Goal: Task Accomplishment & Management: Manage account settings

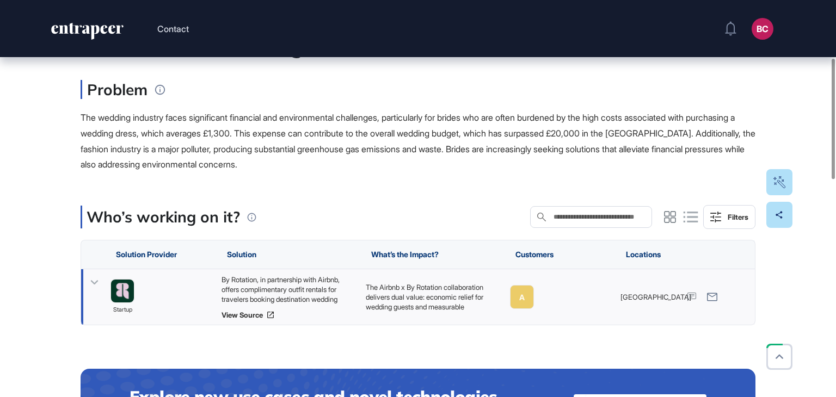
scroll to position [218, 0]
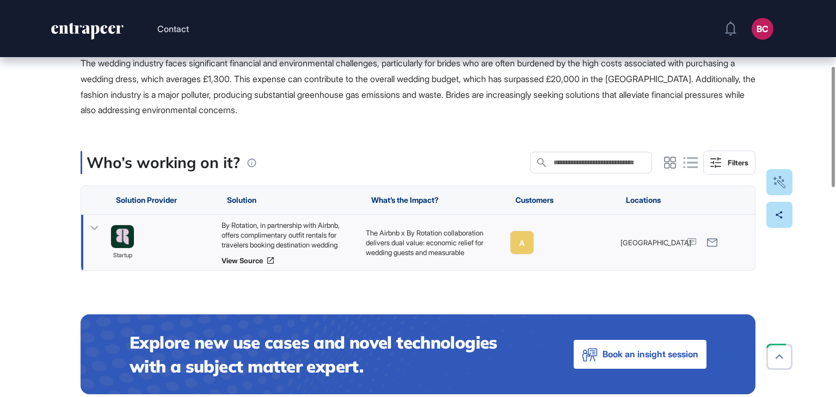
click at [261, 267] on div "By Rotation, in partnership with Airbnb, offers complimentary outfit rentals fo…" at bounding box center [288, 243] width 144 height 56
click at [259, 264] on link "View Source" at bounding box center [288, 260] width 133 height 9
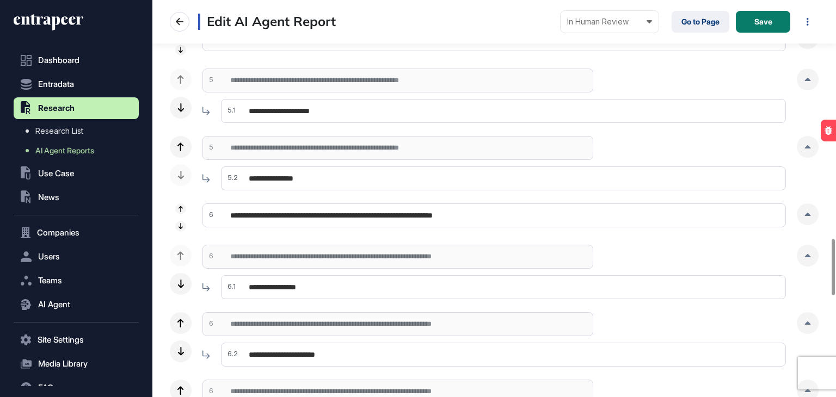
scroll to position [1905, 0]
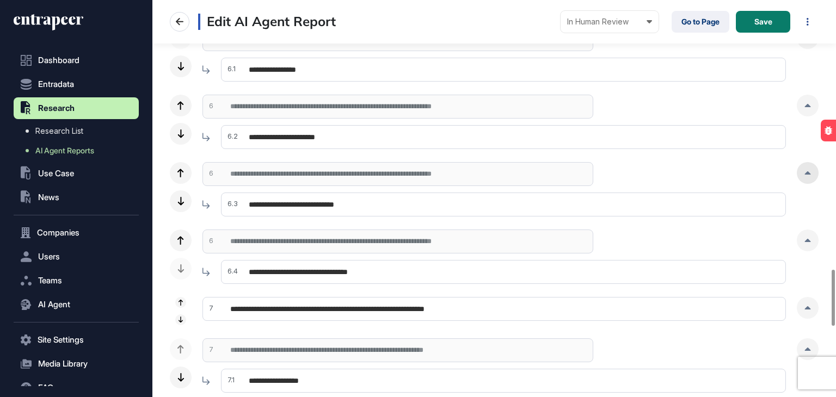
click at [810, 179] on div at bounding box center [808, 173] width 22 height 22
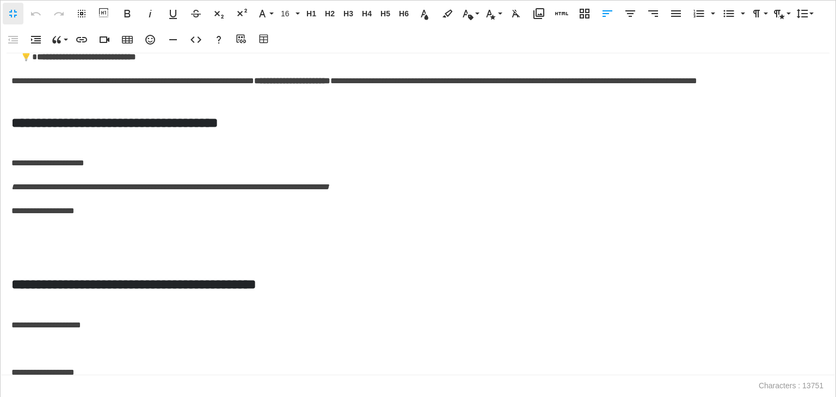
scroll to position [4461, 0]
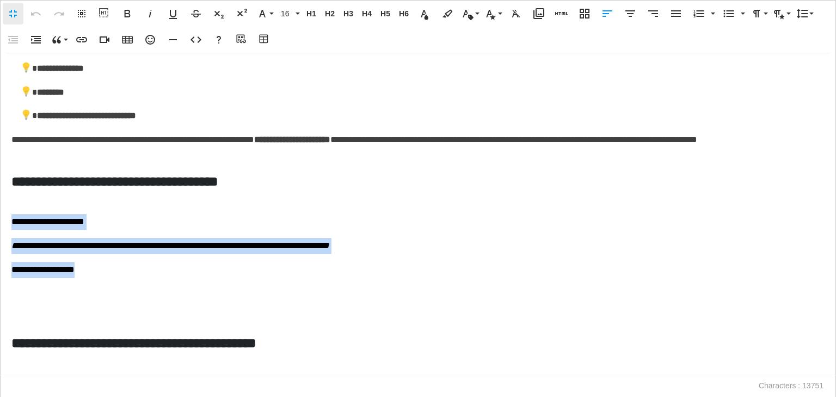
drag, startPoint x: 115, startPoint y: 287, endPoint x: 0, endPoint y: 248, distance: 121.3
click at [0, 248] on div "**********" at bounding box center [418, 214] width 836 height 322
click at [23, 230] on p "**********" at bounding box center [415, 222] width 808 height 16
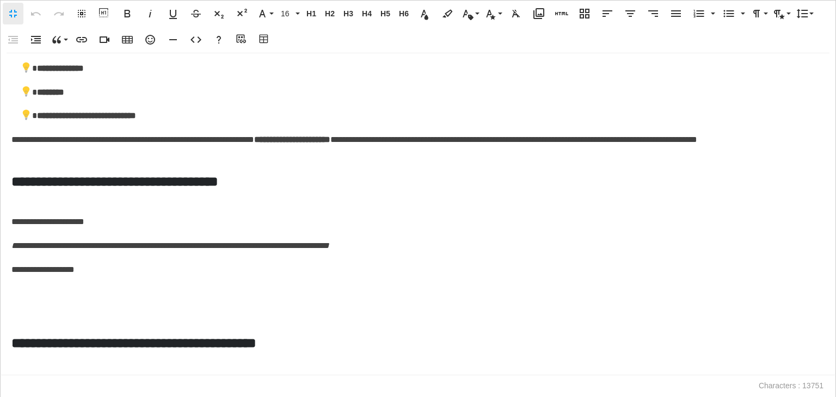
drag, startPoint x: 109, startPoint y: 237, endPoint x: 67, endPoint y: 231, distance: 41.8
click at [17, 241] on div "**********" at bounding box center [418, 214] width 836 height 322
drag, startPoint x: 112, startPoint y: 241, endPoint x: 0, endPoint y: 231, distance: 112.5
click at [0, 231] on div "**********" at bounding box center [418, 214] width 836 height 322
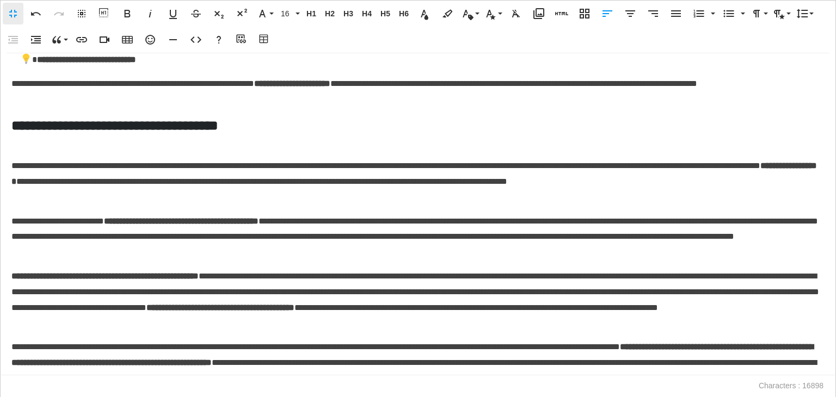
scroll to position [4463, 0]
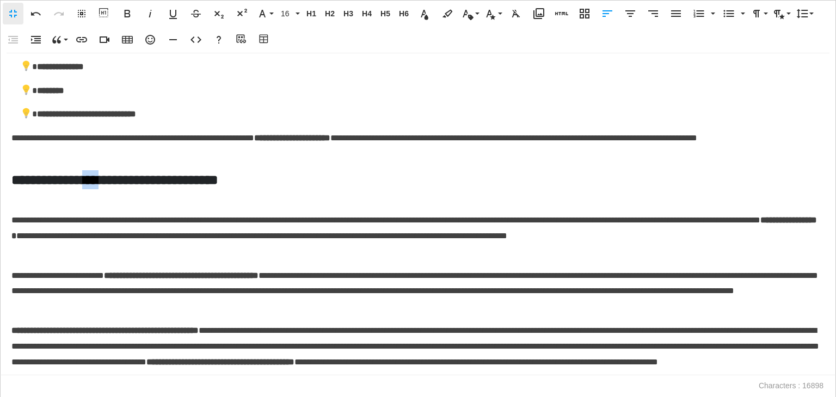
drag, startPoint x: 114, startPoint y: 203, endPoint x: 91, endPoint y: 206, distance: 23.1
click at [91, 189] on h5 "**********" at bounding box center [415, 179] width 808 height 19
click at [14, 239] on p "**********" at bounding box center [415, 236] width 808 height 47
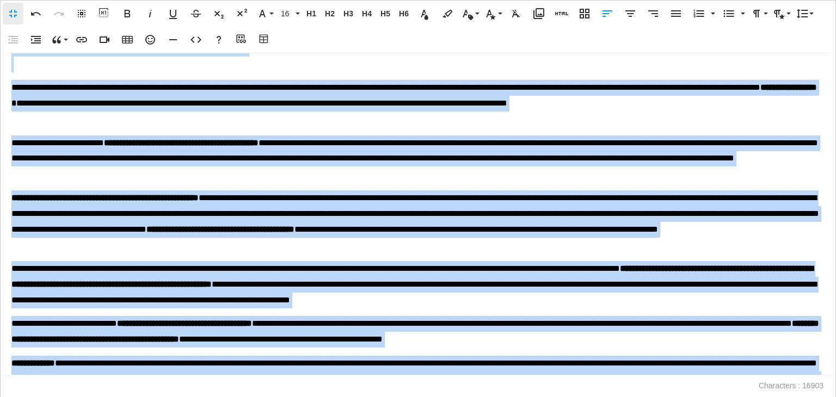
scroll to position [4509, 0]
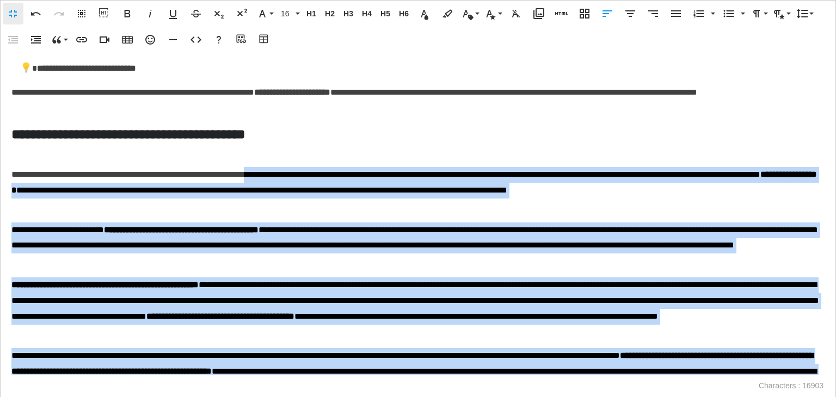
drag, startPoint x: 340, startPoint y: 233, endPoint x: 309, endPoint y: 185, distance: 57.5
click at [309, 185] on div "**********" at bounding box center [418, 214] width 836 height 322
click at [675, 8] on icon "button" at bounding box center [675, 13] width 13 height 13
click at [443, 299] on p "**********" at bounding box center [415, 309] width 808 height 63
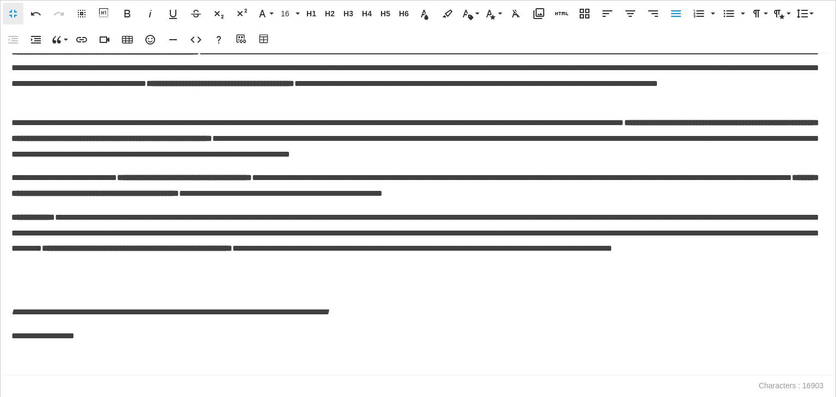
scroll to position [4755, 0]
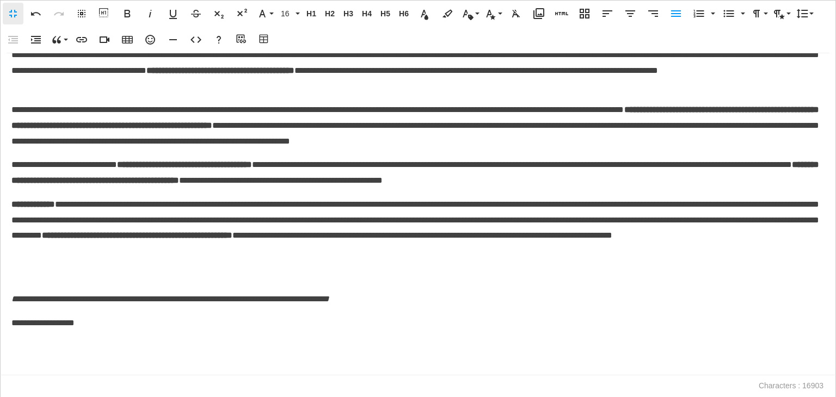
click at [26, 284] on p at bounding box center [417, 276] width 813 height 16
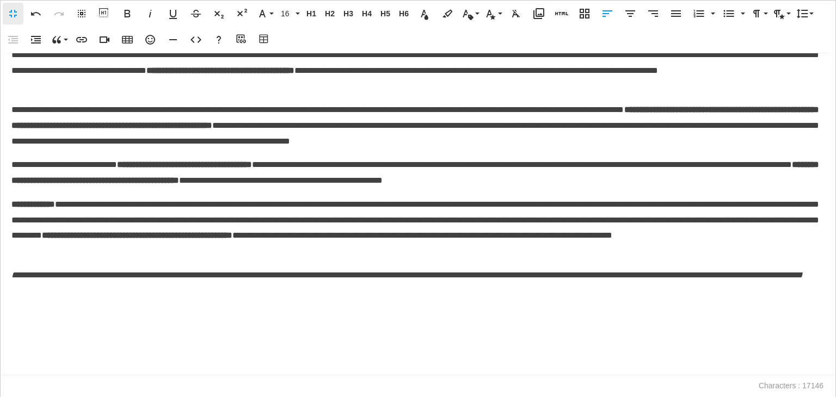
scroll to position [4777, 0]
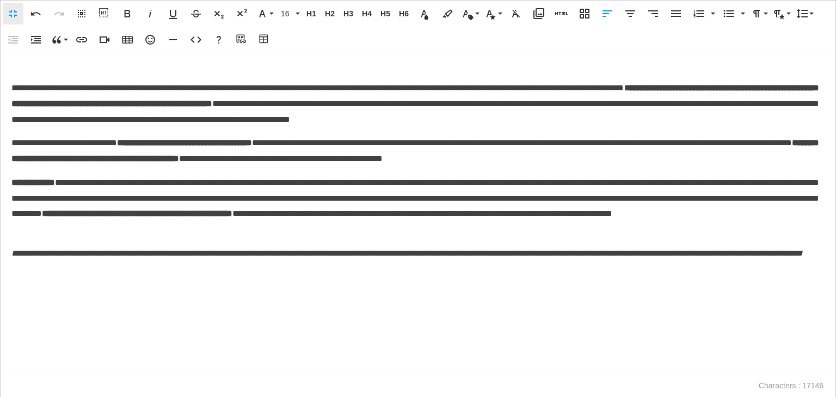
click at [26, 301] on p at bounding box center [417, 293] width 813 height 16
click at [268, 42] on icon "button" at bounding box center [264, 39] width 13 height 11
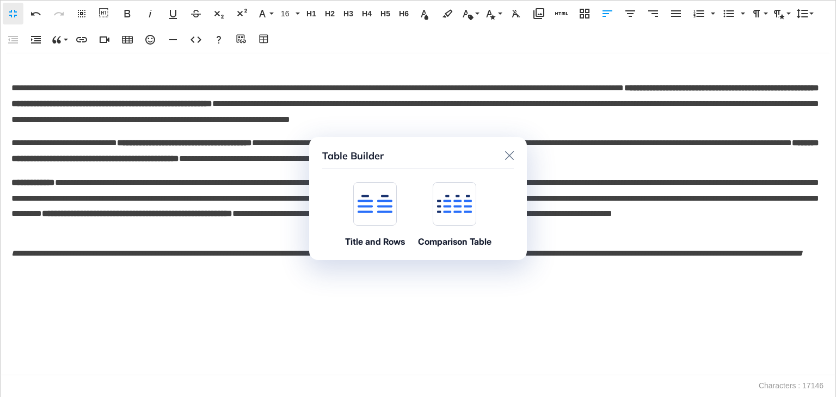
click at [370, 193] on div at bounding box center [375, 204] width 44 height 44
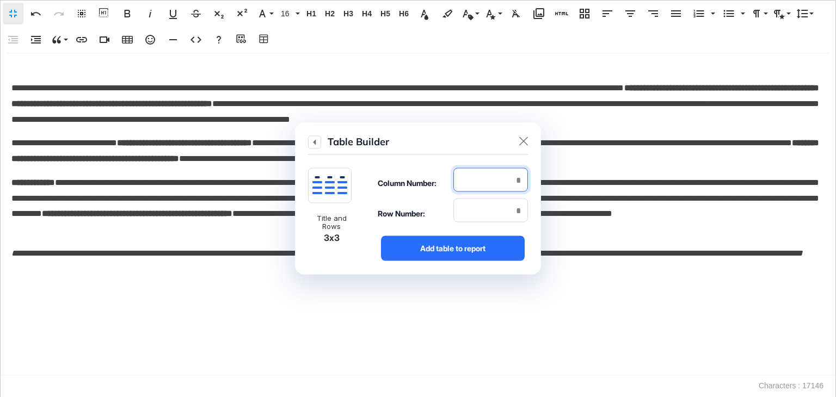
click at [519, 185] on input "number" at bounding box center [490, 180] width 75 height 24
type input "*"
click at [518, 207] on input "number" at bounding box center [490, 211] width 75 height 24
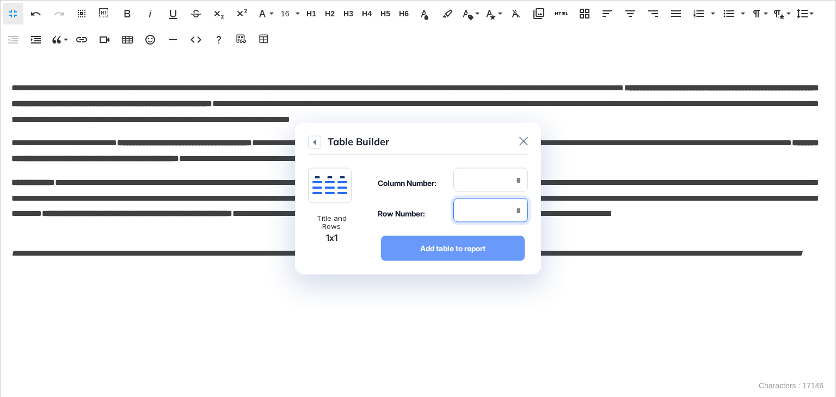
type input "*"
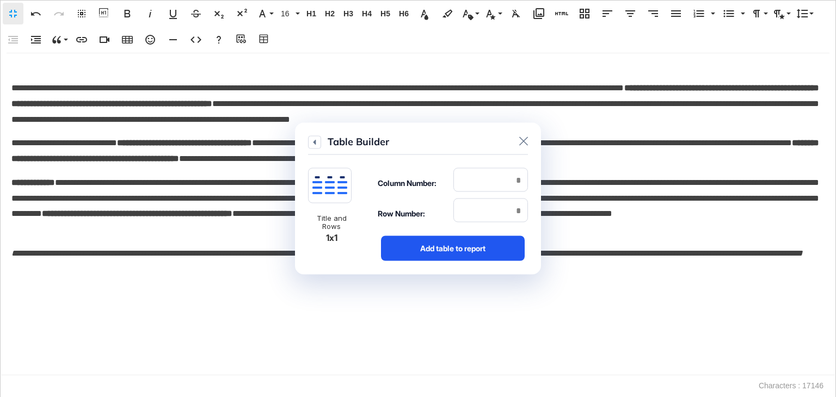
click at [484, 247] on div "Add table to report" at bounding box center [453, 248] width 144 height 25
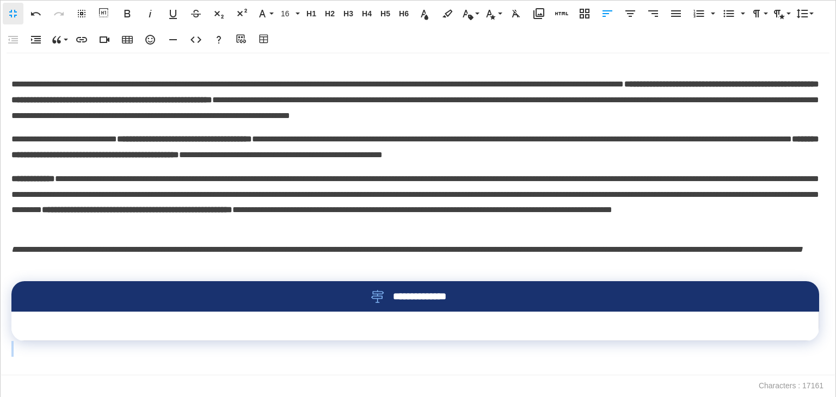
scroll to position [4888, 0]
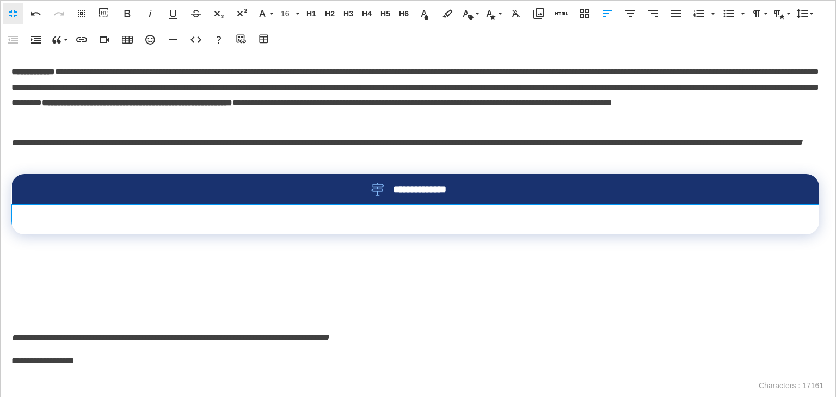
click at [407, 235] on td at bounding box center [415, 219] width 807 height 29
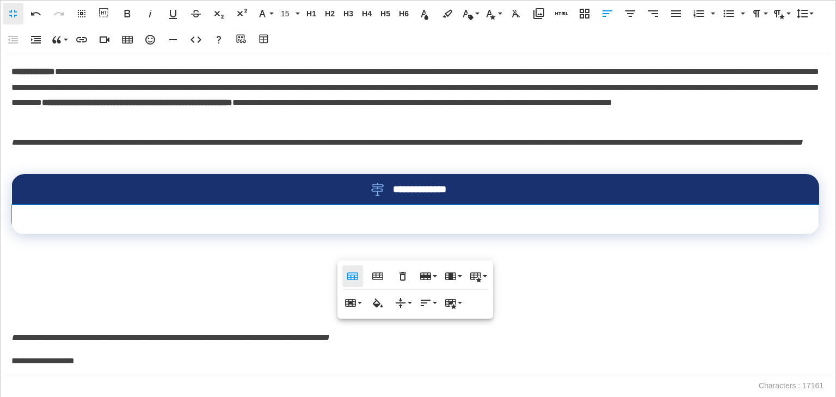
click at [353, 280] on icon "button" at bounding box center [352, 277] width 11 height 8
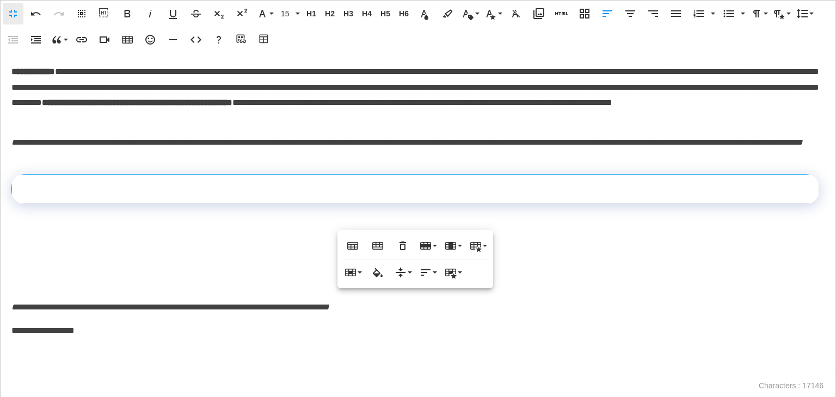
click at [95, 264] on div "**********" at bounding box center [418, 214] width 836 height 322
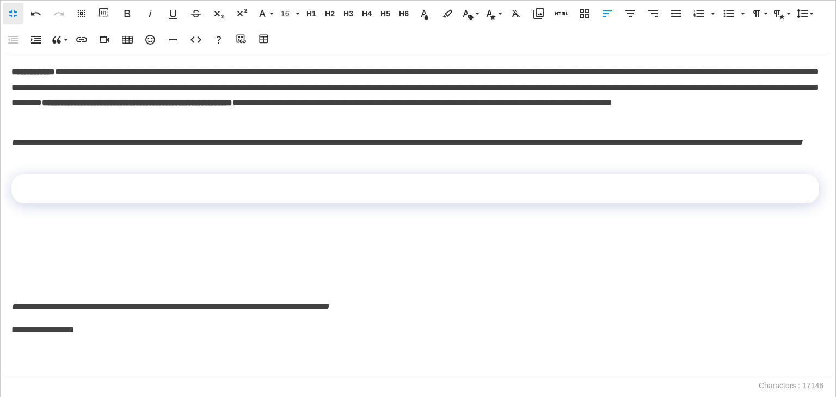
click at [42, 243] on p at bounding box center [417, 236] width 813 height 16
click at [266, 45] on icon "button" at bounding box center [264, 39] width 13 height 11
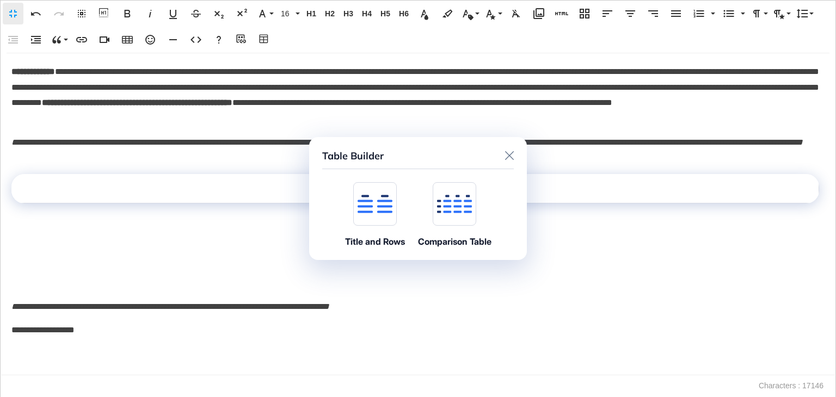
click at [375, 194] on div at bounding box center [375, 204] width 44 height 44
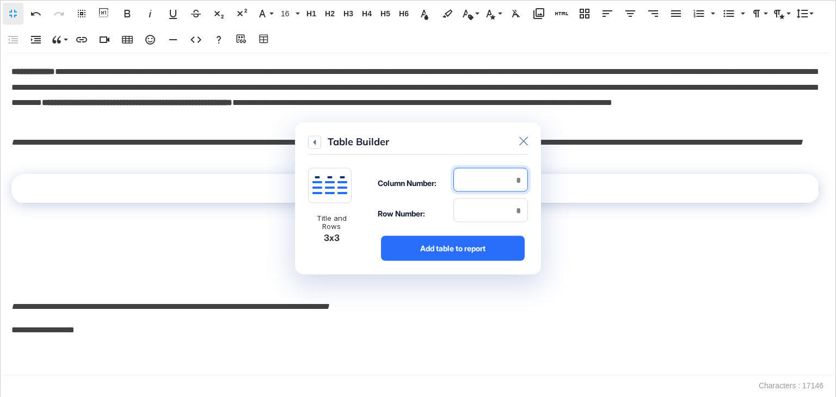
click at [504, 175] on input "number" at bounding box center [490, 180] width 75 height 24
type input "*"
click at [509, 208] on input "number" at bounding box center [490, 211] width 75 height 24
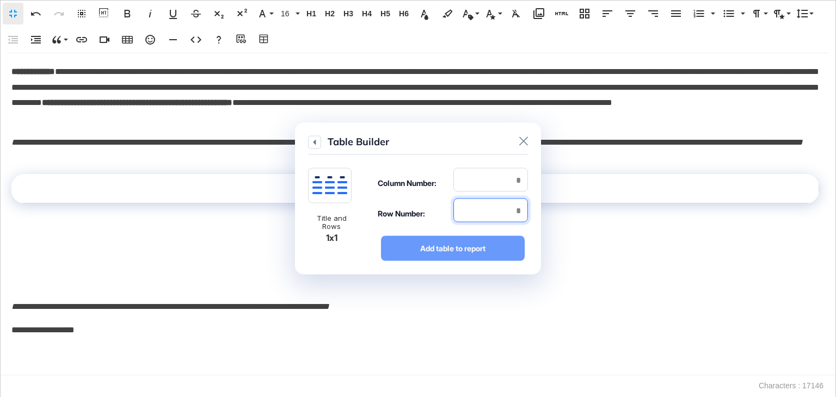
type input "*"
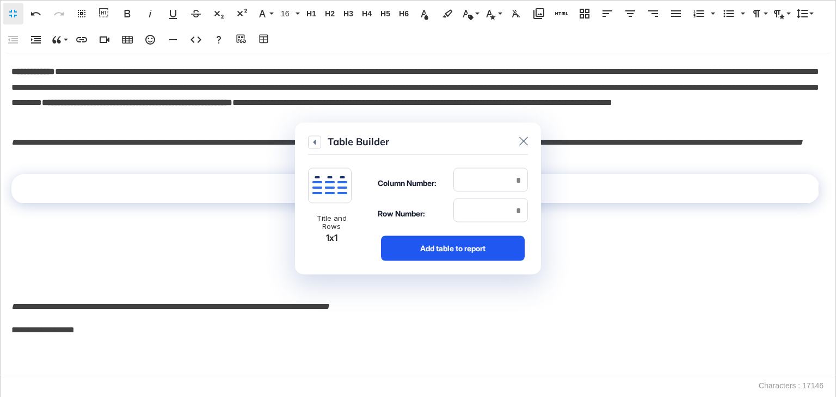
click at [493, 251] on div "Add table to report" at bounding box center [453, 248] width 144 height 25
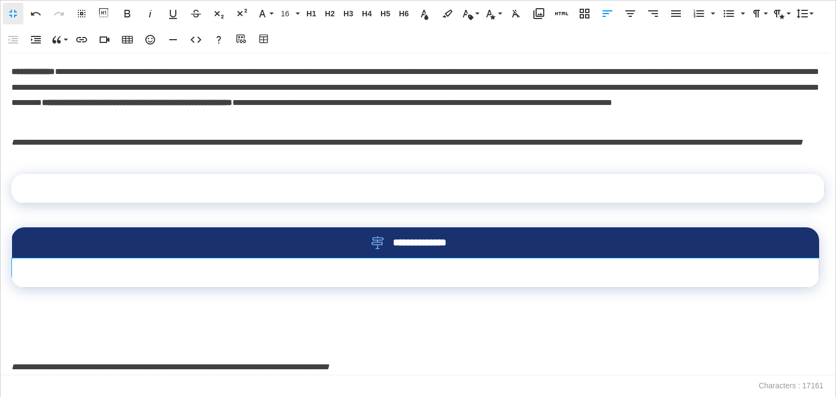
click at [414, 288] on td at bounding box center [415, 273] width 807 height 29
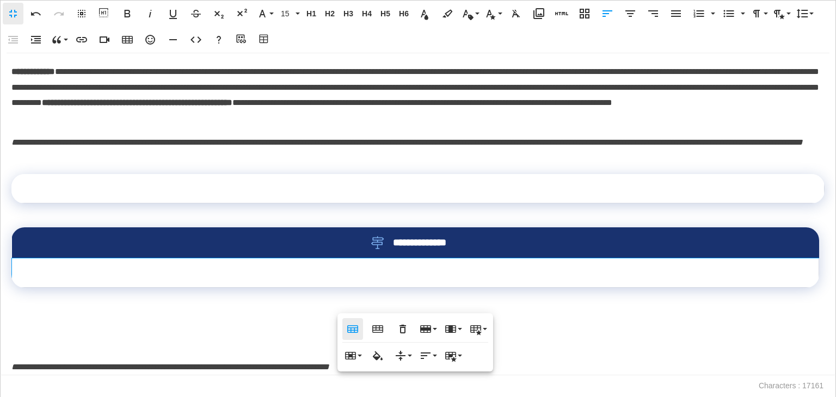
click at [349, 329] on icon "button" at bounding box center [352, 329] width 13 height 13
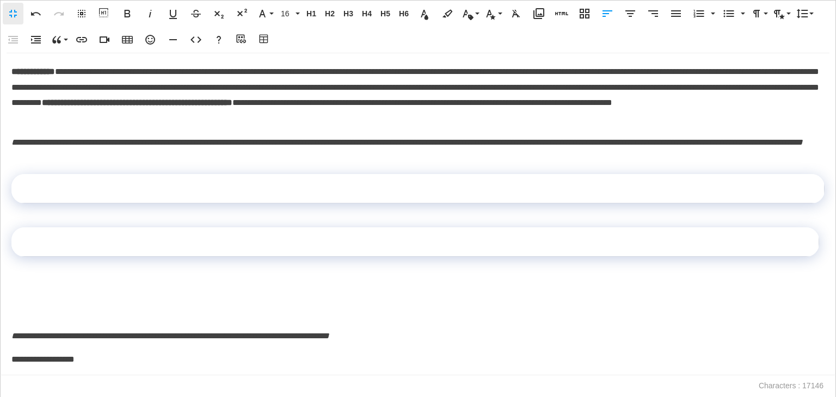
click at [34, 317] on div "**********" at bounding box center [418, 214] width 836 height 322
click at [266, 38] on icon "button" at bounding box center [264, 39] width 13 height 11
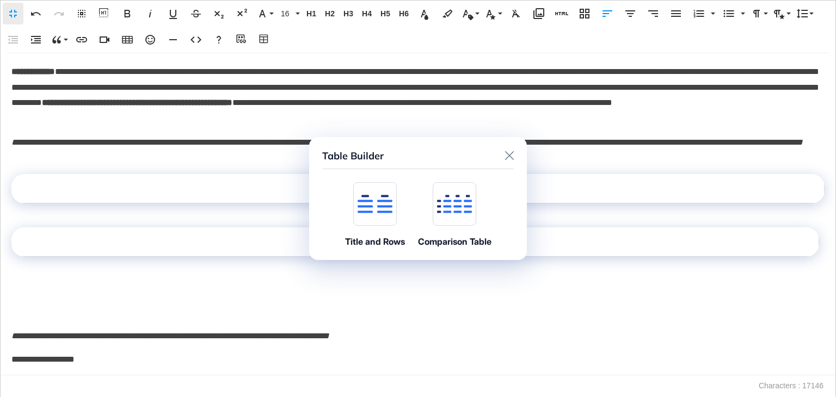
click at [364, 197] on icon at bounding box center [375, 204] width 35 height 19
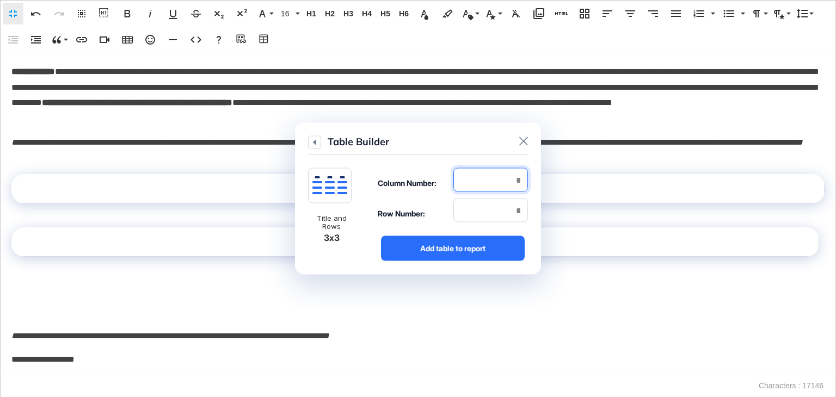
click at [478, 174] on input "number" at bounding box center [490, 180] width 75 height 24
type input "*"
click at [494, 205] on input "number" at bounding box center [490, 211] width 75 height 24
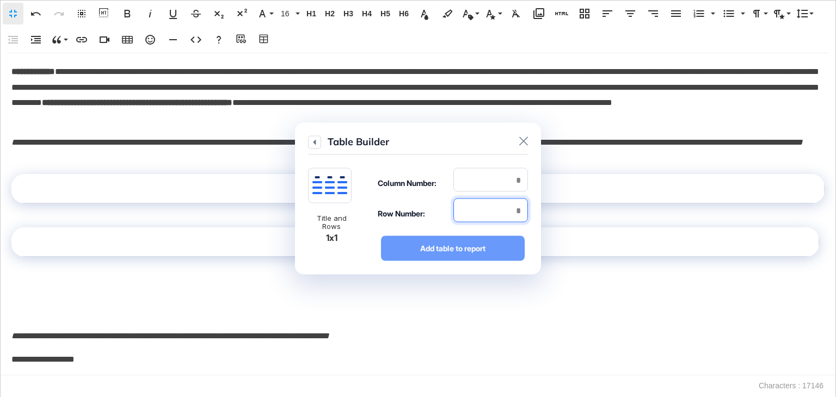
type input "*"
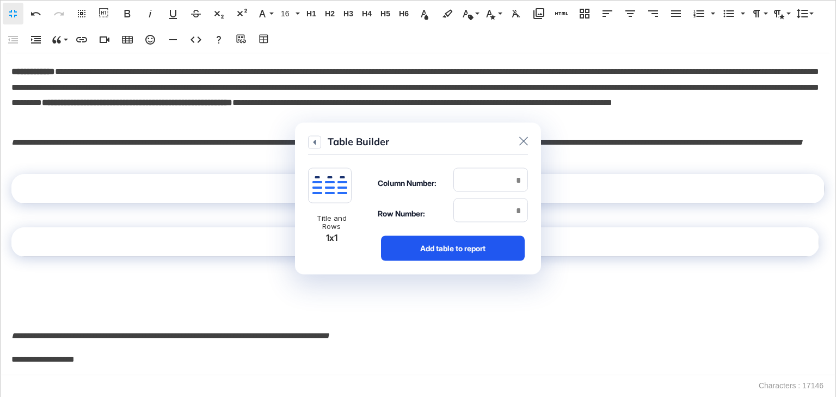
click at [492, 245] on div "Add table to report" at bounding box center [453, 248] width 144 height 25
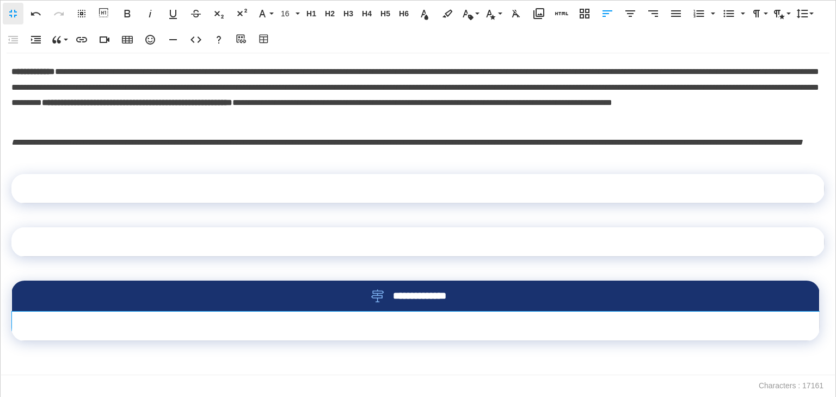
click at [331, 341] on td at bounding box center [416, 326] width 808 height 29
click at [347, 376] on icon "button" at bounding box center [352, 382] width 13 height 13
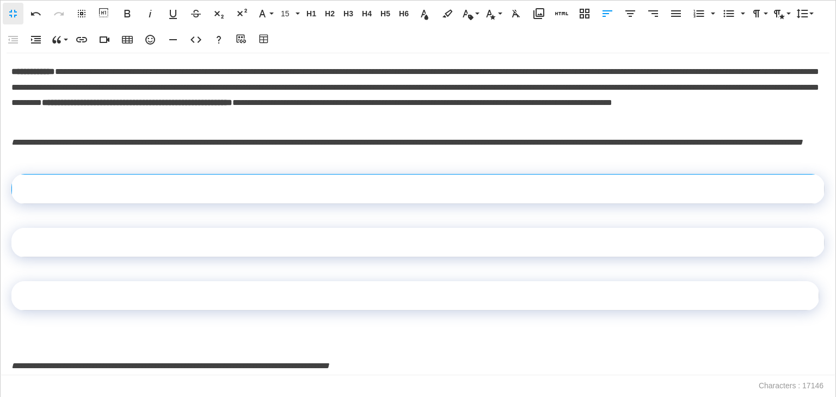
click at [266, 204] on td at bounding box center [418, 189] width 813 height 29
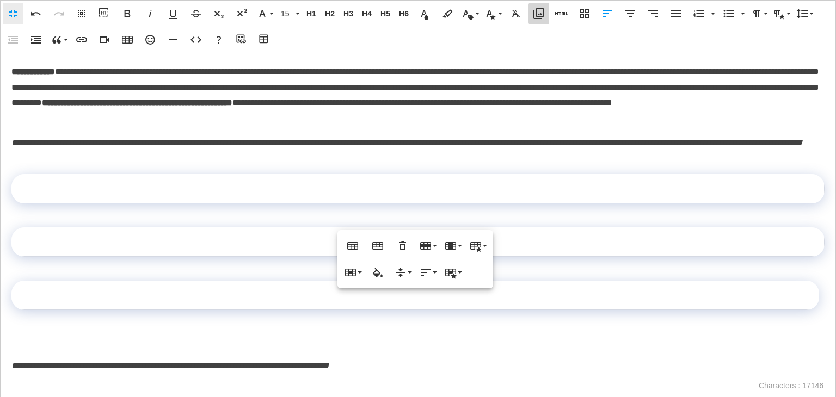
click at [536, 18] on icon "button" at bounding box center [538, 13] width 11 height 11
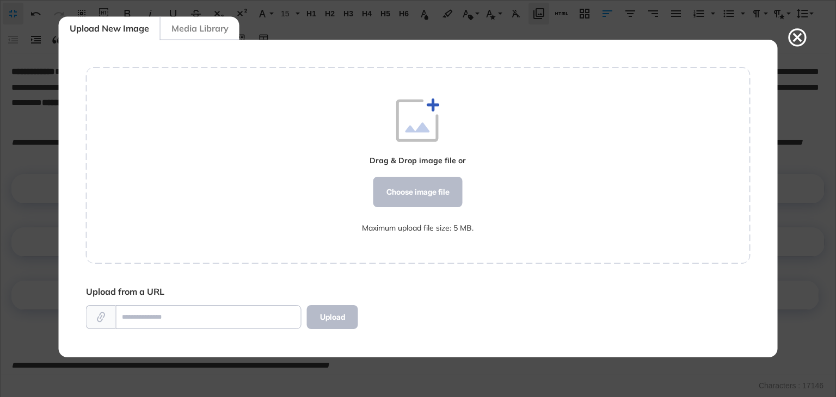
scroll to position [5, 0]
click at [431, 196] on div "Choose image file" at bounding box center [417, 192] width 89 height 30
click at [407, 199] on div "Choose image file" at bounding box center [417, 192] width 89 height 30
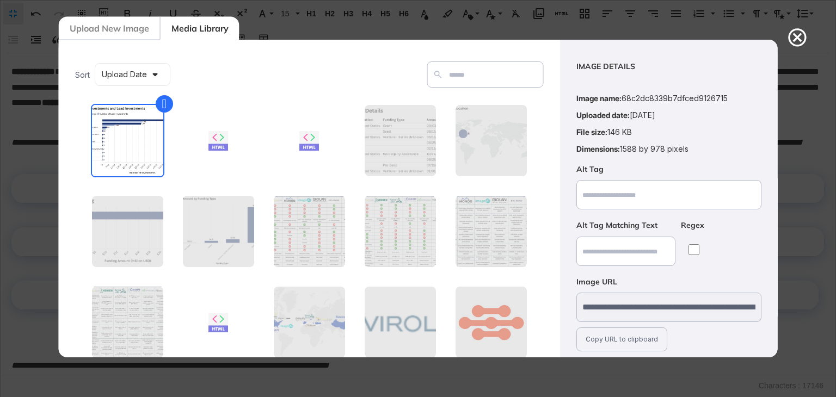
click at [131, 125] on figure at bounding box center [126, 140] width 73 height 73
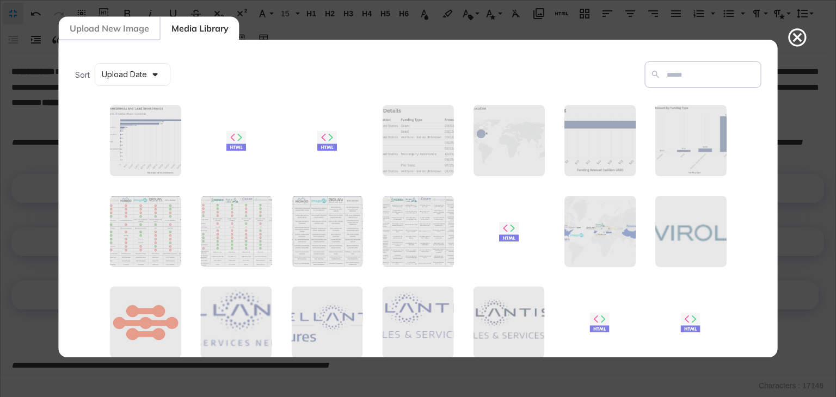
click at [131, 31] on div "Upload New Image" at bounding box center [109, 28] width 101 height 23
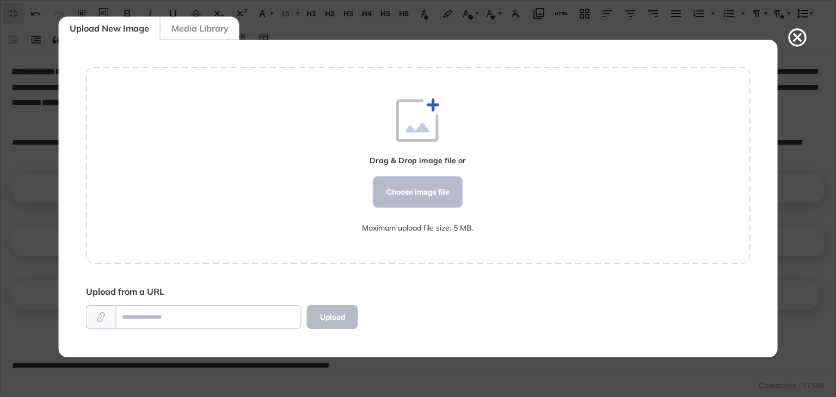
click at [431, 187] on div "Choose image file" at bounding box center [417, 192] width 89 height 30
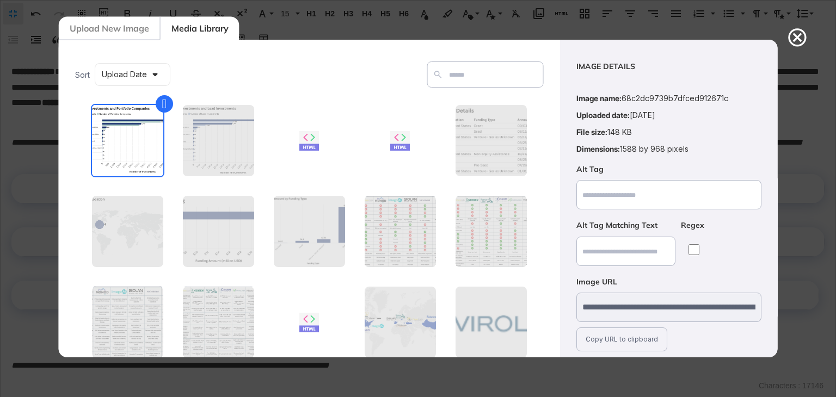
scroll to position [78, 0]
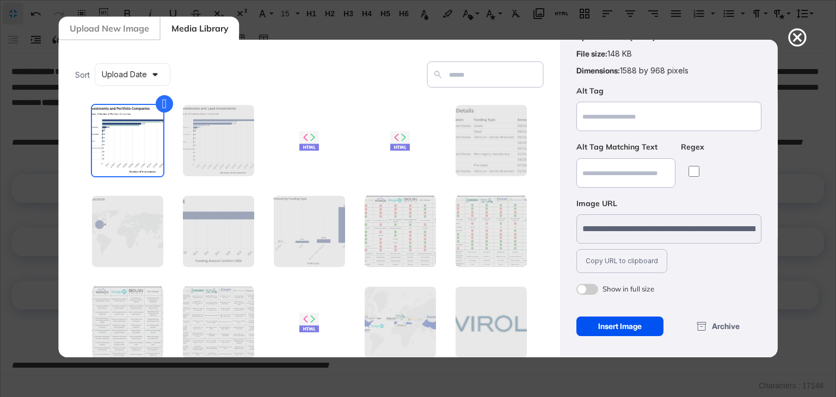
click at [610, 320] on div "Insert Image" at bounding box center [620, 327] width 88 height 20
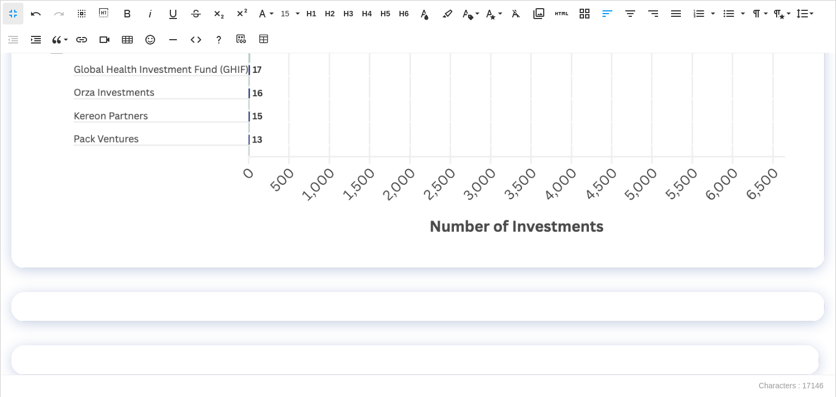
scroll to position [5384, 0]
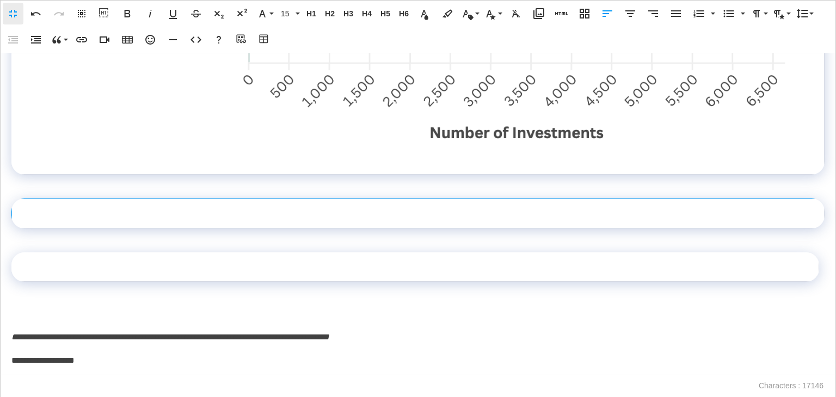
click at [420, 229] on td at bounding box center [418, 213] width 813 height 29
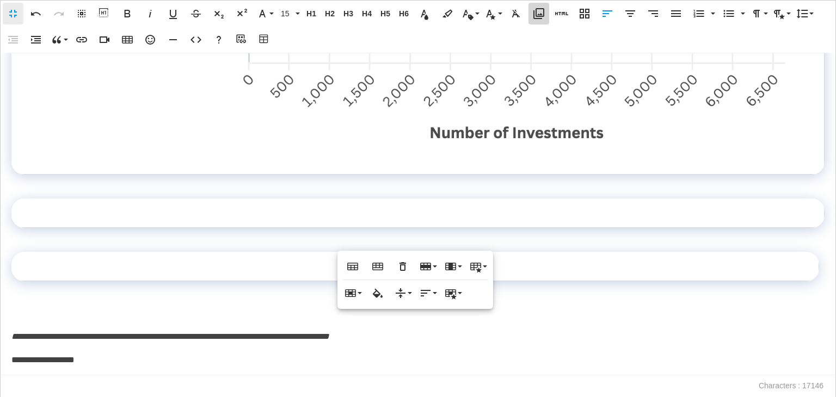
click at [537, 22] on button "Media Library" at bounding box center [538, 14] width 21 height 22
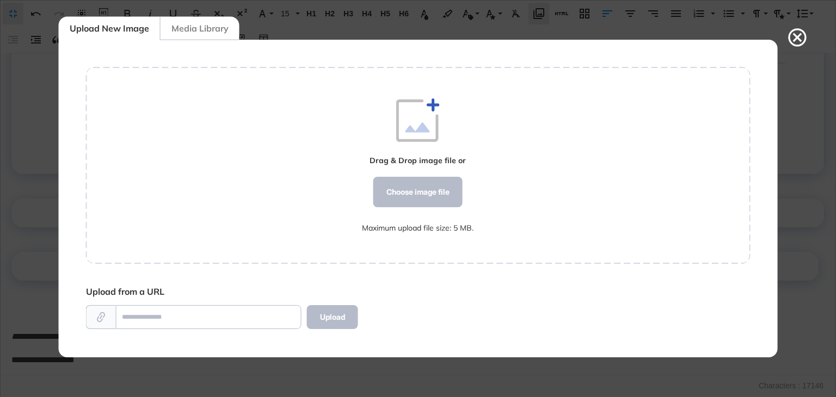
scroll to position [5, 0]
click at [423, 179] on div "Choose image file" at bounding box center [417, 192] width 89 height 30
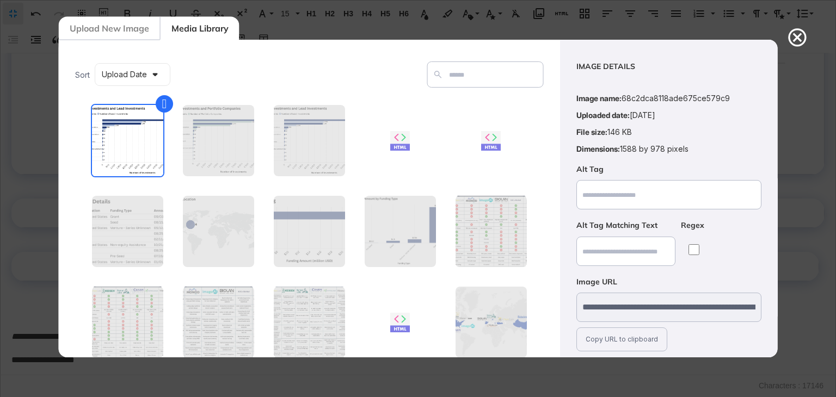
scroll to position [78, 0]
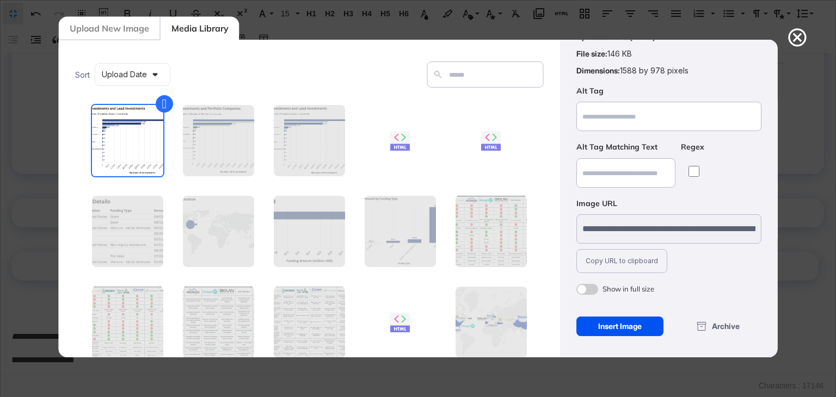
click at [599, 331] on div "Insert Image" at bounding box center [620, 327] width 88 height 20
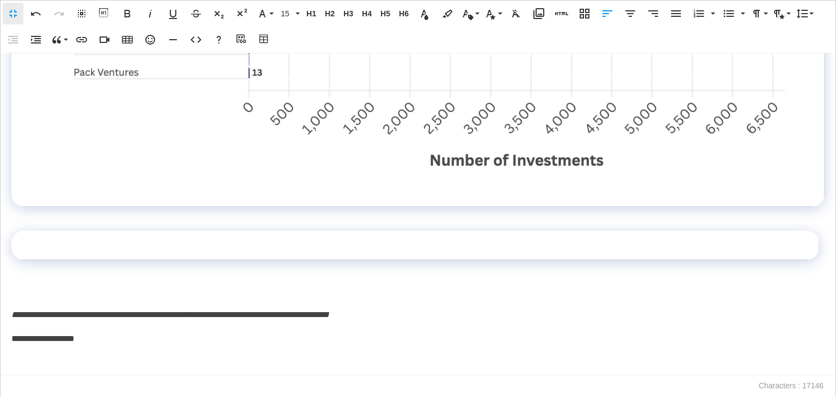
scroll to position [5885, 0]
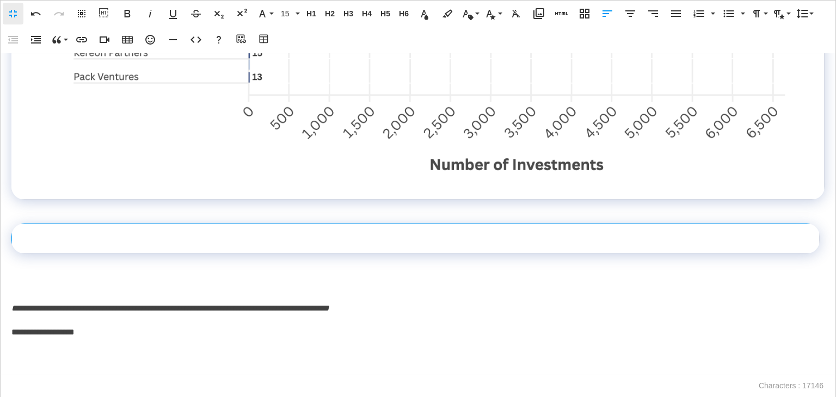
click at [499, 250] on td at bounding box center [416, 238] width 808 height 29
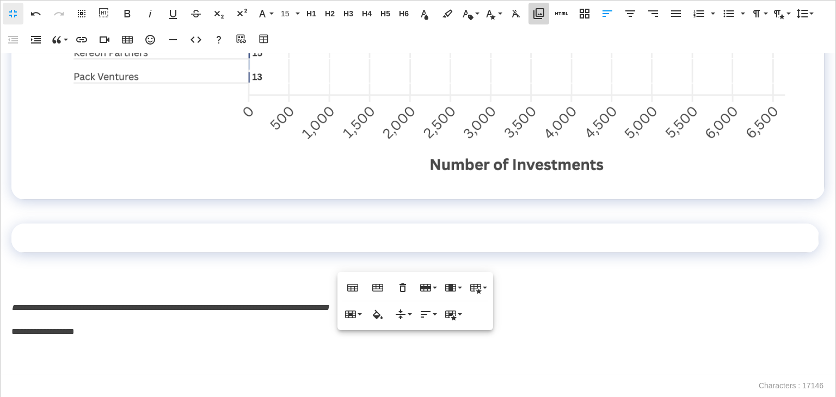
click at [530, 19] on button "Media Library" at bounding box center [538, 14] width 21 height 22
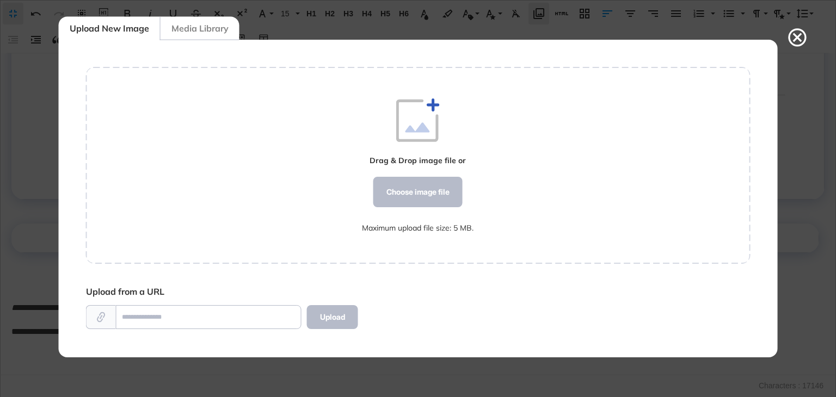
scroll to position [5, 0]
click at [405, 177] on div "Choose image file" at bounding box center [417, 192] width 89 height 30
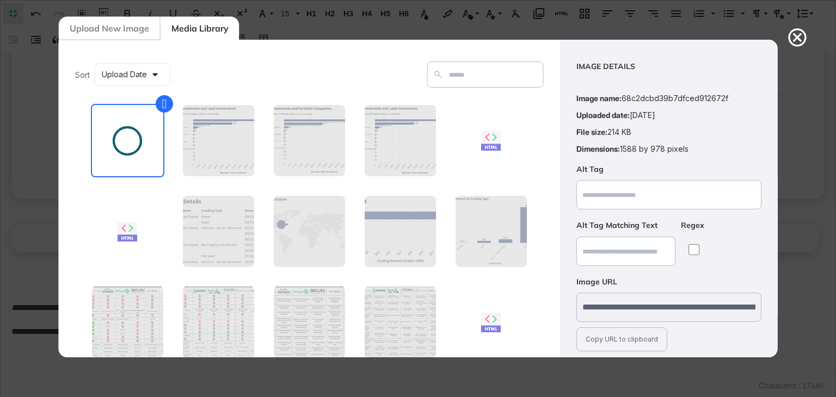
scroll to position [78, 0]
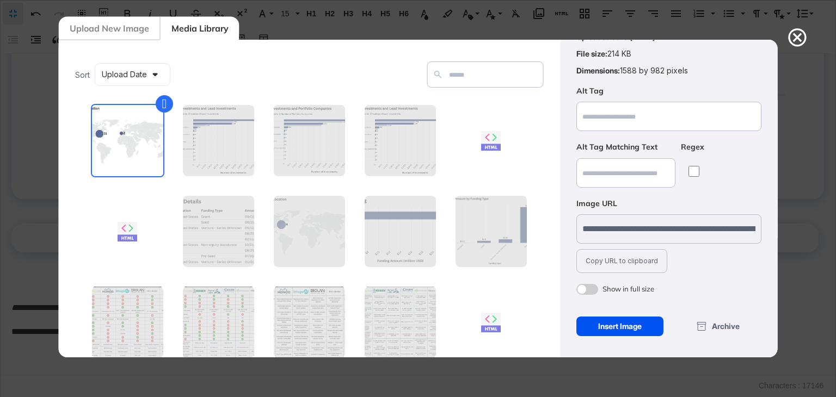
click at [623, 327] on div "Insert Image" at bounding box center [620, 327] width 88 height 20
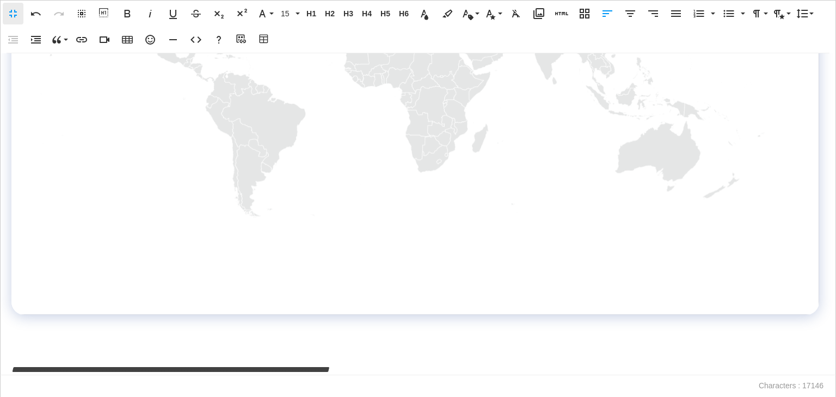
scroll to position [6305, 0]
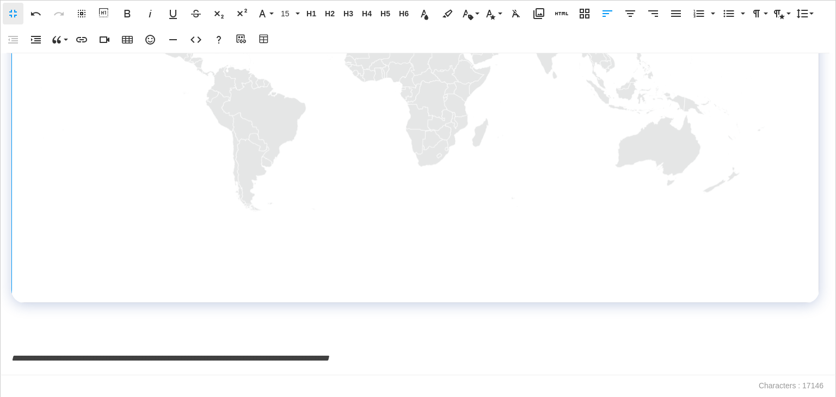
click at [616, 230] on img at bounding box center [415, 53] width 772 height 477
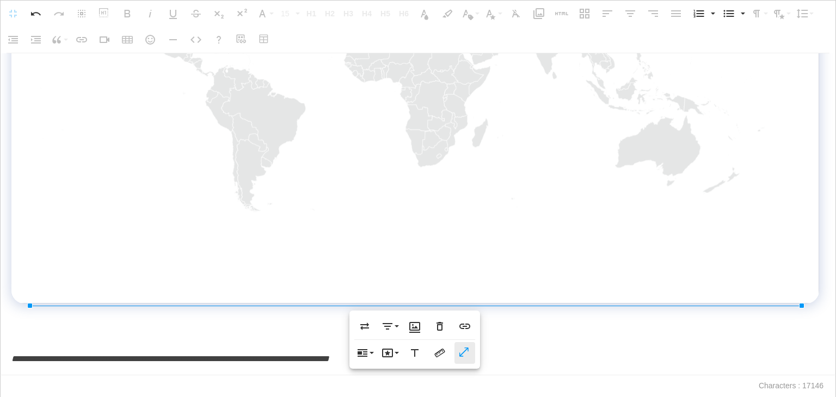
click at [468, 352] on icon "button" at bounding box center [464, 353] width 13 height 11
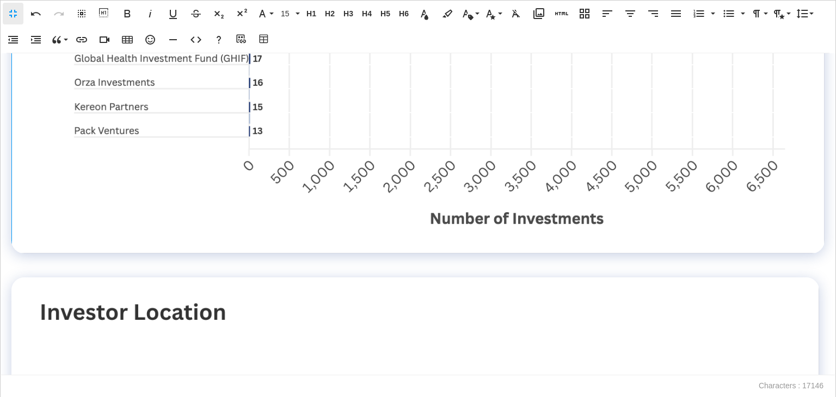
click at [527, 201] on img at bounding box center [417, 3] width 777 height 478
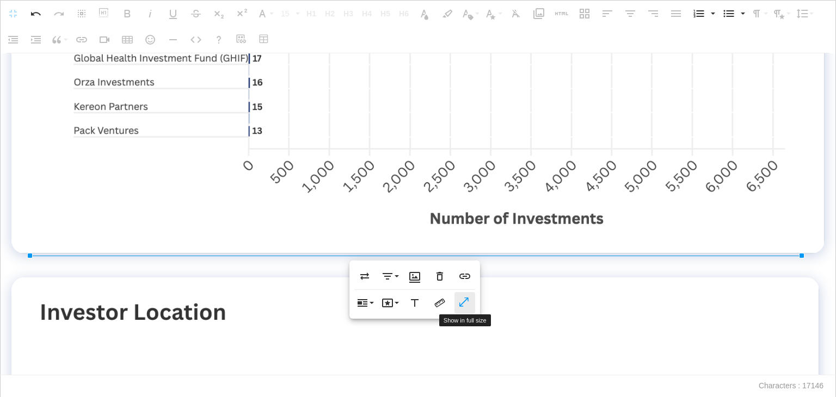
click at [462, 305] on icon "button" at bounding box center [463, 302] width 9 height 9
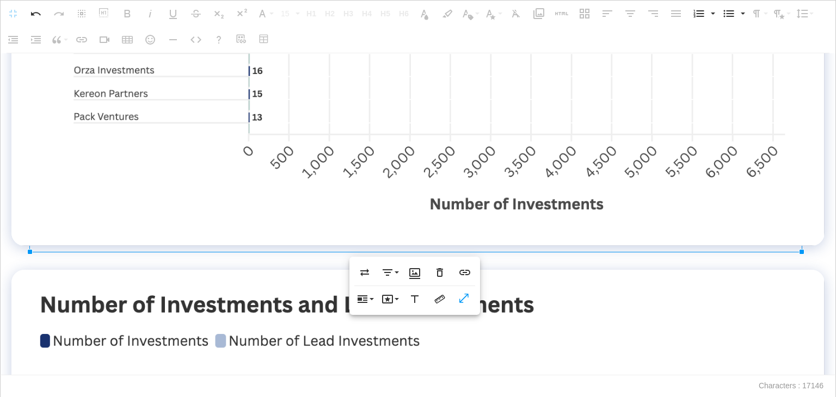
scroll to position [5313, 0]
click at [468, 301] on icon "button" at bounding box center [464, 299] width 13 height 11
click at [119, 262] on p at bounding box center [417, 254] width 813 height 16
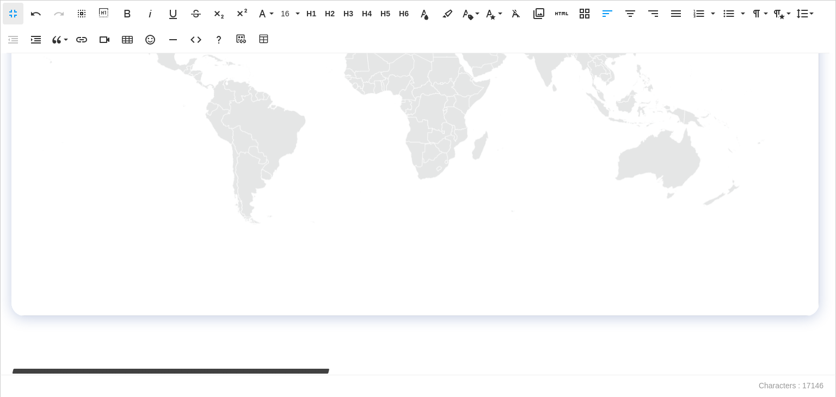
scroll to position [6521, 0]
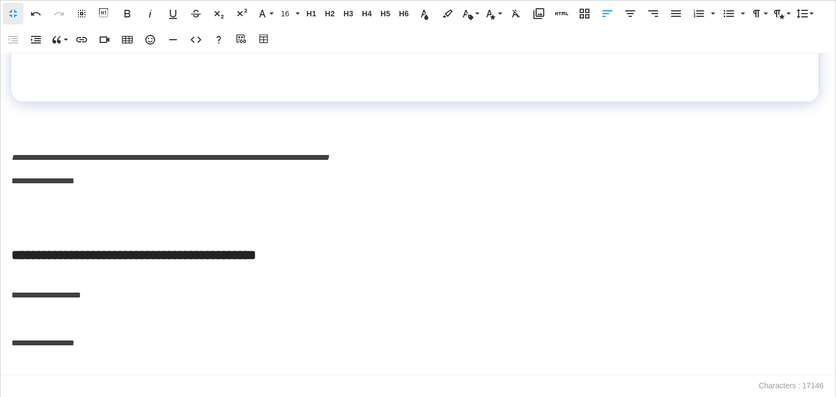
click at [64, 126] on p at bounding box center [417, 134] width 813 height 16
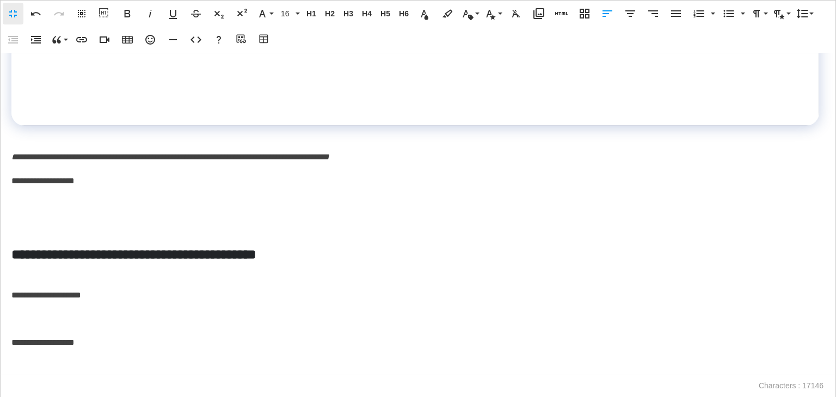
scroll to position [6497, 0]
drag, startPoint x: 100, startPoint y: 181, endPoint x: 4, endPoint y: 179, distance: 96.4
click at [4, 179] on div "**********" at bounding box center [418, 214] width 836 height 322
click at [29, 223] on p at bounding box center [417, 229] width 813 height 16
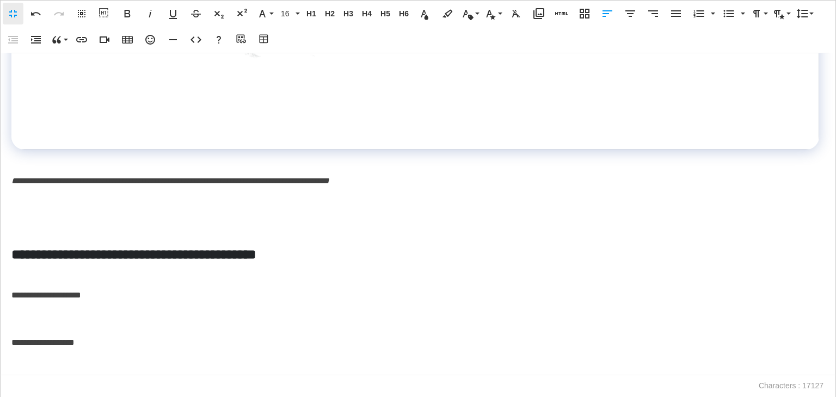
scroll to position [6449, 0]
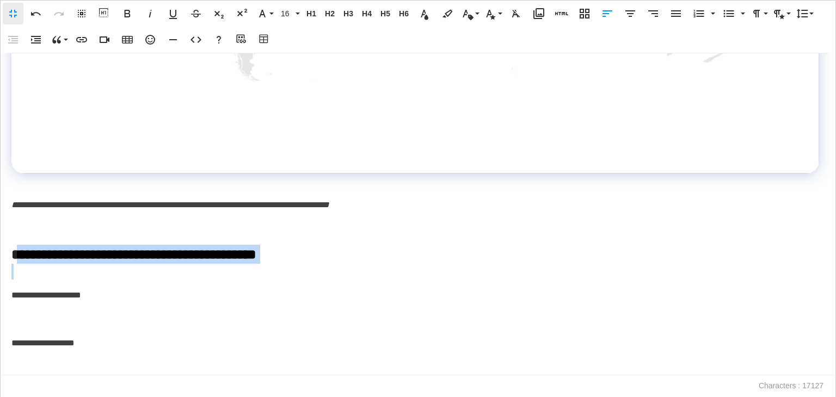
drag, startPoint x: 15, startPoint y: 251, endPoint x: 54, endPoint y: 279, distance: 48.3
drag, startPoint x: 26, startPoint y: 316, endPoint x: 0, endPoint y: 250, distance: 71.4
click at [0, 250] on div "**********" at bounding box center [418, 214] width 836 height 322
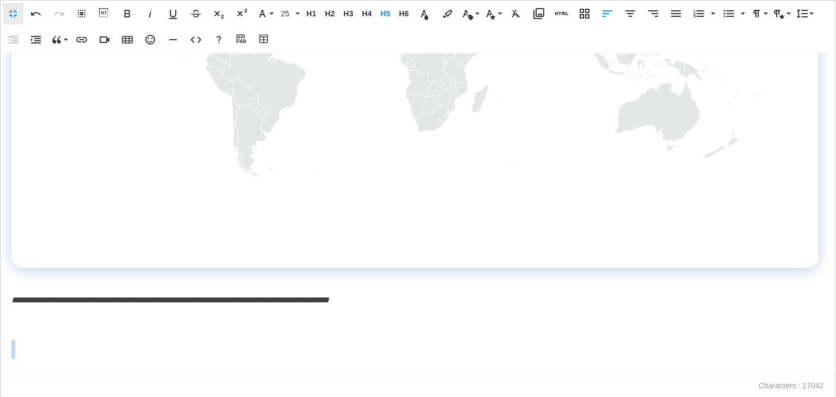
scroll to position [6353, 0]
click at [384, 15] on span "H5" at bounding box center [385, 13] width 16 height 9
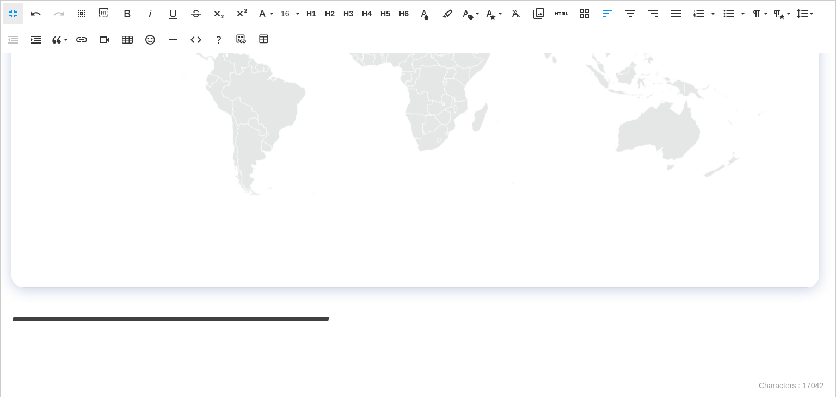
scroll to position [6334, 0]
click at [44, 358] on div "**********" at bounding box center [418, 214] width 836 height 322
click at [20, 360] on p at bounding box center [417, 367] width 813 height 16
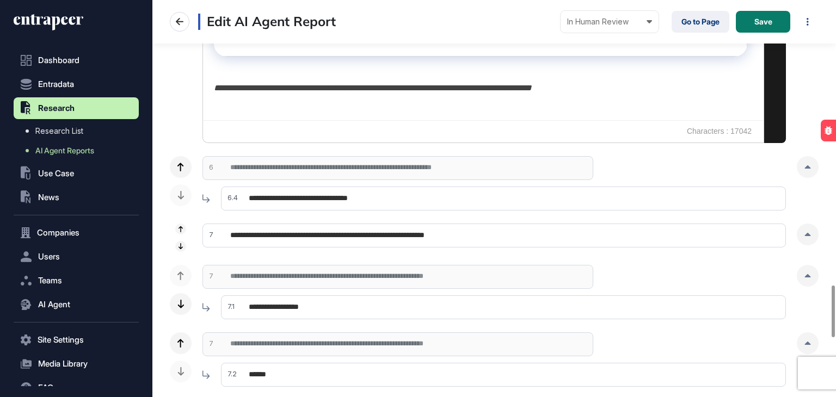
scroll to position [2286, 0]
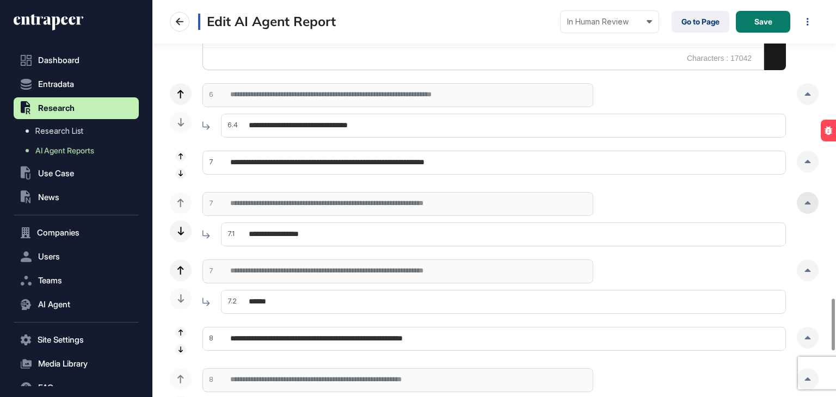
click at [799, 198] on div at bounding box center [808, 203] width 22 height 22
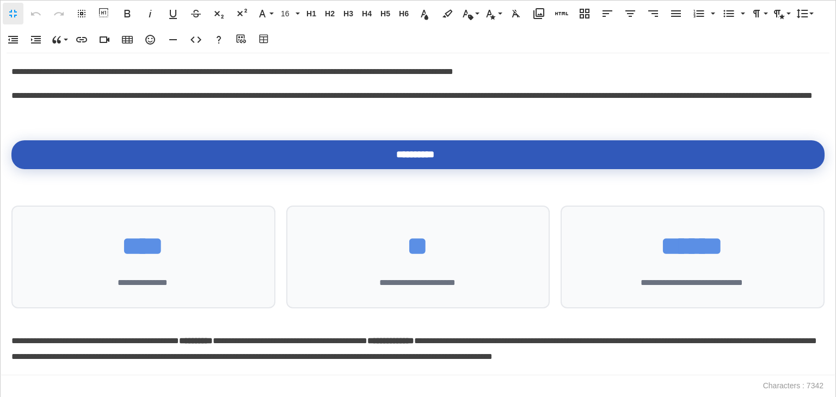
scroll to position [0, 5]
click at [13, 75] on p "**********" at bounding box center [415, 72] width 808 height 16
click at [255, 112] on p "**********" at bounding box center [415, 104] width 808 height 32
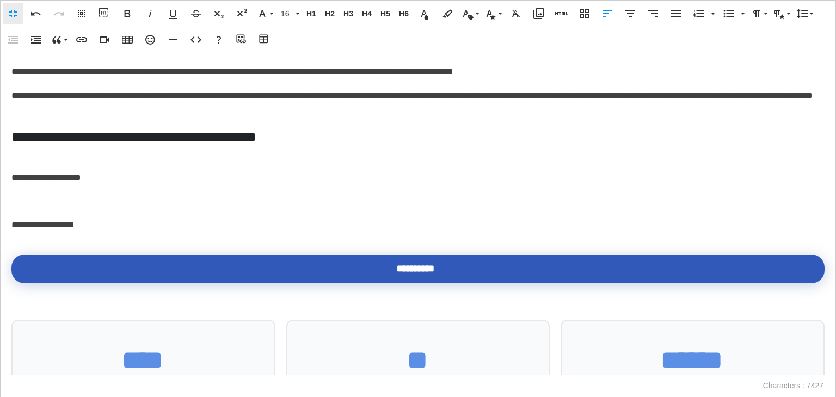
click at [73, 212] on div "**********" at bounding box center [418, 214] width 835 height 322
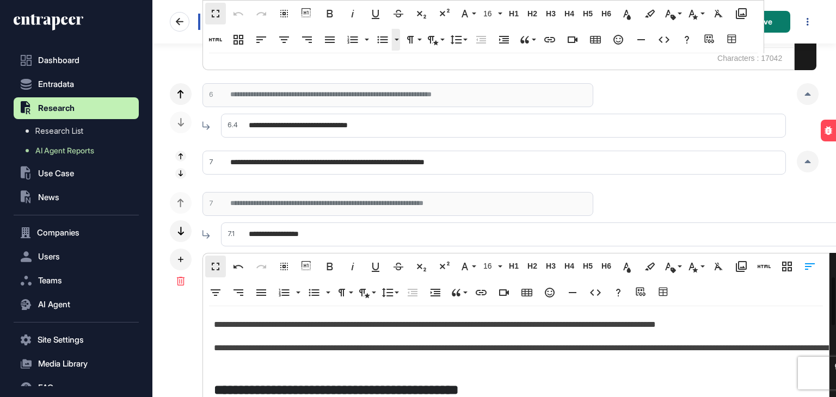
scroll to position [6068, 0]
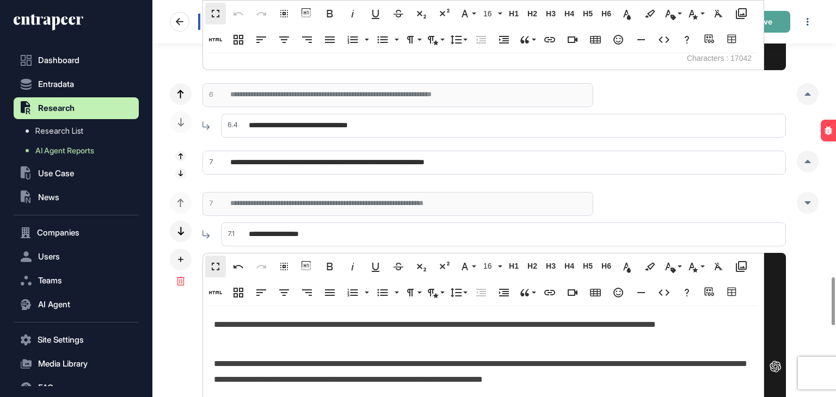
click at [779, 17] on button "Save" at bounding box center [763, 22] width 54 height 22
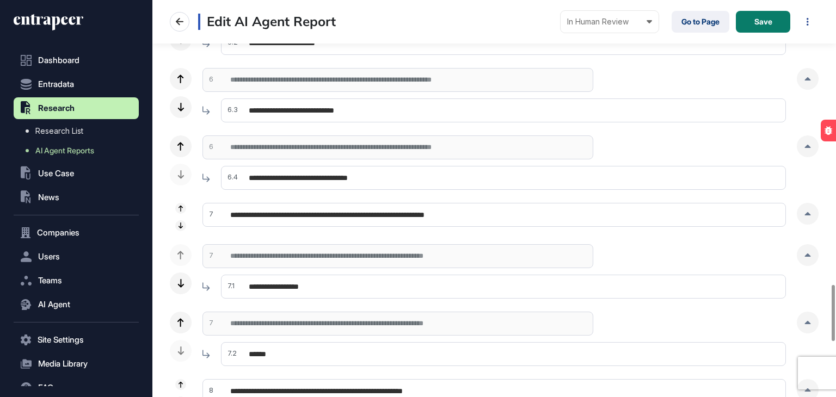
scroll to position [1959, 0]
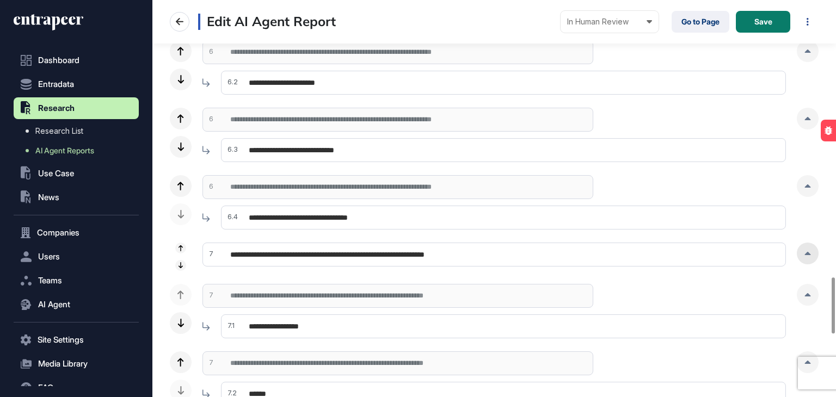
click at [810, 262] on div at bounding box center [808, 254] width 22 height 22
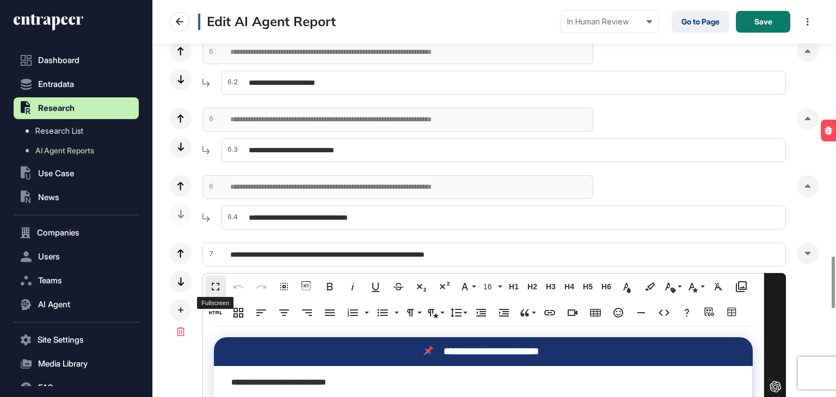
click at [216, 278] on button "Fullscreen" at bounding box center [215, 287] width 21 height 22
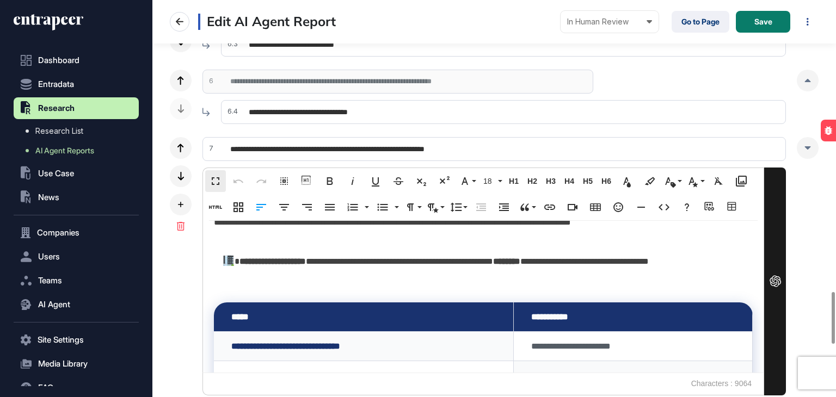
scroll to position [2232, 0]
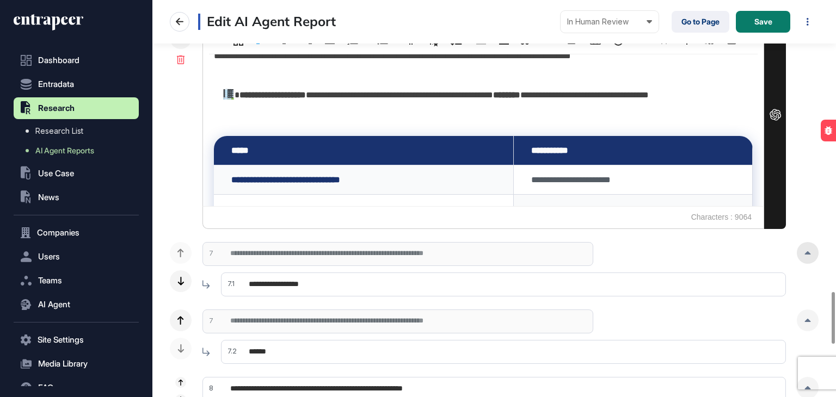
click at [808, 260] on div at bounding box center [808, 253] width 22 height 22
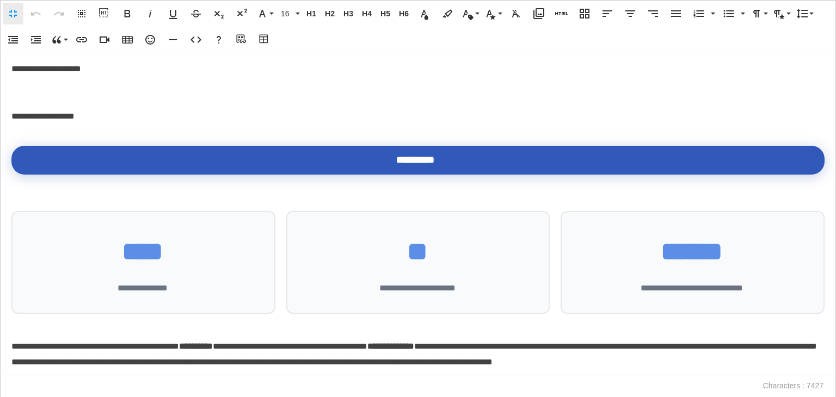
scroll to position [0, 0]
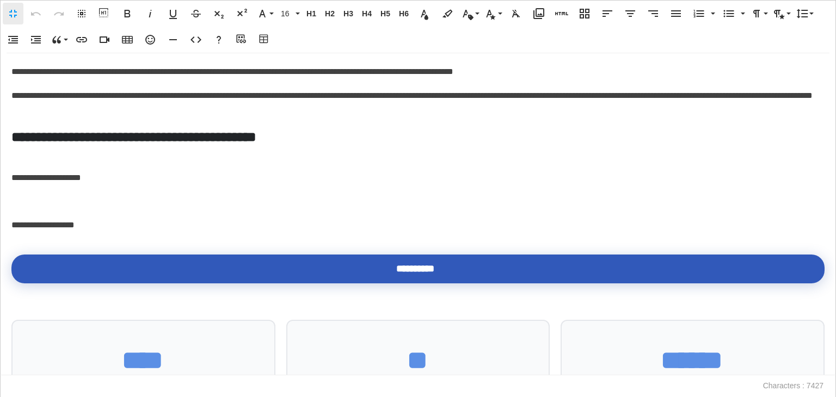
click at [48, 136] on h5 "**********" at bounding box center [415, 136] width 808 height 19
drag, startPoint x: 44, startPoint y: 136, endPoint x: 0, endPoint y: 136, distance: 44.1
click at [0, 136] on div "**********" at bounding box center [418, 214] width 836 height 322
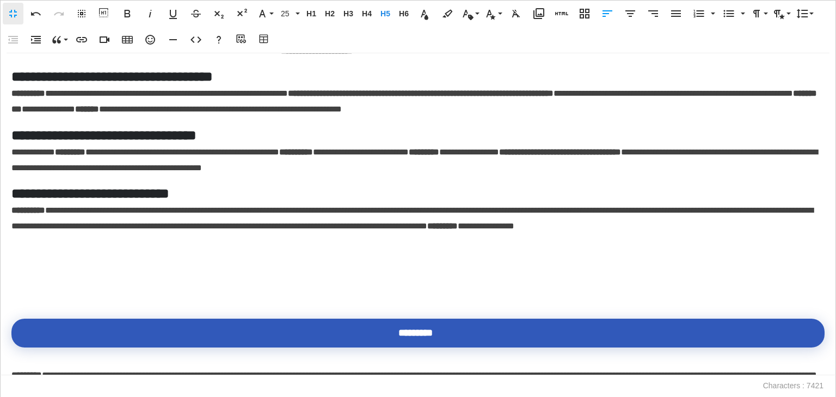
scroll to position [544, 0]
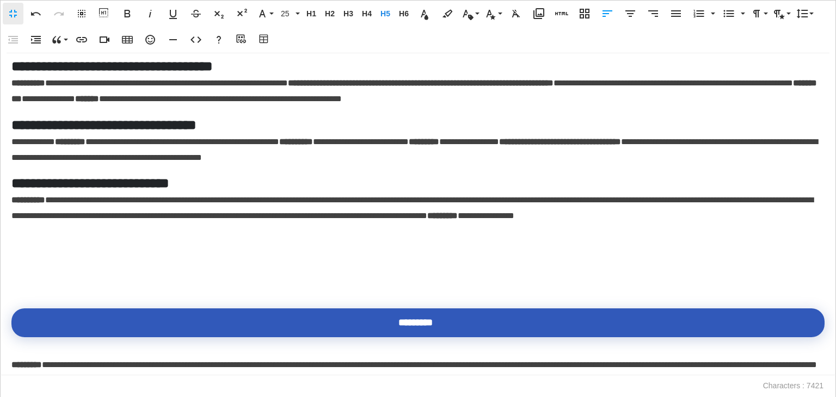
click at [13, 284] on p at bounding box center [417, 280] width 813 height 16
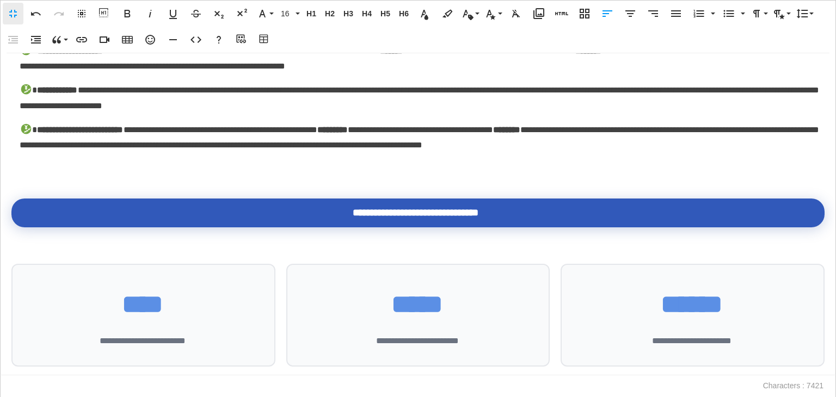
scroll to position [871, 0]
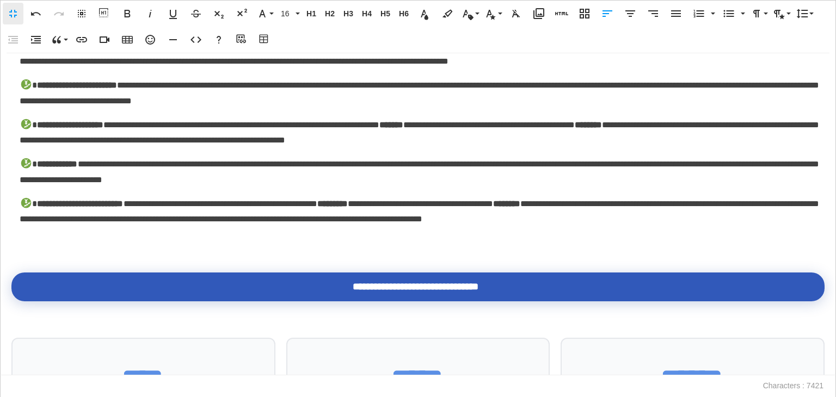
click at [84, 254] on div "**********" at bounding box center [418, 214] width 836 height 322
click at [33, 246] on p at bounding box center [417, 244] width 813 height 16
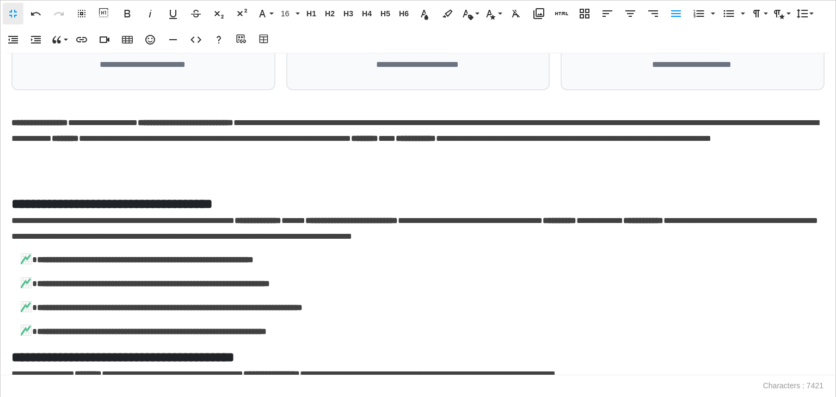
scroll to position [1034, 0]
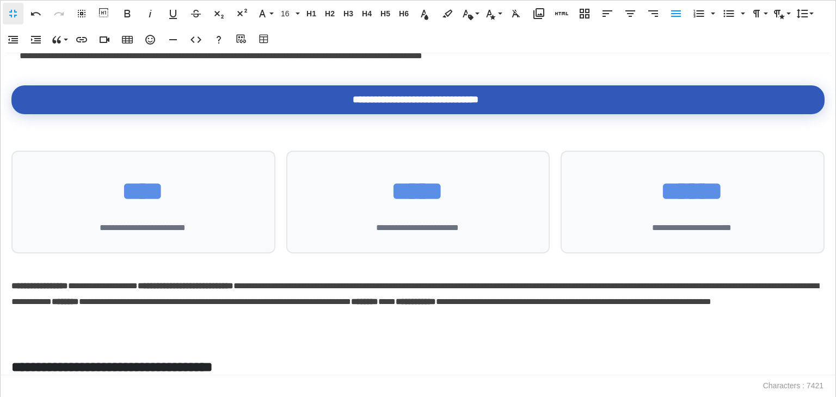
click at [85, 134] on p at bounding box center [417, 127] width 813 height 16
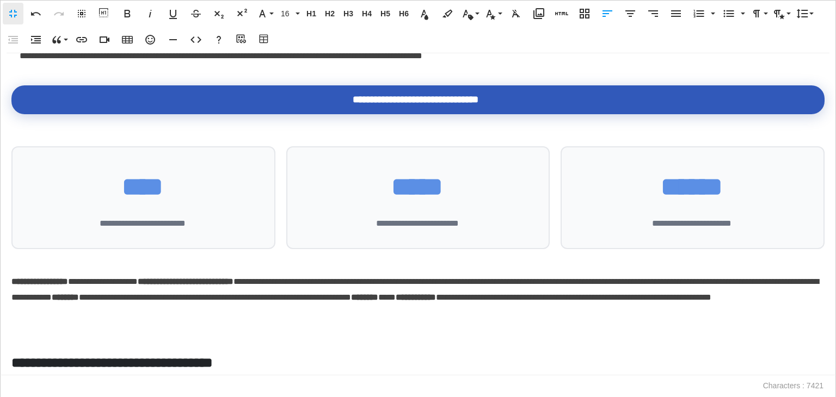
scroll to position [1143, 0]
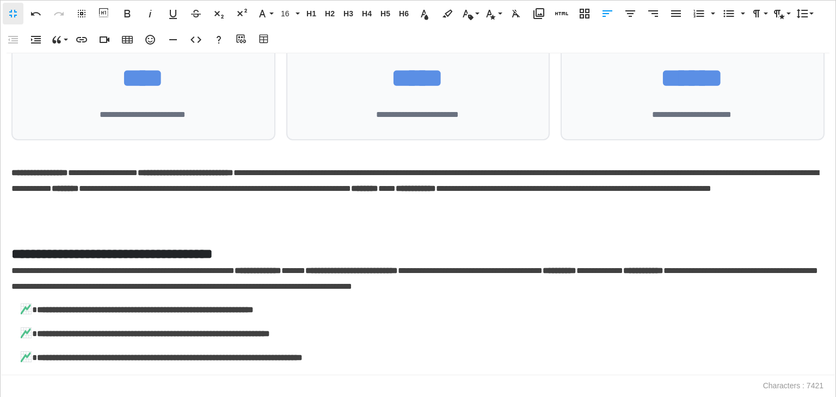
click at [46, 228] on p at bounding box center [417, 228] width 813 height 16
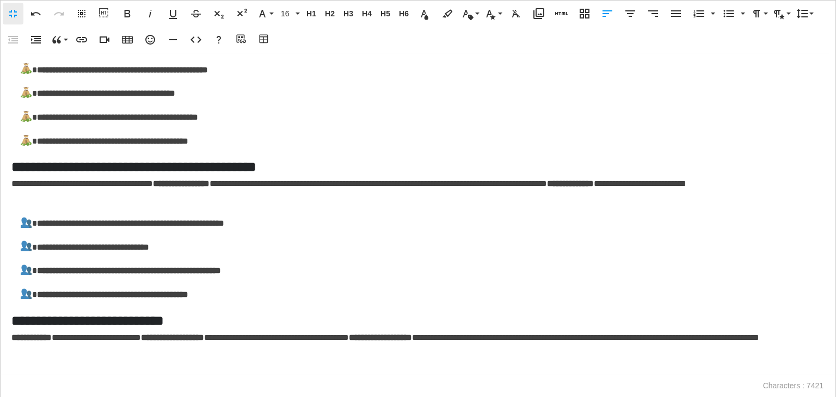
scroll to position [1648, 0]
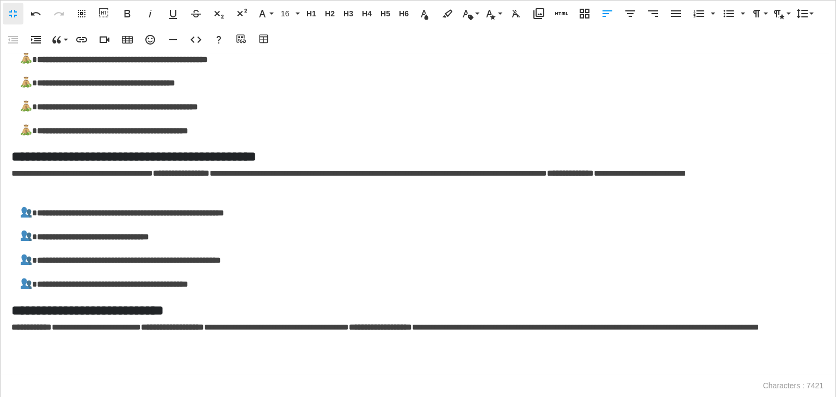
click at [44, 367] on p at bounding box center [417, 367] width 813 height 16
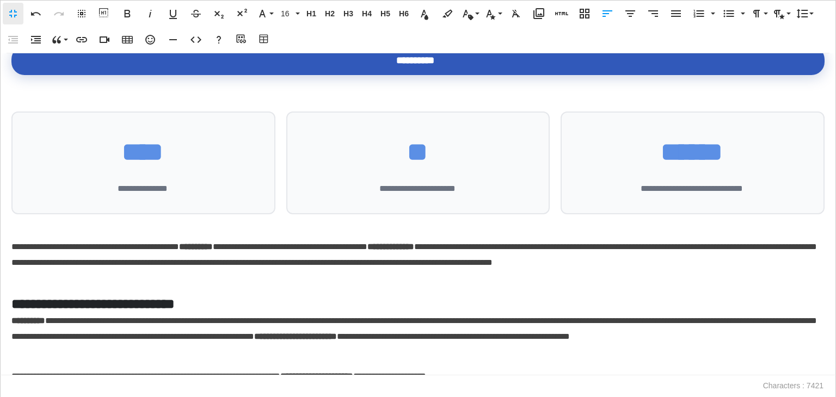
scroll to position [0, 0]
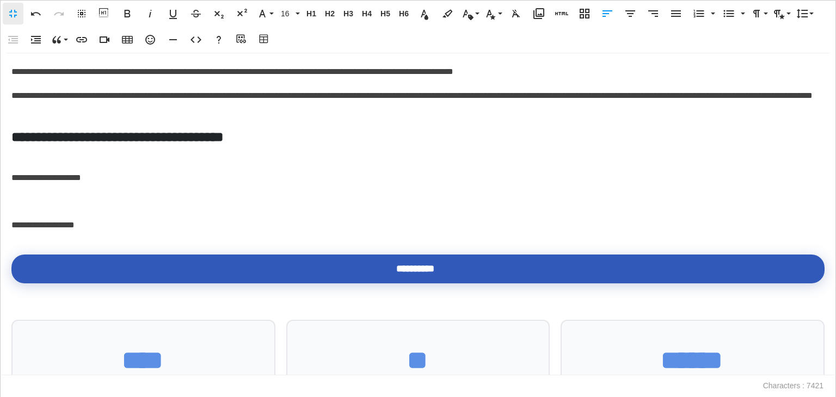
click at [60, 157] on p at bounding box center [417, 154] width 813 height 16
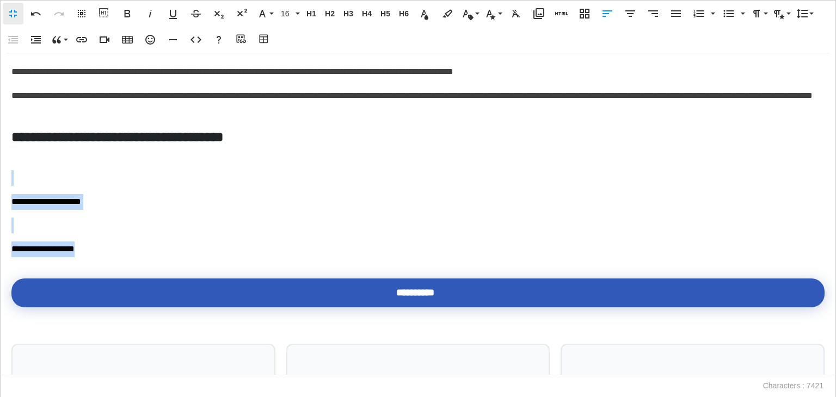
drag, startPoint x: 72, startPoint y: 237, endPoint x: 0, endPoint y: 185, distance: 89.3
click at [0, 185] on div "**********" at bounding box center [418, 214] width 836 height 322
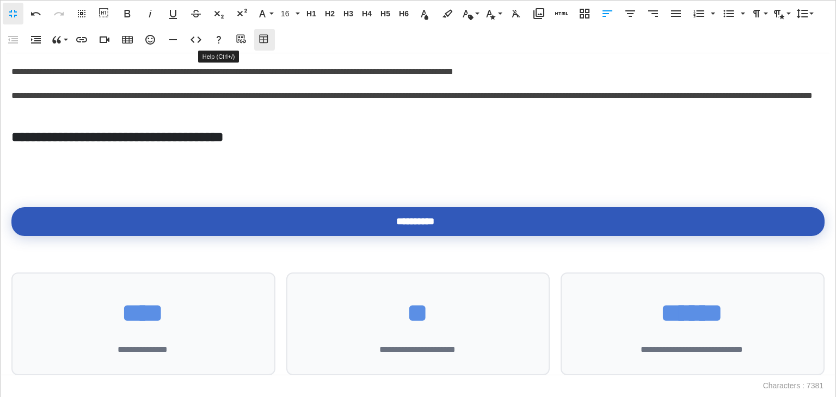
click at [267, 46] on button "Table Builder" at bounding box center [264, 40] width 21 height 22
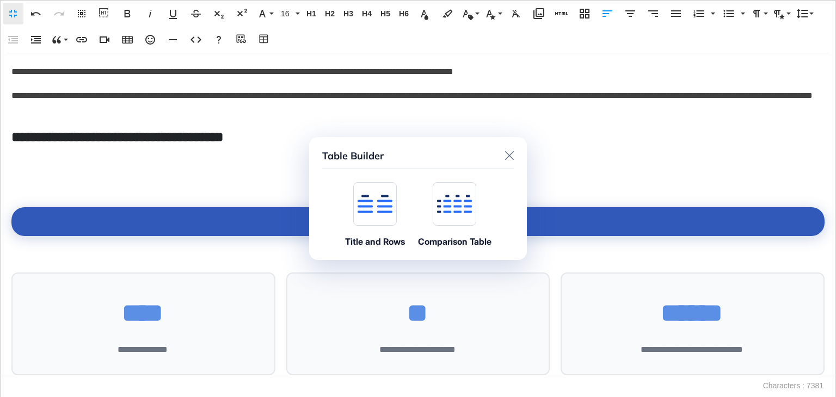
click at [364, 202] on icon at bounding box center [365, 201] width 15 height 2
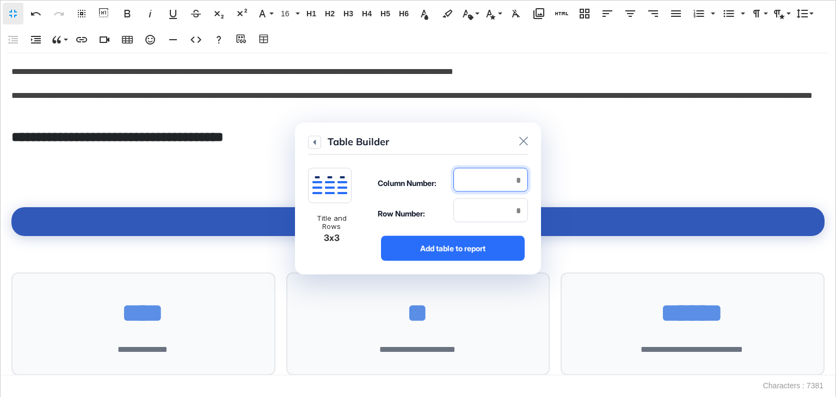
click at [467, 174] on input "number" at bounding box center [490, 180] width 75 height 24
type input "*"
click at [493, 217] on input "number" at bounding box center [490, 211] width 75 height 24
type input "*"
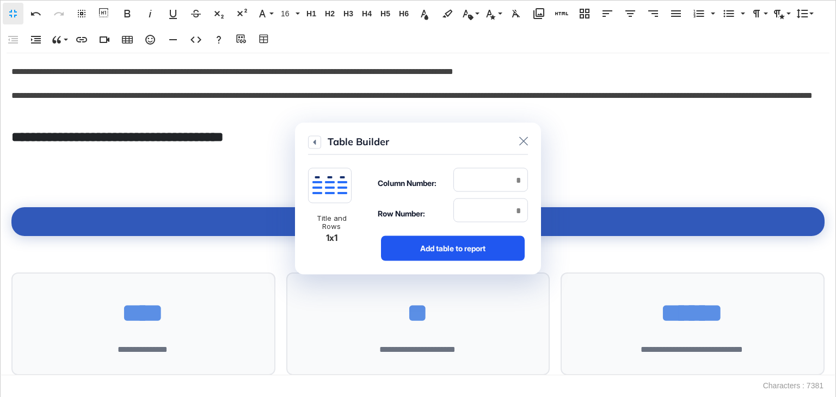
click at [439, 238] on div "Add table to report" at bounding box center [453, 248] width 144 height 25
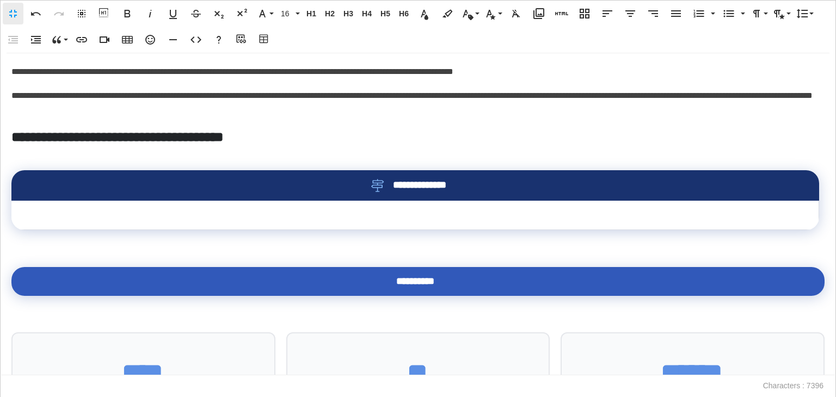
click at [39, 247] on div "**********" at bounding box center [418, 214] width 835 height 322
click at [27, 245] on p at bounding box center [417, 238] width 813 height 16
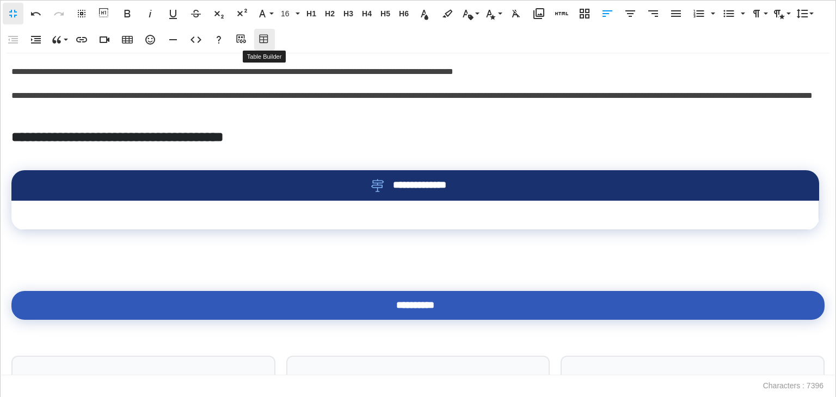
click at [262, 40] on icon "button" at bounding box center [264, 39] width 13 height 11
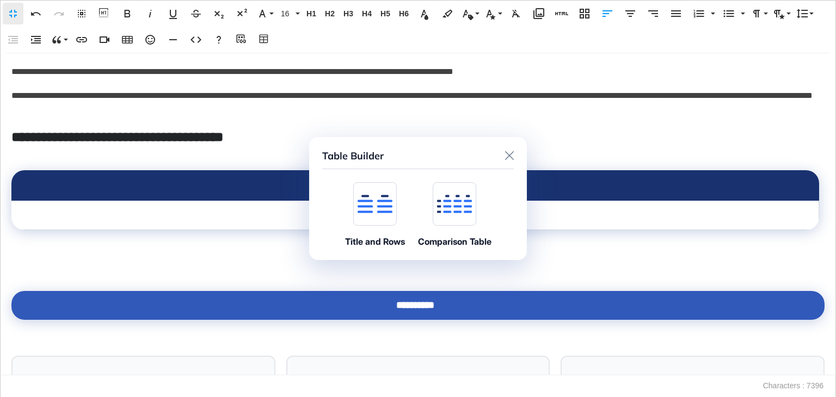
click at [366, 199] on icon at bounding box center [375, 204] width 35 height 19
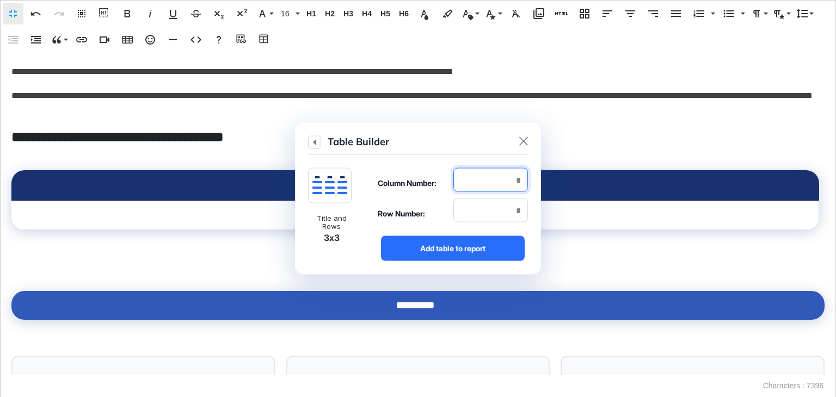
click at [525, 182] on input "number" at bounding box center [490, 180] width 75 height 24
type input "*"
click at [514, 220] on input "number" at bounding box center [490, 211] width 75 height 24
type input "*"
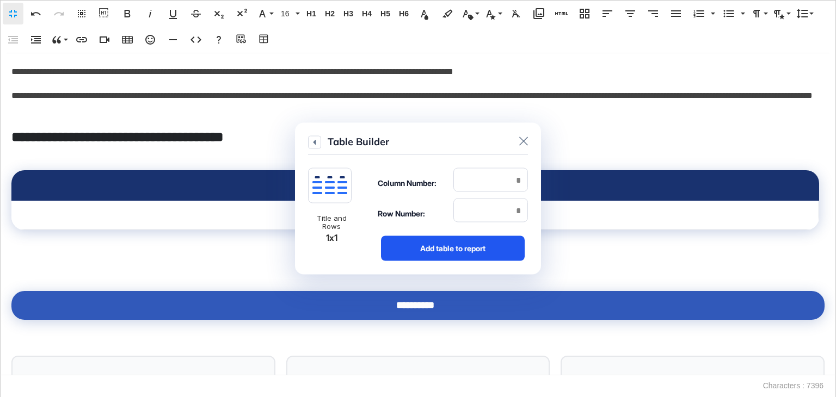
click at [478, 250] on div "Add table to report" at bounding box center [453, 248] width 144 height 25
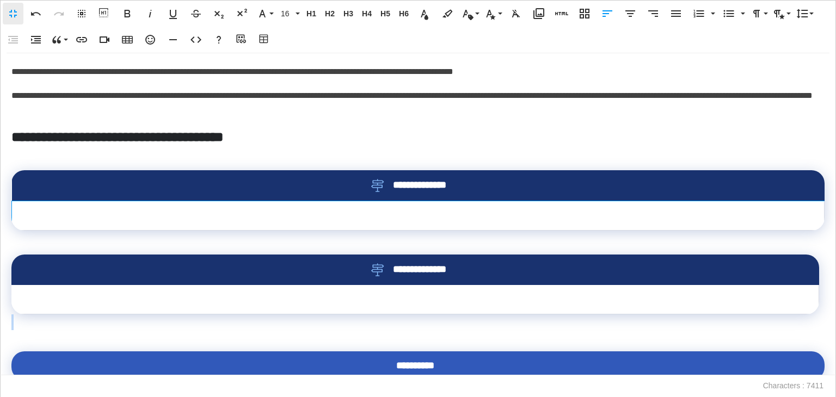
click at [362, 212] on td at bounding box center [418, 215] width 813 height 29
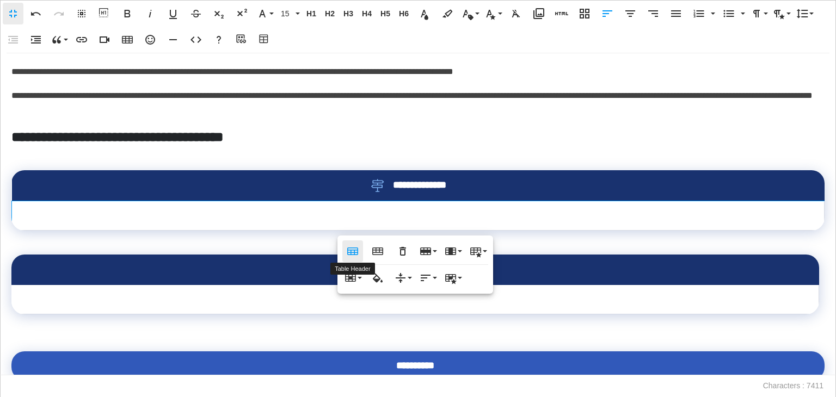
click at [347, 249] on icon "button" at bounding box center [352, 251] width 13 height 13
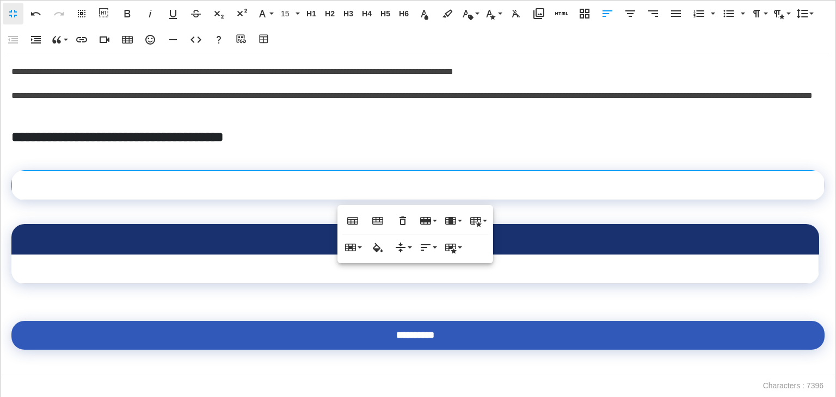
click at [267, 269] on td at bounding box center [415, 269] width 808 height 29
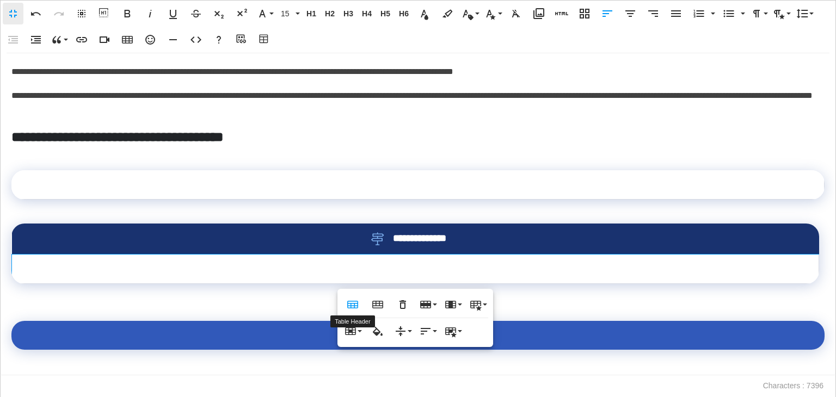
click at [352, 301] on icon "button" at bounding box center [352, 305] width 11 height 8
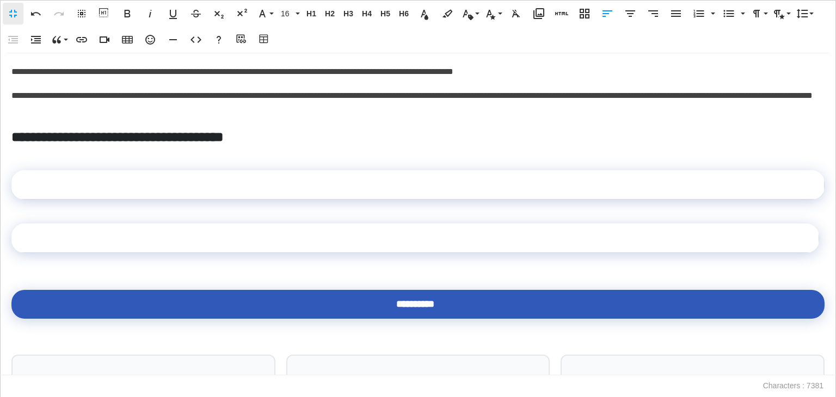
click at [43, 273] on div "**********" at bounding box center [418, 214] width 835 height 322
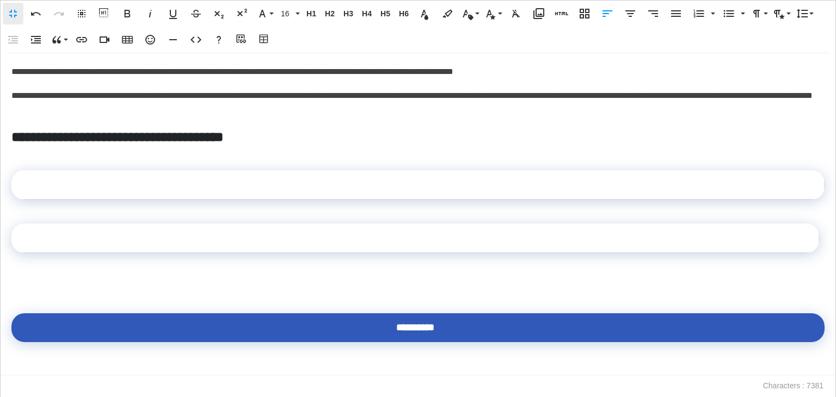
click at [29, 279] on div at bounding box center [417, 283] width 813 height 13
click at [258, 36] on icon "button" at bounding box center [264, 39] width 13 height 11
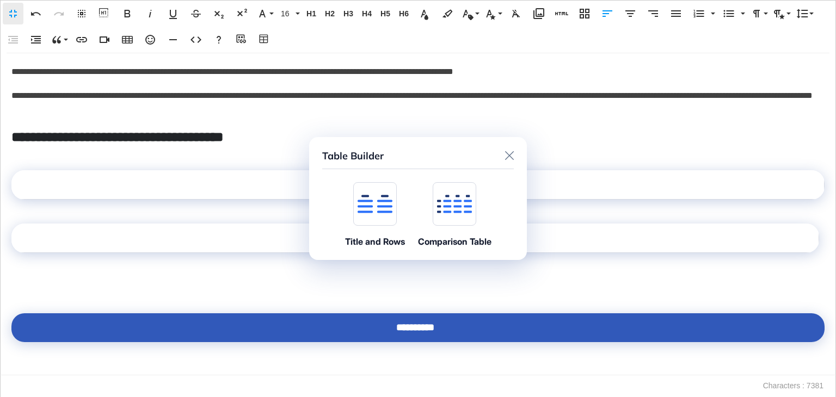
click at [383, 220] on div at bounding box center [375, 204] width 44 height 44
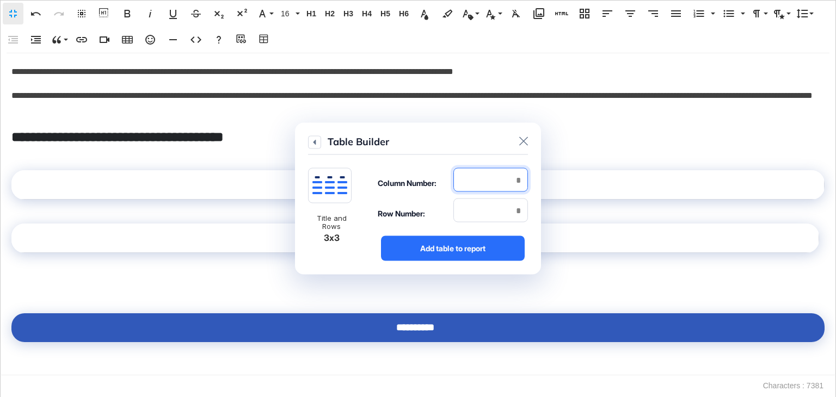
click at [517, 179] on input "number" at bounding box center [490, 180] width 75 height 24
type input "*"
click at [502, 214] on input "number" at bounding box center [490, 211] width 75 height 24
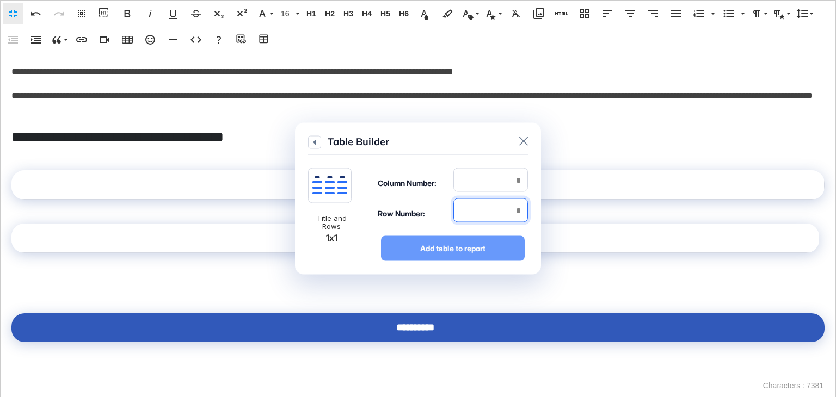
type input "*"
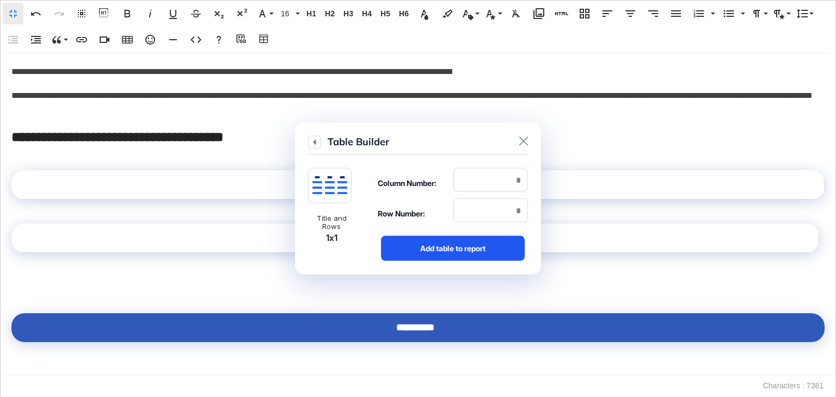
click at [483, 244] on div "Add table to report" at bounding box center [453, 248] width 144 height 25
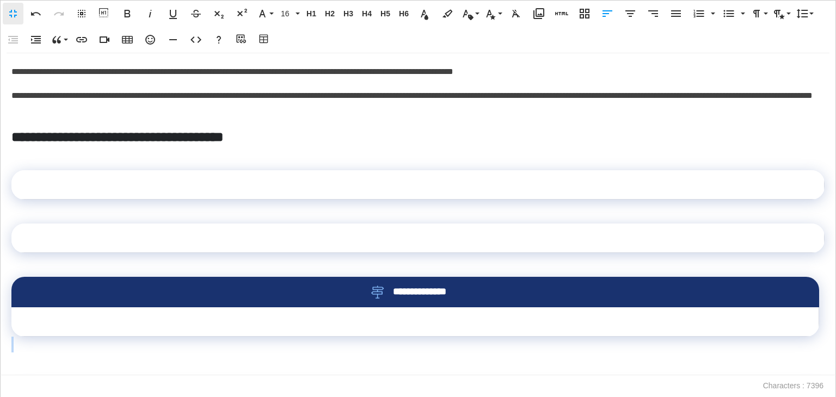
click at [281, 318] on td at bounding box center [415, 322] width 808 height 29
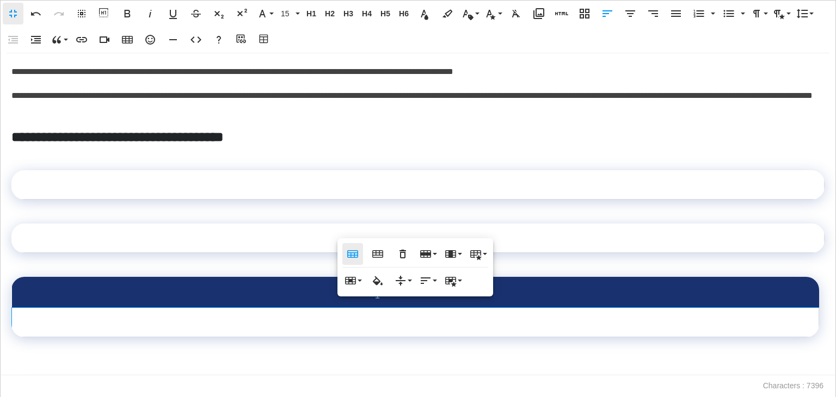
click at [351, 262] on button "Table Header" at bounding box center [352, 254] width 21 height 22
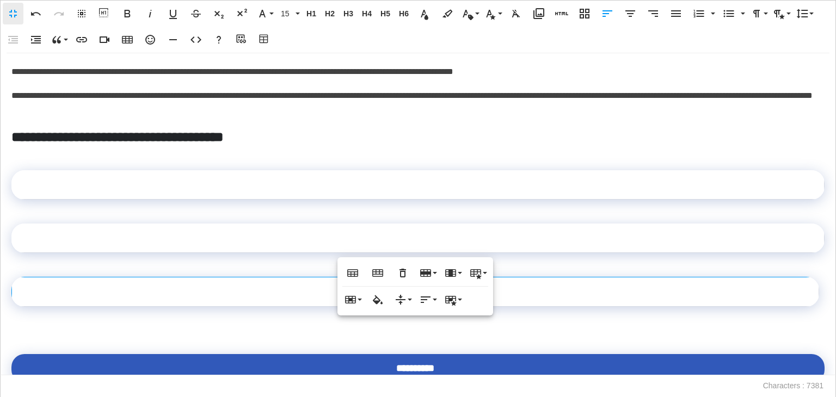
scroll to position [54, 0]
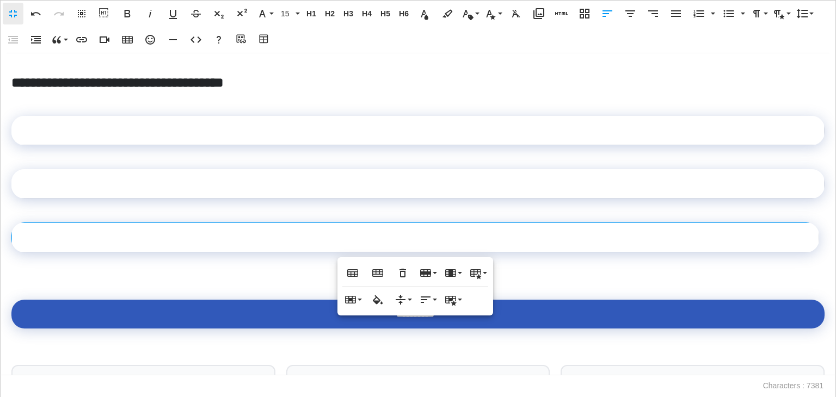
click at [48, 273] on div "**********" at bounding box center [418, 160] width 835 height 322
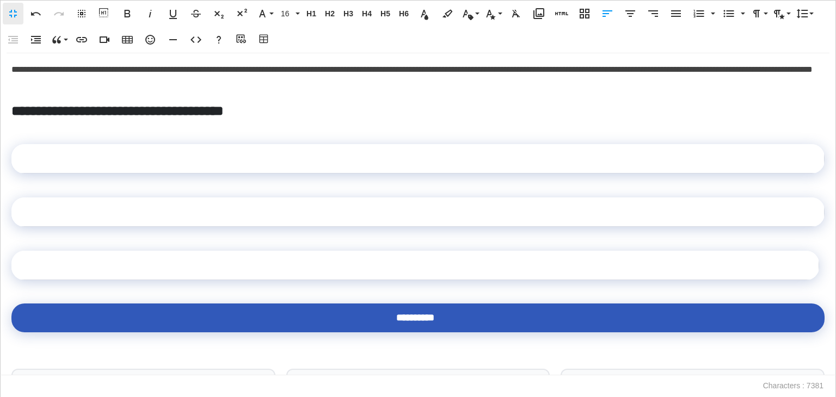
scroll to position [0, 0]
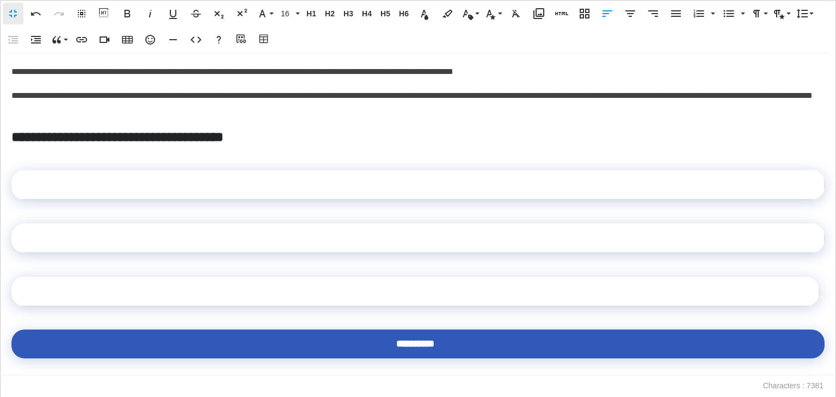
click at [209, 185] on td at bounding box center [417, 184] width 813 height 29
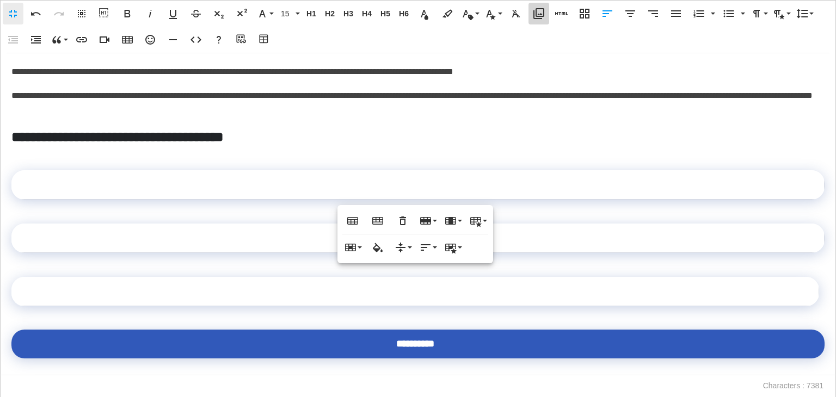
click at [536, 16] on icon "button" at bounding box center [538, 13] width 11 height 11
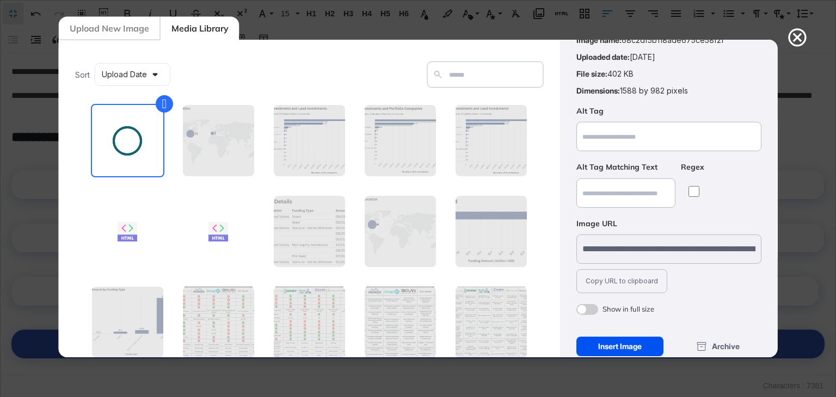
scroll to position [78, 0]
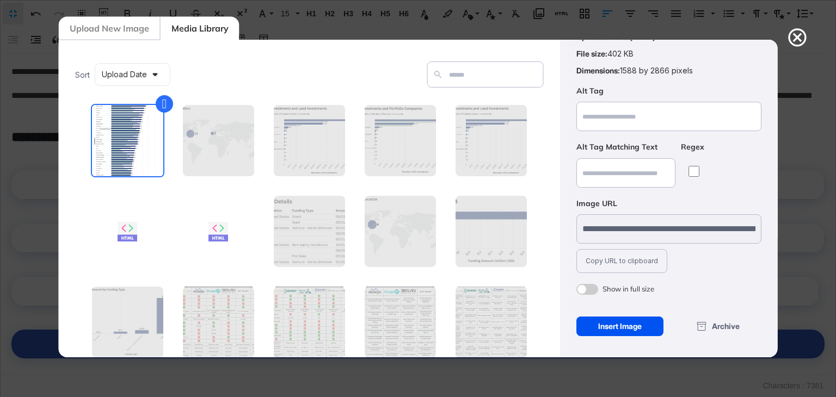
click at [604, 325] on div "Insert Image" at bounding box center [620, 327] width 88 height 20
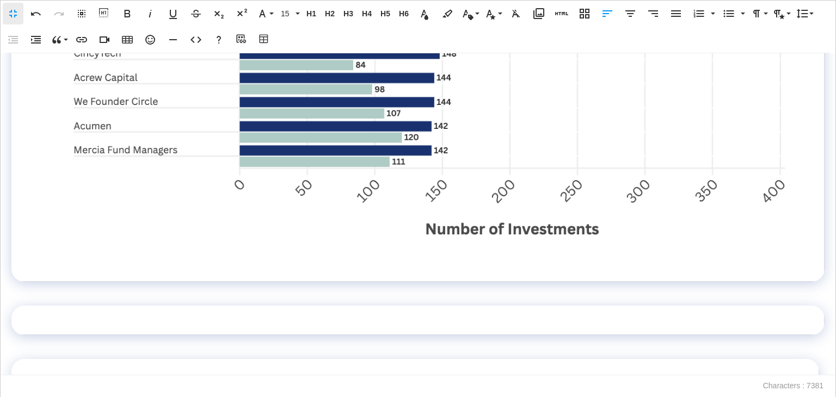
scroll to position [1306, 0]
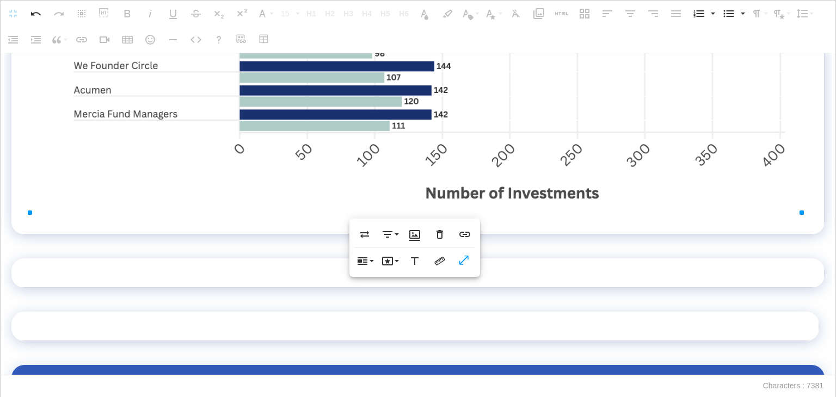
scroll to position [1361, 0]
click at [465, 264] on icon "button" at bounding box center [464, 261] width 13 height 11
click at [181, 270] on td at bounding box center [417, 273] width 813 height 29
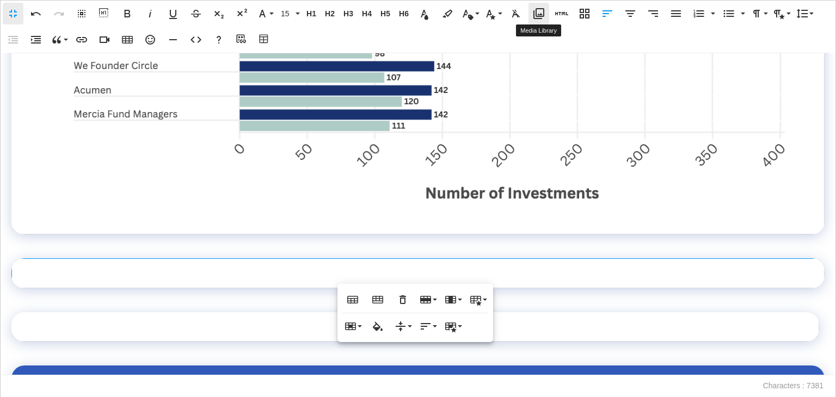
click at [544, 16] on icon "button" at bounding box center [538, 13] width 13 height 13
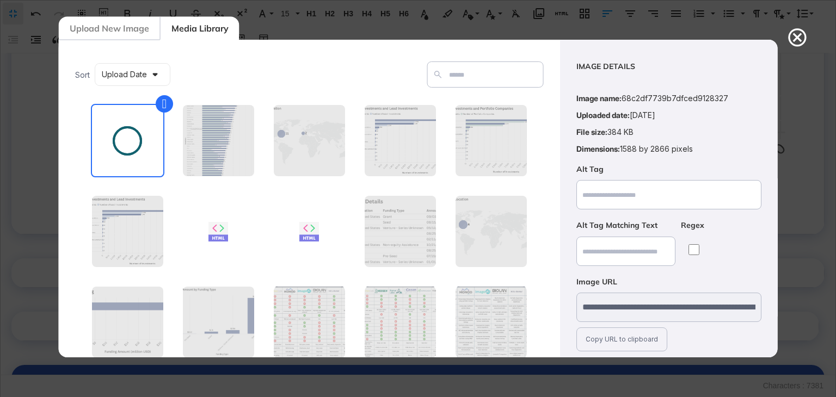
scroll to position [78, 0]
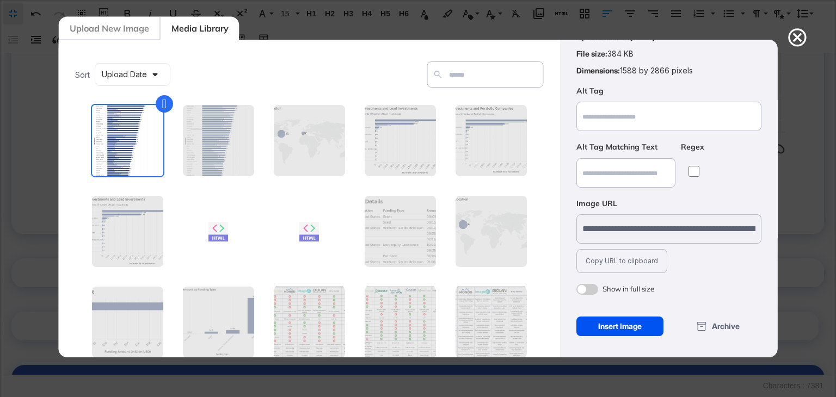
click at [624, 329] on div "Insert Image" at bounding box center [620, 327] width 88 height 20
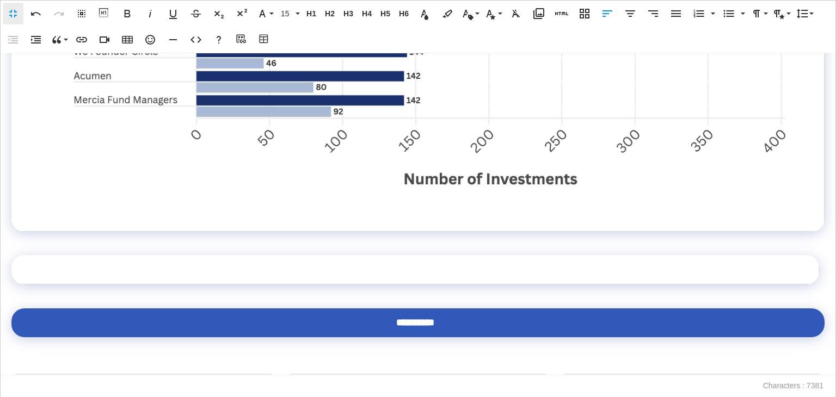
scroll to position [2830, 0]
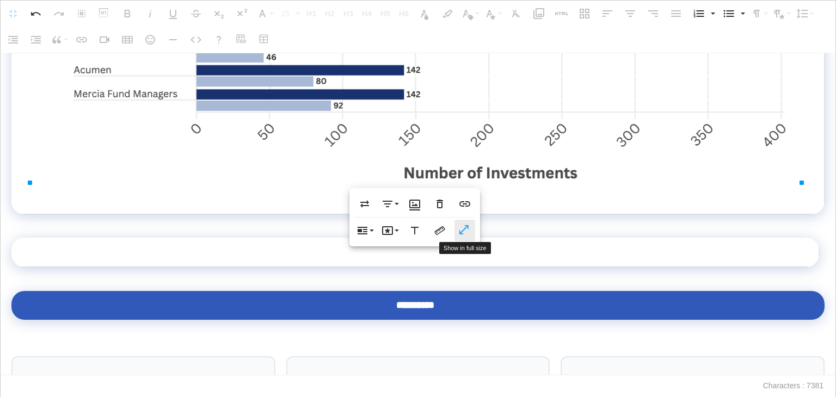
click at [461, 233] on icon "button" at bounding box center [463, 229] width 9 height 9
click at [212, 238] on td at bounding box center [415, 252] width 808 height 29
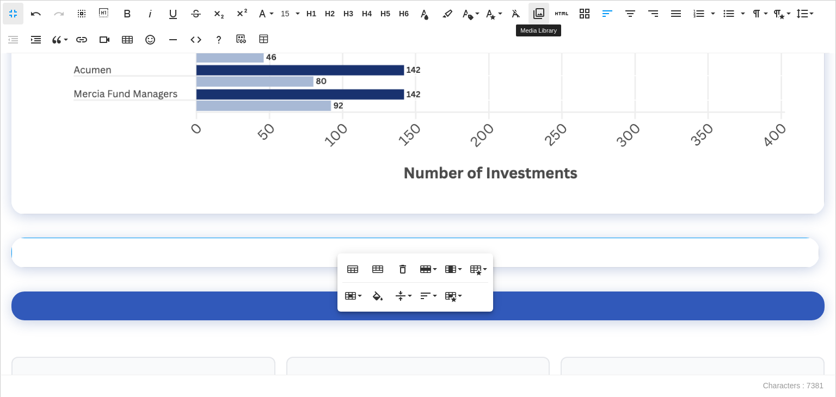
click at [537, 16] on icon "button" at bounding box center [538, 13] width 11 height 11
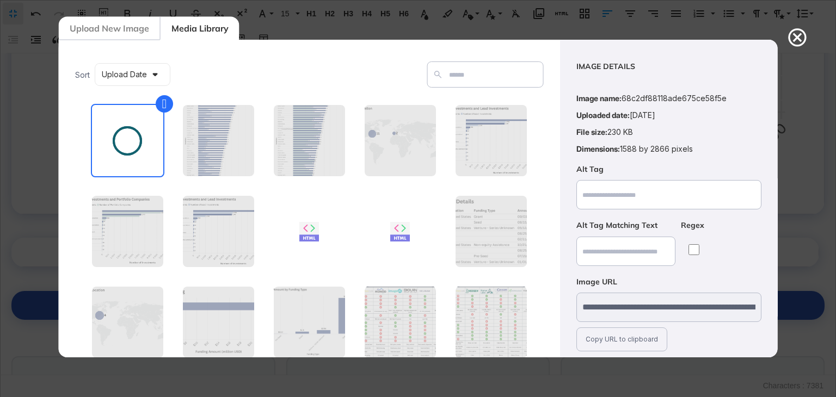
scroll to position [78, 0]
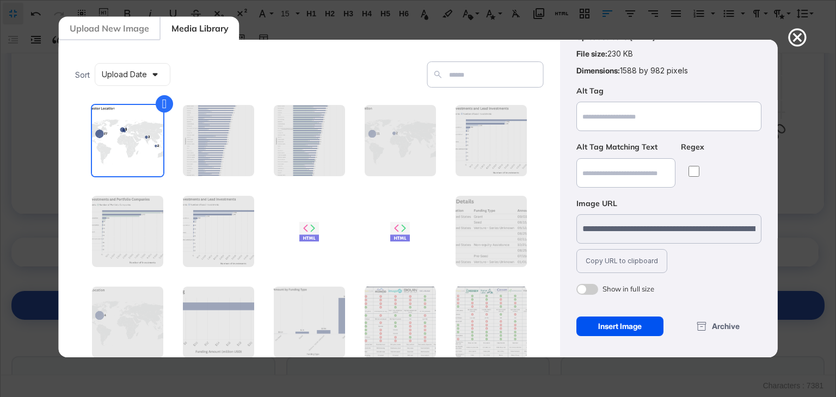
click at [632, 326] on div "Insert Image" at bounding box center [620, 327] width 88 height 20
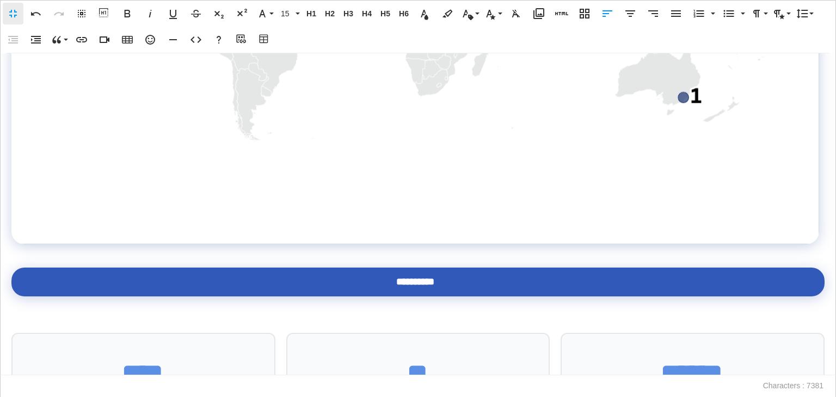
scroll to position [3320, 0]
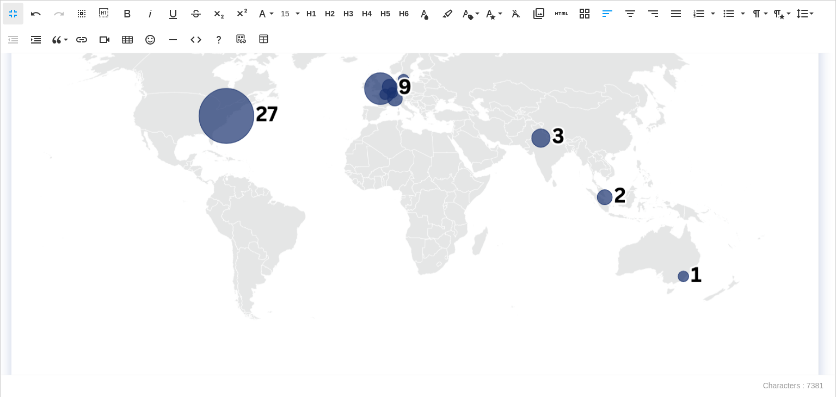
click at [299, 208] on img at bounding box center [415, 161] width 772 height 477
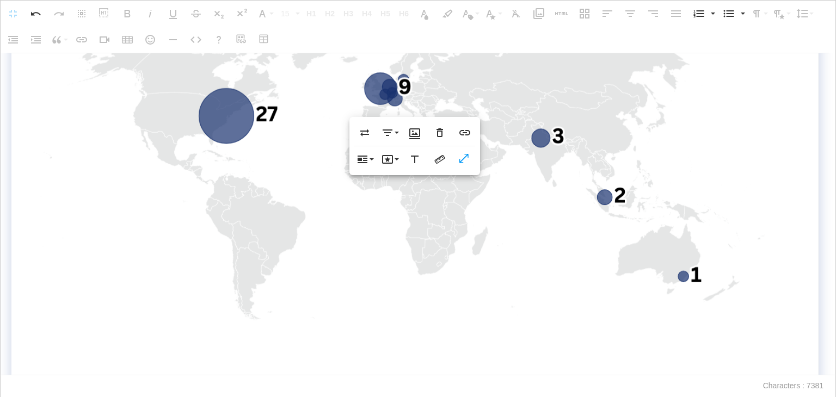
scroll to position [3157, 0]
click at [461, 163] on icon "button" at bounding box center [463, 158] width 9 height 9
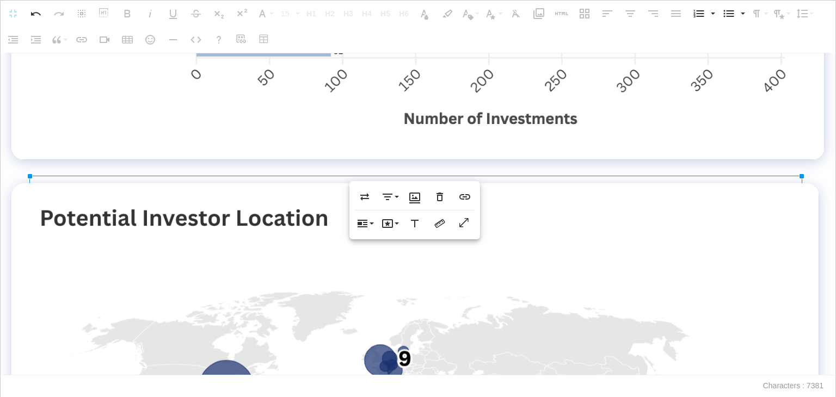
scroll to position [2885, 0]
click at [171, 160] on p at bounding box center [417, 168] width 813 height 16
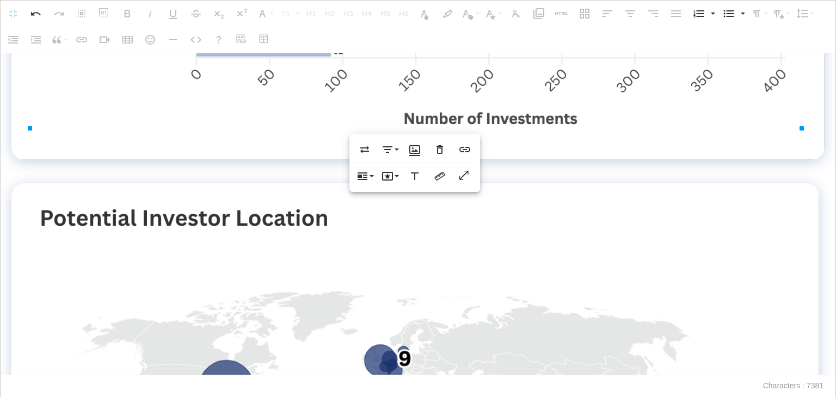
click at [290, 160] on p at bounding box center [417, 168] width 813 height 16
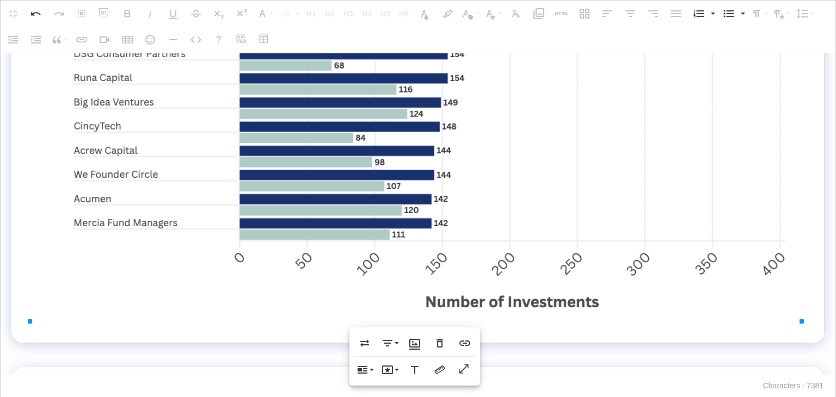
scroll to position [1252, 0]
click at [168, 351] on div "**********" at bounding box center [418, 214] width 836 height 322
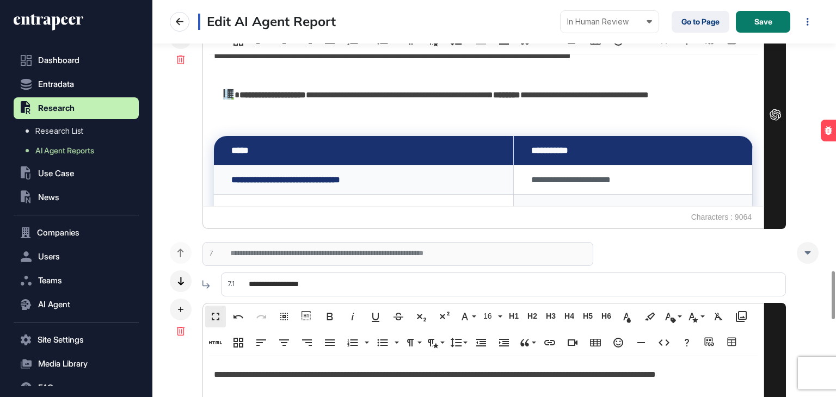
scroll to position [0, 0]
click at [752, 22] on button "Save" at bounding box center [763, 22] width 54 height 22
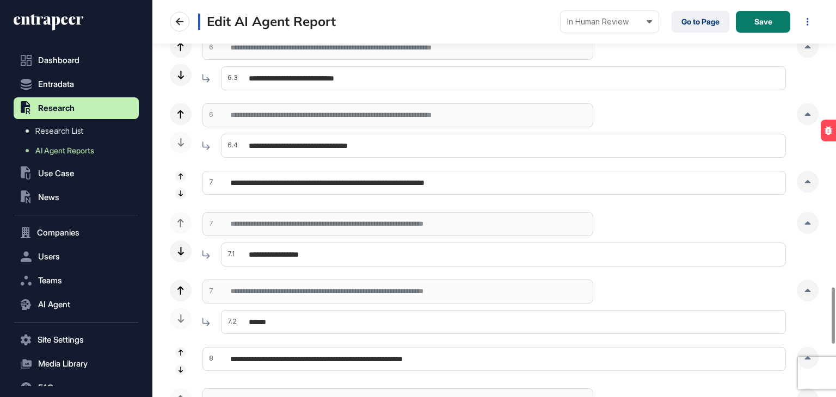
scroll to position [2014, 0]
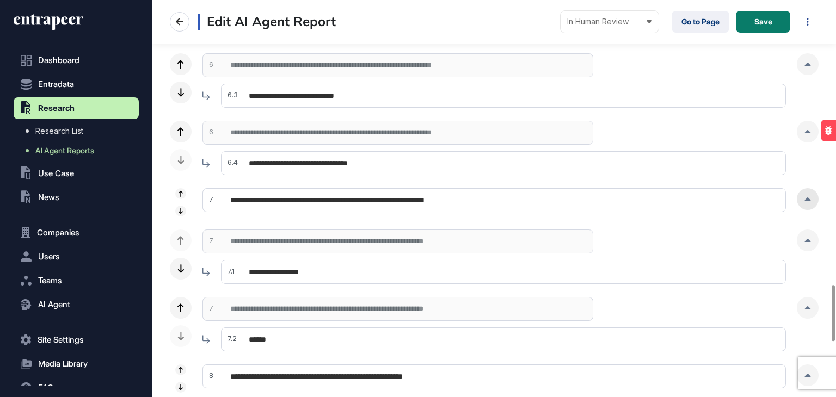
click at [810, 203] on div at bounding box center [808, 199] width 22 height 22
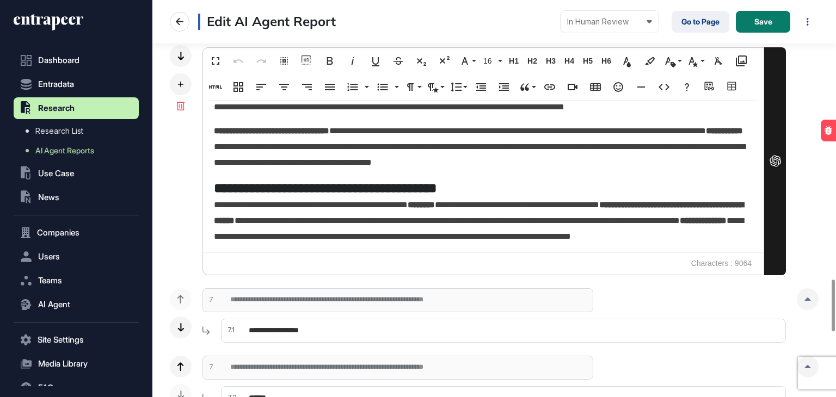
scroll to position [2286, 0]
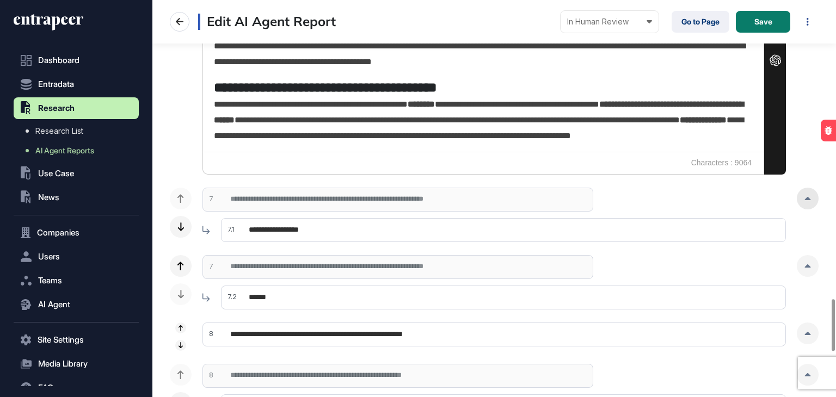
click at [808, 198] on icon at bounding box center [808, 198] width 6 height 3
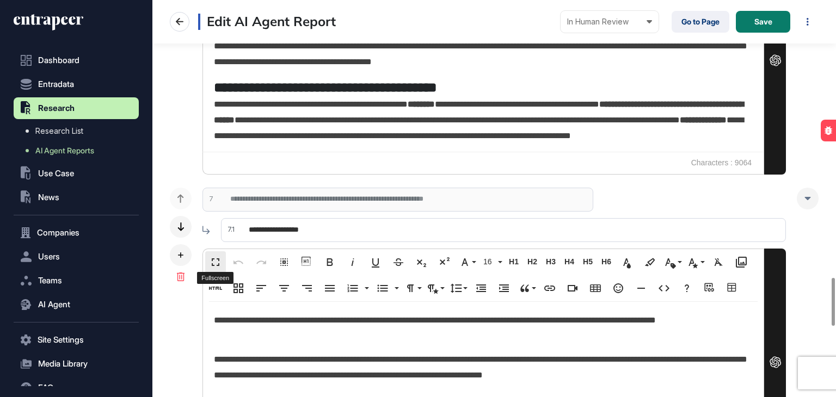
click at [217, 268] on button "Fullscreen" at bounding box center [215, 262] width 21 height 22
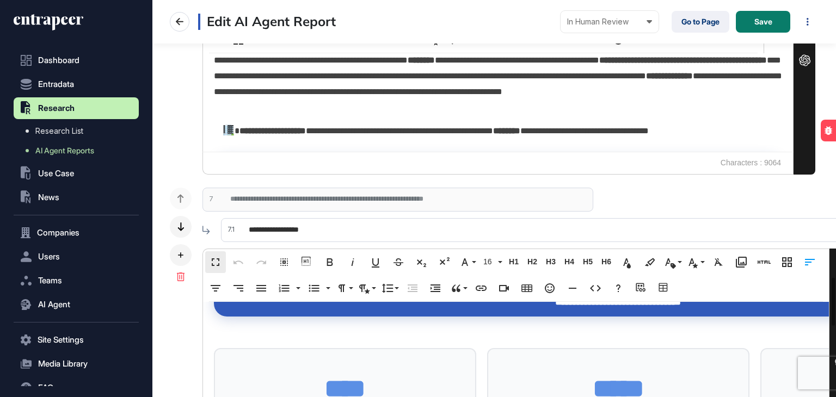
scroll to position [3408, 0]
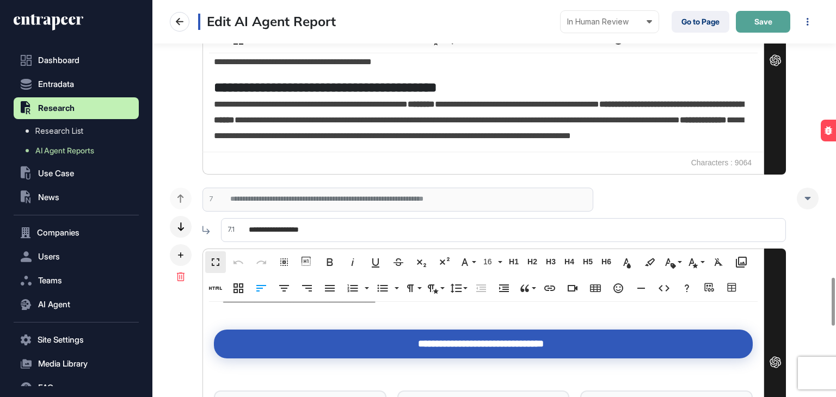
click at [754, 25] on span "Save" at bounding box center [763, 22] width 18 height 8
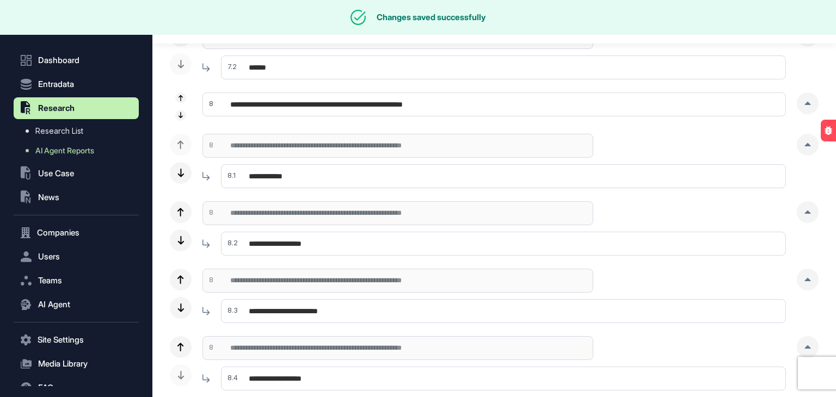
scroll to position [0, 0]
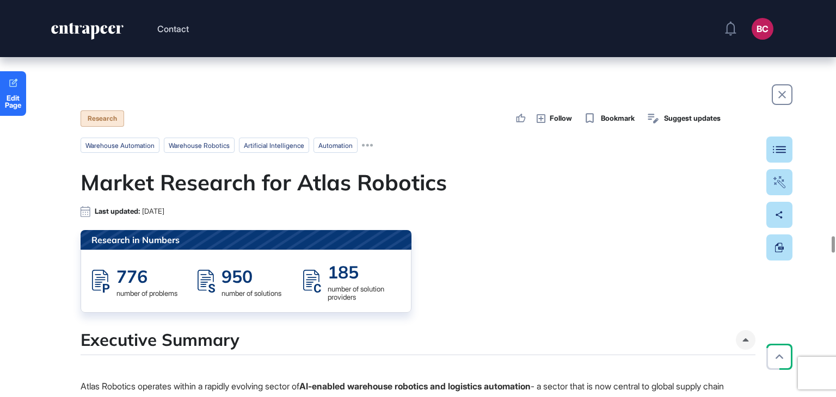
scroll to position [26279, 0]
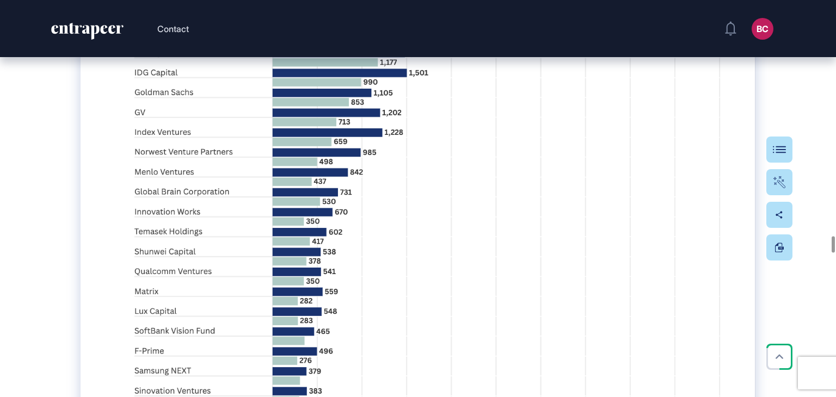
drag, startPoint x: 285, startPoint y: 249, endPoint x: 80, endPoint y: 232, distance: 205.3
copy span "*The chart displays the top 50 potential investors based on number of investmen…"
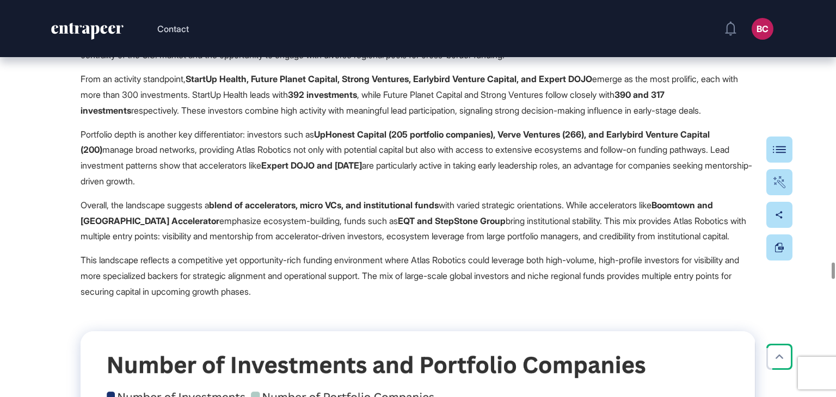
scroll to position [29171, 0]
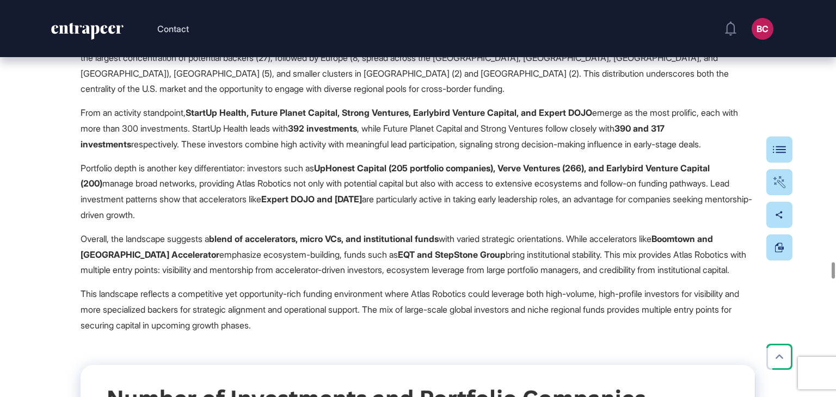
drag, startPoint x: 315, startPoint y: 254, endPoint x: 103, endPoint y: 249, distance: 211.2
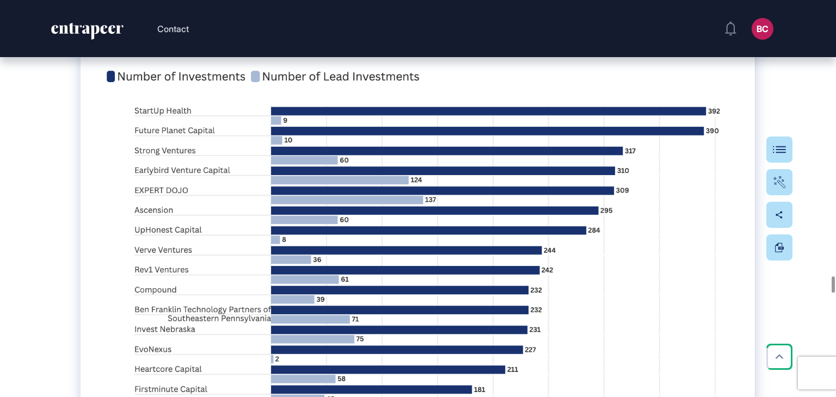
scroll to position [30847, 0]
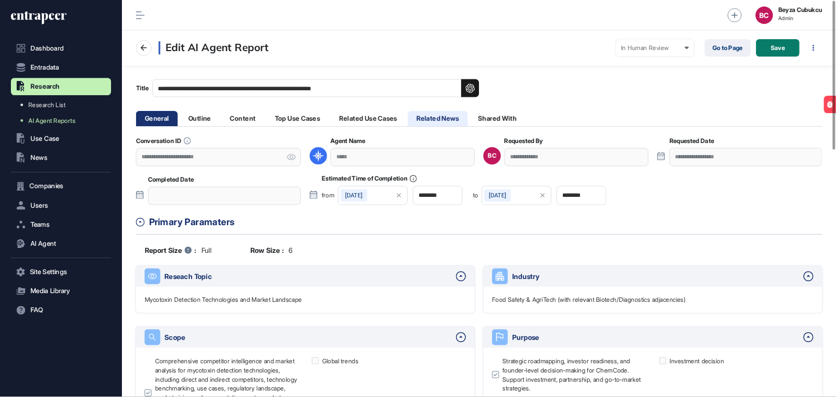
scroll to position [397, 684]
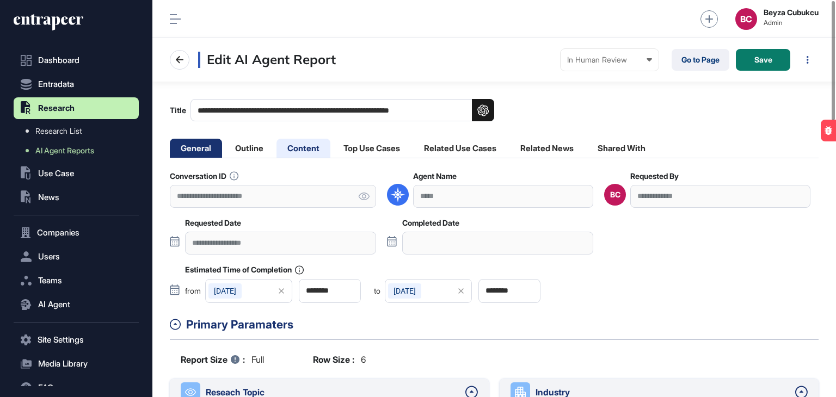
click at [308, 153] on li "Content" at bounding box center [303, 148] width 54 height 19
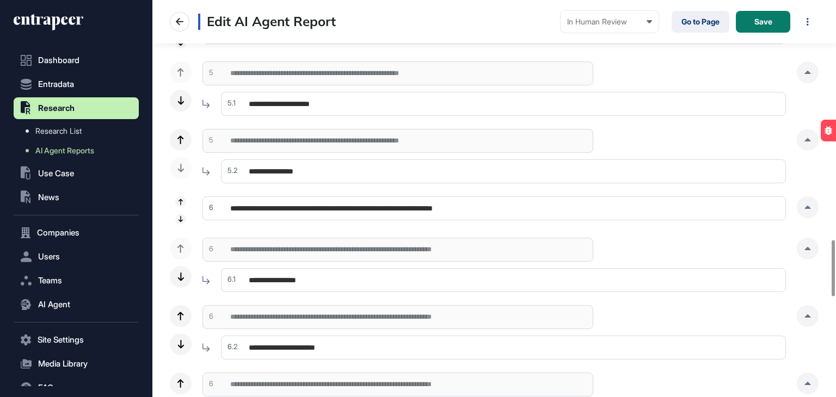
scroll to position [1803, 0]
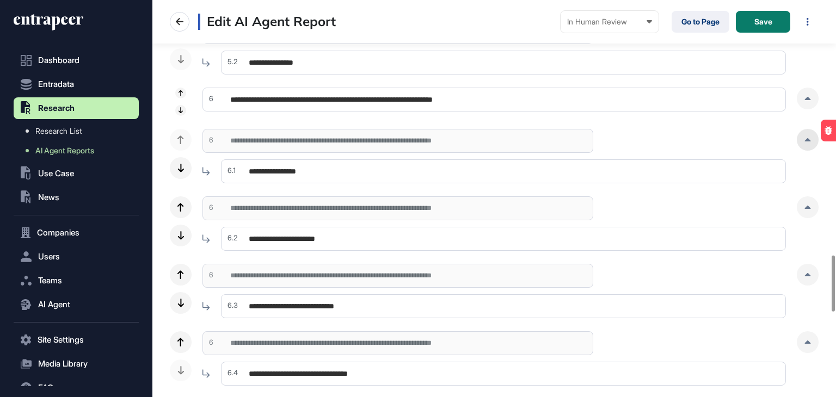
click at [799, 144] on div at bounding box center [808, 140] width 22 height 22
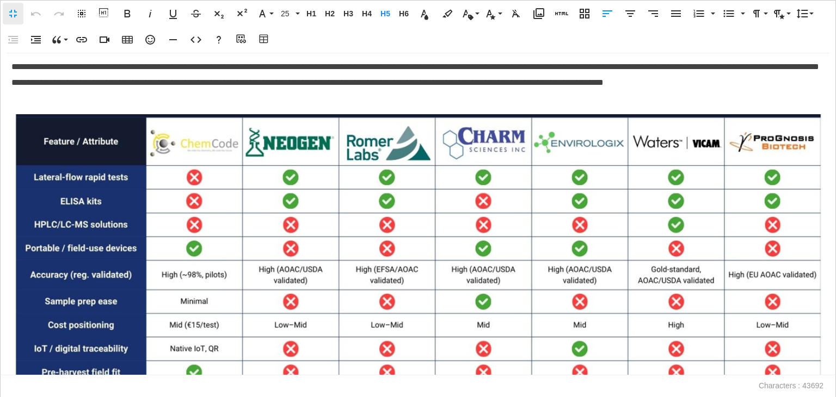
scroll to position [9908, 0]
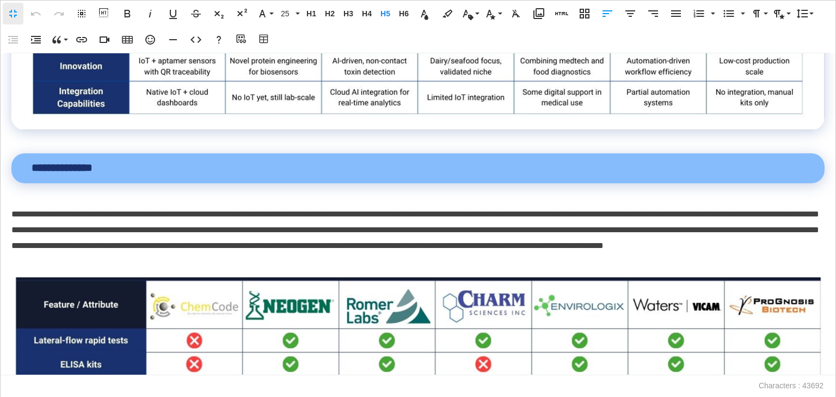
click at [357, 269] on p "**********" at bounding box center [415, 238] width 808 height 63
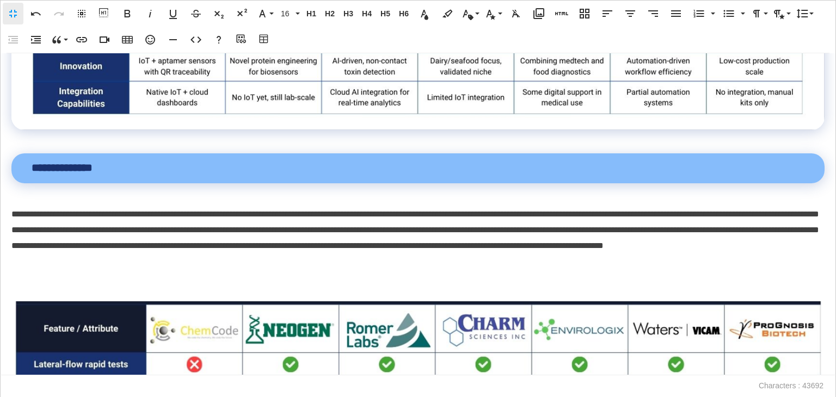
click at [45, 293] on p at bounding box center [417, 286] width 813 height 16
click at [265, 39] on icon "button" at bounding box center [264, 39] width 13 height 11
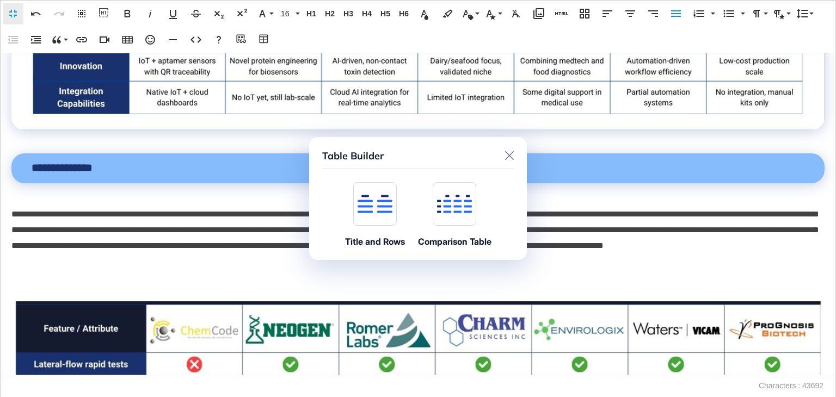
click at [354, 216] on div at bounding box center [375, 204] width 44 height 44
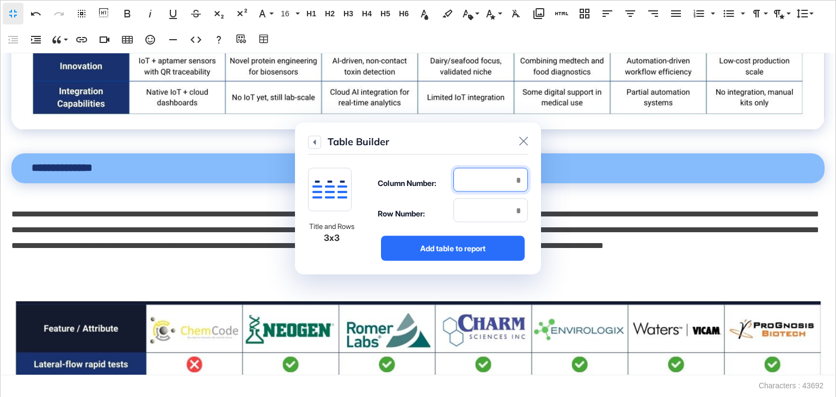
click at [513, 184] on input "number" at bounding box center [490, 180] width 75 height 24
type input "*"
click at [511, 212] on input "number" at bounding box center [490, 211] width 75 height 24
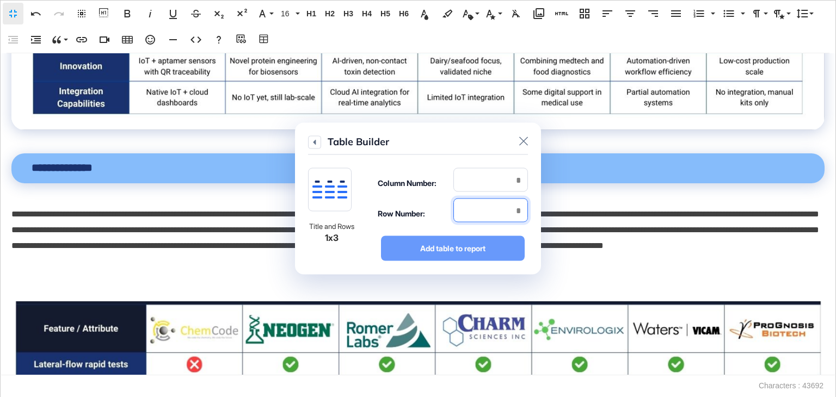
type input "*"
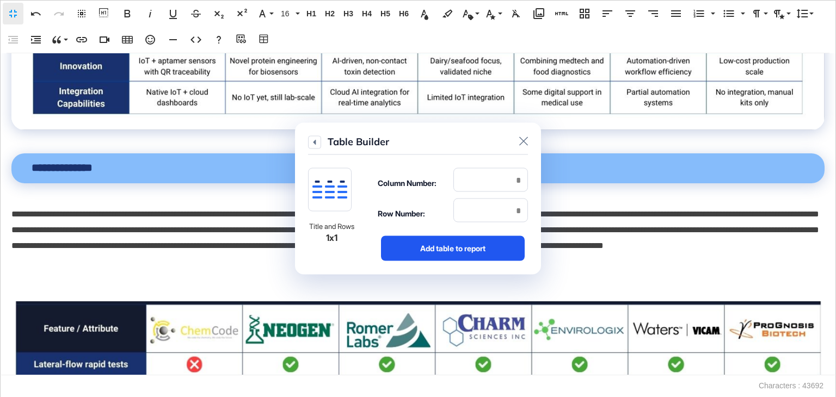
click at [493, 242] on div "Add table to report" at bounding box center [453, 248] width 144 height 25
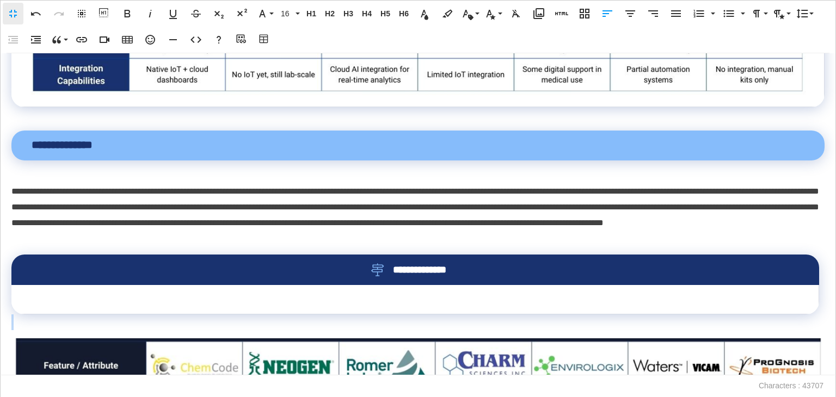
scroll to position [10040, 0]
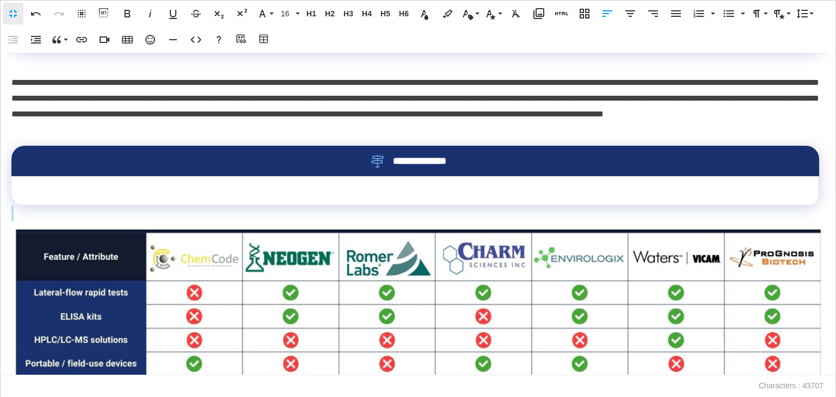
click at [317, 206] on td at bounding box center [415, 190] width 808 height 29
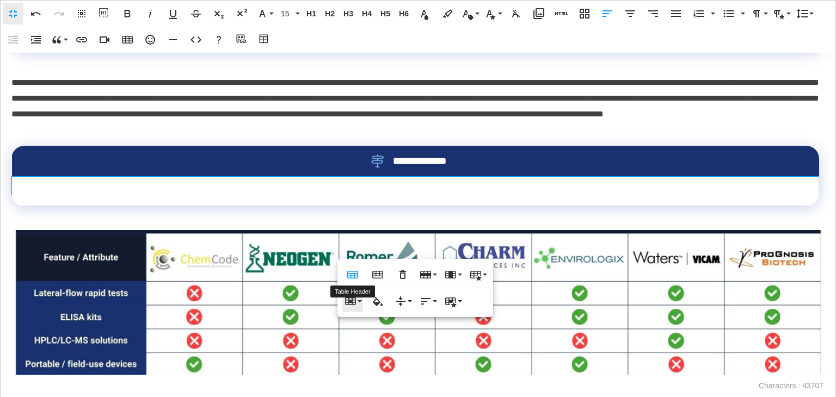
click at [347, 271] on icon "button" at bounding box center [352, 274] width 13 height 13
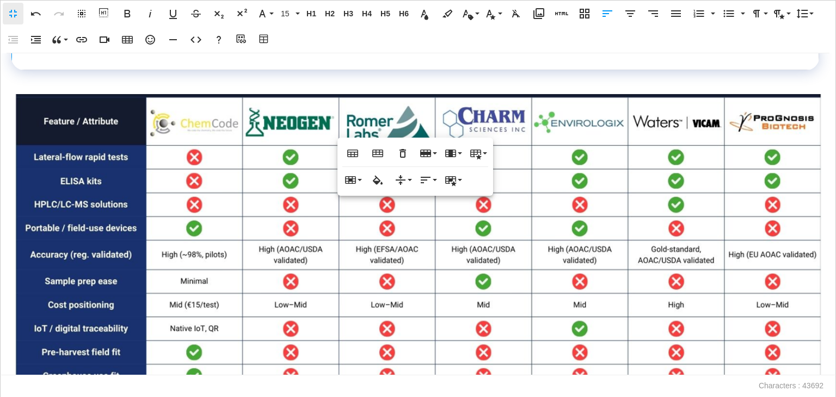
scroll to position [10149, 0]
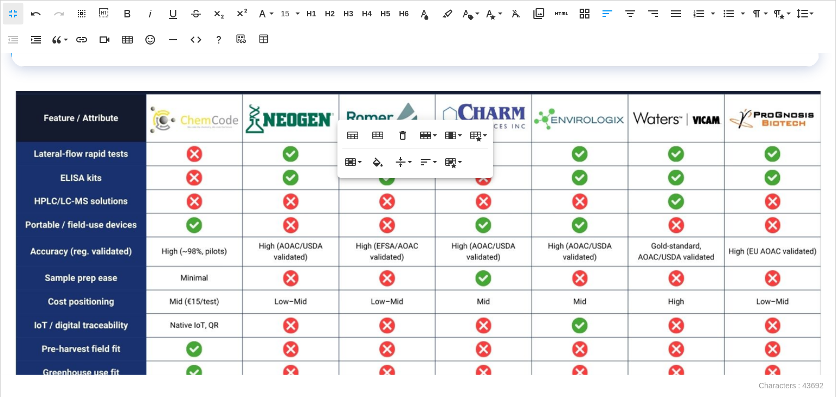
click at [130, 223] on img at bounding box center [417, 331] width 813 height 480
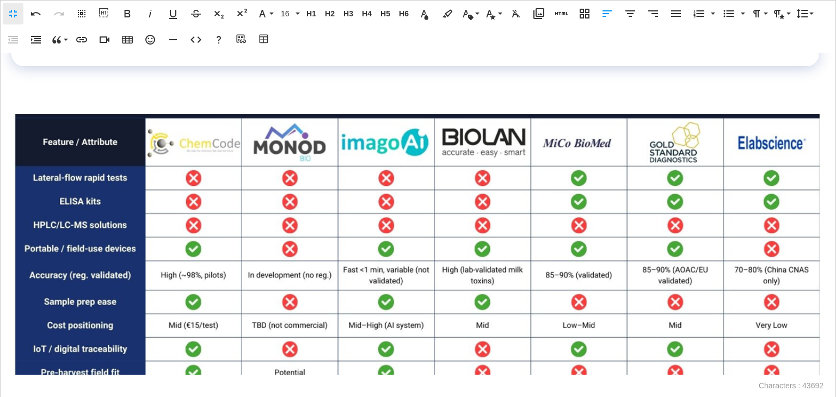
click at [145, 239] on img at bounding box center [417, 346] width 813 height 464
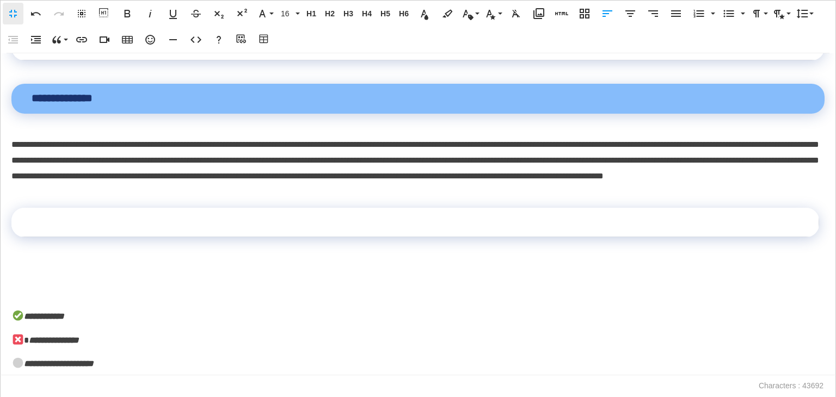
scroll to position [10022, 0]
click at [33, 261] on div "**********" at bounding box center [418, 214] width 836 height 322
drag, startPoint x: 34, startPoint y: 260, endPoint x: 26, endPoint y: 262, distance: 8.4
click at [33, 261] on div "**********" at bounding box center [418, 214] width 836 height 322
click at [26, 266] on p at bounding box center [417, 269] width 813 height 16
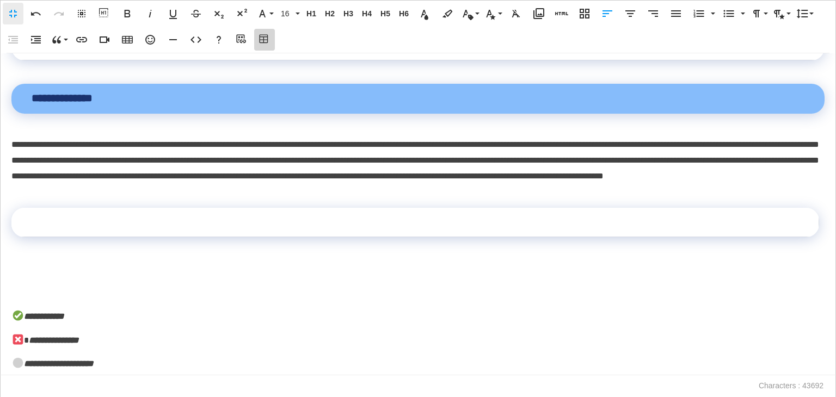
click at [259, 46] on button "Table Builder" at bounding box center [264, 40] width 21 height 22
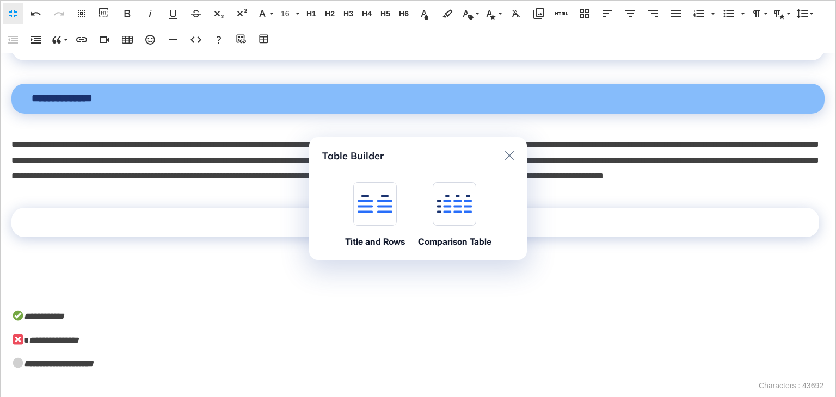
click at [349, 196] on div "Title and Rows" at bounding box center [375, 214] width 60 height 65
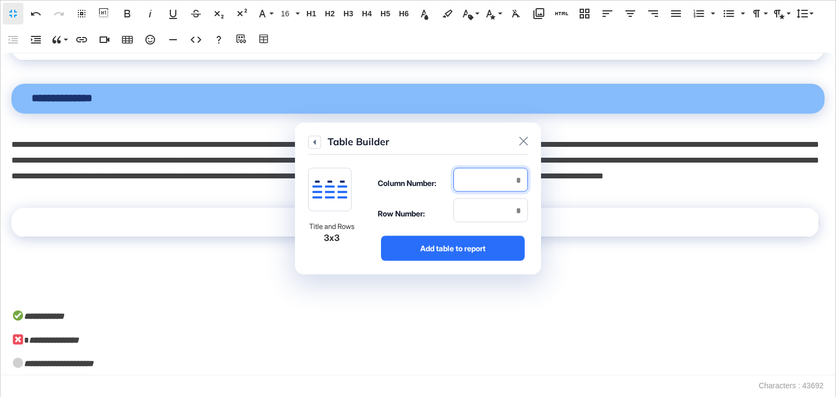
click at [481, 185] on input "number" at bounding box center [490, 180] width 75 height 24
type input "*"
click at [495, 210] on input "number" at bounding box center [490, 211] width 75 height 24
type input "*"
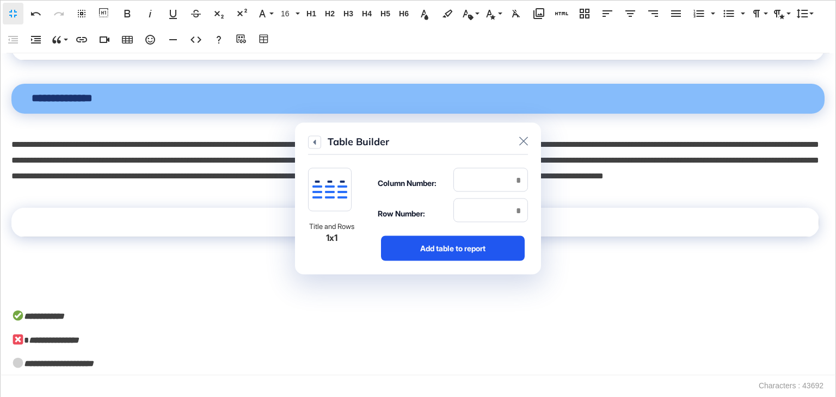
click at [487, 247] on div "Add table to report" at bounding box center [453, 248] width 144 height 25
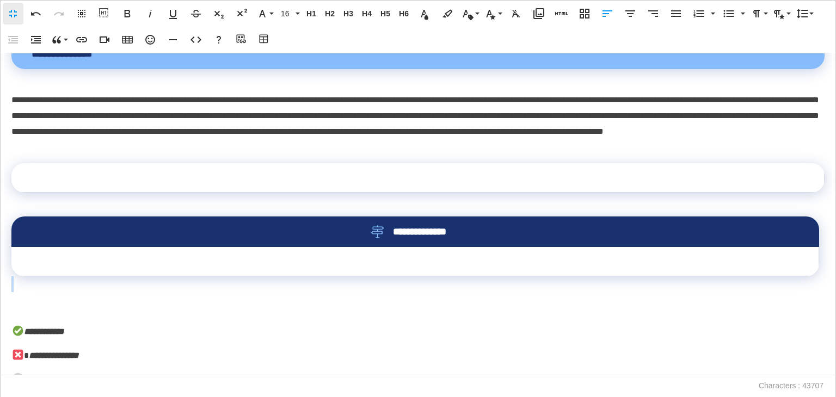
click at [204, 276] on td at bounding box center [415, 261] width 808 height 29
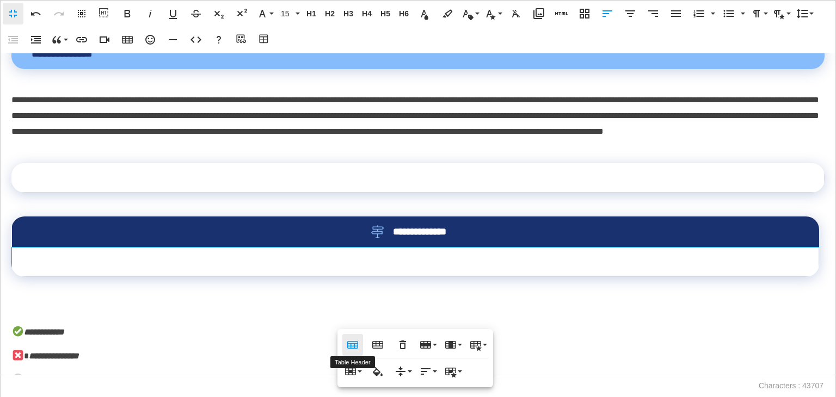
click at [355, 342] on icon "button" at bounding box center [352, 345] width 13 height 13
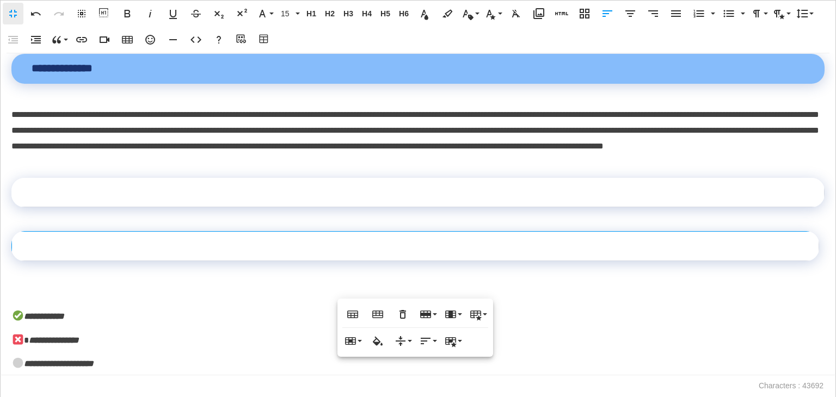
click at [75, 316] on div "**********" at bounding box center [418, 214] width 836 height 322
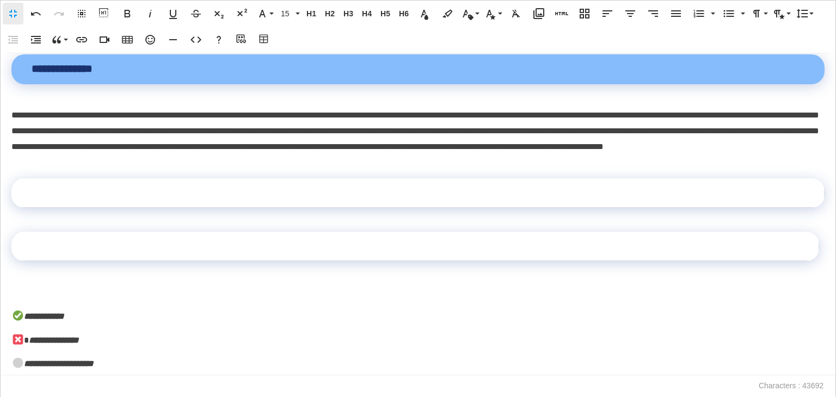
click at [37, 301] on p at bounding box center [417, 293] width 813 height 16
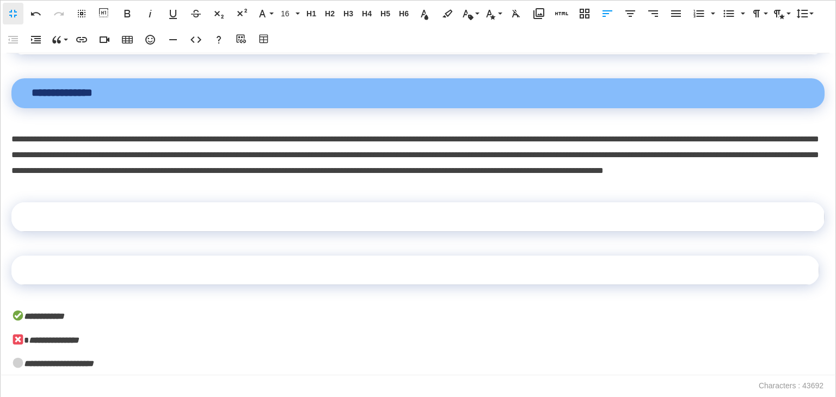
click at [274, 224] on td at bounding box center [417, 216] width 813 height 29
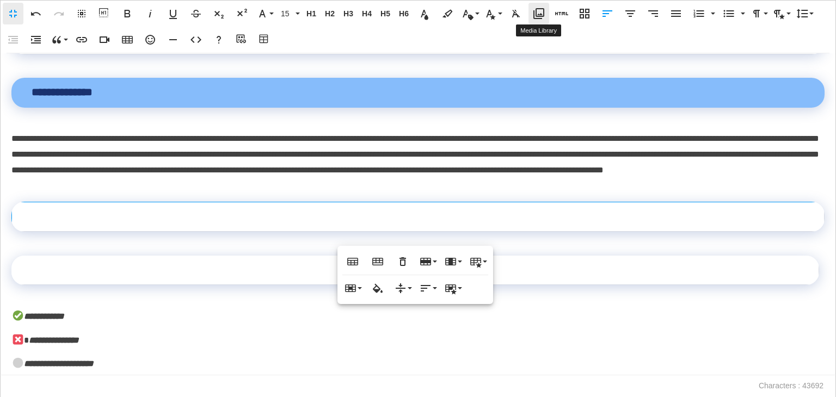
click at [541, 15] on icon "button" at bounding box center [538, 13] width 11 height 11
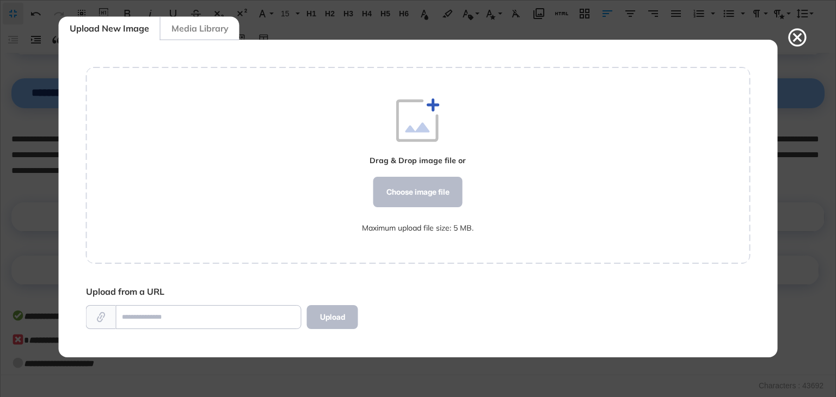
scroll to position [317, 664]
click at [403, 194] on div "Choose image file" at bounding box center [417, 192] width 89 height 30
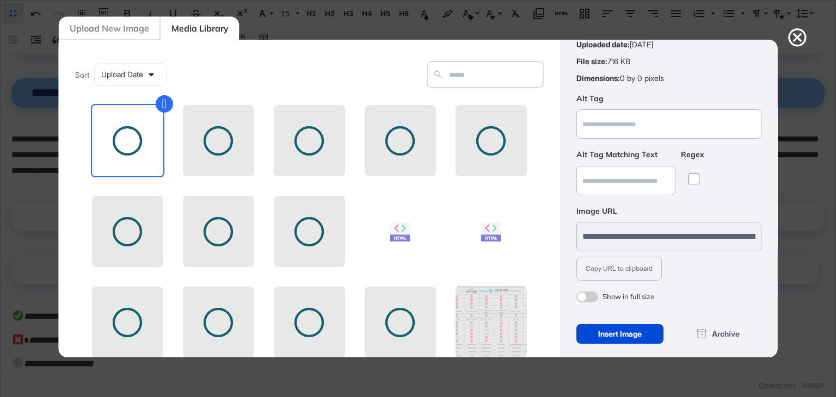
scroll to position [78, 0]
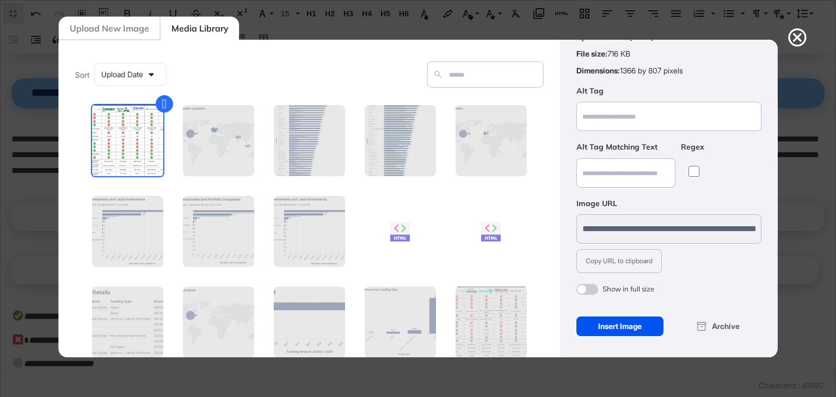
click at [630, 325] on div "Insert Image" at bounding box center [620, 327] width 88 height 20
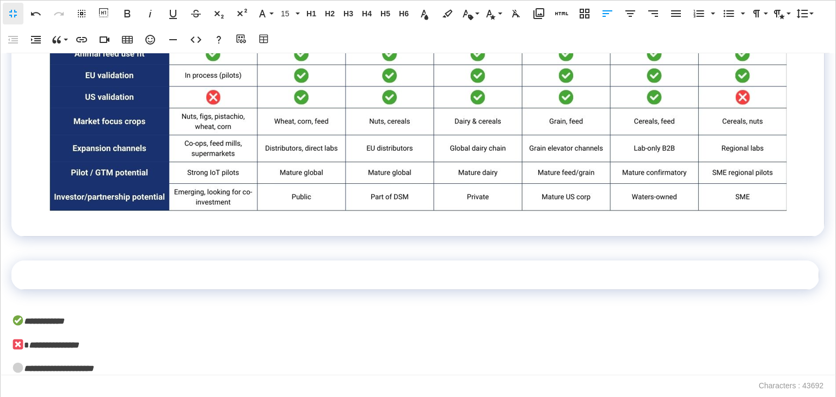
scroll to position [10458, 0]
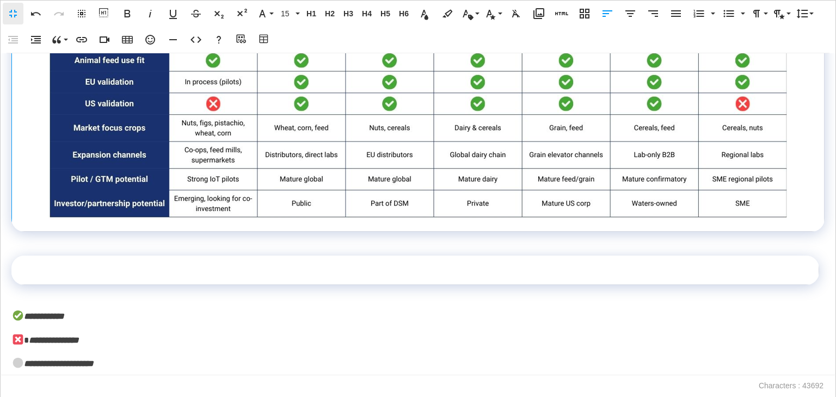
click at [723, 204] on img at bounding box center [418, 0] width 745 height 439
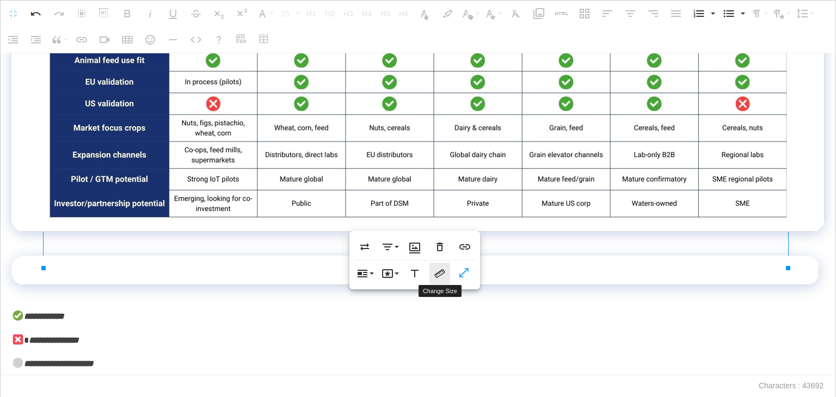
click at [438, 277] on icon "button" at bounding box center [440, 273] width 10 height 9
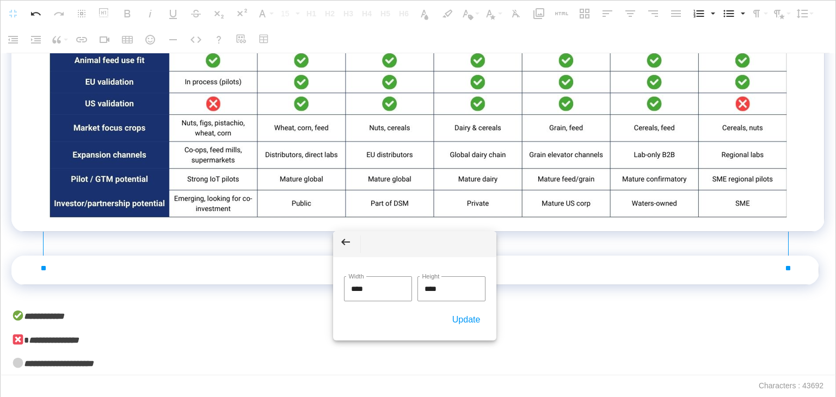
drag, startPoint x: 385, startPoint y: 285, endPoint x: 323, endPoint y: 286, distance: 62.1
click at [323, 286] on body "**********" at bounding box center [418, 198] width 836 height 397
click at [464, 318] on button "Update" at bounding box center [466, 320] width 39 height 20
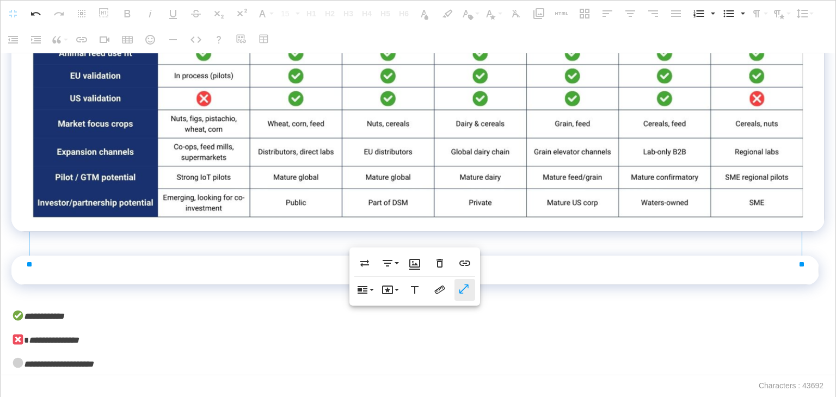
click at [466, 293] on icon "button" at bounding box center [464, 290] width 13 height 11
click at [249, 349] on p "**********" at bounding box center [415, 341] width 808 height 16
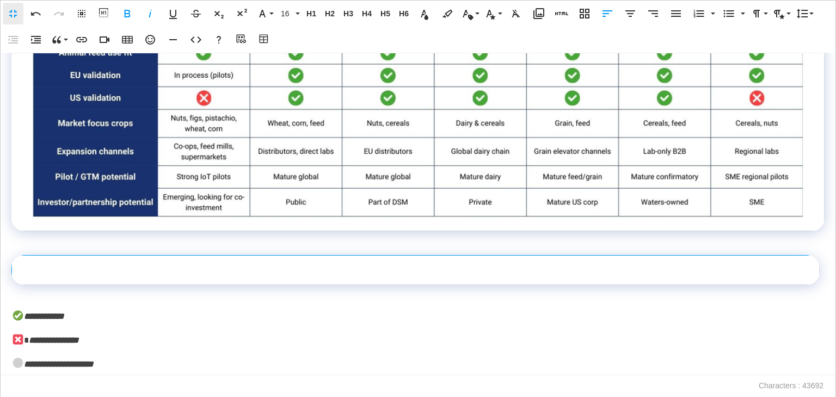
click at [372, 285] on td at bounding box center [416, 270] width 808 height 29
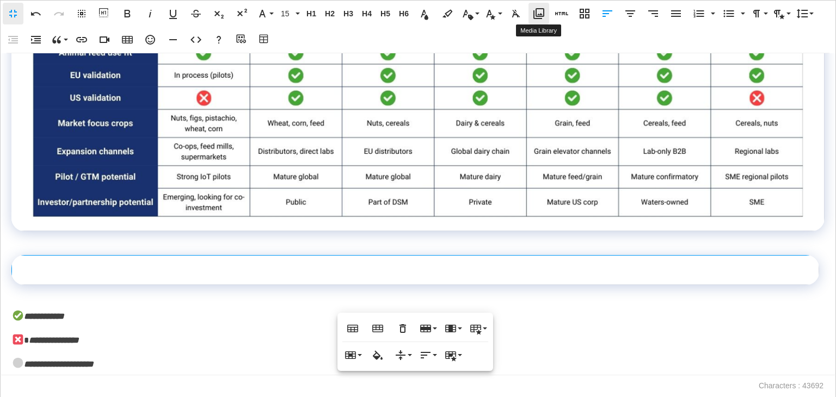
click at [536, 9] on icon "button" at bounding box center [538, 13] width 11 height 11
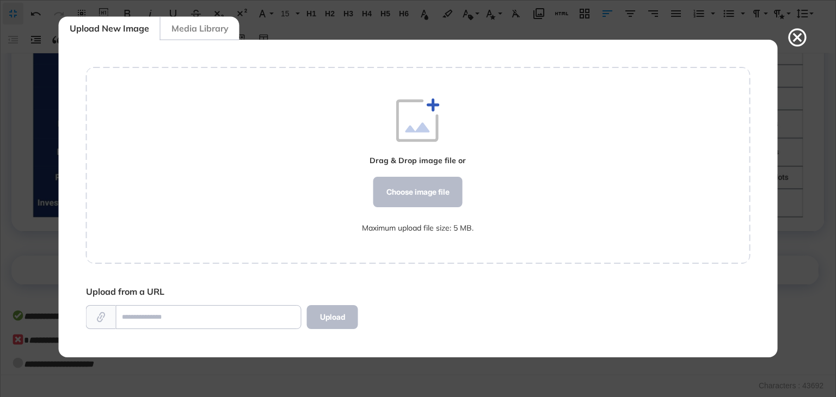
scroll to position [5, 0]
click at [410, 195] on div "Choose image file" at bounding box center [417, 192] width 89 height 30
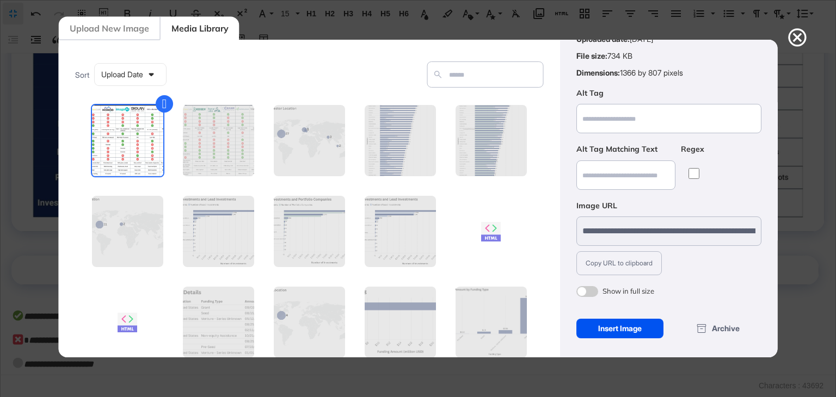
scroll to position [78, 0]
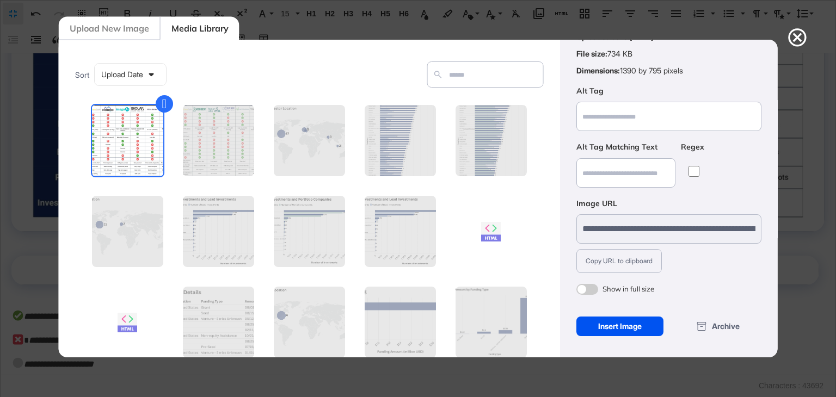
click at [631, 325] on div "Insert Image" at bounding box center [620, 327] width 88 height 20
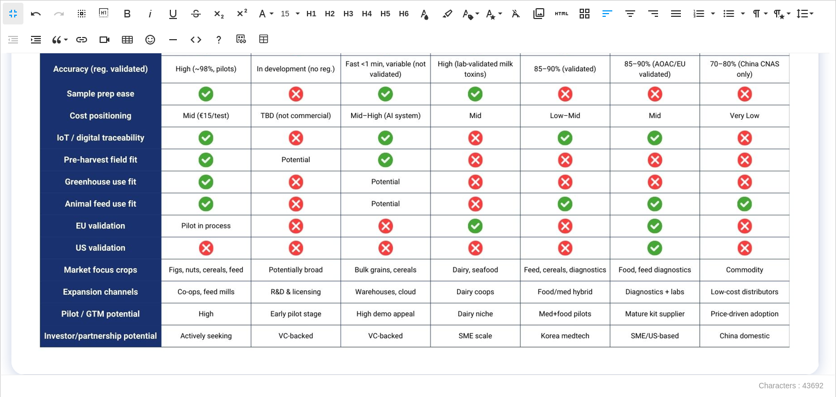
scroll to position [10916, 0]
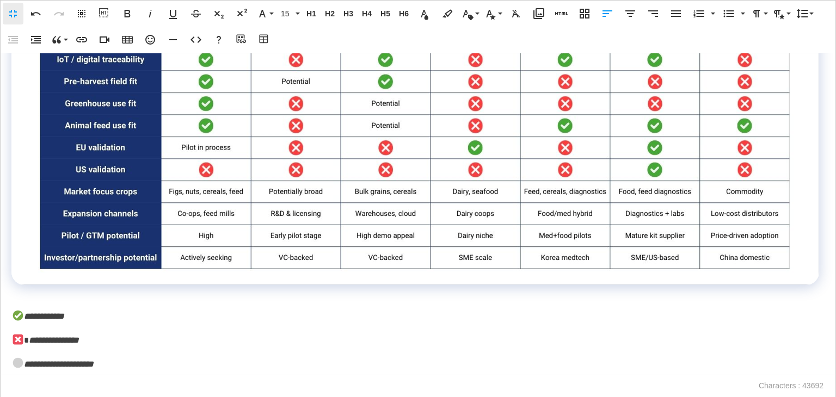
click at [635, 231] on img at bounding box center [415, 57] width 758 height 433
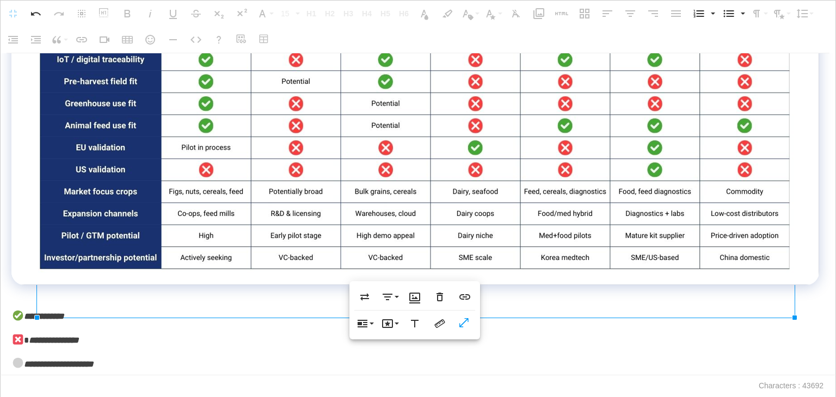
scroll to position [10904, 0]
click at [468, 322] on icon "button" at bounding box center [464, 323] width 13 height 11
click at [438, 329] on icon "button" at bounding box center [439, 323] width 13 height 13
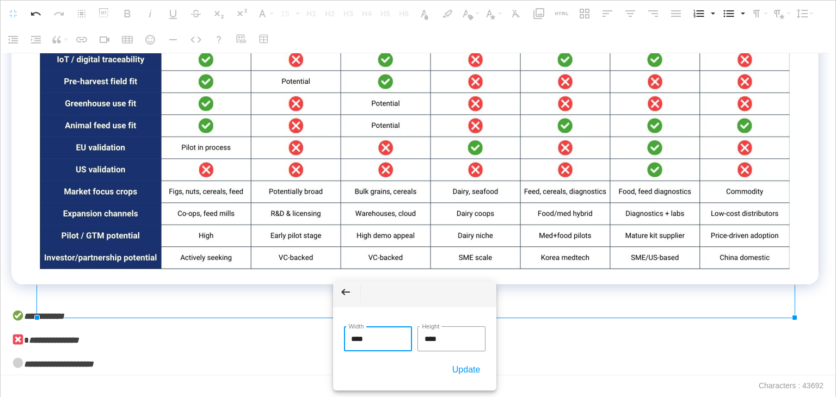
drag, startPoint x: 370, startPoint y: 340, endPoint x: 305, endPoint y: 332, distance: 65.8
click at [305, 332] on body "**********" at bounding box center [418, 198] width 836 height 397
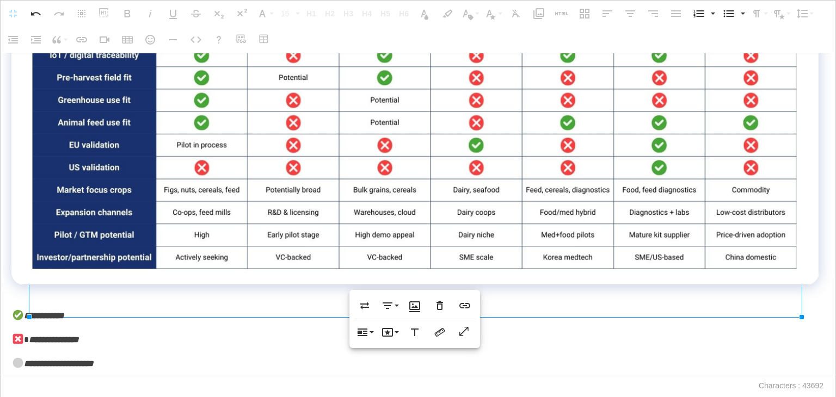
click at [627, 348] on p "**********" at bounding box center [415, 341] width 808 height 16
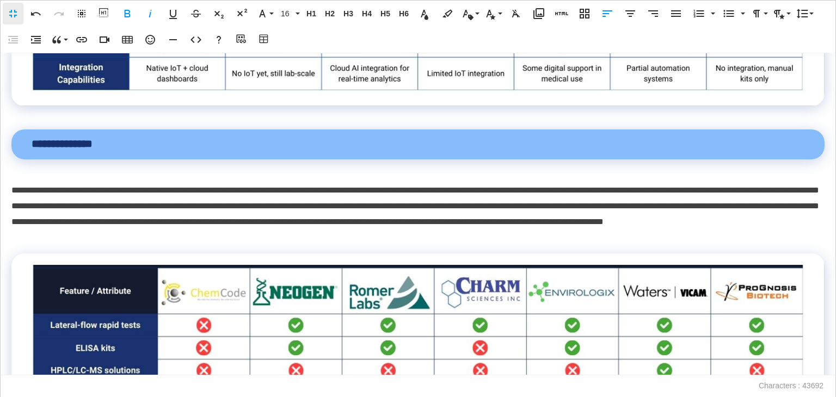
scroll to position [9870, 0]
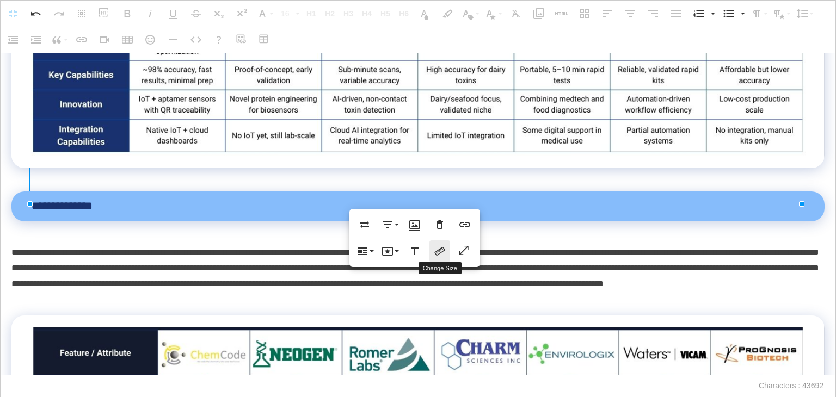
type input "******"
click at [437, 255] on icon "button" at bounding box center [439, 251] width 13 height 13
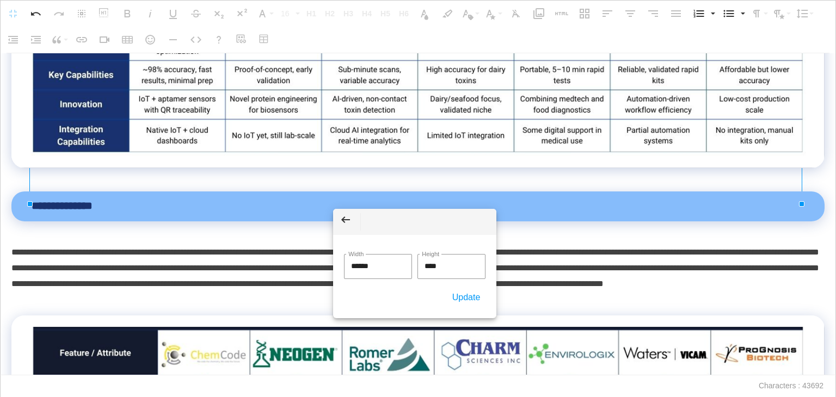
click at [615, 302] on p "**********" at bounding box center [415, 276] width 808 height 63
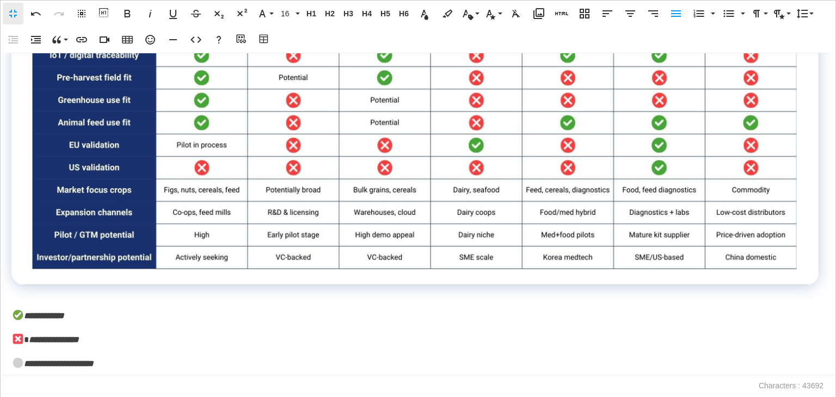
scroll to position [10858, 0]
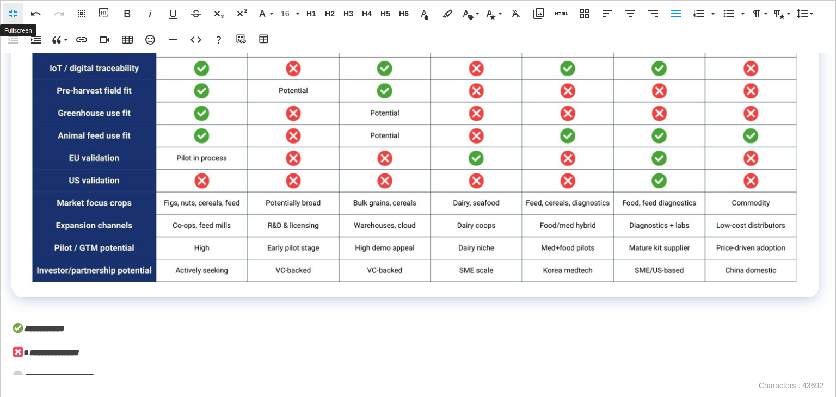
drag, startPoint x: 9, startPoint y: 12, endPoint x: 82, endPoint y: 39, distance: 77.3
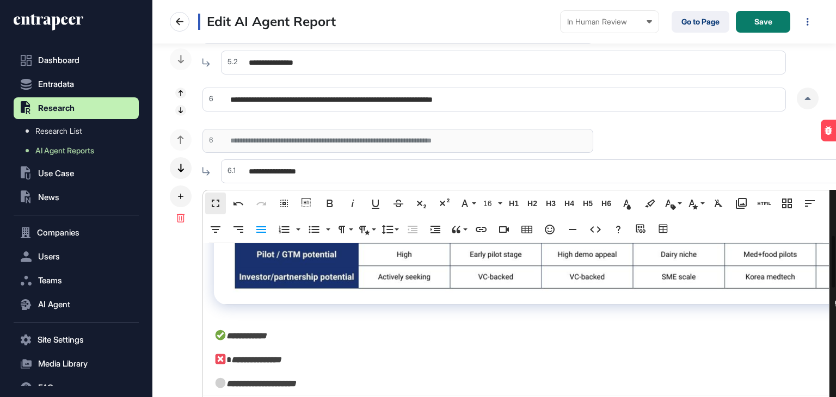
scroll to position [11251, 0]
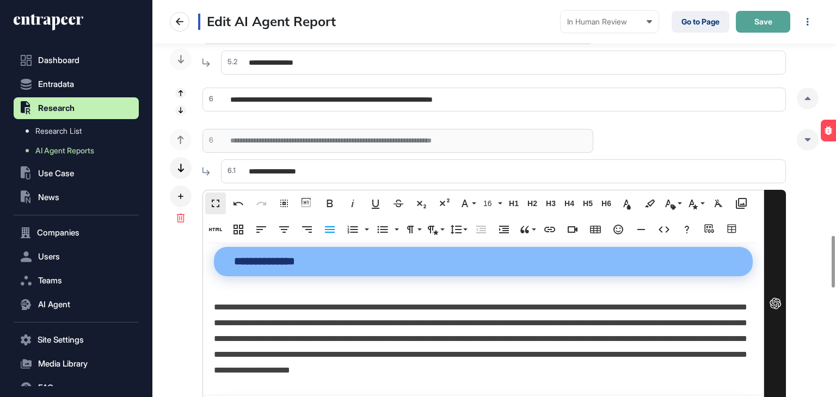
click at [771, 22] on span "Save" at bounding box center [763, 22] width 18 height 8
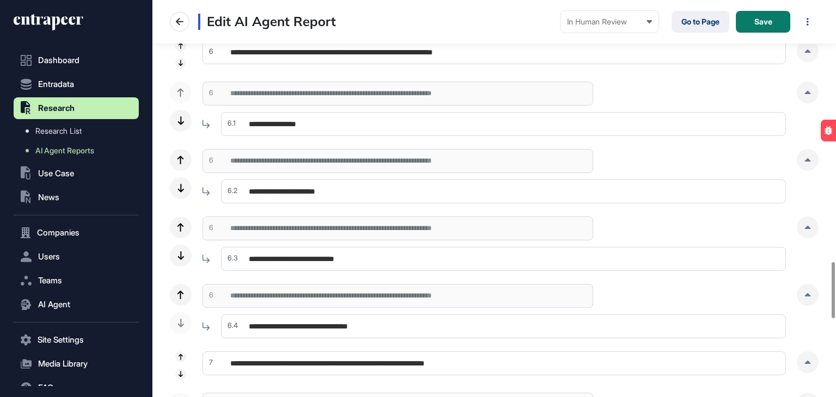
scroll to position [1959, 0]
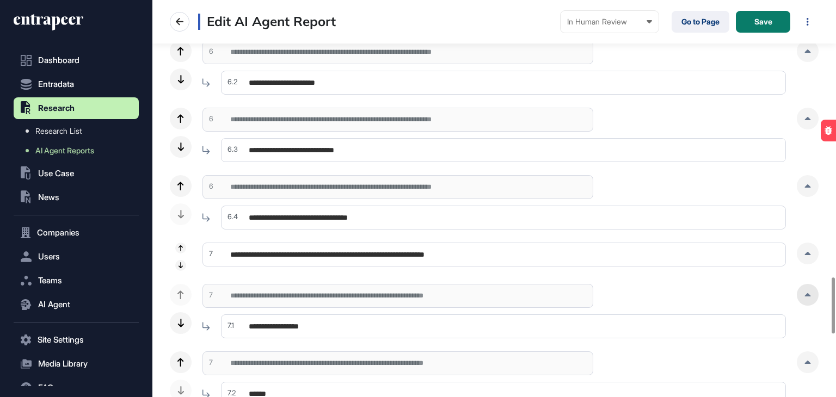
click at [809, 300] on div at bounding box center [808, 295] width 22 height 22
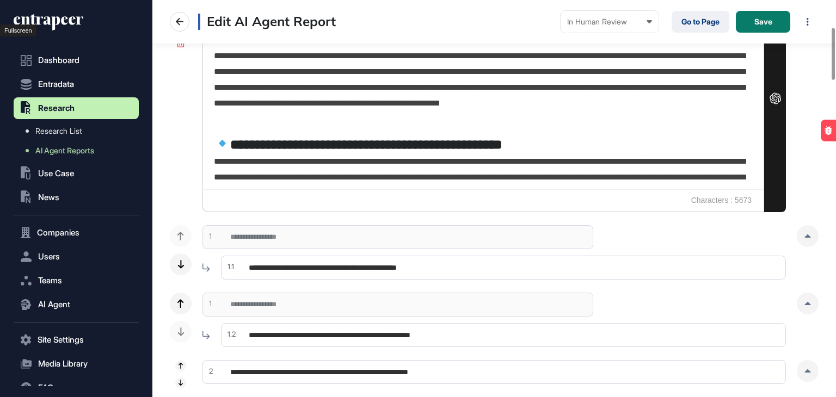
scroll to position [0, 0]
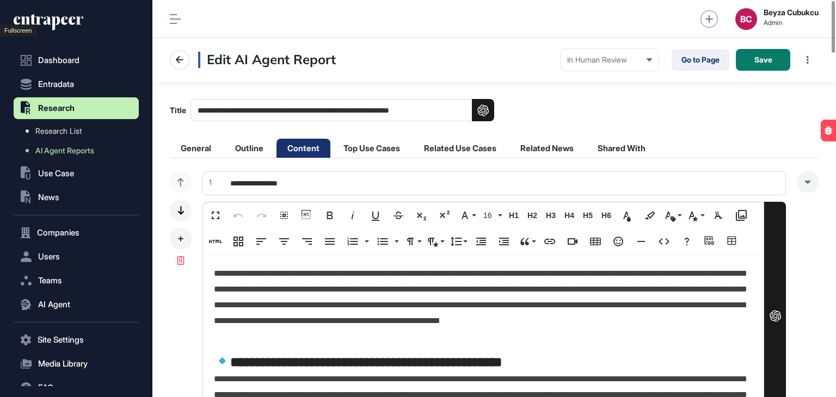
drag, startPoint x: 353, startPoint y: 144, endPoint x: 404, endPoint y: 124, distance: 55.2
click at [353, 144] on li "Top Use Cases" at bounding box center [372, 148] width 78 height 19
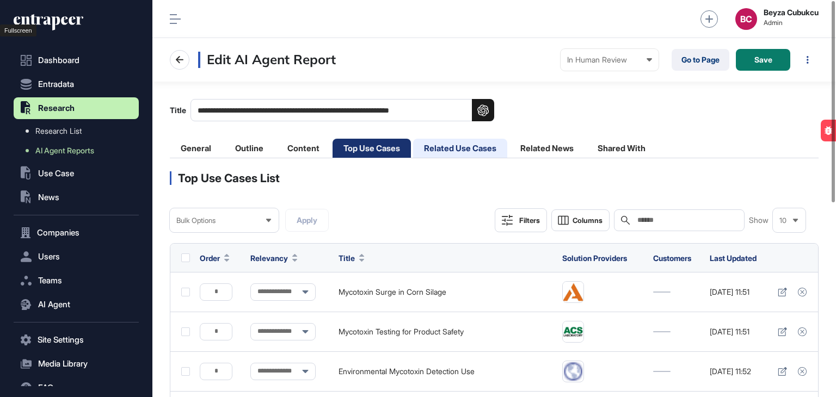
click at [451, 143] on li "Related Use Cases" at bounding box center [460, 148] width 94 height 19
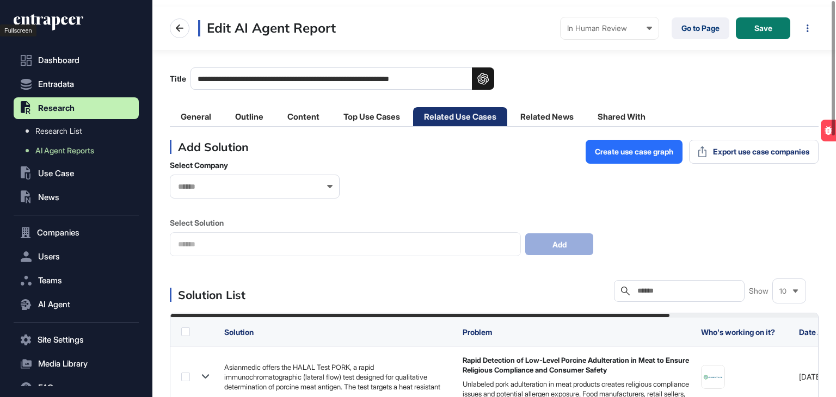
scroll to position [54, 0]
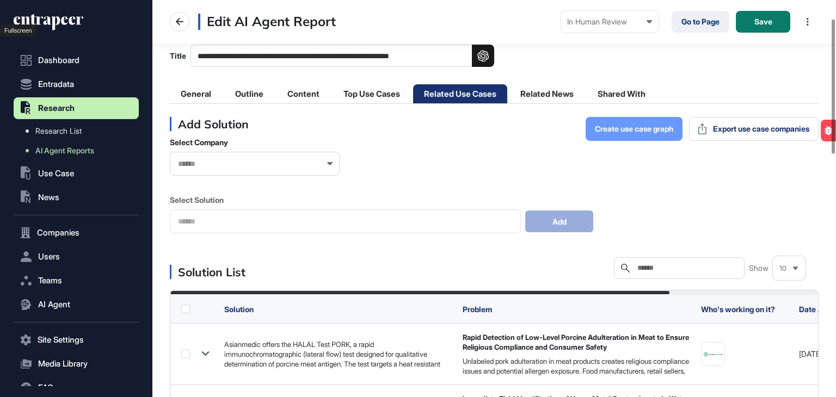
click at [595, 130] on span "Create use case graph" at bounding box center [634, 129] width 78 height 8
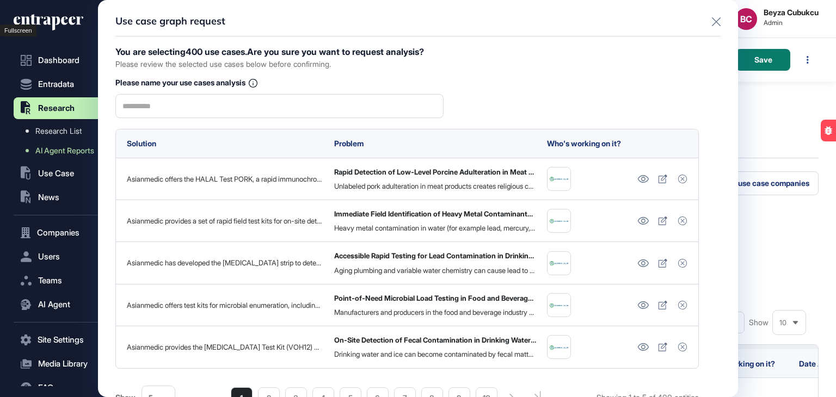
scroll to position [0, 0]
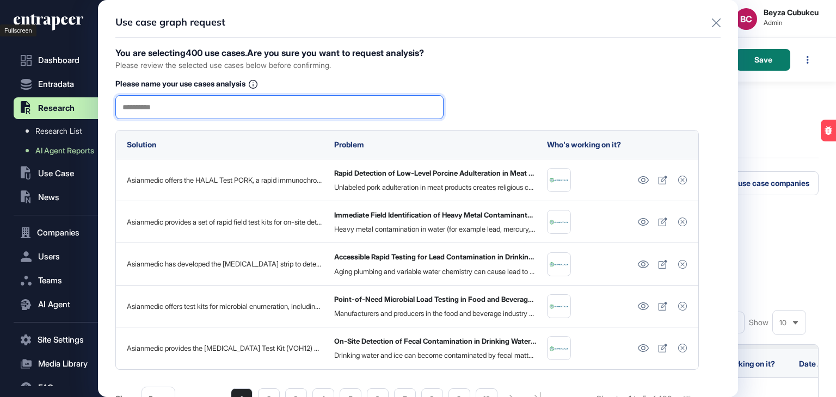
click at [228, 106] on input "text" at bounding box center [279, 107] width 314 height 23
type input "*"
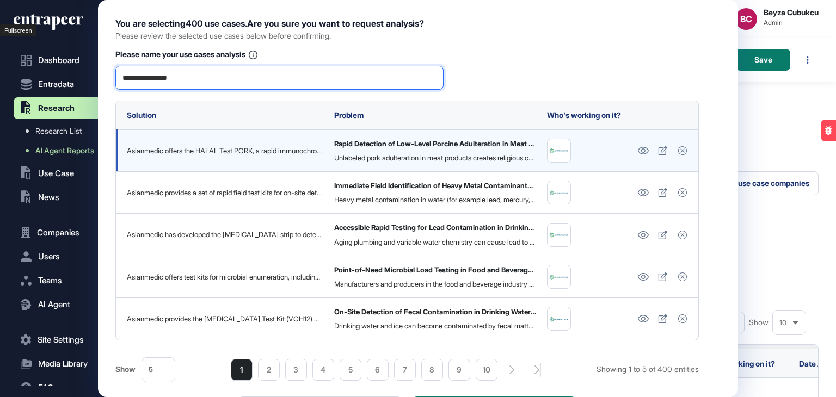
scroll to position [55, 0]
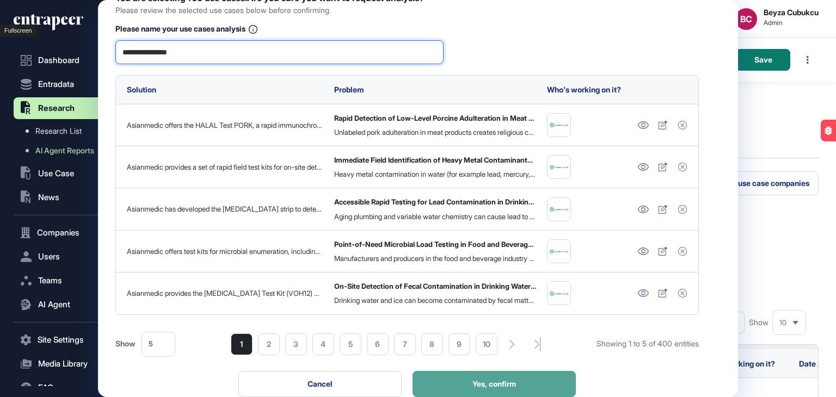
type input "**********"
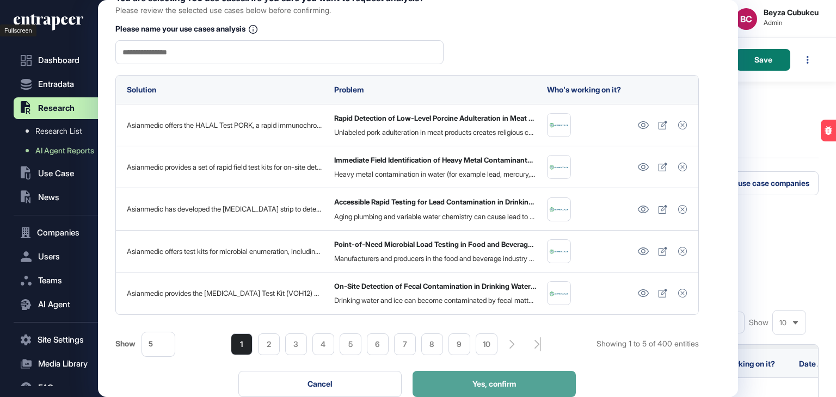
click at [510, 387] on span "Yes, confirm" at bounding box center [494, 384] width 44 height 8
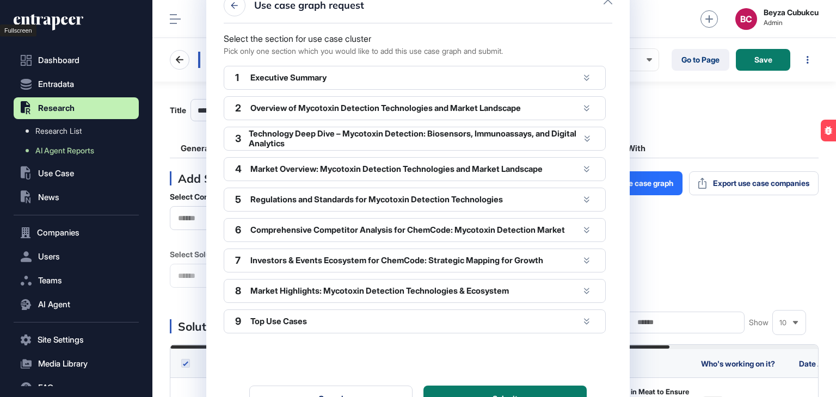
click at [586, 73] on div at bounding box center [586, 77] width 15 height 15
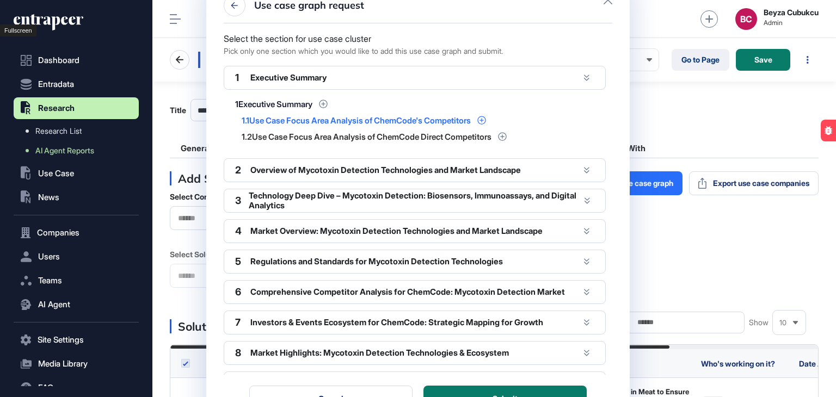
click at [486, 118] on icon at bounding box center [481, 120] width 9 height 9
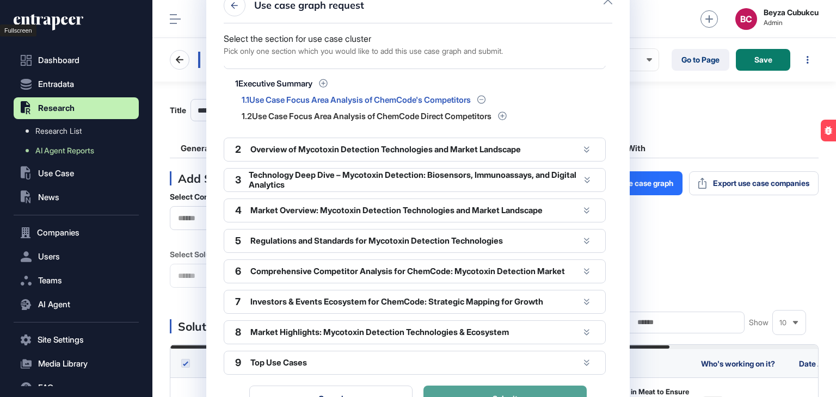
click at [514, 389] on button "Submit" at bounding box center [504, 399] width 163 height 26
click at [516, 390] on button "Submit" at bounding box center [504, 399] width 163 height 26
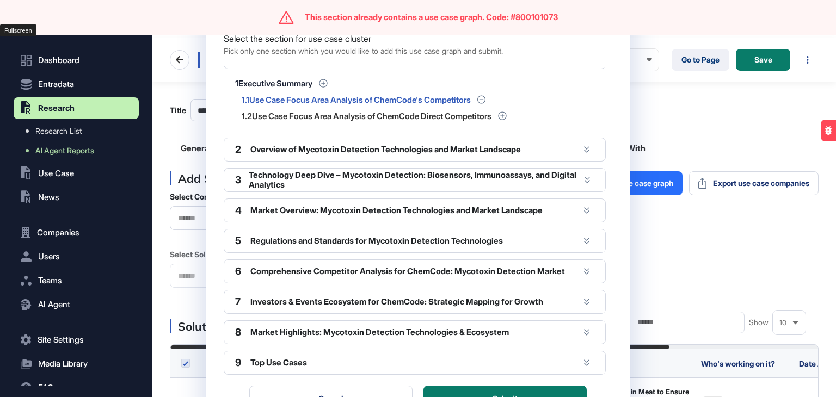
click at [670, 115] on div "Use case graph request Select the section for use case cluster Pick only one se…" at bounding box center [418, 198] width 836 height 397
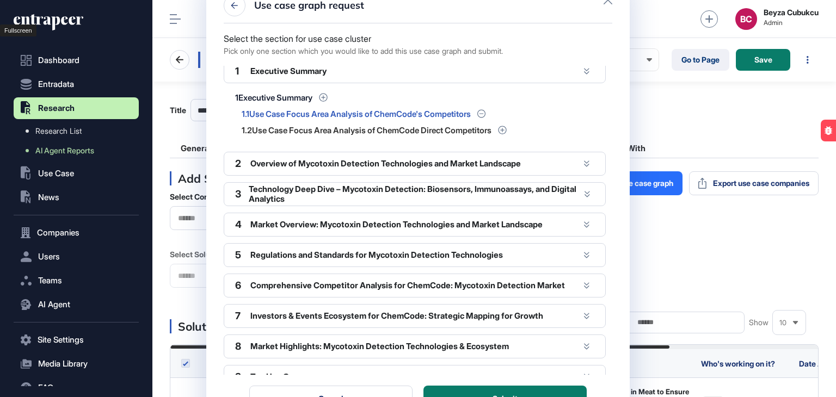
scroll to position [0, 0]
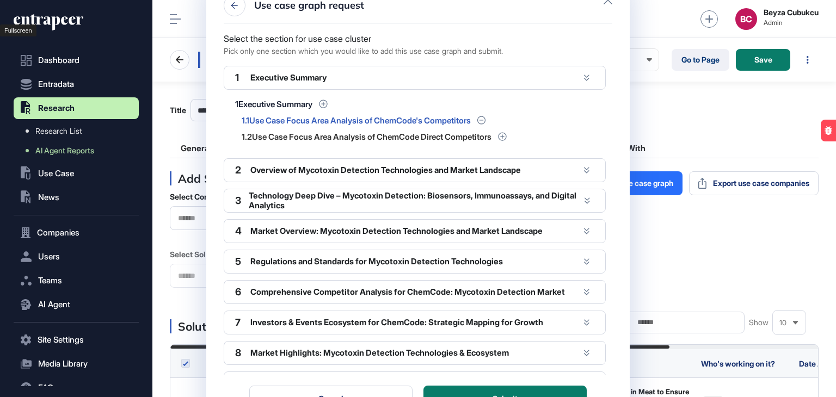
click at [607, 4] on div at bounding box center [608, 1] width 9 height 13
click at [609, 3] on icon at bounding box center [608, 0] width 9 height 9
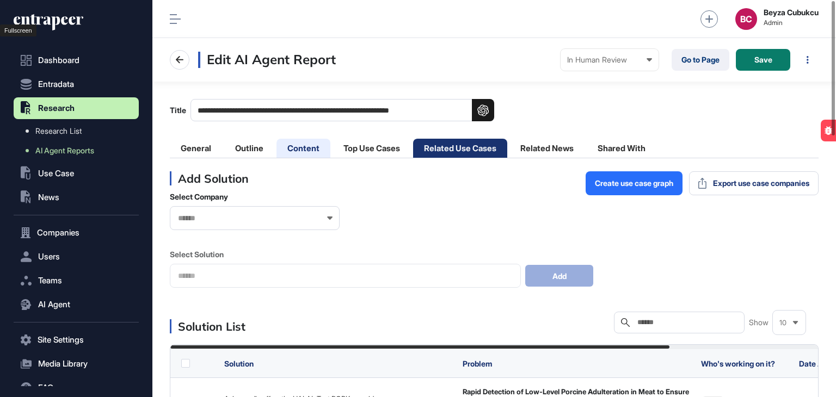
click at [310, 152] on li "Content" at bounding box center [303, 148] width 54 height 19
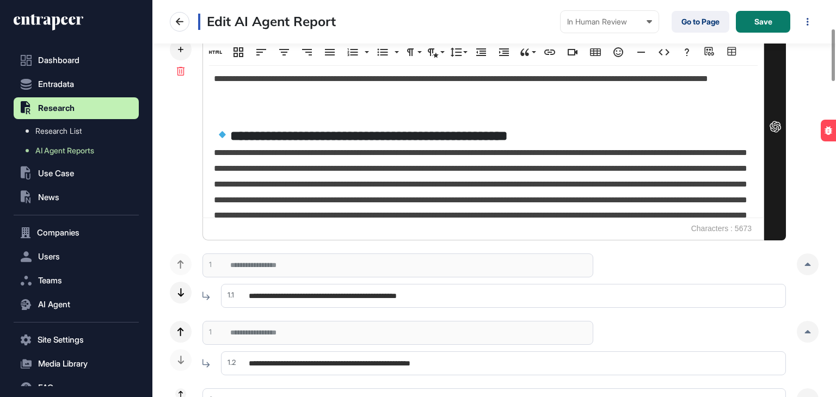
scroll to position [218, 0]
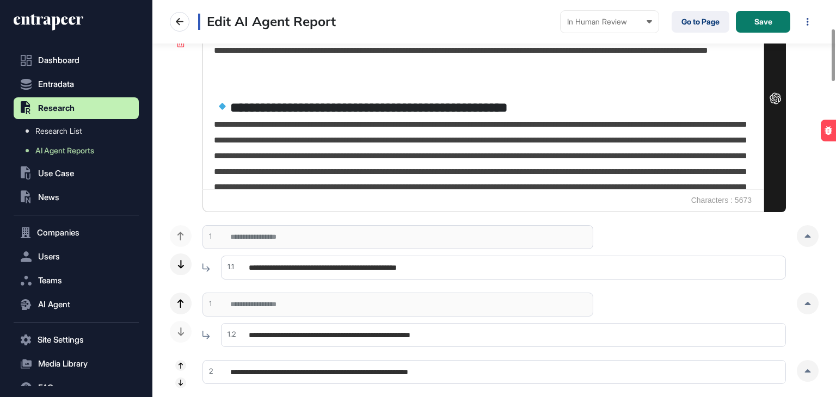
drag, startPoint x: 803, startPoint y: 235, endPoint x: 794, endPoint y: 239, distance: 10.2
click at [803, 235] on div at bounding box center [808, 236] width 22 height 22
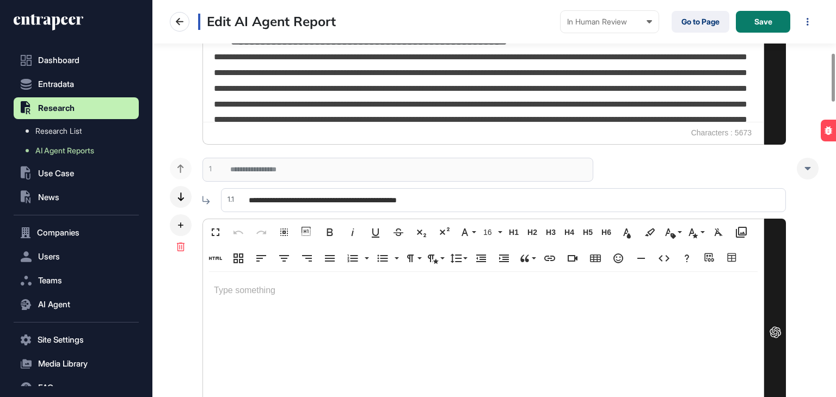
scroll to position [435, 0]
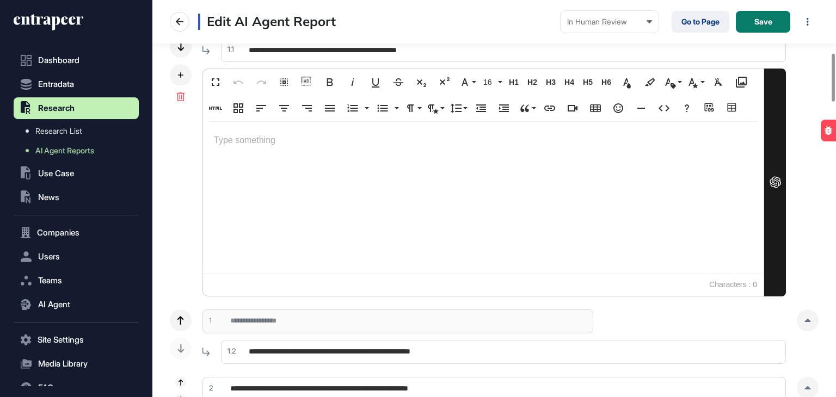
click at [264, 157] on div at bounding box center [483, 198] width 561 height 152
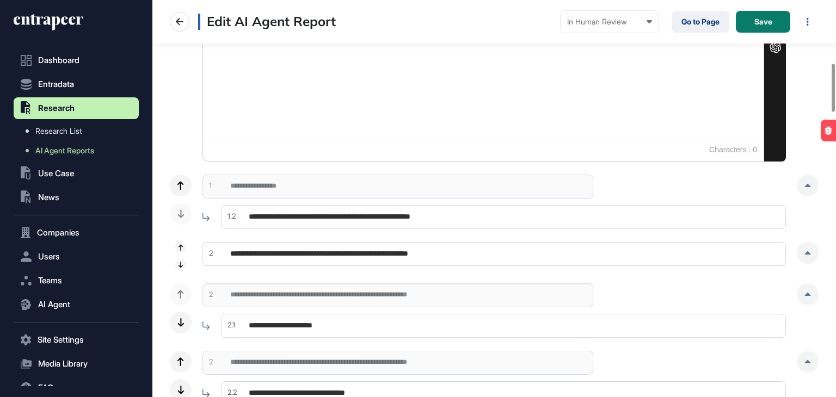
scroll to position [599, 0]
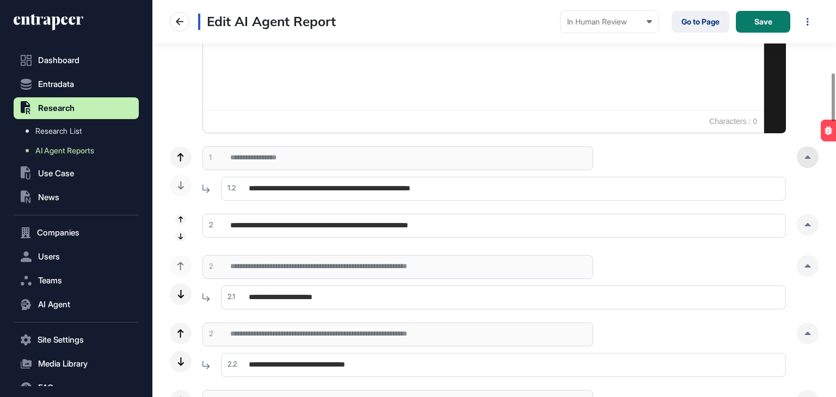
click at [801, 155] on div at bounding box center [808, 157] width 22 height 22
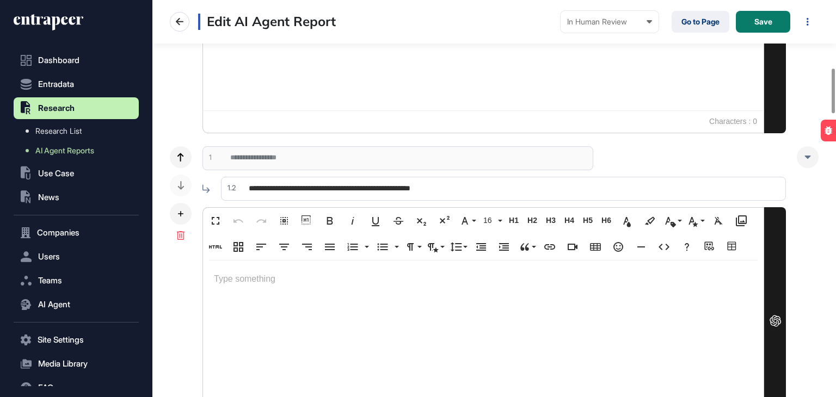
click at [265, 277] on p at bounding box center [483, 280] width 539 height 16
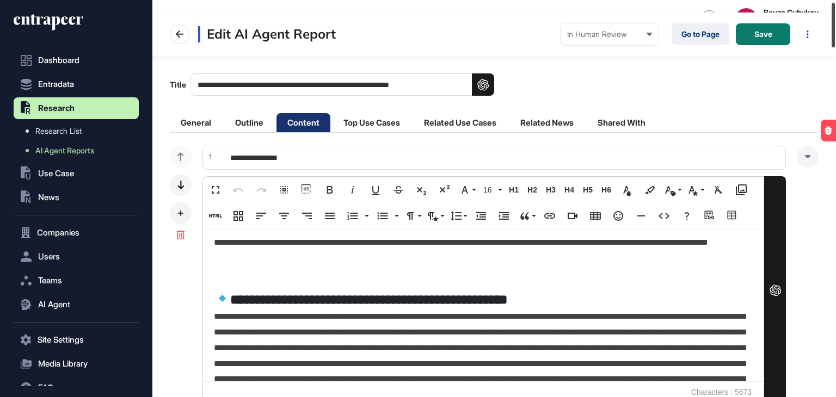
scroll to position [0, 0]
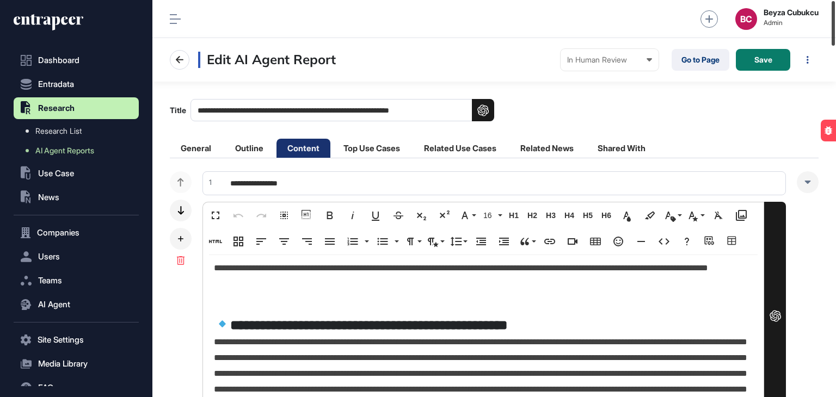
drag, startPoint x: 835, startPoint y: 181, endPoint x: 835, endPoint y: 24, distance: 156.8
click at [835, 24] on div at bounding box center [833, 23] width 3 height 45
click at [470, 144] on li "Related Use Cases" at bounding box center [460, 148] width 94 height 19
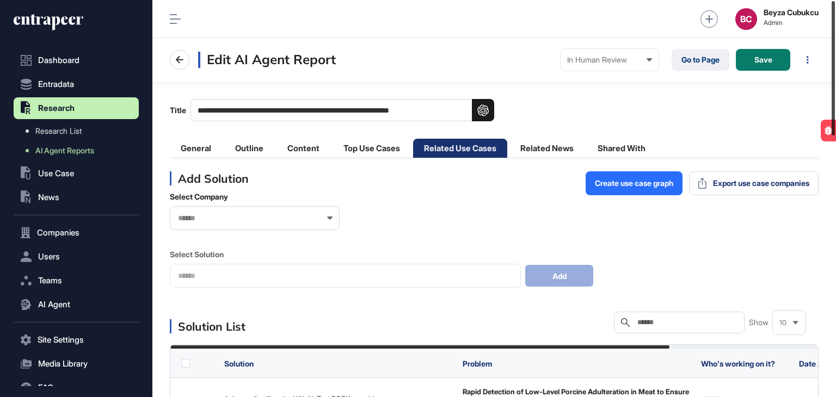
drag, startPoint x: 835, startPoint y: 301, endPoint x: 835, endPoint y: 33, distance: 268.3
click at [835, 33] on div at bounding box center [833, 68] width 3 height 134
click at [630, 182] on span "Create use case graph" at bounding box center [634, 184] width 78 height 8
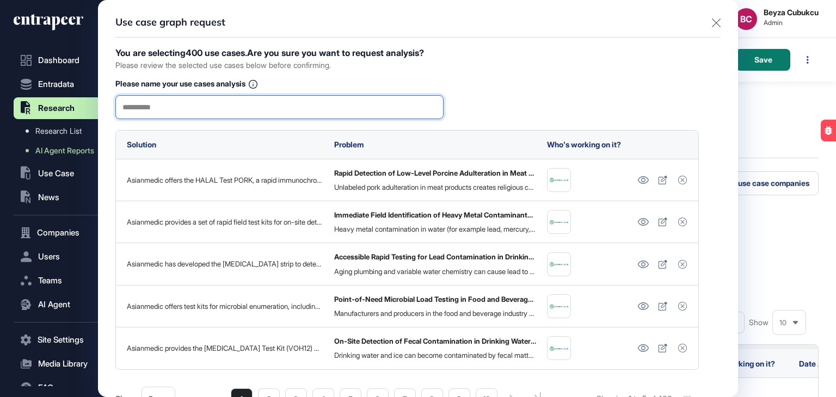
click at [187, 101] on input "text" at bounding box center [279, 107] width 314 height 23
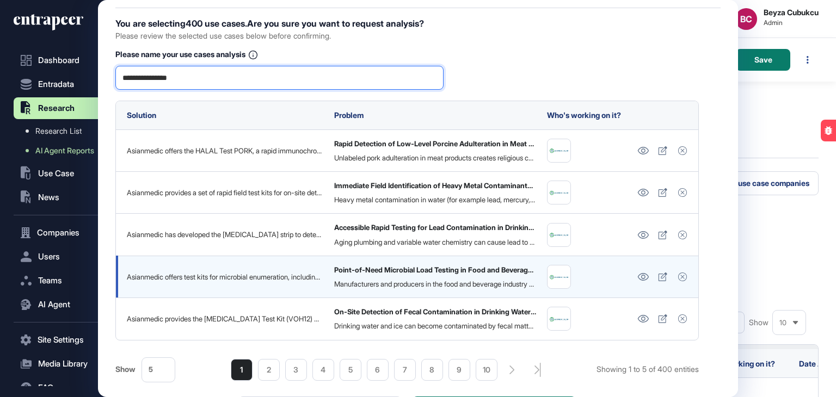
scroll to position [55, 0]
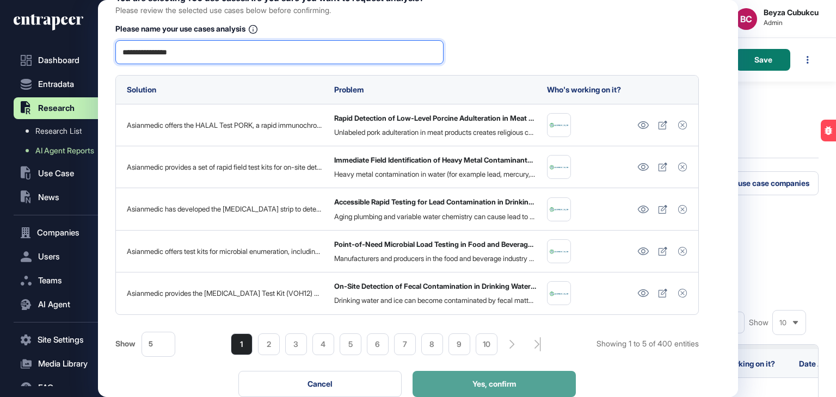
type input "**********"
click at [499, 382] on span "Yes, confirm" at bounding box center [494, 384] width 44 height 8
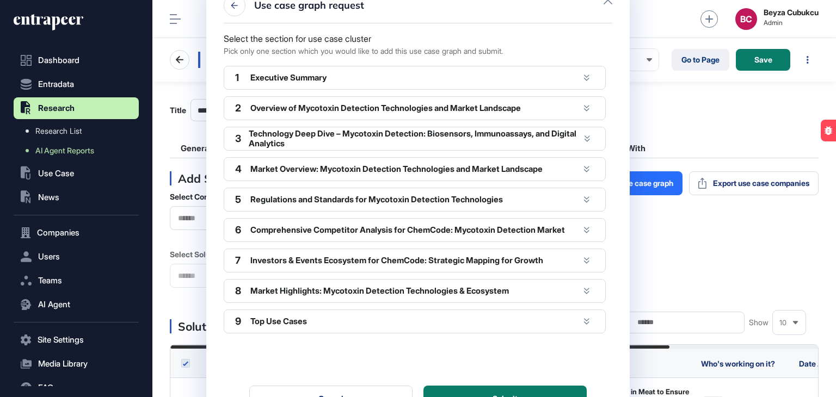
click at [312, 77] on div "Executive Summary" at bounding box center [414, 78] width 329 height 10
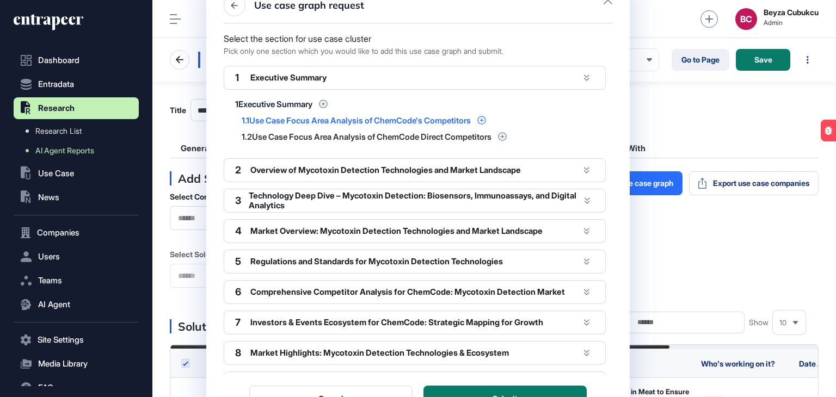
click at [358, 120] on div "Use Case Focus Area Analysis of ChemCode's Competitors" at bounding box center [360, 120] width 222 height 8
click at [486, 120] on icon at bounding box center [481, 120] width 8 height 8
click at [531, 388] on button "Submit" at bounding box center [504, 399] width 163 height 26
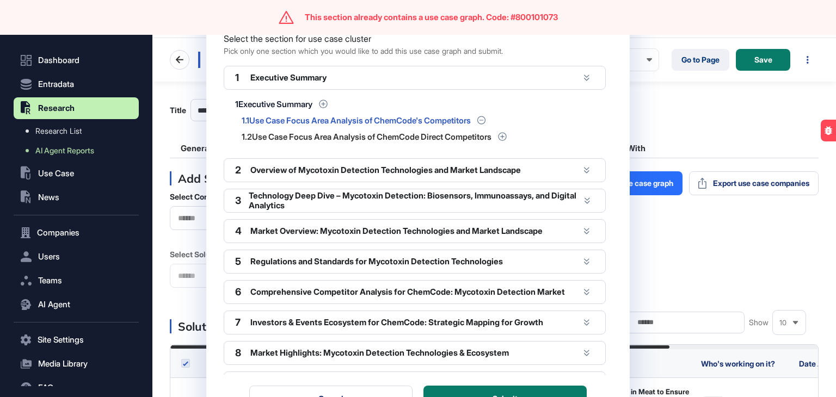
click at [732, 243] on div "Use case graph request Select the section for use case cluster Pick only one se…" at bounding box center [418, 198] width 836 height 397
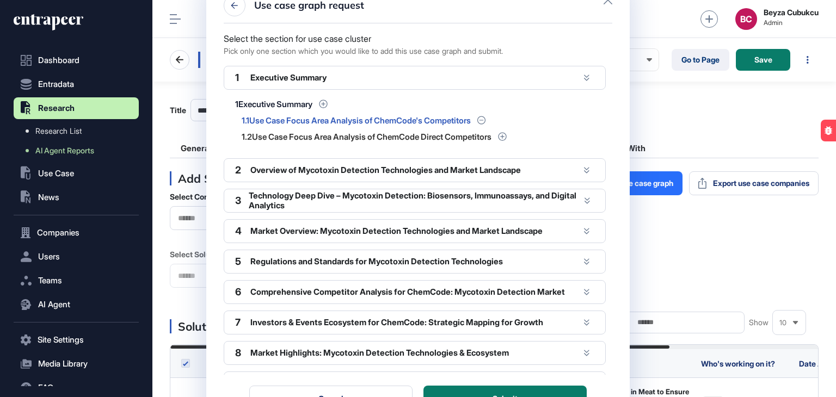
click at [610, 1] on icon at bounding box center [608, 0] width 9 height 9
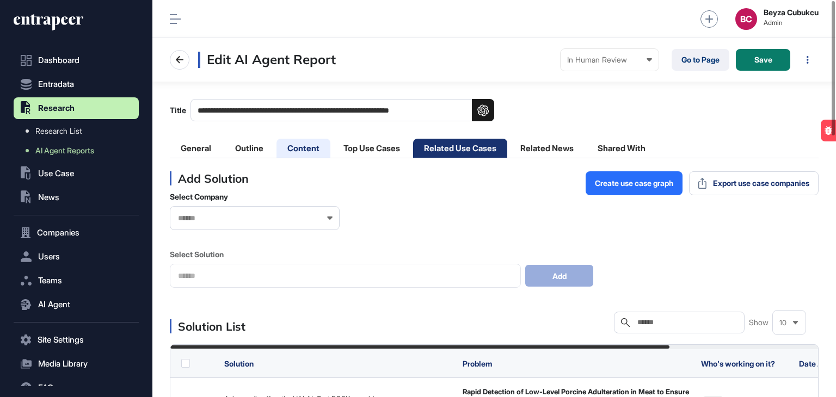
click at [322, 144] on li "Content" at bounding box center [303, 148] width 54 height 19
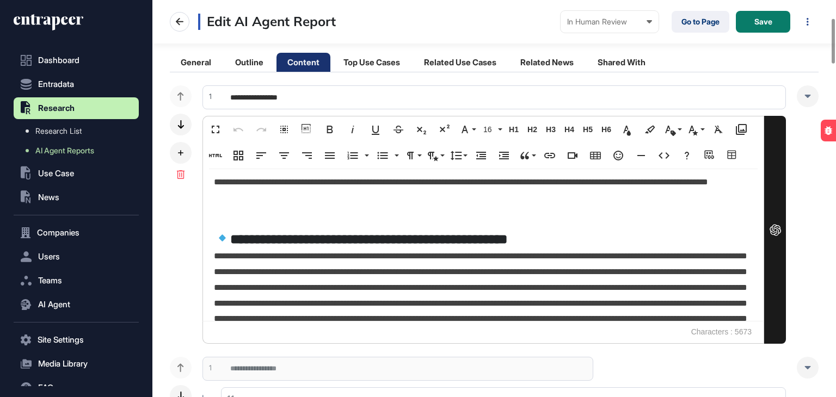
scroll to position [54, 0]
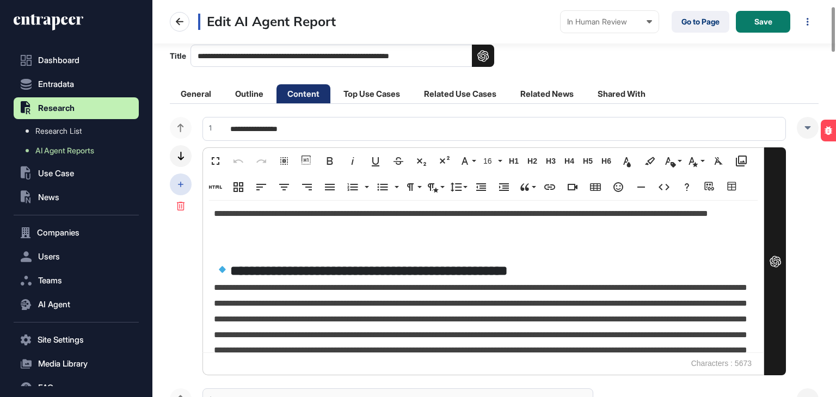
click at [179, 179] on div at bounding box center [181, 185] width 22 height 22
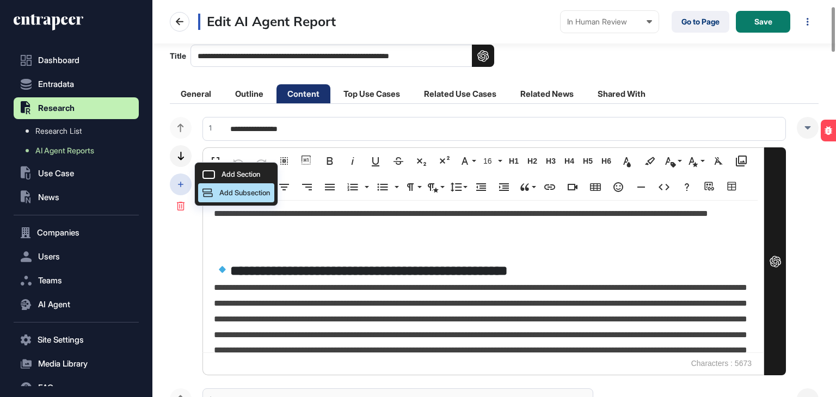
click at [217, 188] on div "Add Subsection" at bounding box center [236, 192] width 76 height 19
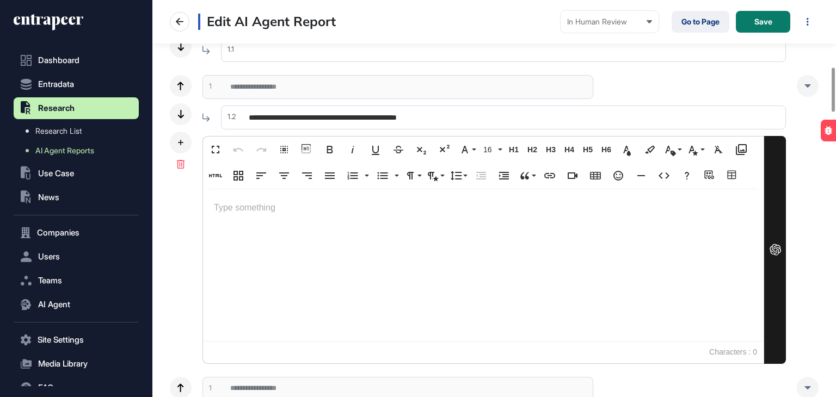
scroll to position [435, 0]
drag, startPoint x: 486, startPoint y: 116, endPoint x: 243, endPoint y: 110, distance: 242.3
click at [243, 110] on input "**********" at bounding box center [503, 118] width 565 height 24
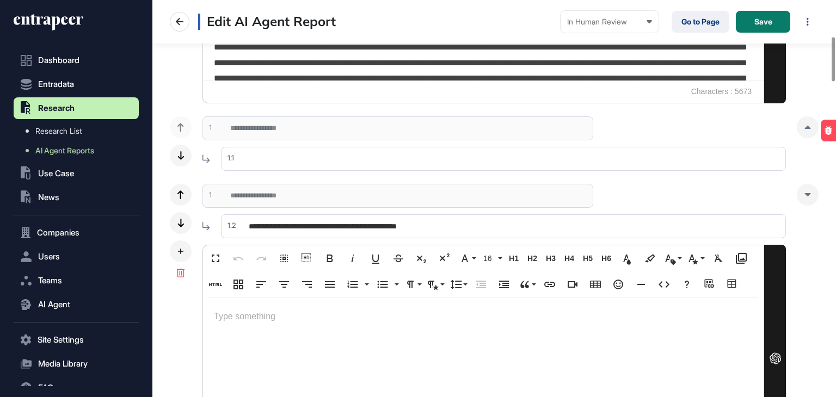
click at [286, 149] on input "text" at bounding box center [503, 159] width 565 height 24
paste input "**********"
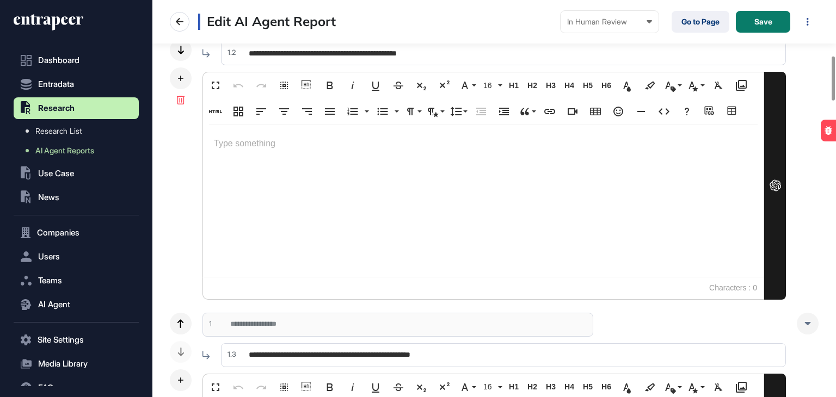
scroll to position [435, 0]
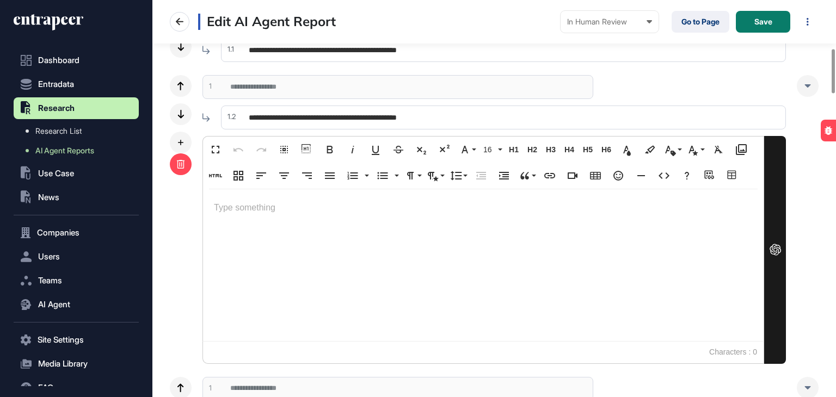
type input "**********"
click at [185, 167] on icon at bounding box center [180, 164] width 9 height 9
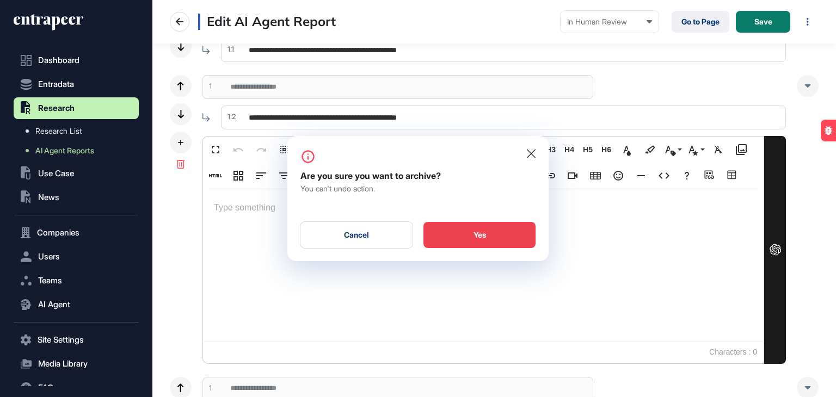
click at [483, 241] on div "Yes" at bounding box center [479, 235] width 112 height 26
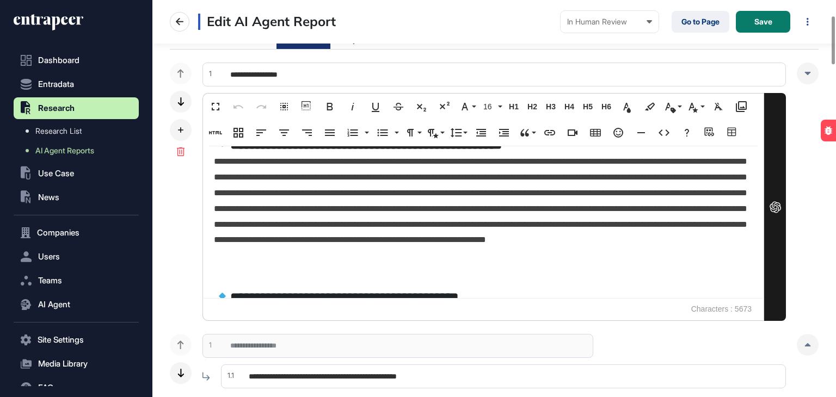
scroll to position [272, 0]
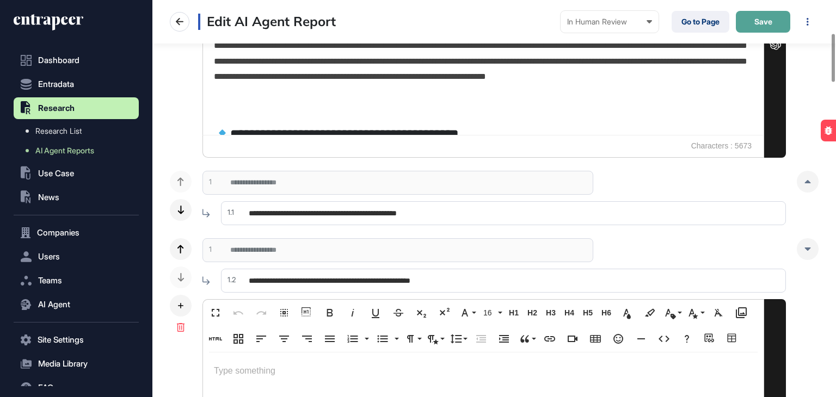
click at [766, 16] on button "Save" at bounding box center [763, 22] width 54 height 22
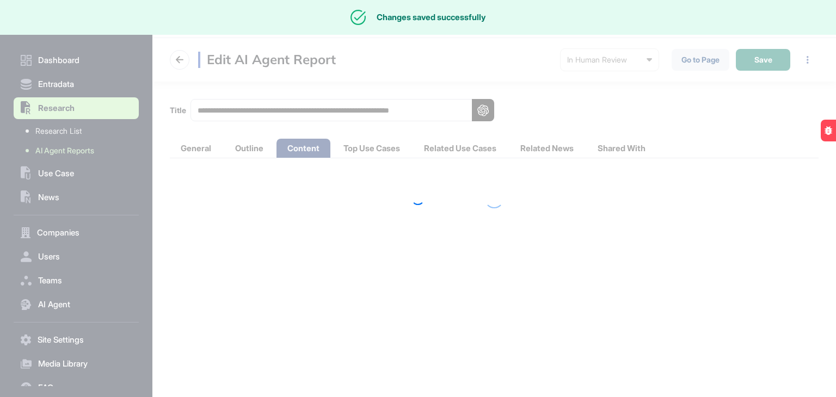
scroll to position [0, 0]
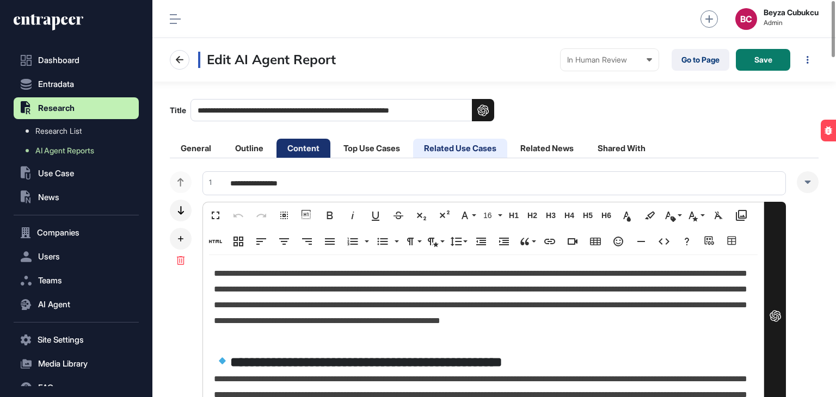
click at [457, 153] on li "Related Use Cases" at bounding box center [460, 148] width 94 height 19
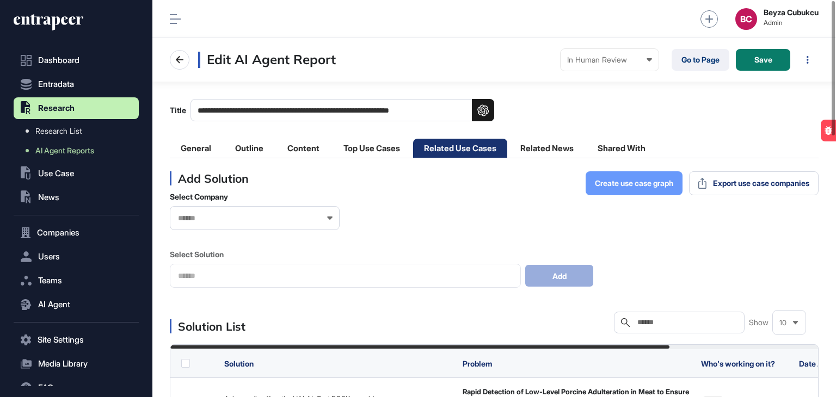
click at [628, 186] on span "Create use case graph" at bounding box center [634, 184] width 78 height 8
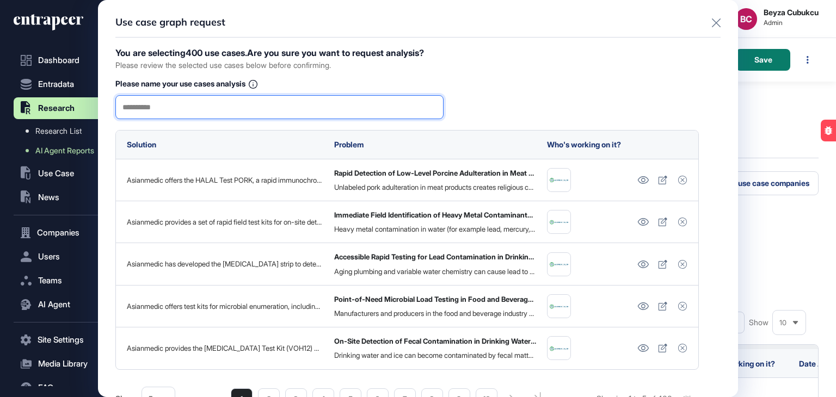
click at [175, 109] on input "text" at bounding box center [279, 107] width 314 height 23
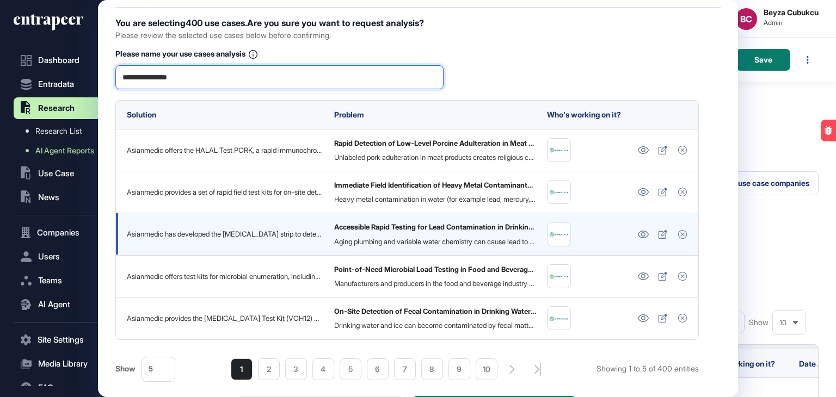
scroll to position [55, 0]
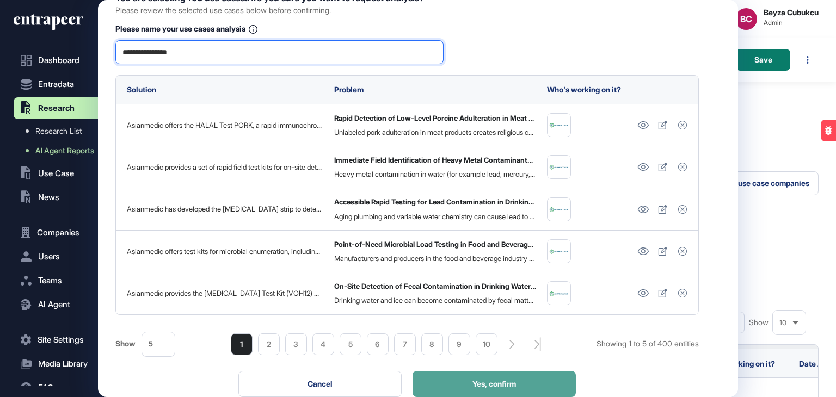
type input "**********"
click at [523, 391] on button "Yes, confirm" at bounding box center [494, 384] width 163 height 26
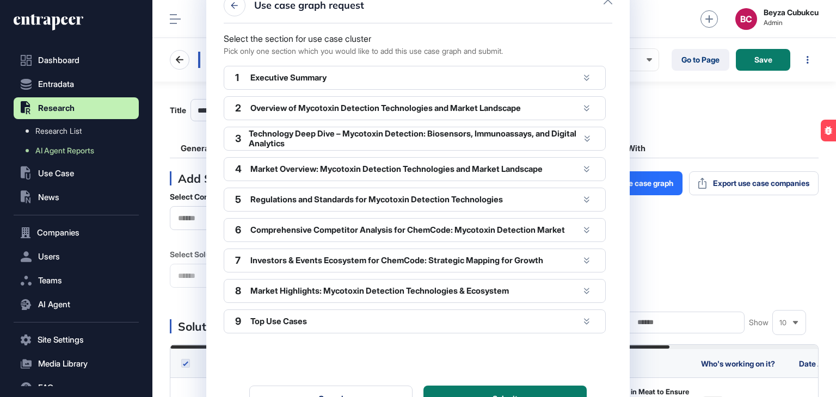
click at [464, 78] on div "Executive Summary" at bounding box center [414, 78] width 329 height 10
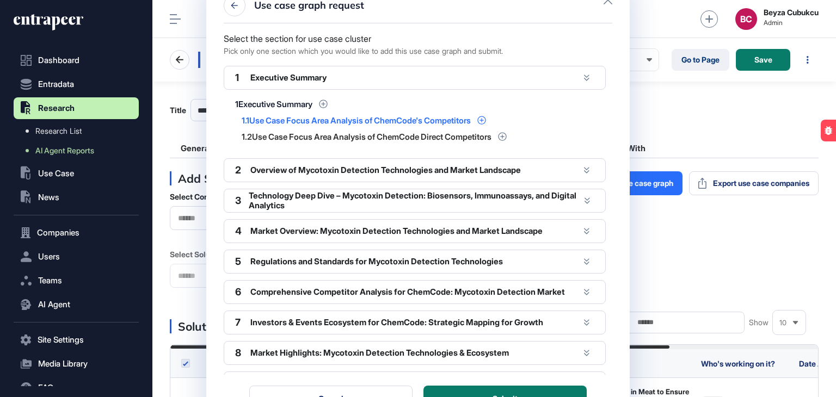
click at [486, 121] on icon at bounding box center [481, 120] width 9 height 9
click at [544, 389] on button "Submit" at bounding box center [504, 399] width 163 height 26
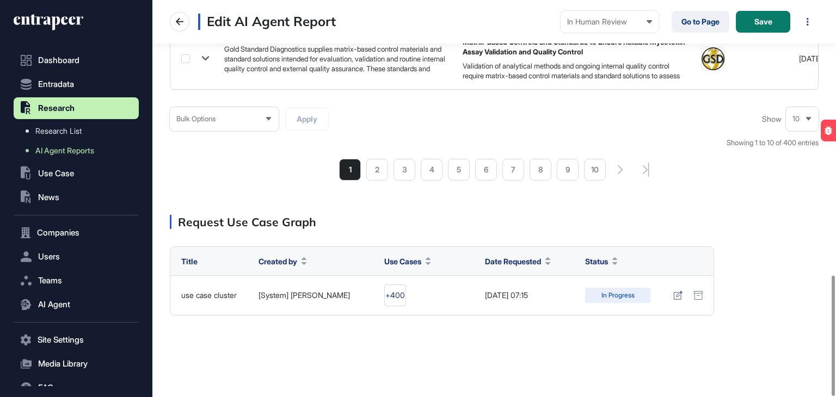
scroll to position [745, 0]
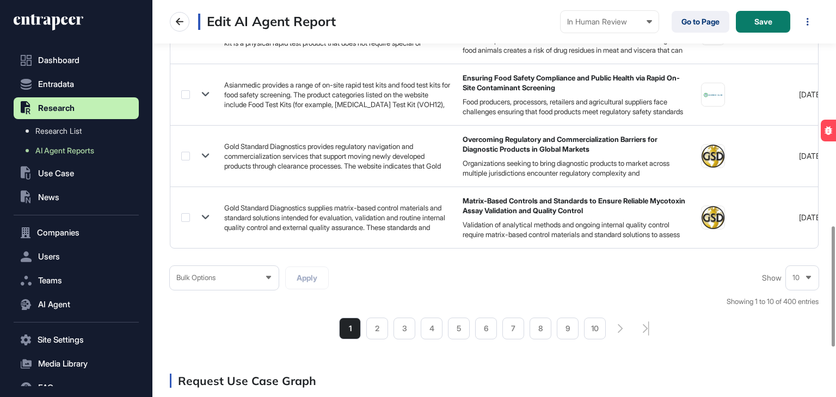
click at [273, 282] on div "Bulk Options" at bounding box center [224, 277] width 109 height 21
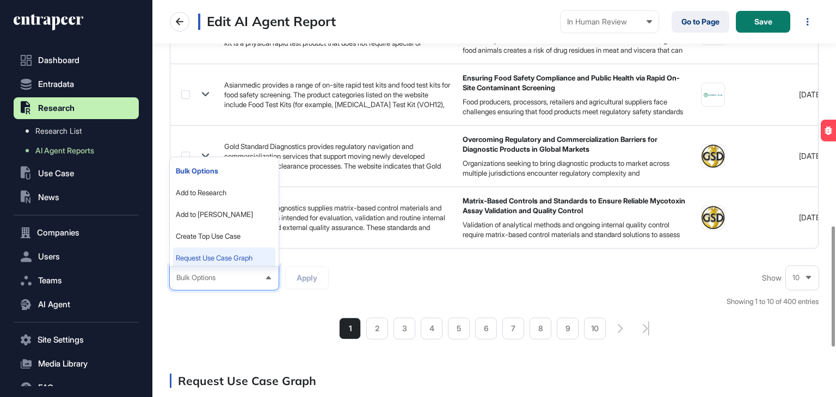
click at [236, 260] on li "Request Use Case Graph" at bounding box center [224, 259] width 102 height 22
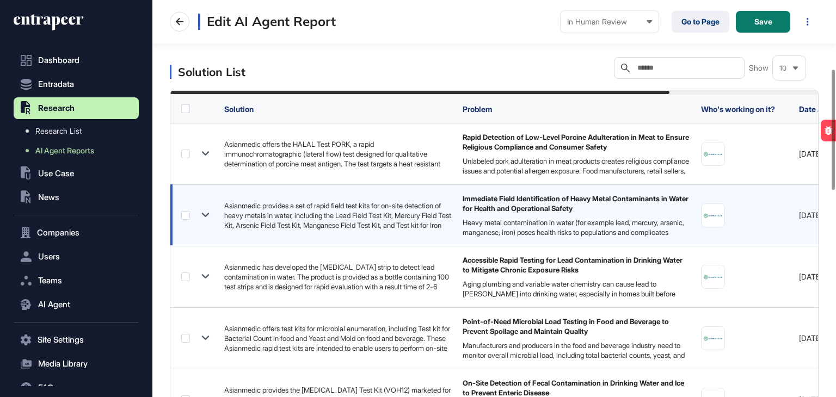
scroll to position [200, 0]
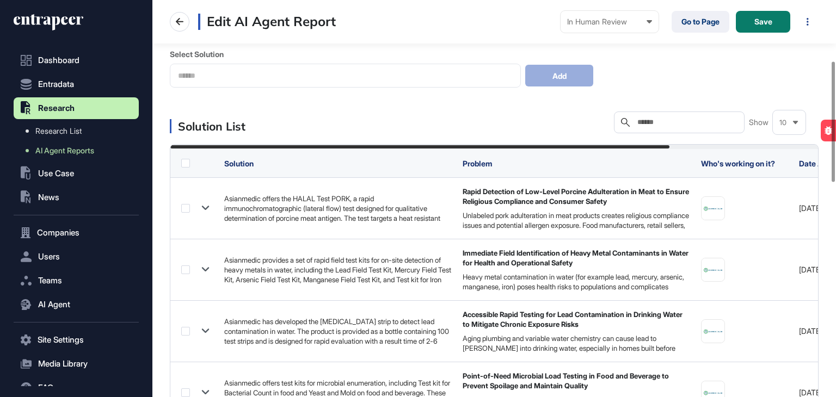
click at [671, 121] on input "text" at bounding box center [686, 122] width 101 height 9
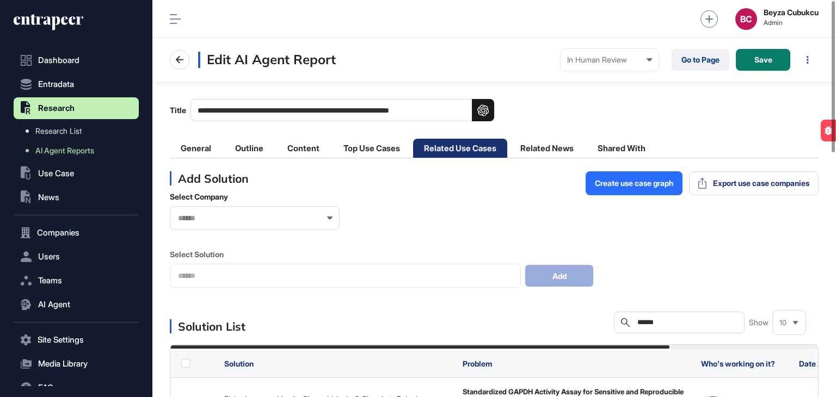
type input "******"
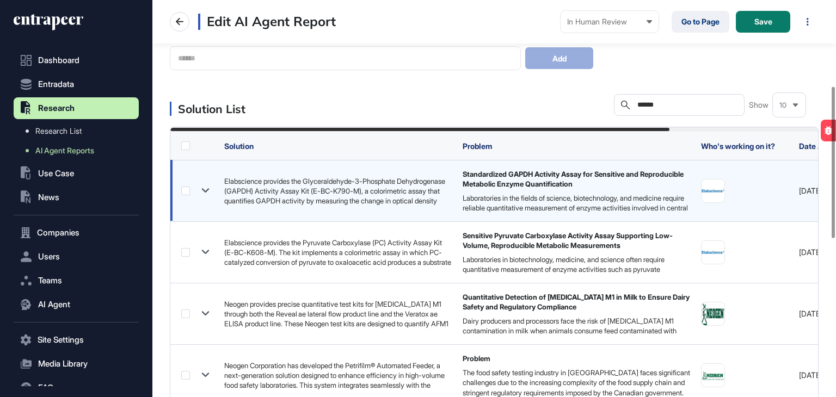
scroll to position [272, 0]
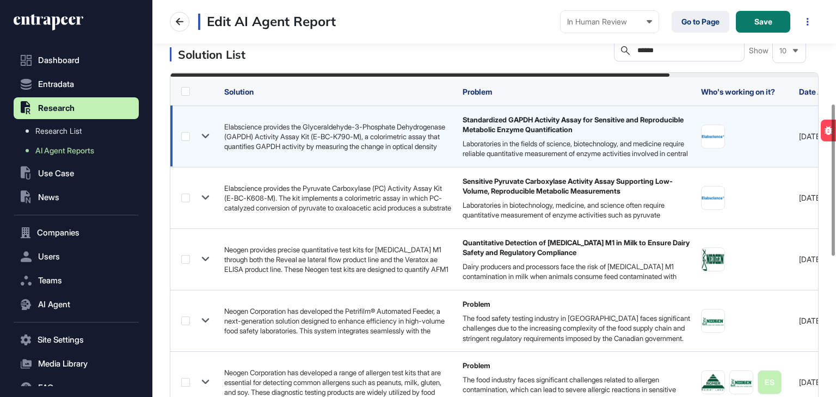
click at [186, 134] on label at bounding box center [185, 136] width 9 height 9
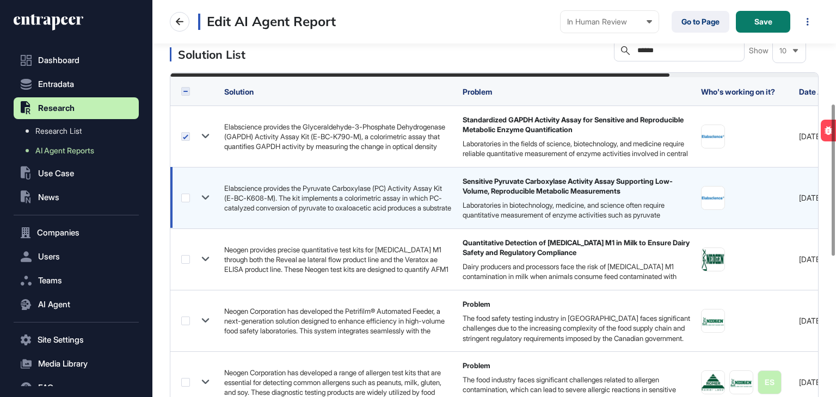
click at [189, 199] on label at bounding box center [185, 198] width 9 height 9
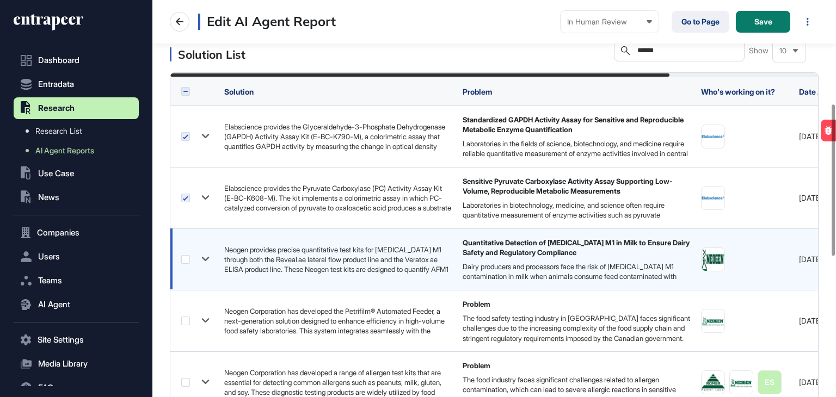
click at [186, 257] on label at bounding box center [185, 259] width 9 height 9
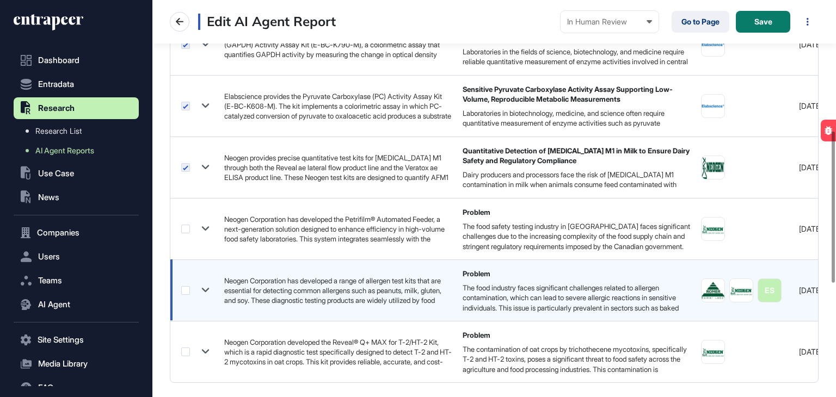
scroll to position [381, 0]
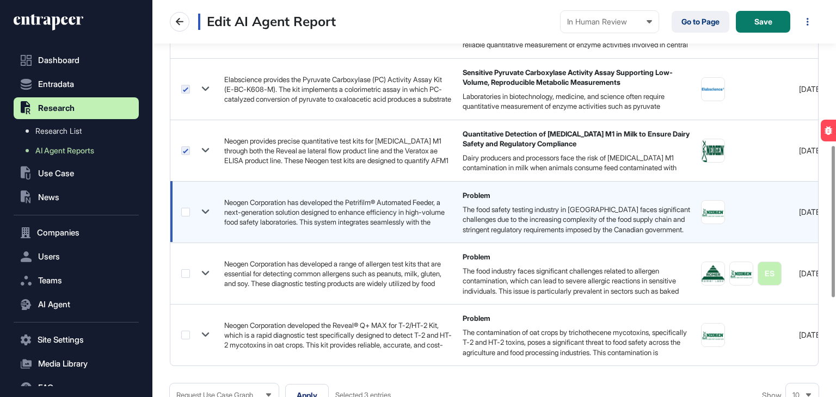
click at [184, 210] on label at bounding box center [185, 212] width 9 height 9
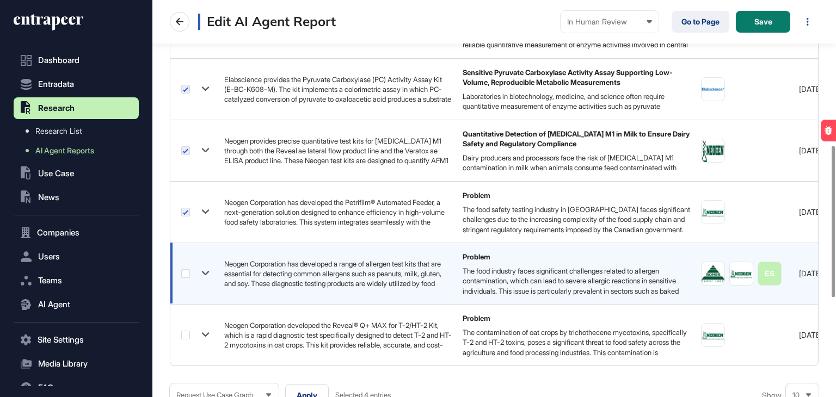
click at [183, 270] on label at bounding box center [185, 273] width 9 height 9
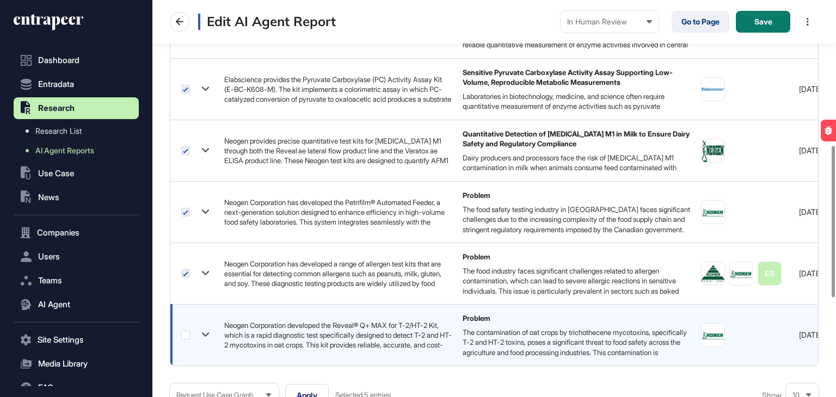
click at [185, 335] on label at bounding box center [185, 335] width 9 height 9
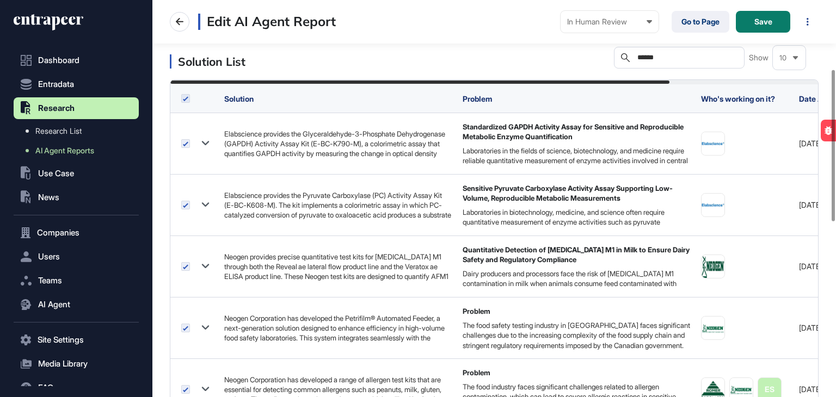
scroll to position [163, 0]
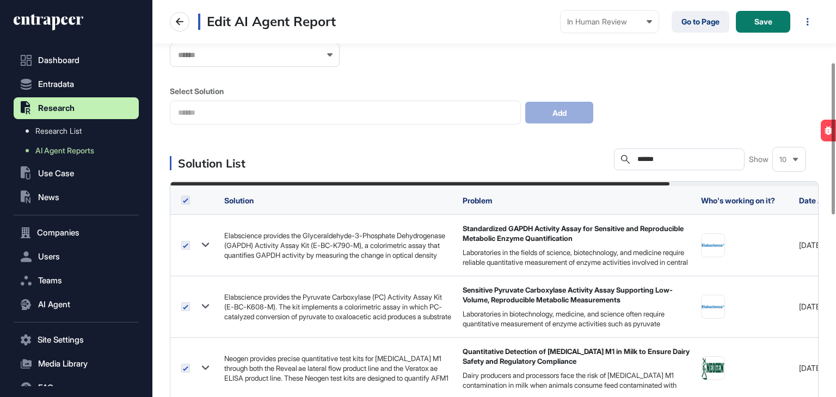
drag, startPoint x: 679, startPoint y: 155, endPoint x: 636, endPoint y: 156, distance: 43.0
click at [636, 156] on input "******" at bounding box center [686, 159] width 101 height 9
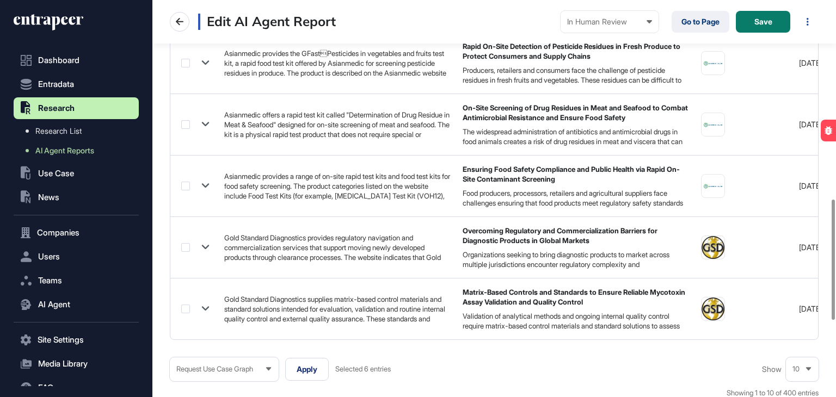
scroll to position [708, 0]
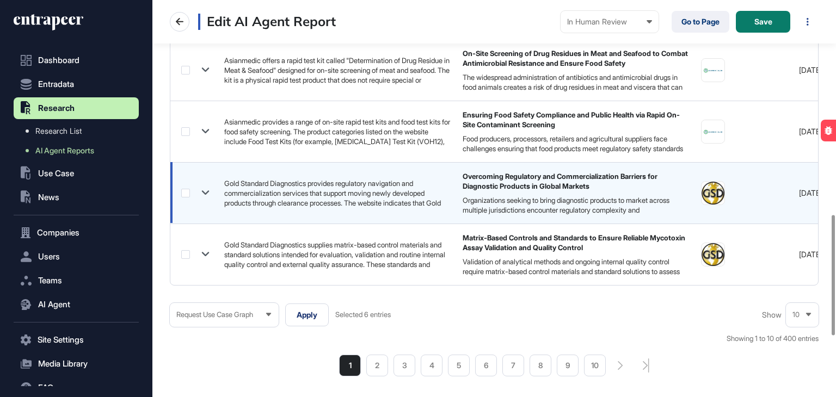
click at [184, 194] on label at bounding box center [185, 193] width 9 height 9
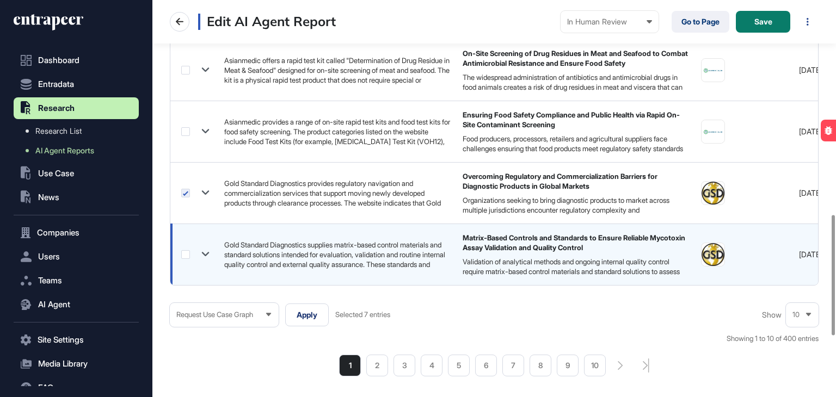
click at [183, 250] on label at bounding box center [185, 254] width 9 height 9
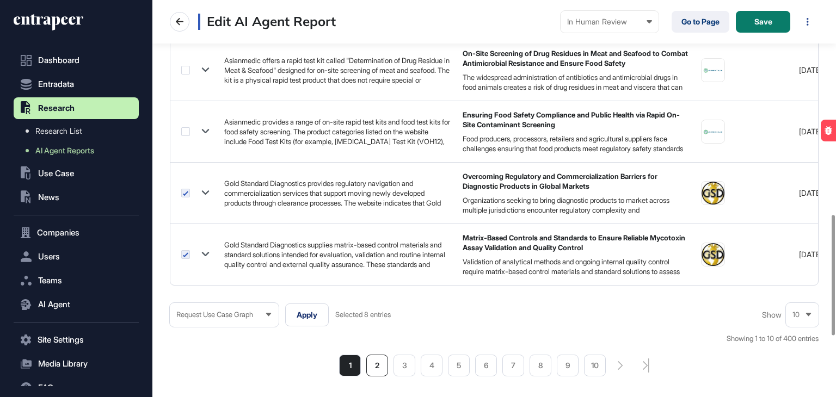
click at [371, 372] on li "2" at bounding box center [377, 366] width 22 height 22
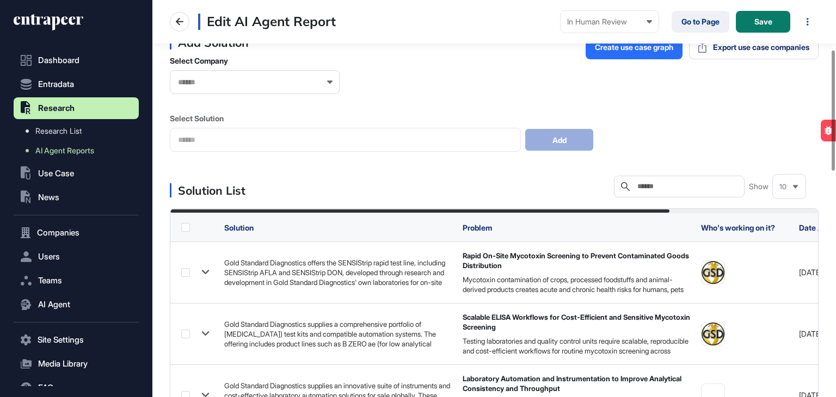
scroll to position [163, 0]
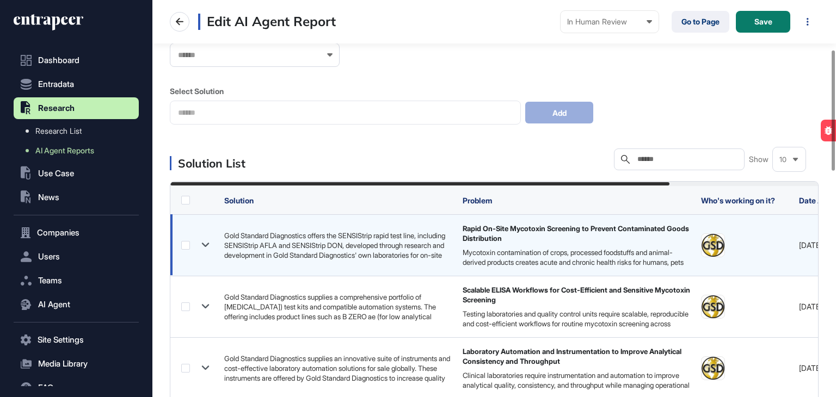
click at [187, 245] on label at bounding box center [185, 245] width 9 height 9
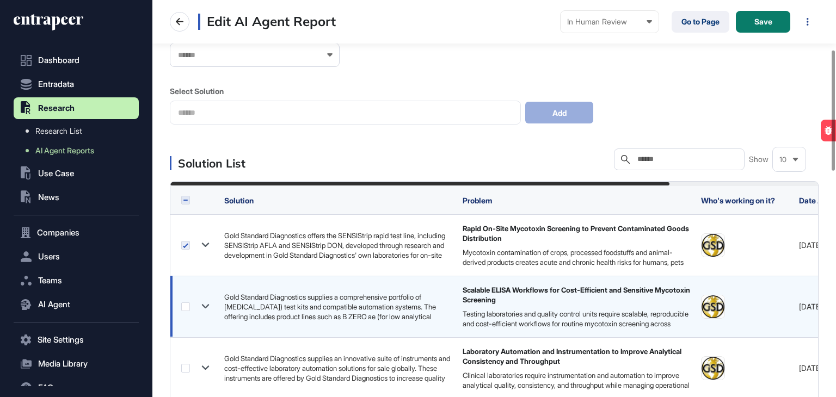
click at [186, 306] on label at bounding box center [185, 307] width 9 height 9
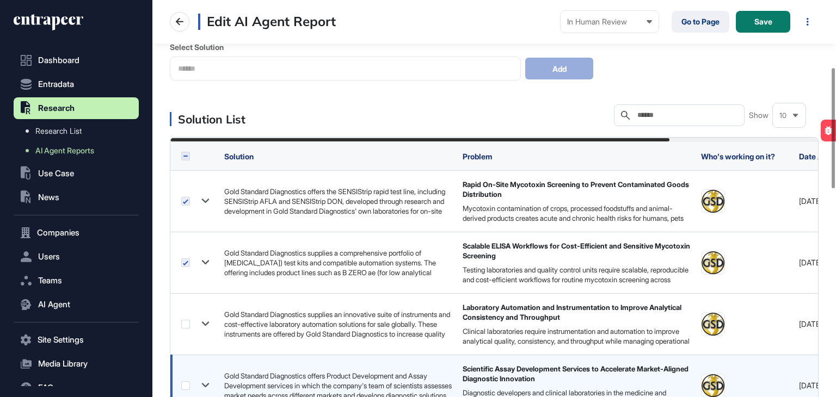
scroll to position [272, 0]
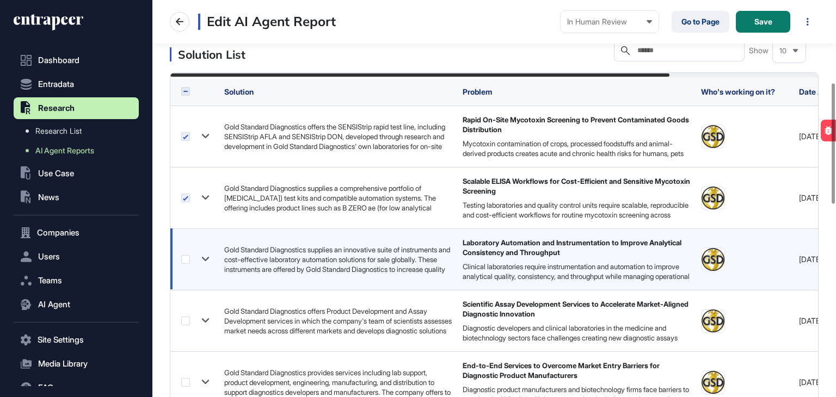
drag, startPoint x: 185, startPoint y: 259, endPoint x: 181, endPoint y: 279, distance: 20.4
click at [183, 259] on label at bounding box center [185, 259] width 9 height 9
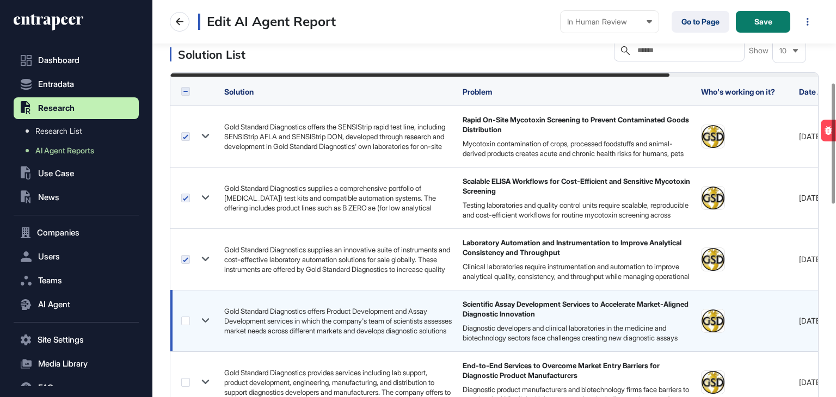
click at [183, 318] on label at bounding box center [185, 321] width 9 height 9
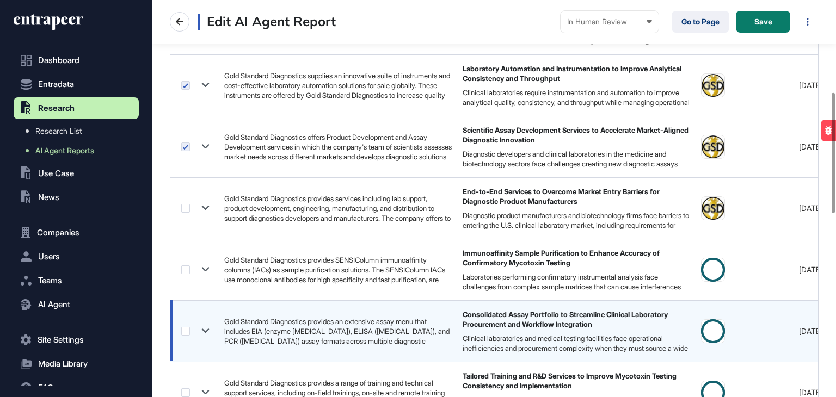
scroll to position [490, 0]
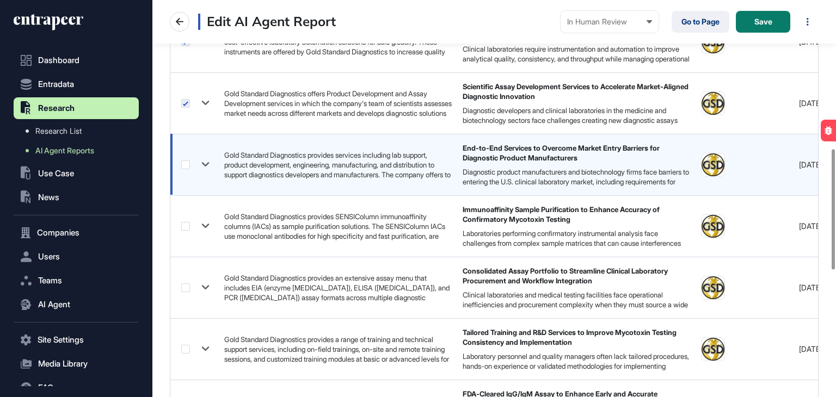
click at [186, 167] on label at bounding box center [185, 165] width 9 height 9
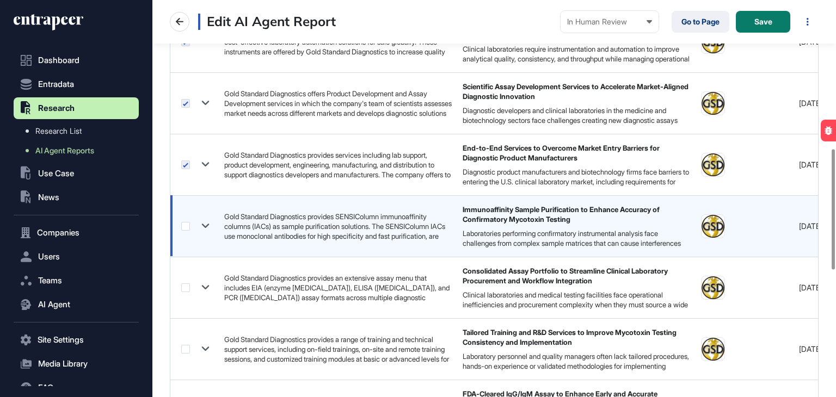
click at [186, 229] on label at bounding box center [185, 226] width 9 height 9
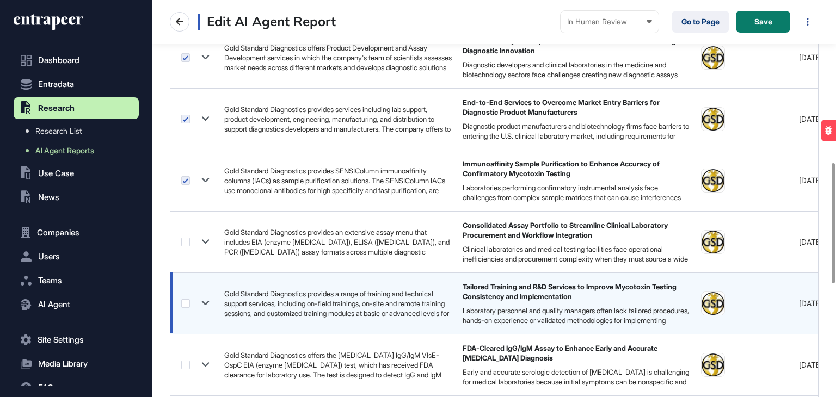
scroll to position [599, 0]
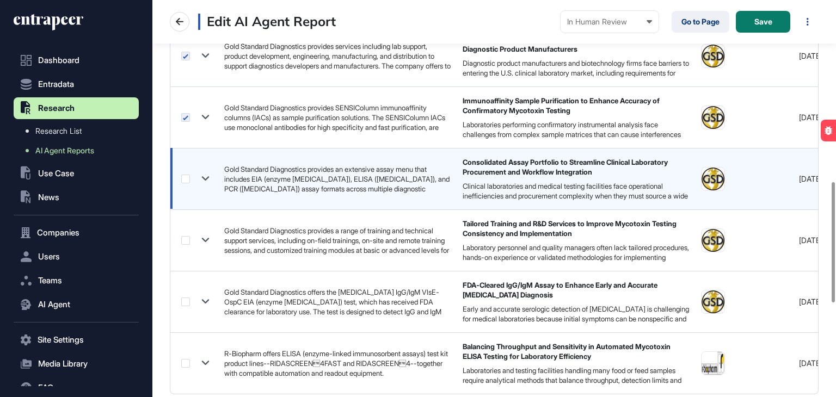
click at [183, 181] on label at bounding box center [185, 179] width 9 height 9
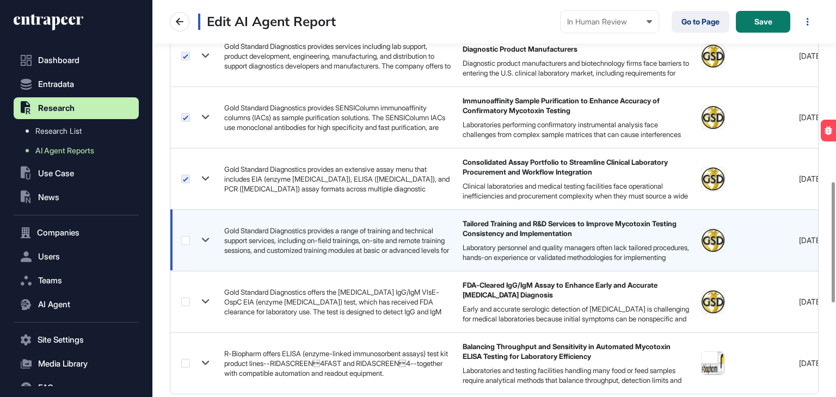
click at [185, 241] on label at bounding box center [185, 240] width 9 height 9
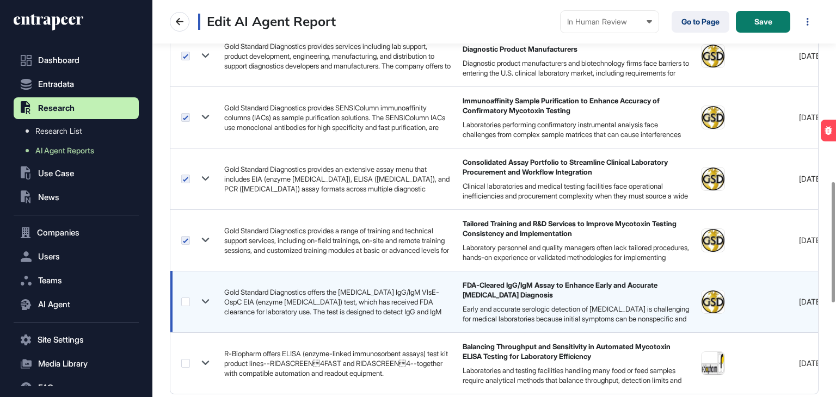
click at [187, 302] on label at bounding box center [185, 302] width 9 height 9
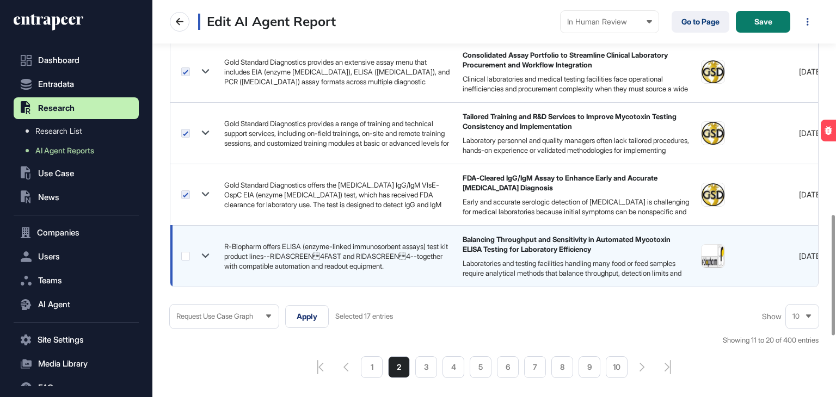
scroll to position [708, 0]
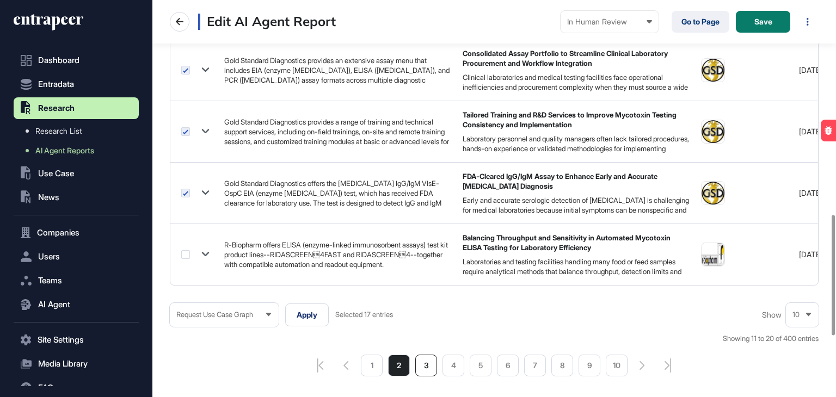
click at [428, 364] on li "3" at bounding box center [426, 366] width 22 height 22
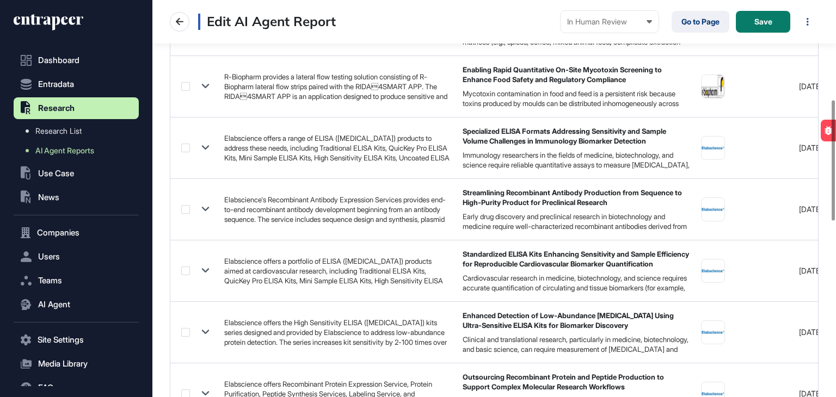
scroll to position [327, 0]
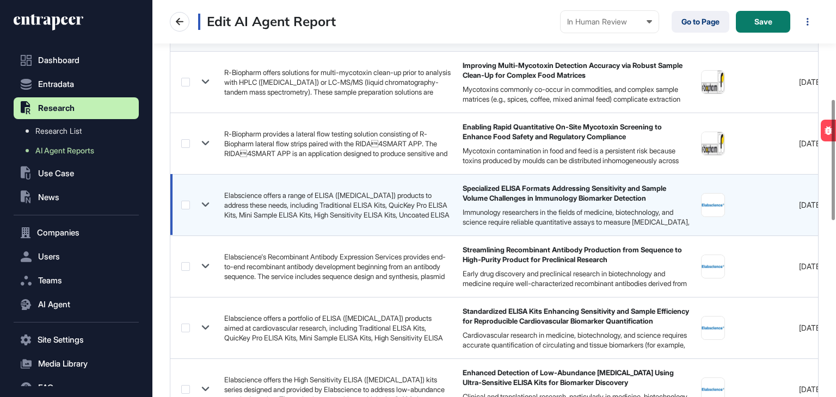
click at [187, 203] on label at bounding box center [185, 205] width 9 height 9
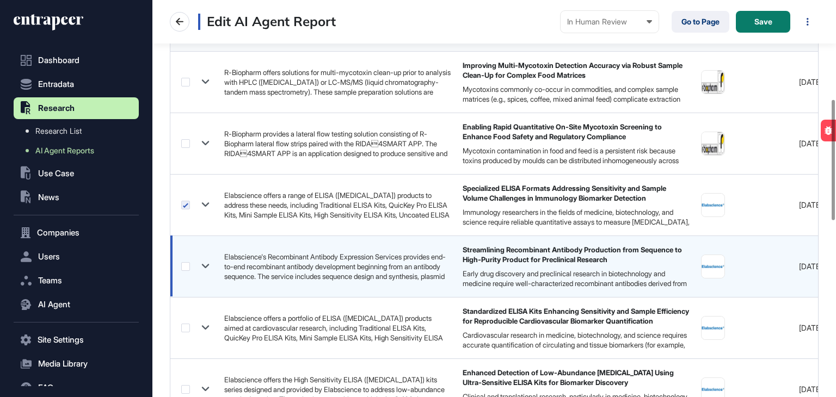
click at [182, 271] on div at bounding box center [197, 267] width 32 height 16
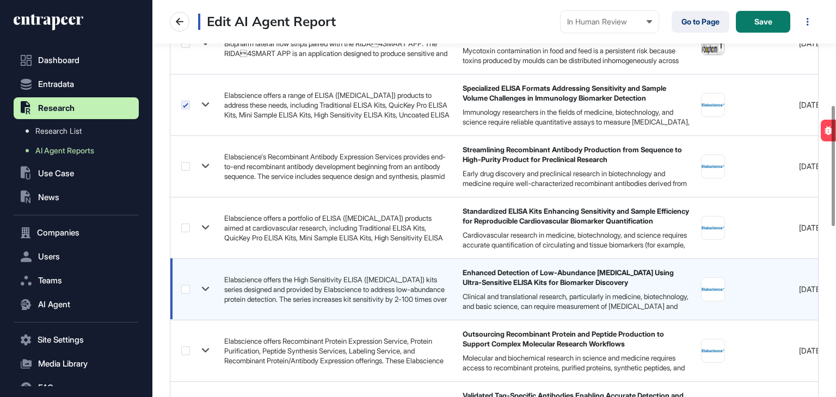
scroll to position [435, 0]
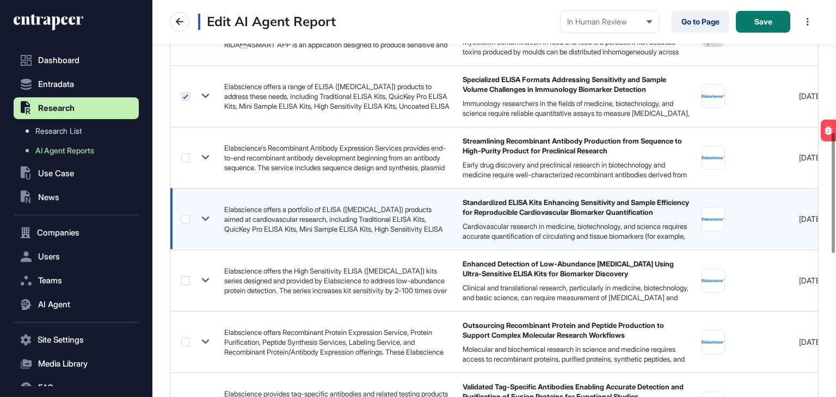
click at [183, 217] on label at bounding box center [185, 219] width 9 height 9
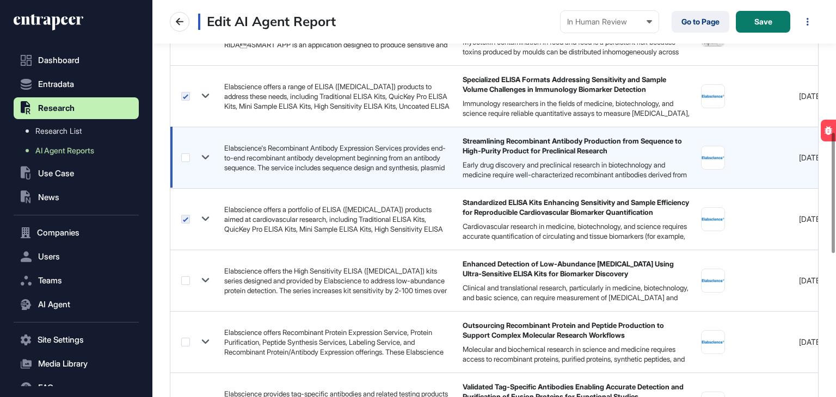
click at [183, 157] on label at bounding box center [185, 157] width 9 height 9
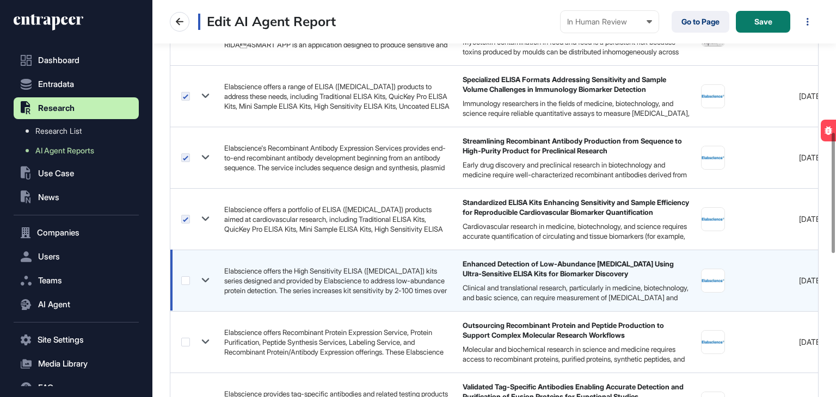
click at [183, 278] on label at bounding box center [185, 280] width 9 height 9
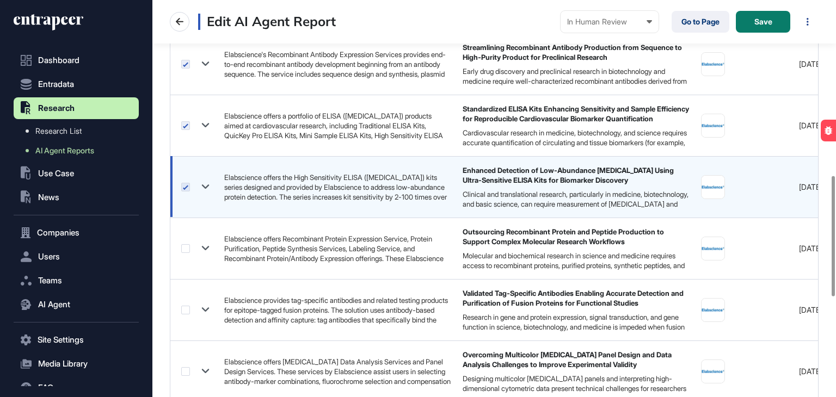
scroll to position [599, 0]
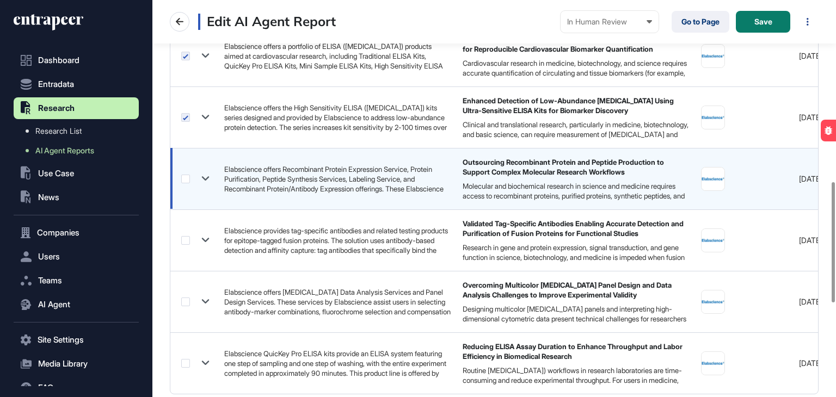
click at [184, 182] on label at bounding box center [185, 179] width 9 height 9
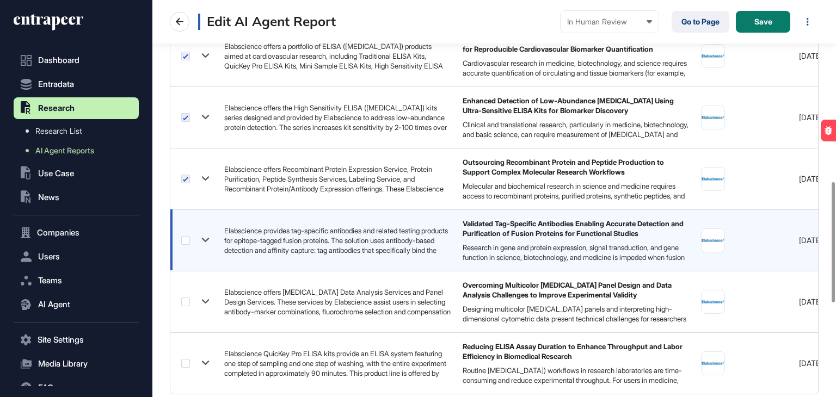
click at [183, 237] on label at bounding box center [185, 240] width 9 height 9
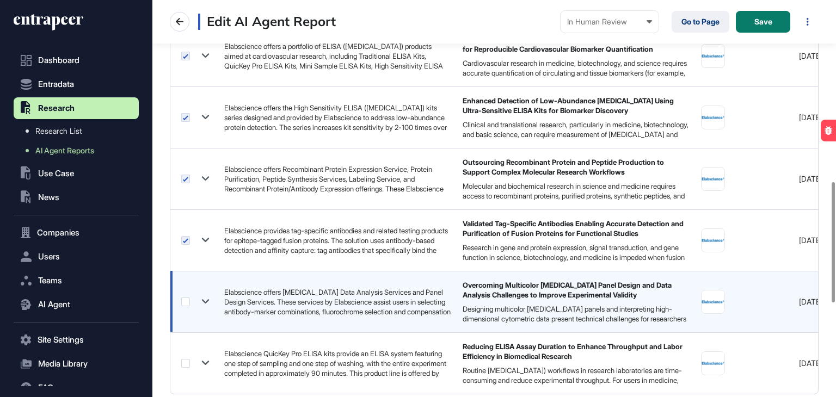
click at [185, 302] on label at bounding box center [185, 302] width 9 height 9
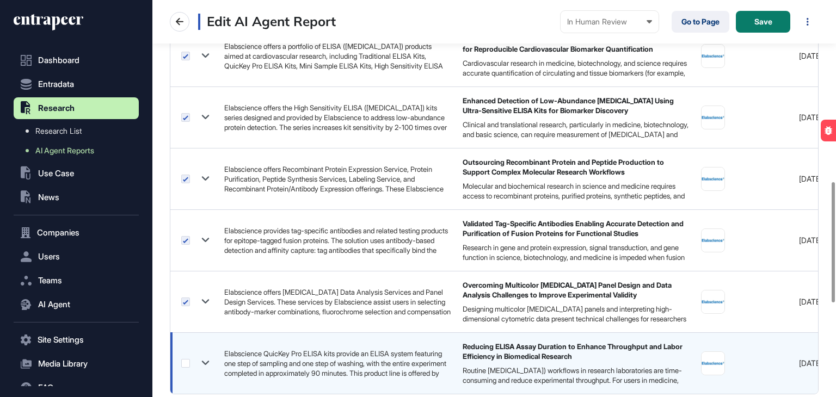
click at [186, 362] on label at bounding box center [185, 363] width 9 height 9
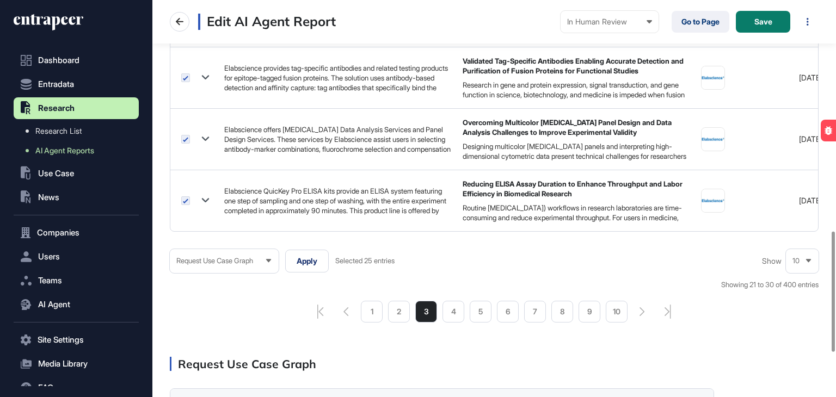
scroll to position [762, 0]
click at [452, 316] on li "4" at bounding box center [454, 311] width 22 height 22
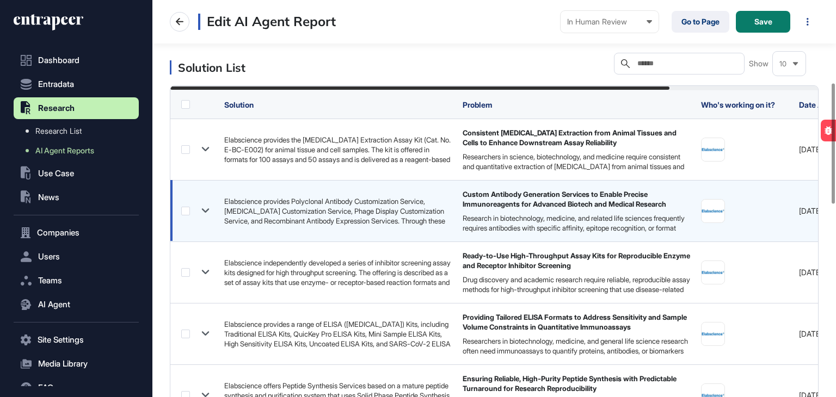
scroll to position [272, 0]
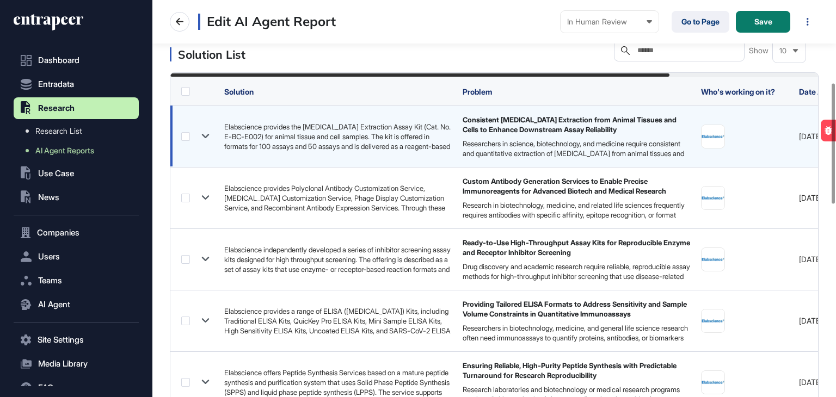
drag, startPoint x: 187, startPoint y: 136, endPoint x: 186, endPoint y: 146, distance: 9.9
click at [187, 136] on label at bounding box center [185, 136] width 9 height 9
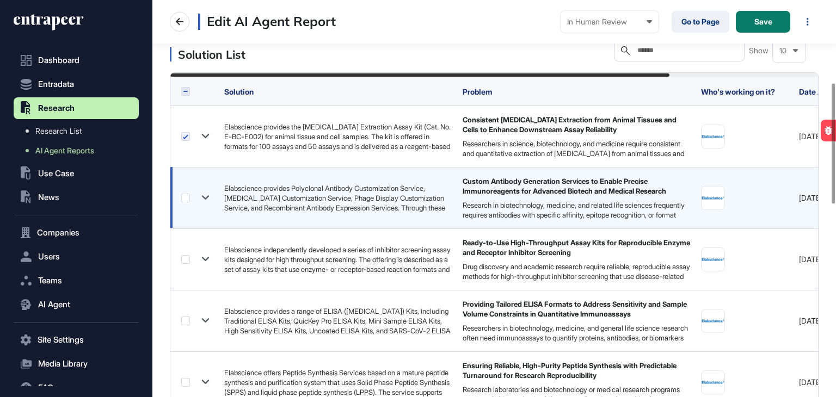
click at [188, 199] on label at bounding box center [185, 198] width 9 height 9
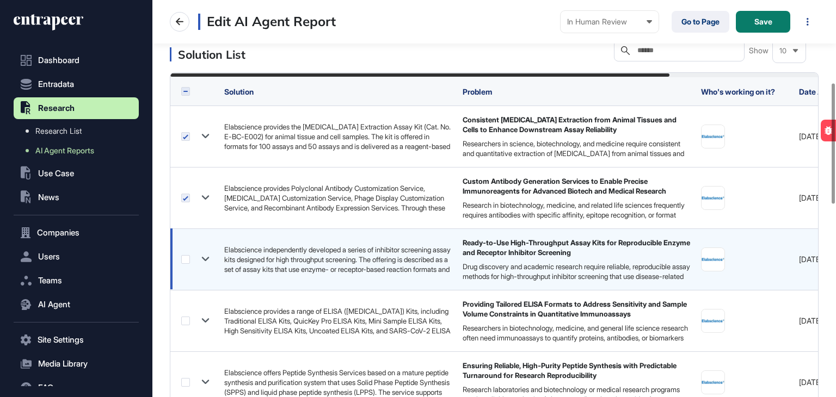
click at [188, 257] on label at bounding box center [185, 259] width 9 height 9
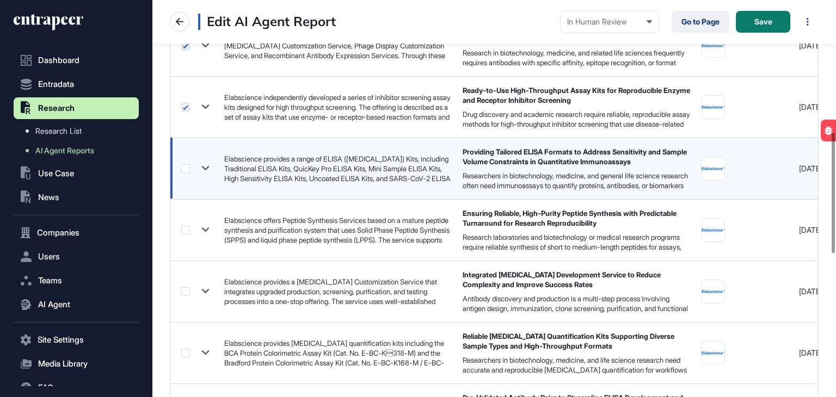
scroll to position [435, 0]
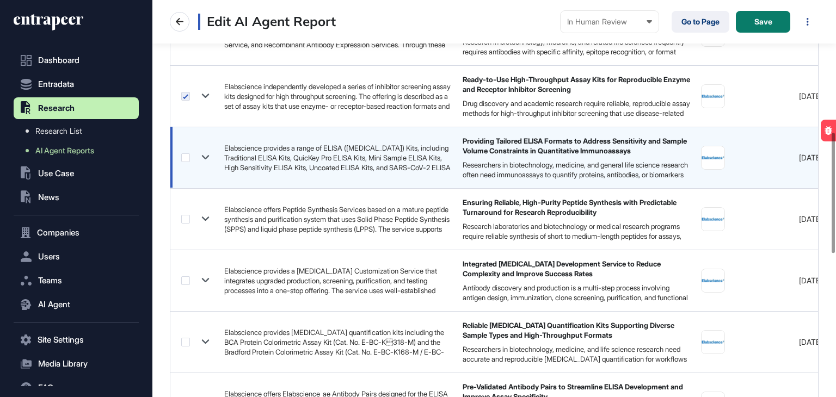
click at [187, 162] on div at bounding box center [197, 158] width 32 height 16
click at [187, 159] on label at bounding box center [185, 157] width 9 height 9
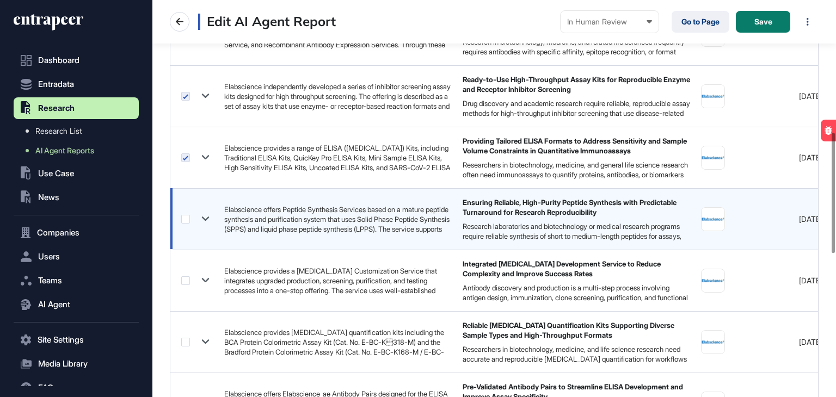
click at [186, 222] on label at bounding box center [185, 219] width 9 height 9
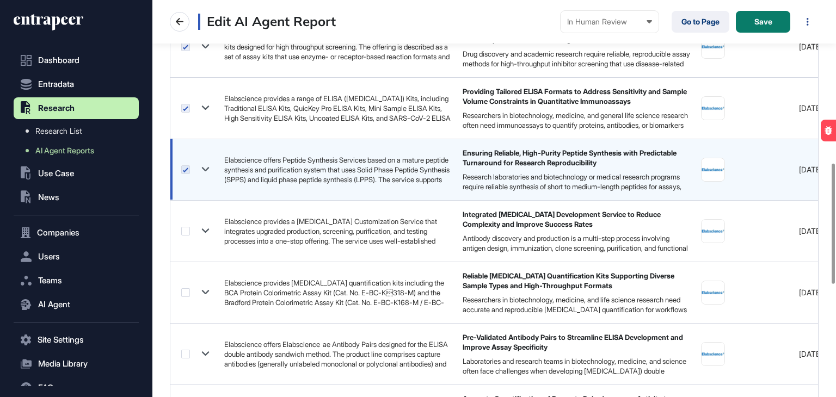
scroll to position [544, 0]
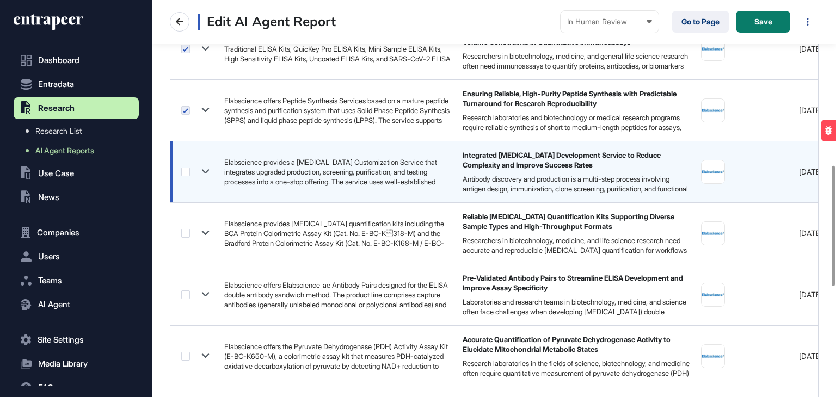
click at [183, 169] on label at bounding box center [185, 172] width 9 height 9
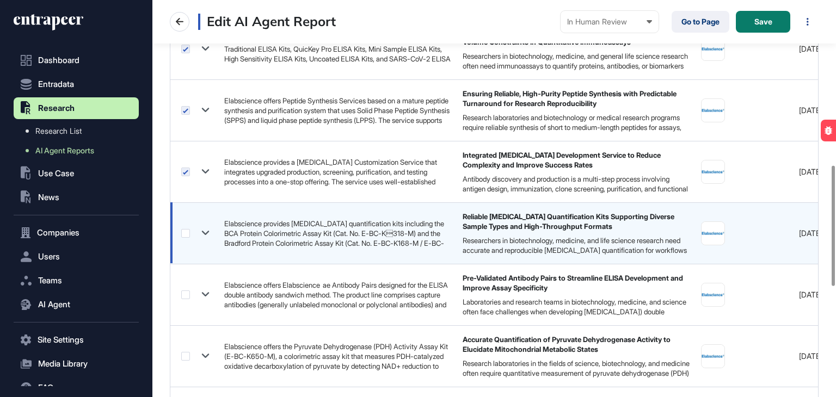
click at [183, 230] on label at bounding box center [185, 233] width 9 height 9
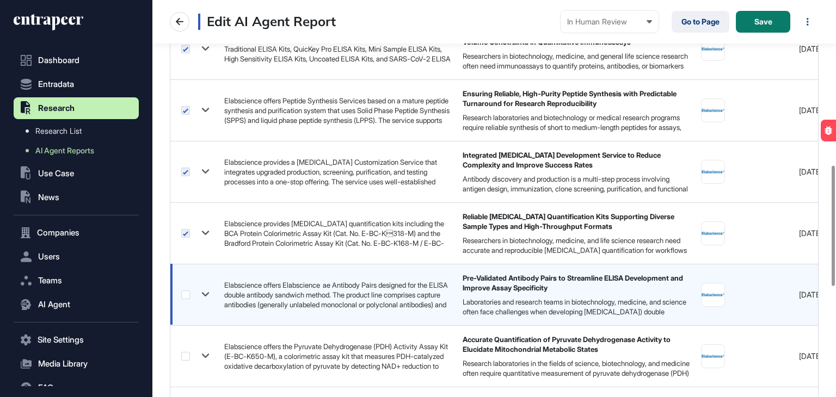
click at [183, 292] on label at bounding box center [185, 295] width 9 height 9
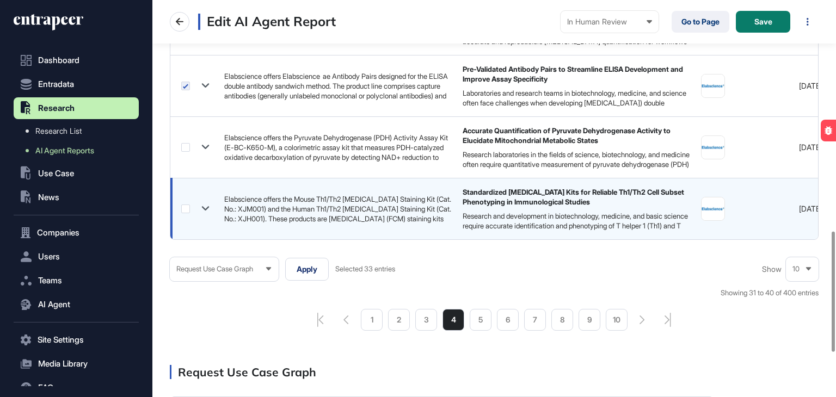
scroll to position [762, 0]
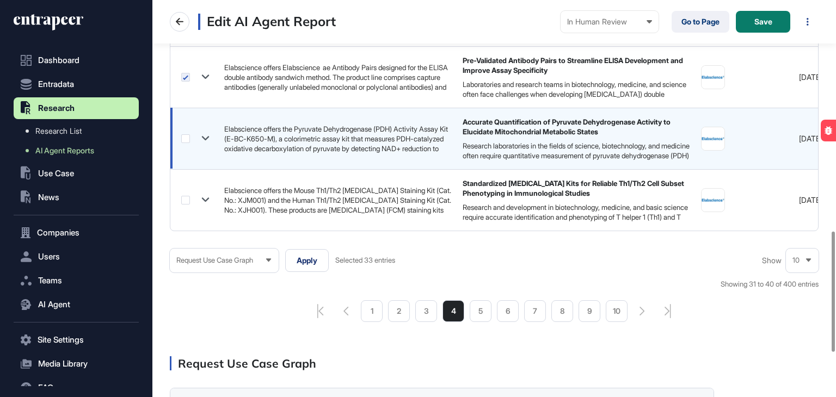
click at [185, 140] on label at bounding box center [185, 138] width 9 height 9
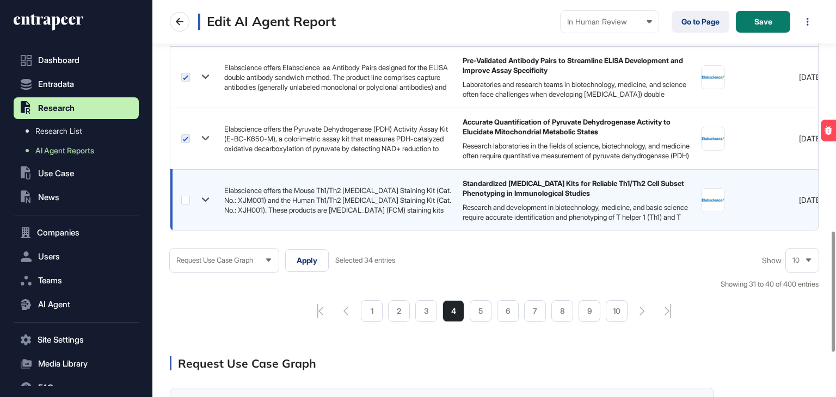
click at [186, 197] on label at bounding box center [185, 200] width 9 height 9
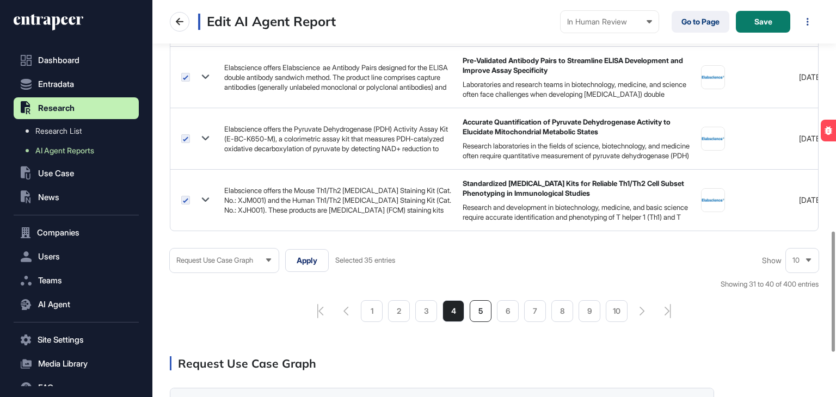
click at [477, 314] on li "5" at bounding box center [481, 311] width 22 height 22
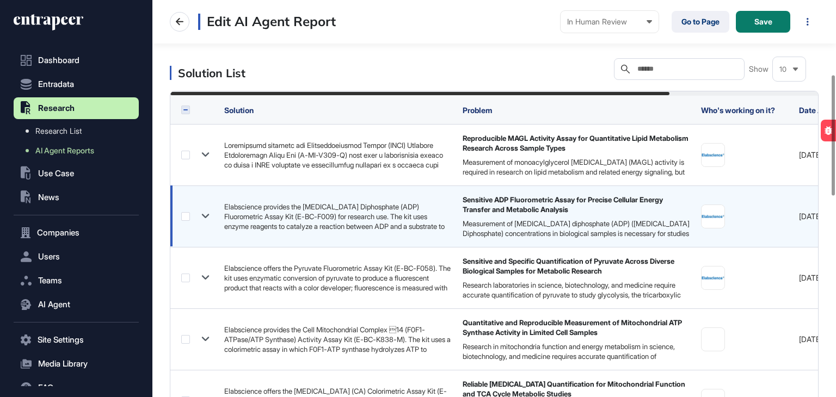
scroll to position [272, 0]
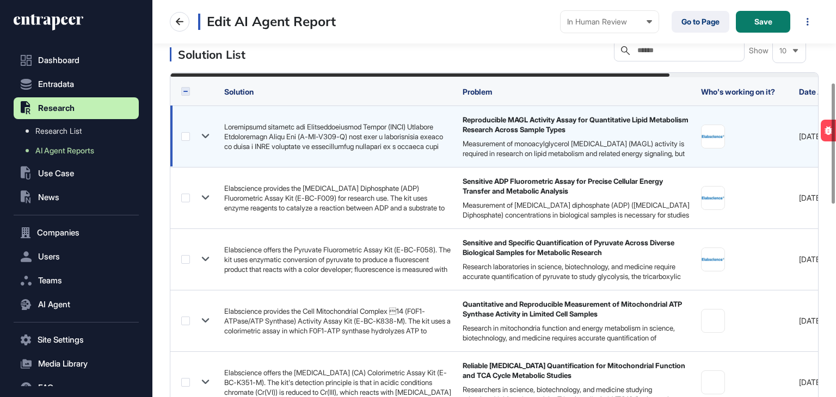
click at [186, 136] on label at bounding box center [185, 136] width 9 height 9
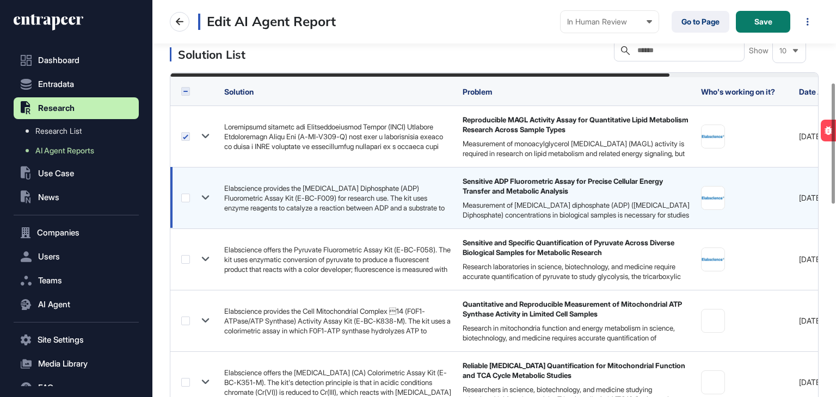
click at [188, 201] on label at bounding box center [185, 198] width 9 height 9
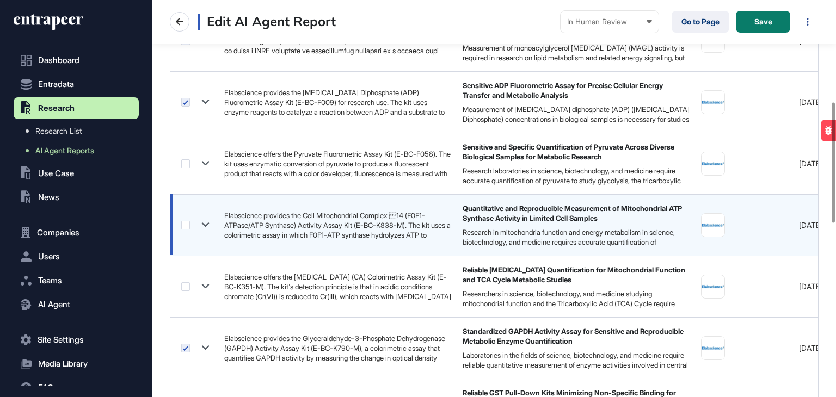
scroll to position [381, 0]
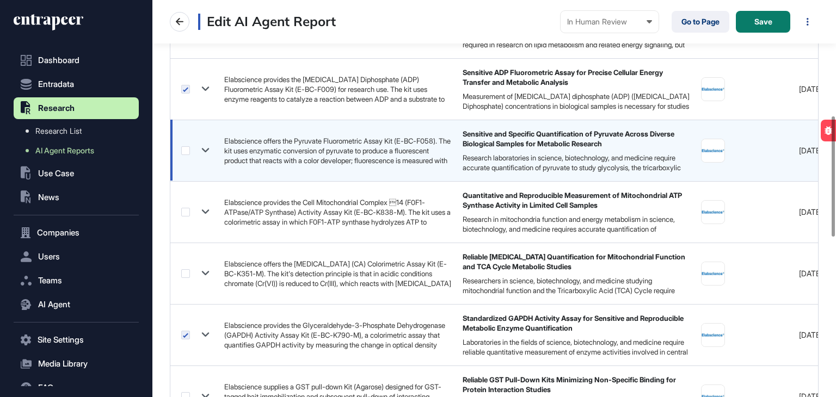
click at [184, 152] on label at bounding box center [185, 150] width 9 height 9
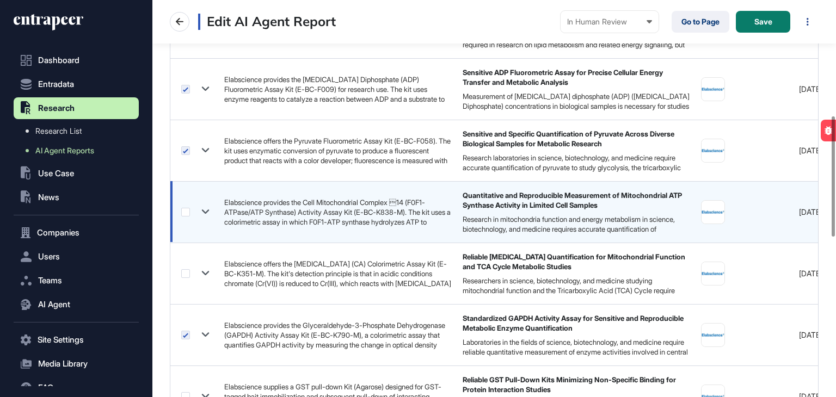
click at [182, 208] on label at bounding box center [185, 212] width 9 height 9
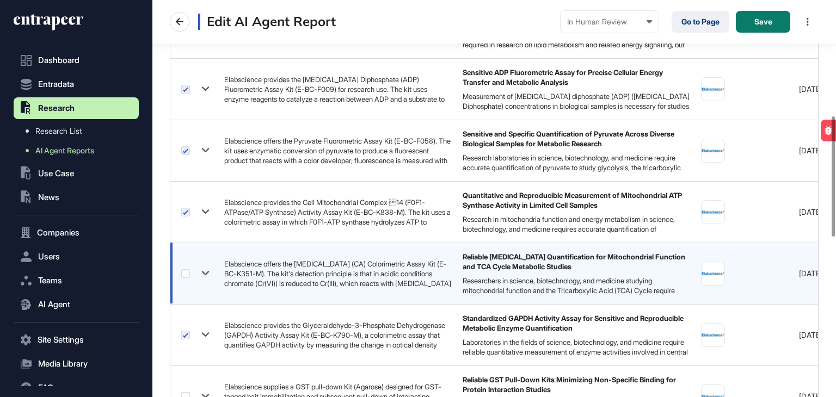
click at [187, 269] on label at bounding box center [185, 273] width 9 height 9
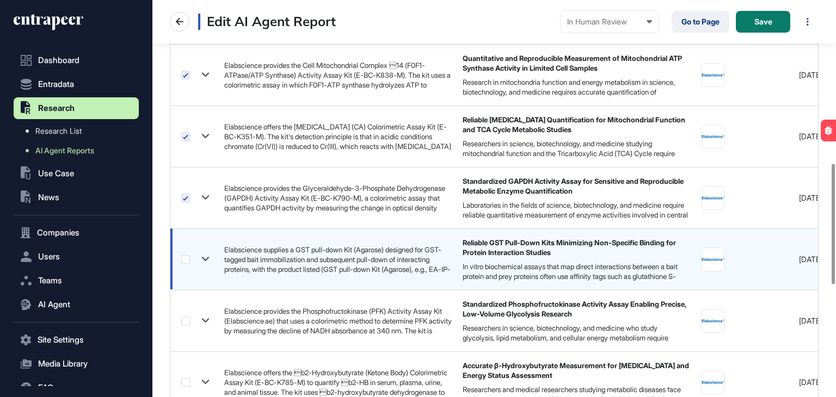
scroll to position [544, 0]
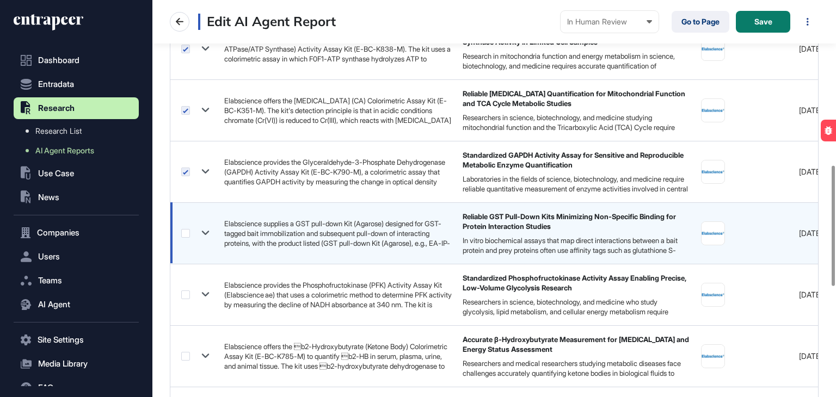
click at [185, 233] on label at bounding box center [185, 233] width 9 height 9
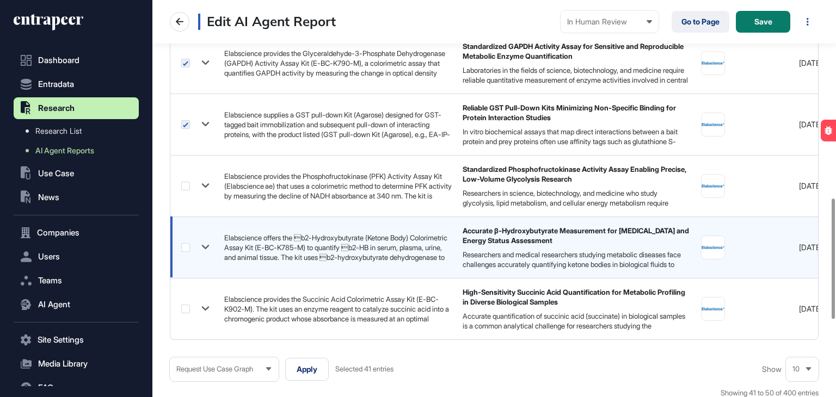
scroll to position [708, 0]
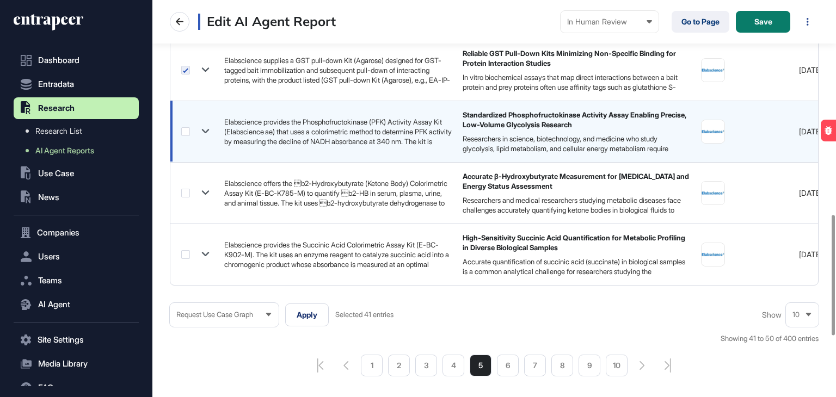
click at [186, 134] on label at bounding box center [185, 131] width 9 height 9
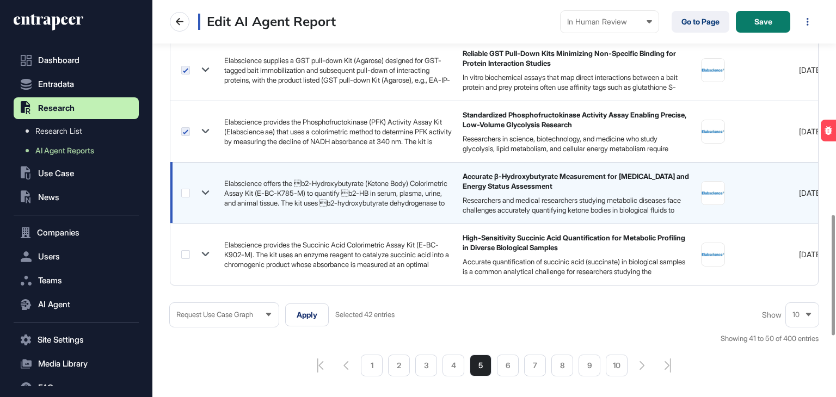
click at [185, 191] on label at bounding box center [185, 193] width 9 height 9
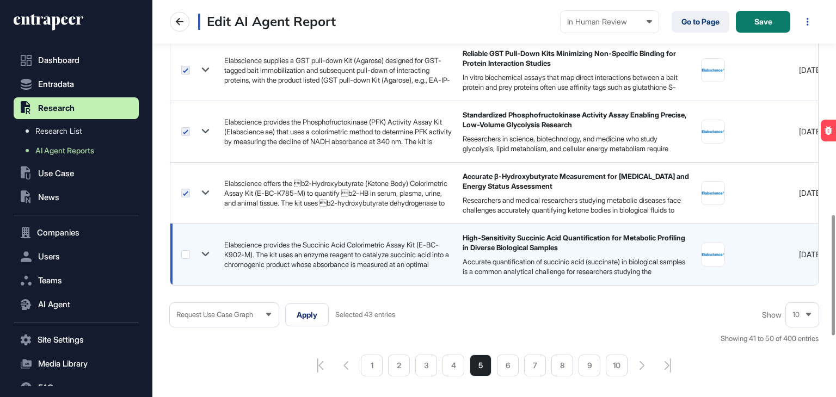
click at [188, 254] on label at bounding box center [185, 254] width 9 height 9
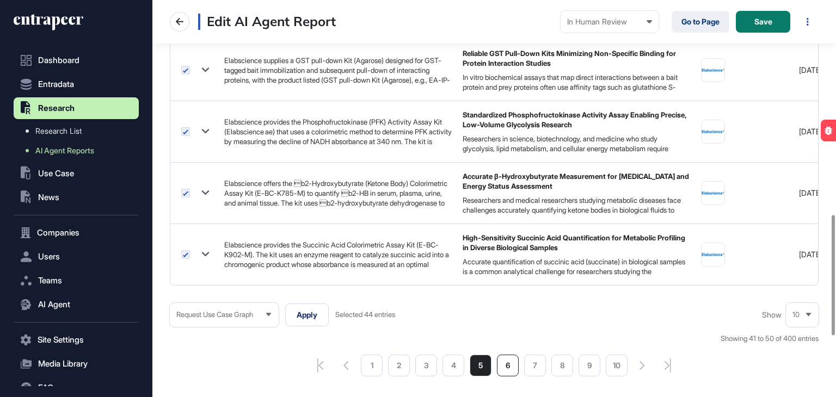
click at [499, 370] on li "6" at bounding box center [508, 366] width 22 height 22
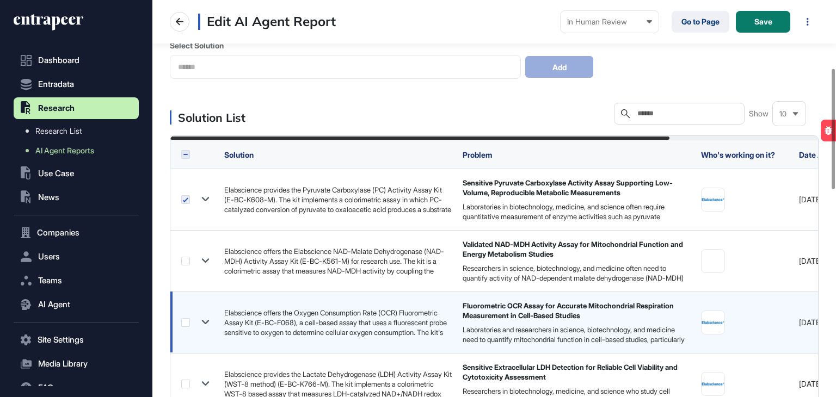
scroll to position [272, 0]
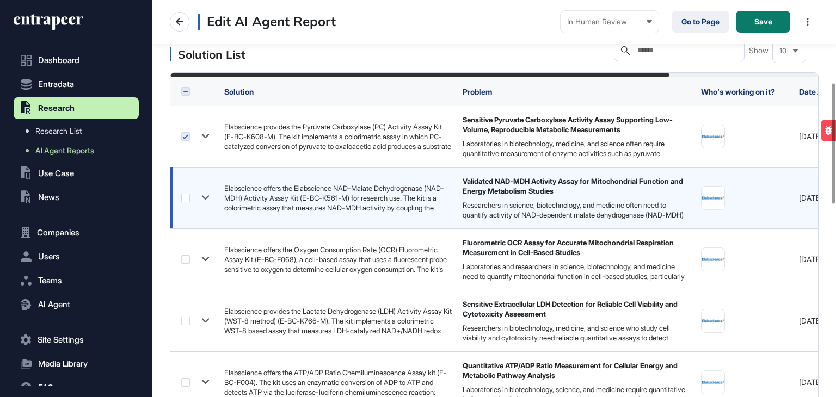
click at [187, 198] on label at bounding box center [185, 198] width 9 height 9
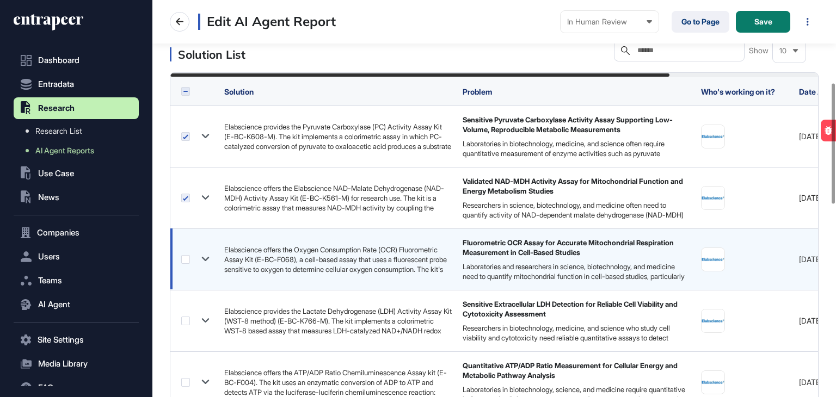
click at [186, 257] on label at bounding box center [185, 259] width 9 height 9
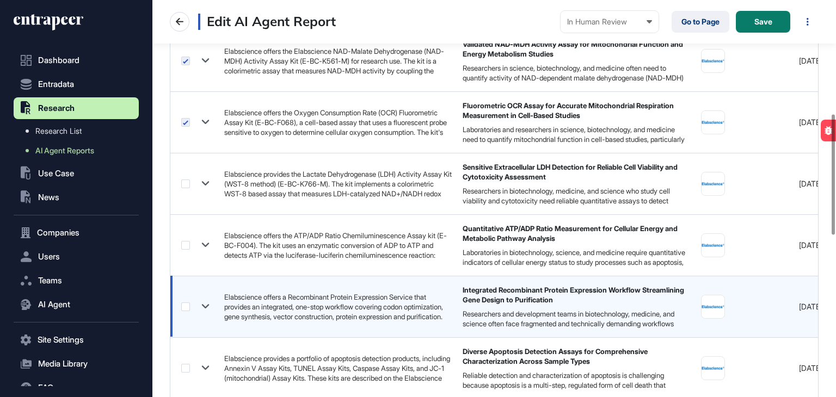
scroll to position [435, 0]
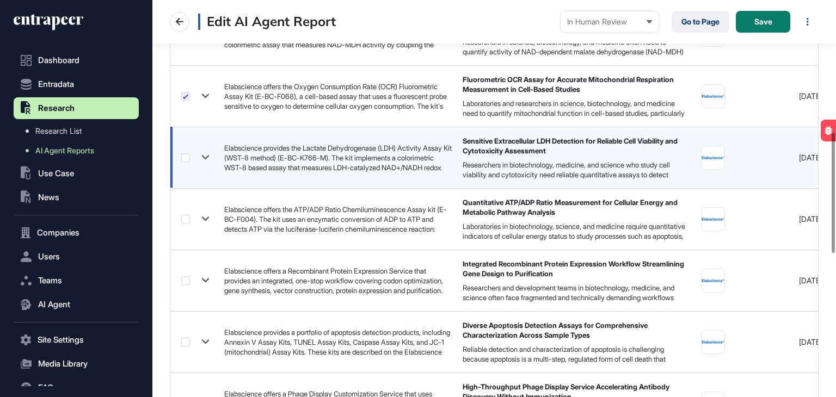
click at [185, 157] on label at bounding box center [185, 157] width 9 height 9
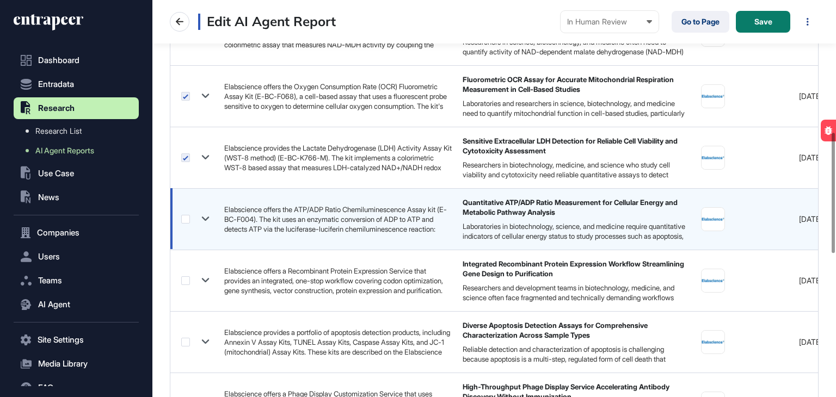
click at [186, 220] on label at bounding box center [185, 219] width 9 height 9
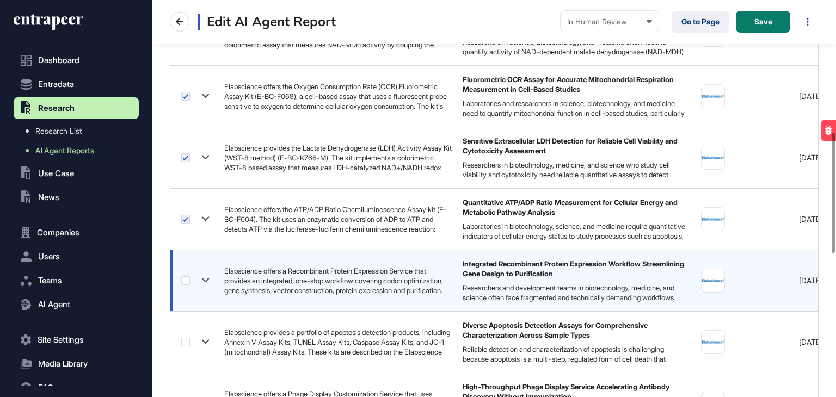
click at [184, 284] on label at bounding box center [185, 280] width 9 height 9
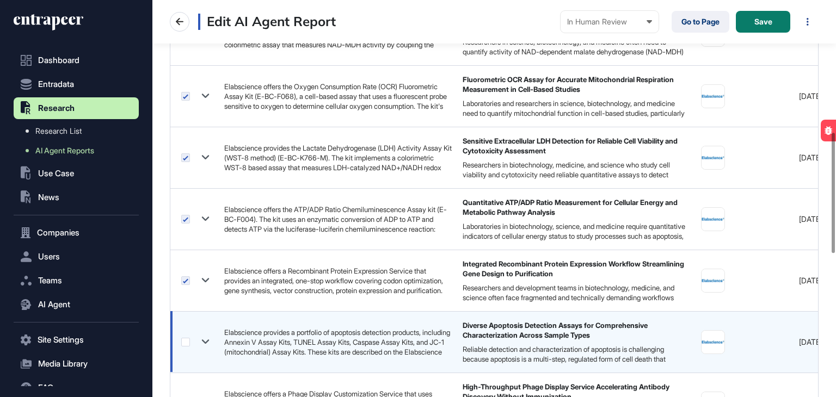
click at [186, 342] on label at bounding box center [185, 342] width 9 height 9
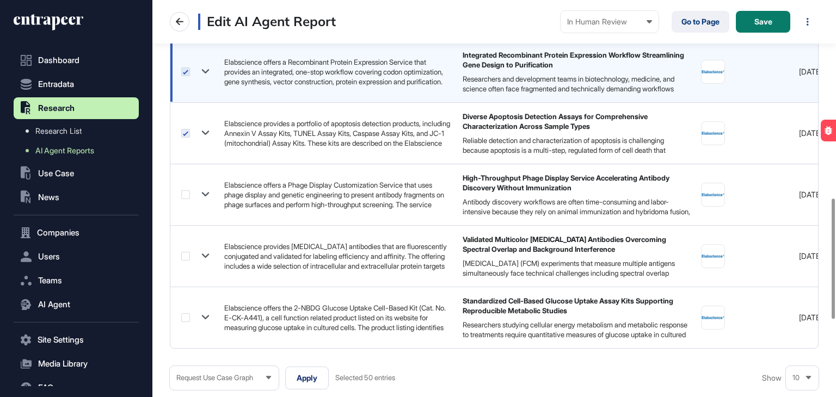
scroll to position [653, 0]
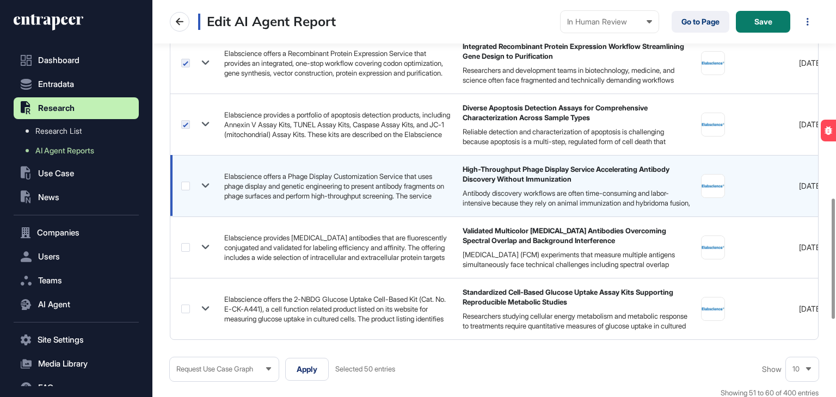
click at [186, 185] on label at bounding box center [185, 186] width 9 height 9
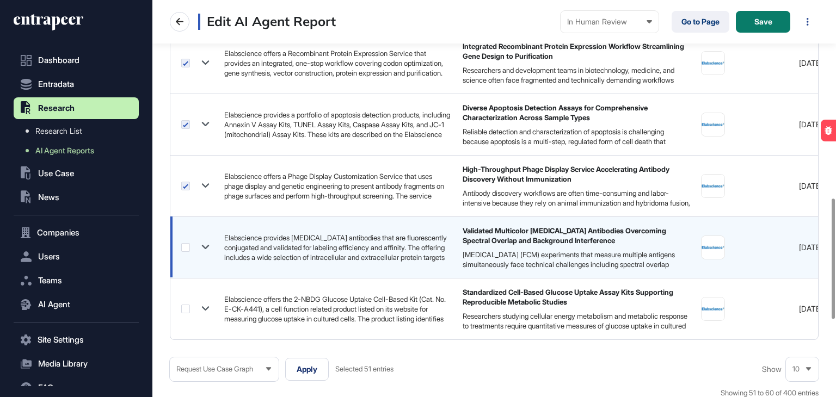
click at [187, 247] on label at bounding box center [185, 247] width 9 height 9
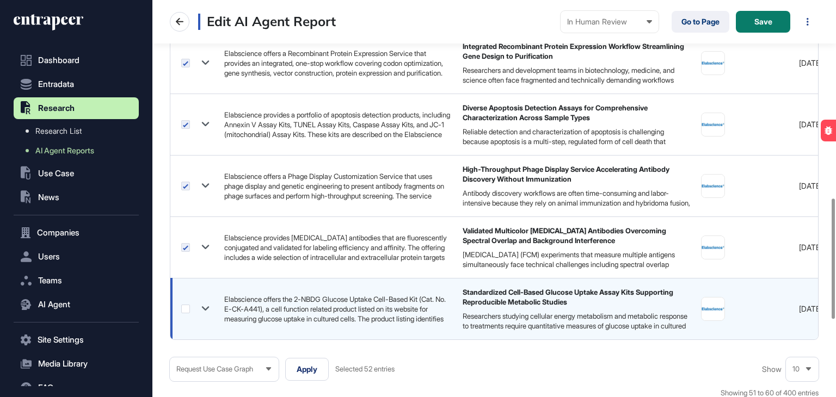
click at [187, 306] on label at bounding box center [185, 309] width 9 height 9
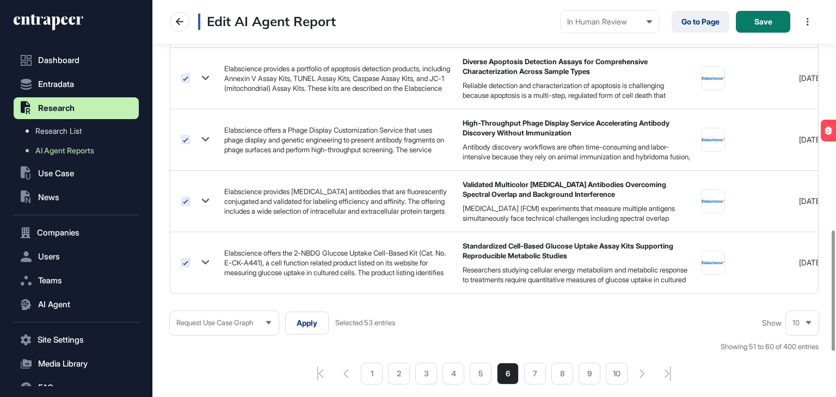
scroll to position [762, 0]
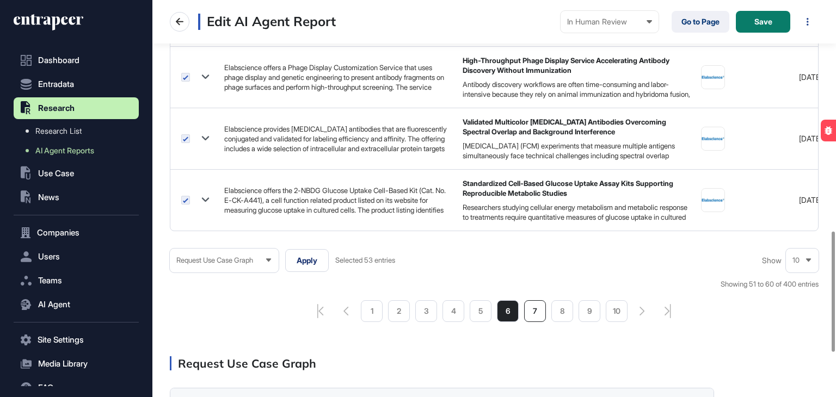
click at [529, 320] on li "7" at bounding box center [535, 311] width 22 height 22
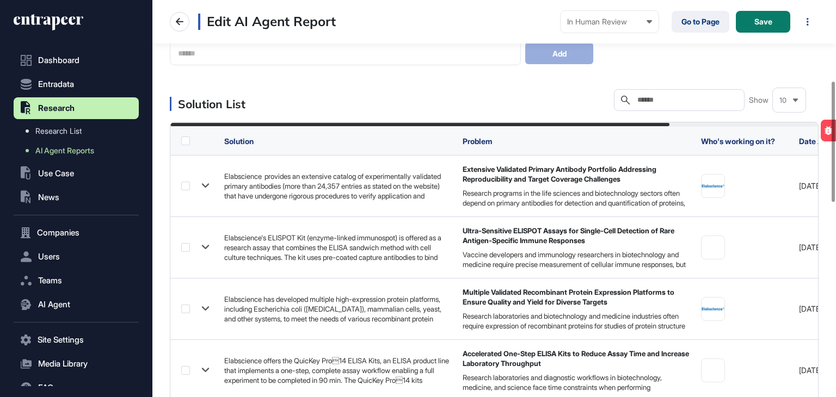
scroll to position [272, 0]
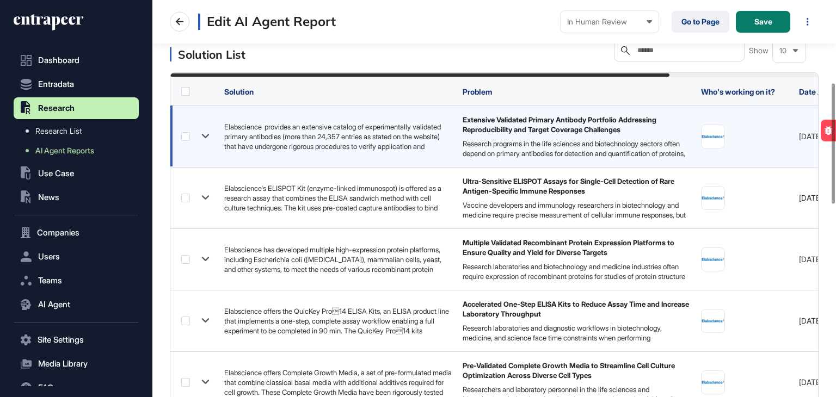
click at [185, 138] on label at bounding box center [185, 136] width 9 height 9
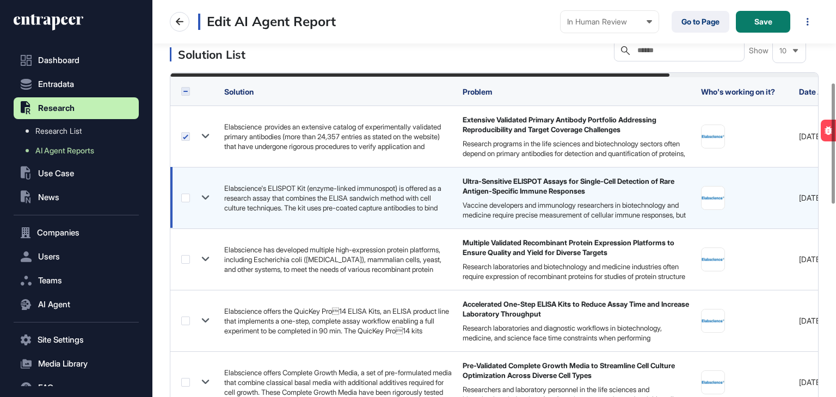
click at [185, 196] on label at bounding box center [185, 198] width 9 height 9
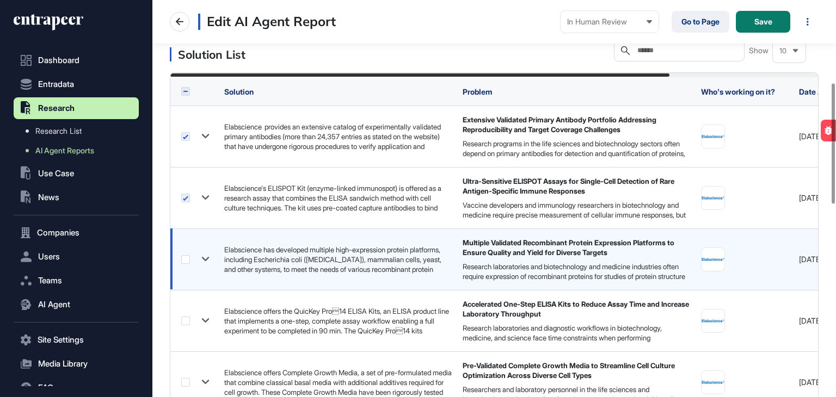
click at [188, 259] on label at bounding box center [185, 259] width 9 height 9
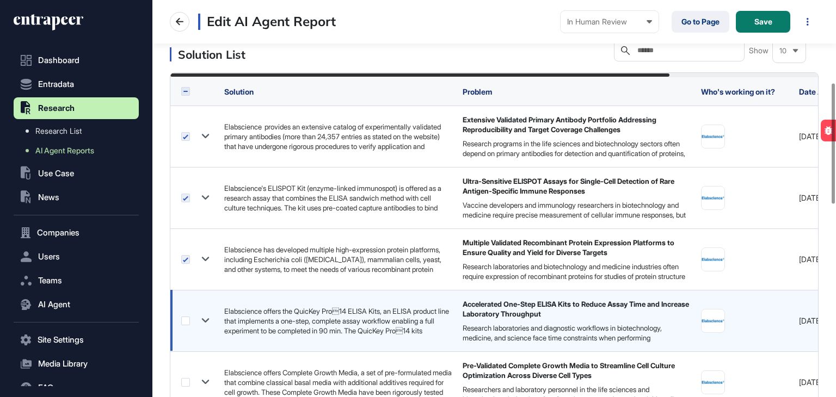
click at [186, 321] on label at bounding box center [185, 321] width 9 height 9
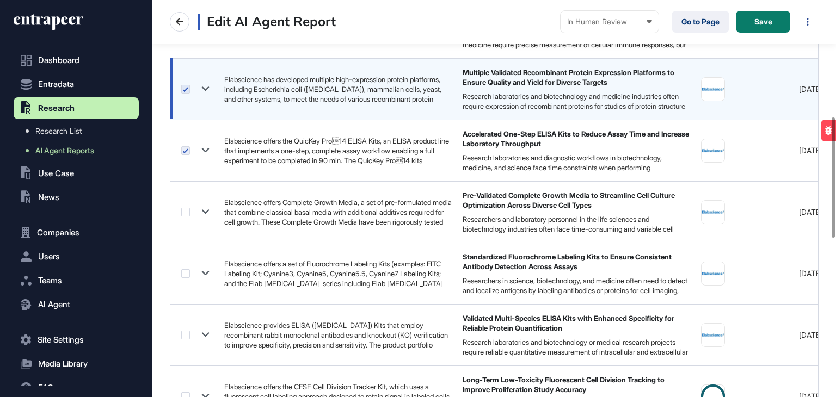
scroll to position [490, 0]
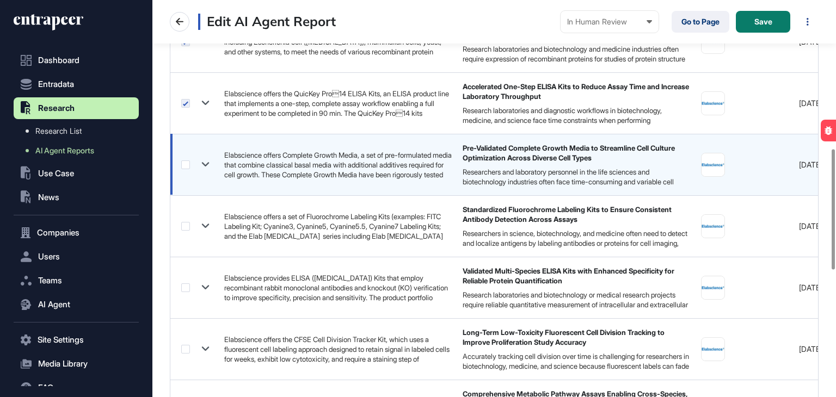
click at [189, 164] on label at bounding box center [185, 165] width 9 height 9
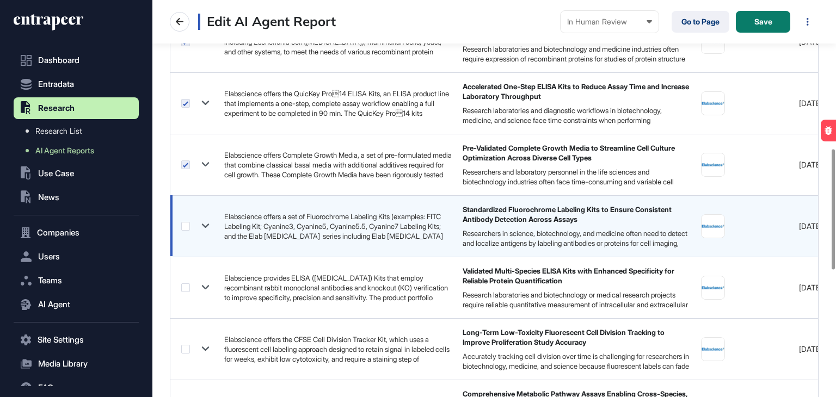
click at [187, 225] on label at bounding box center [185, 226] width 9 height 9
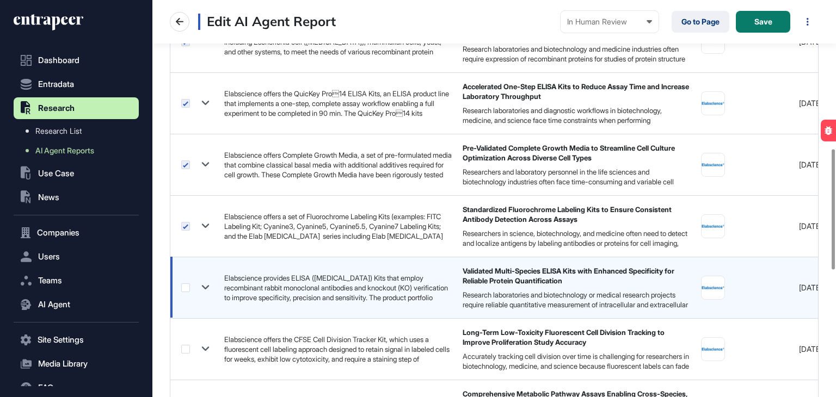
click at [187, 287] on label at bounding box center [185, 288] width 9 height 9
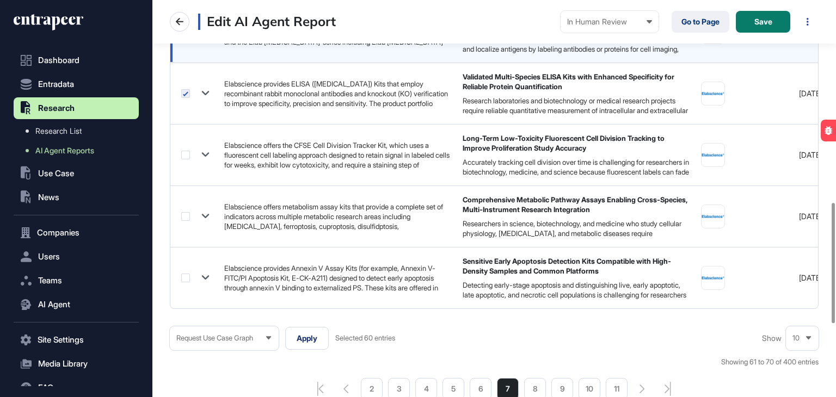
scroll to position [708, 0]
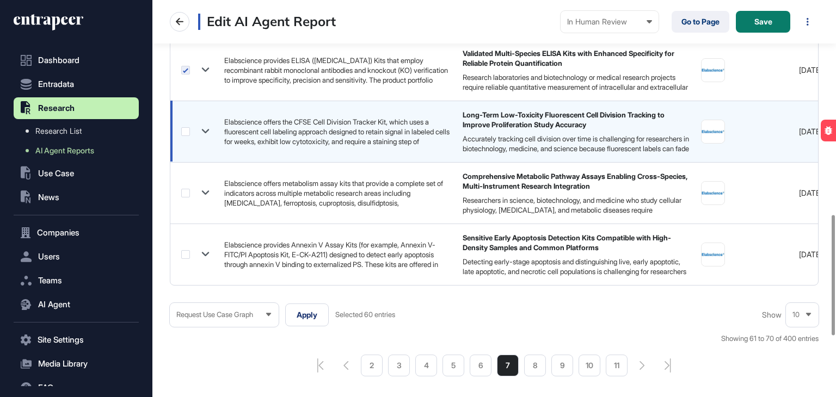
click at [186, 130] on label at bounding box center [185, 131] width 9 height 9
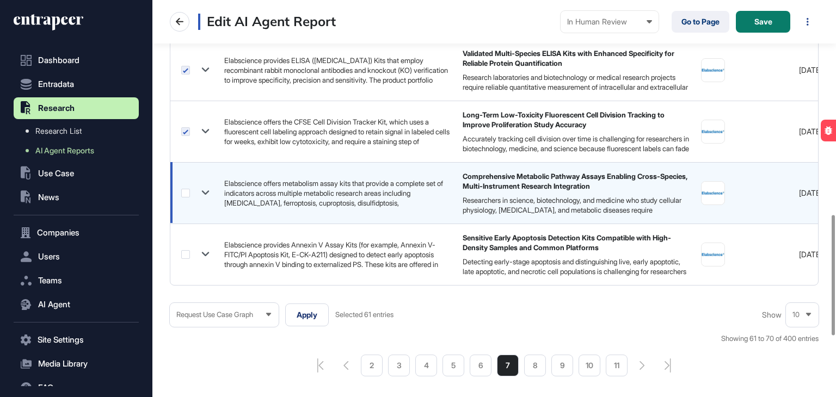
click at [187, 192] on label at bounding box center [185, 193] width 9 height 9
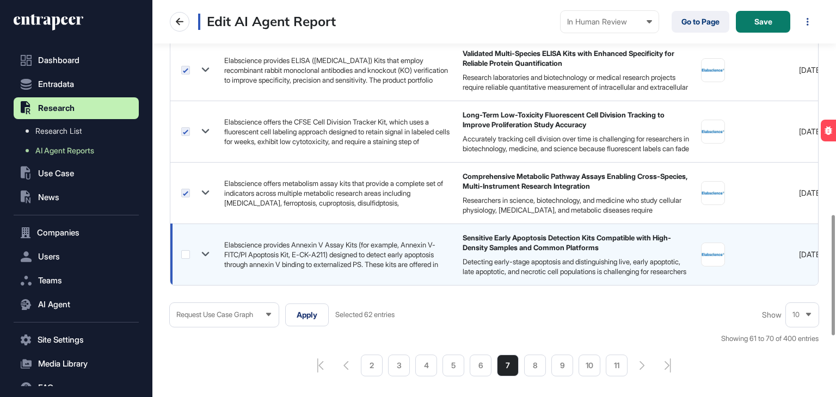
click at [187, 252] on label at bounding box center [185, 254] width 9 height 9
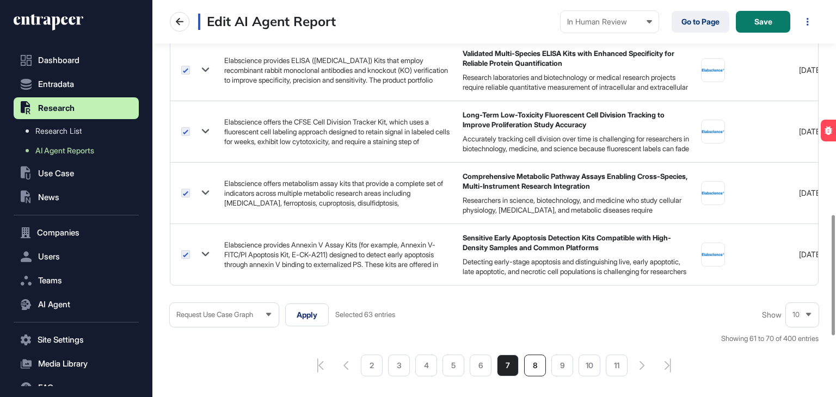
click at [534, 373] on li "8" at bounding box center [535, 366] width 22 height 22
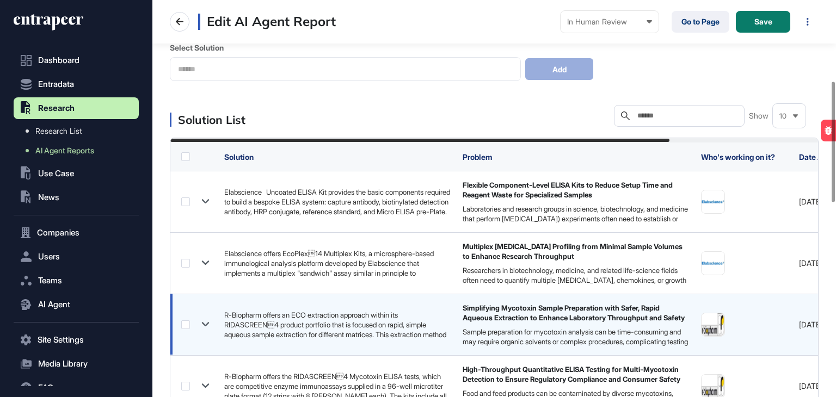
scroll to position [272, 0]
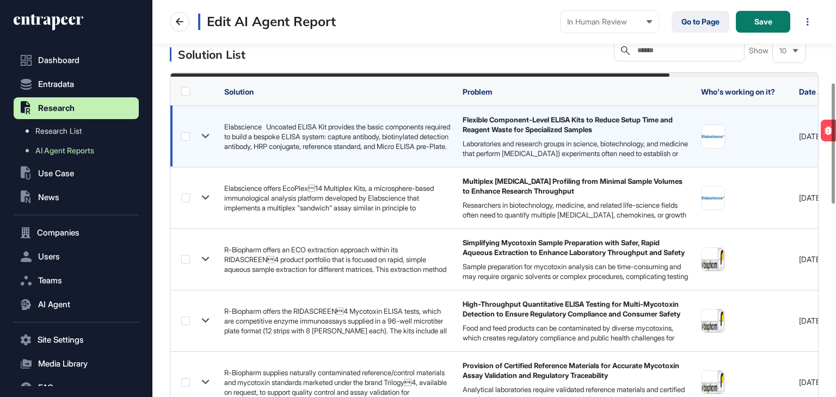
click at [185, 135] on label at bounding box center [185, 136] width 9 height 9
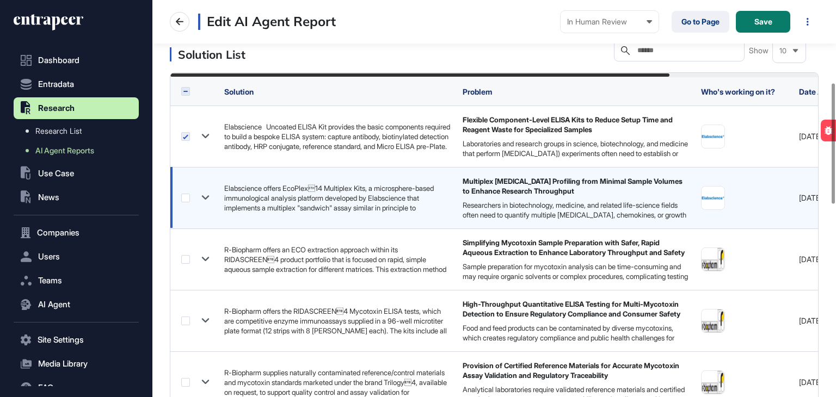
click at [188, 196] on label at bounding box center [185, 198] width 9 height 9
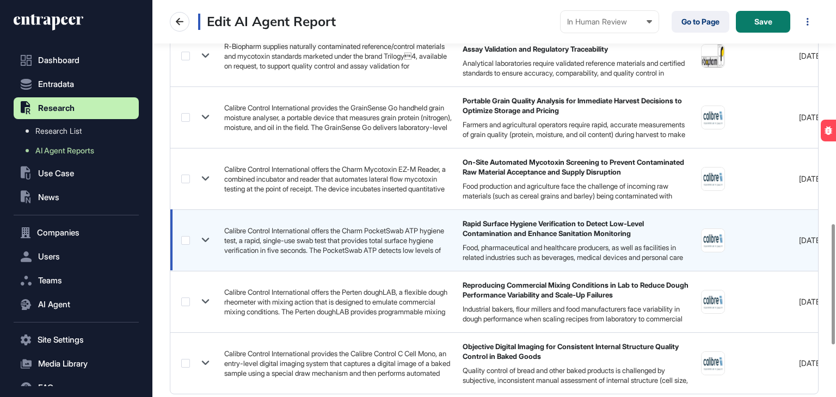
scroll to position [871, 0]
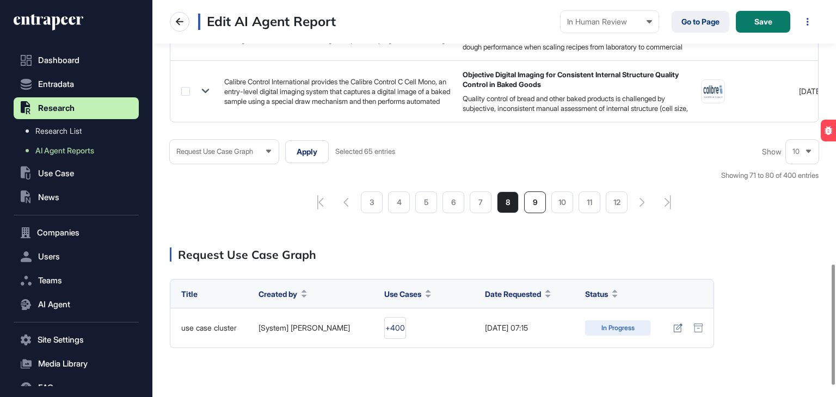
click at [533, 210] on li "9" at bounding box center [535, 203] width 22 height 22
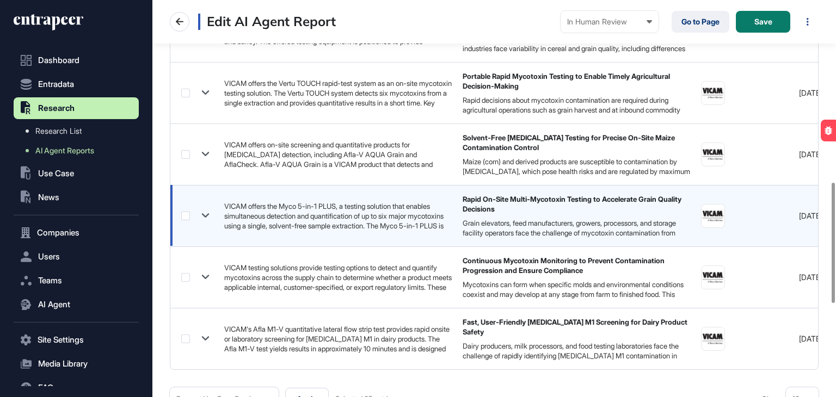
scroll to position [599, 0]
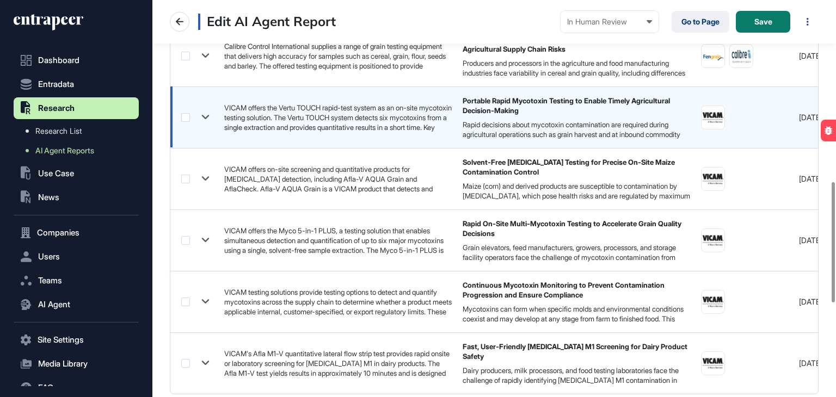
click at [185, 114] on label at bounding box center [185, 117] width 9 height 9
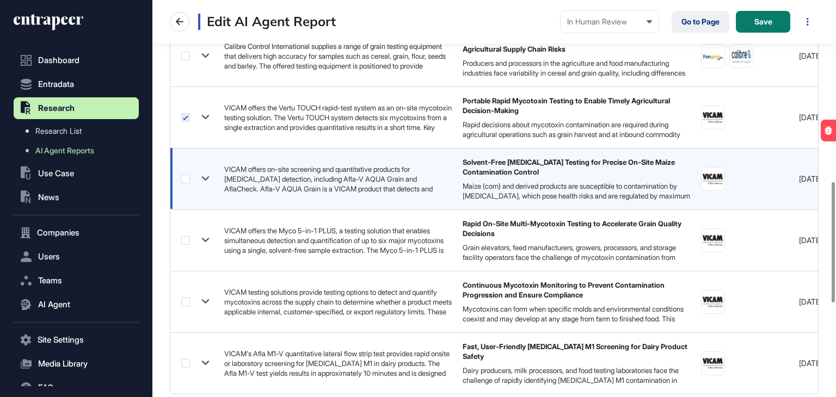
click at [184, 175] on label at bounding box center [185, 179] width 9 height 9
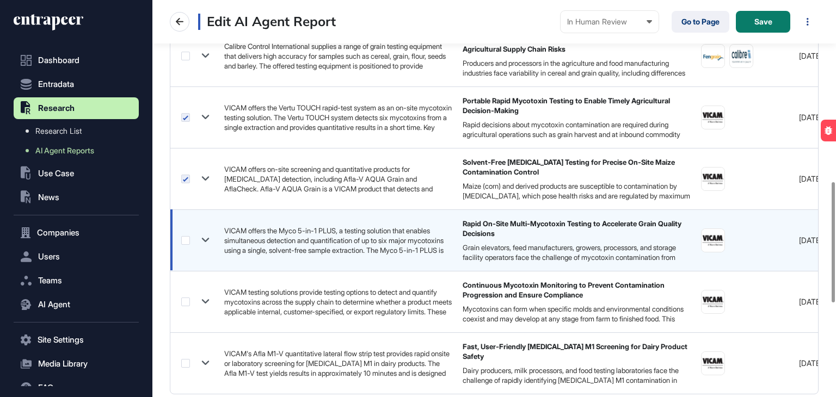
click at [185, 242] on label at bounding box center [185, 240] width 9 height 9
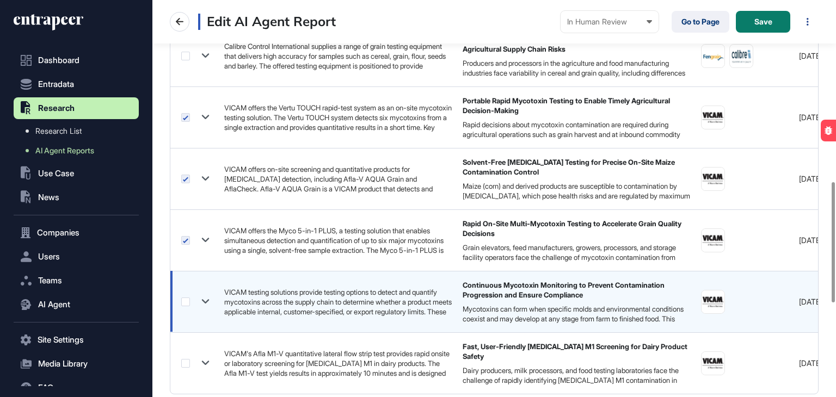
click at [187, 298] on label at bounding box center [185, 302] width 9 height 9
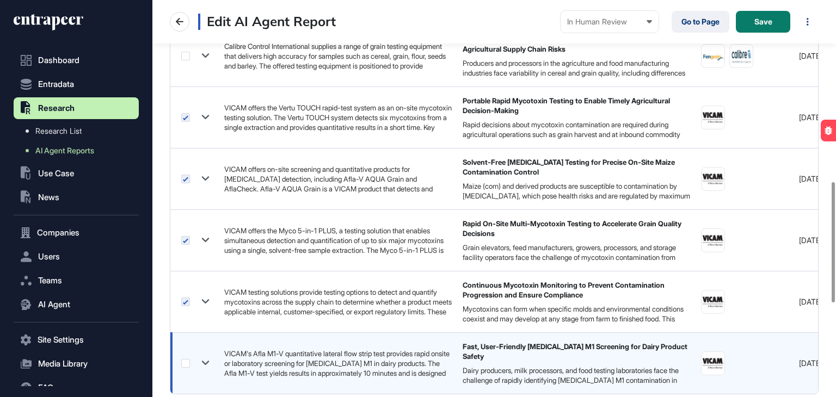
drag, startPoint x: 187, startPoint y: 364, endPoint x: 220, endPoint y: 355, distance: 34.2
click at [187, 363] on label at bounding box center [185, 363] width 9 height 9
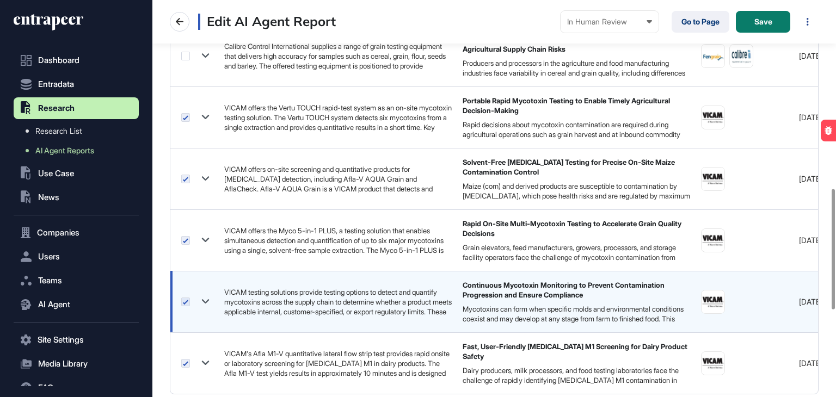
scroll to position [708, 0]
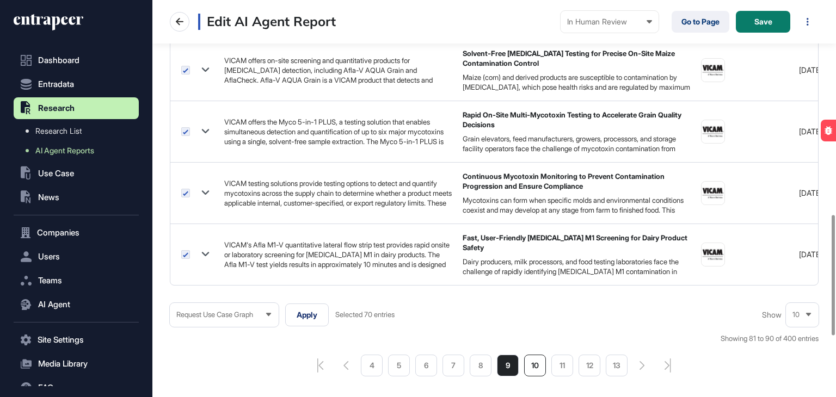
click at [529, 365] on li "10" at bounding box center [535, 366] width 22 height 22
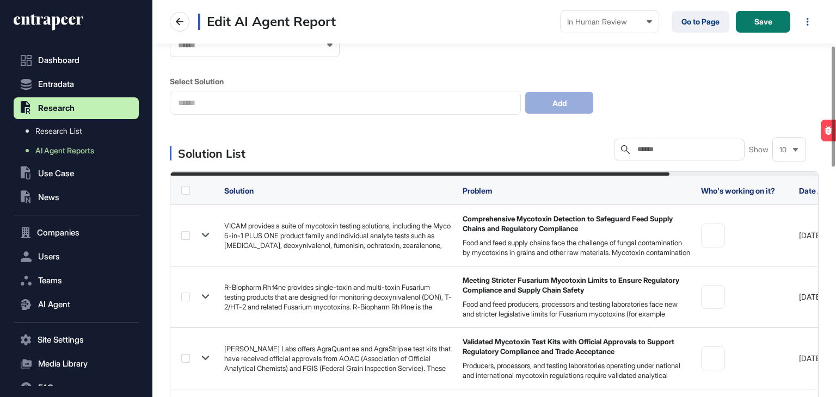
scroll to position [218, 0]
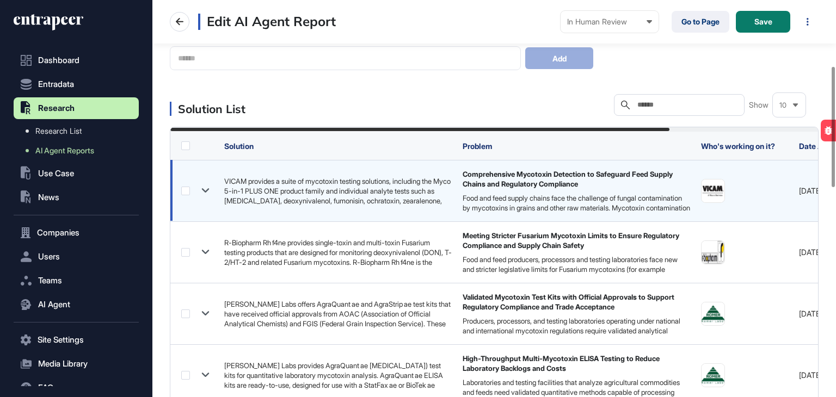
click at [188, 194] on label at bounding box center [185, 191] width 9 height 9
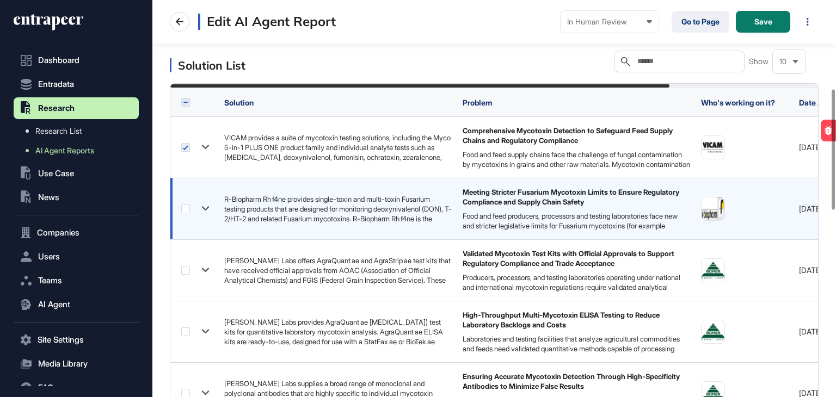
scroll to position [381, 0]
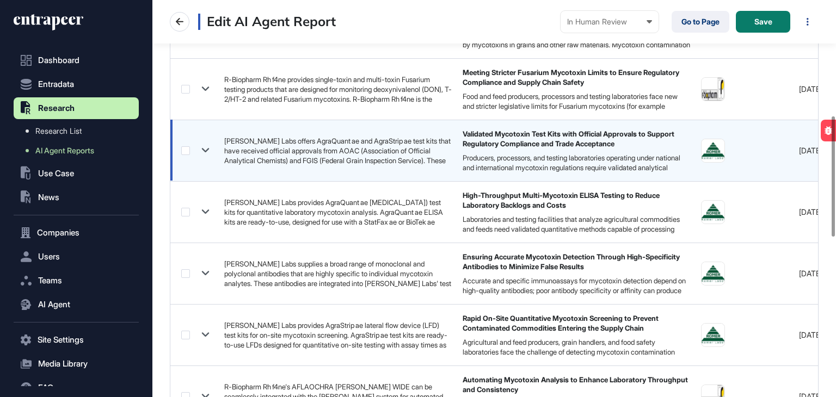
click at [182, 151] on label at bounding box center [185, 150] width 9 height 9
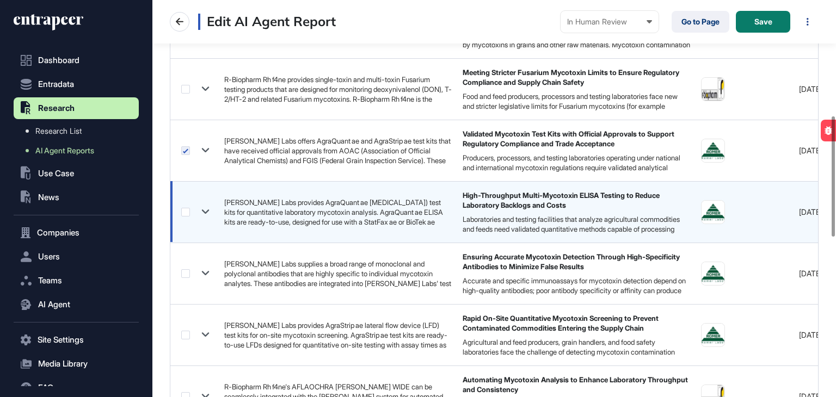
click at [183, 214] on label at bounding box center [185, 212] width 9 height 9
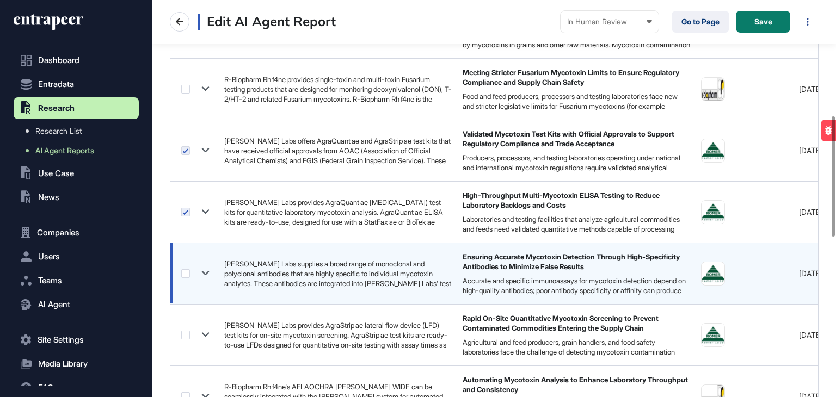
click at [186, 272] on label at bounding box center [185, 273] width 9 height 9
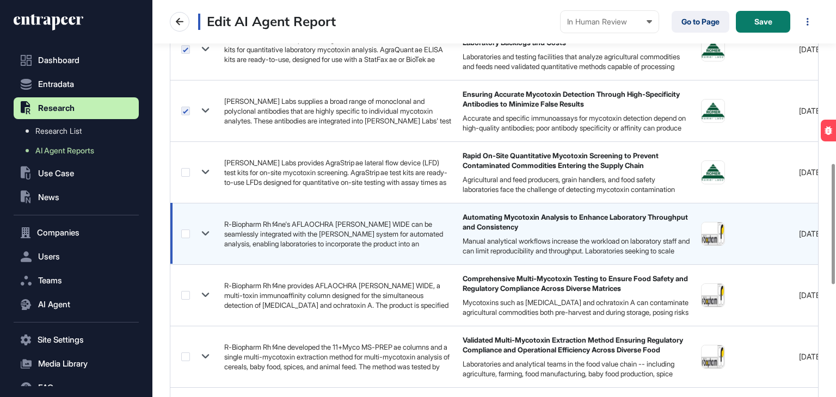
scroll to position [544, 0]
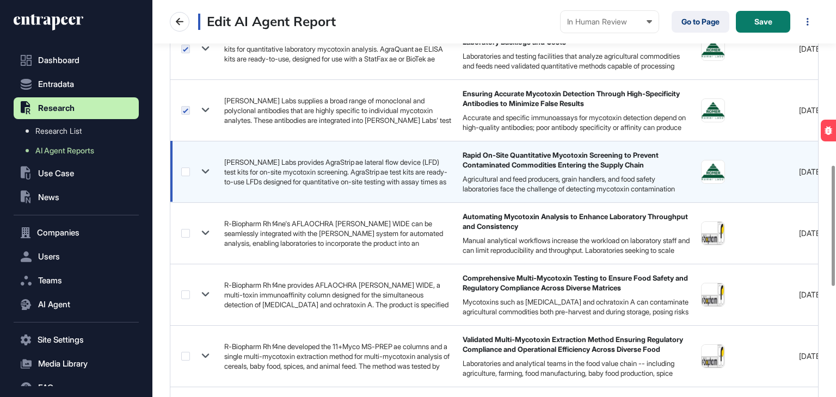
click at [187, 170] on label at bounding box center [185, 172] width 9 height 9
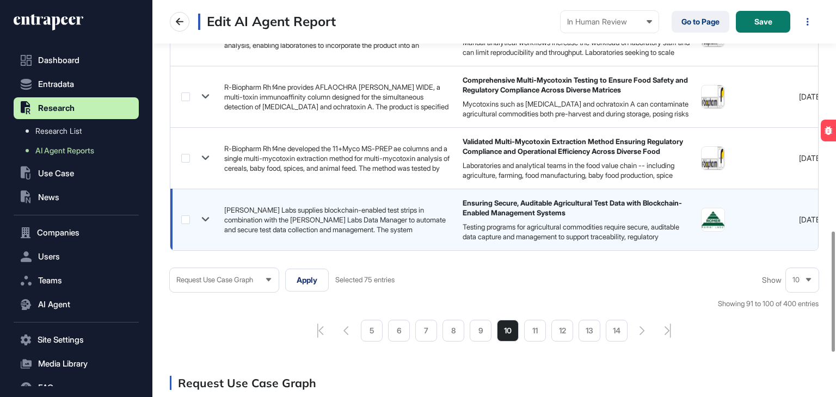
scroll to position [762, 0]
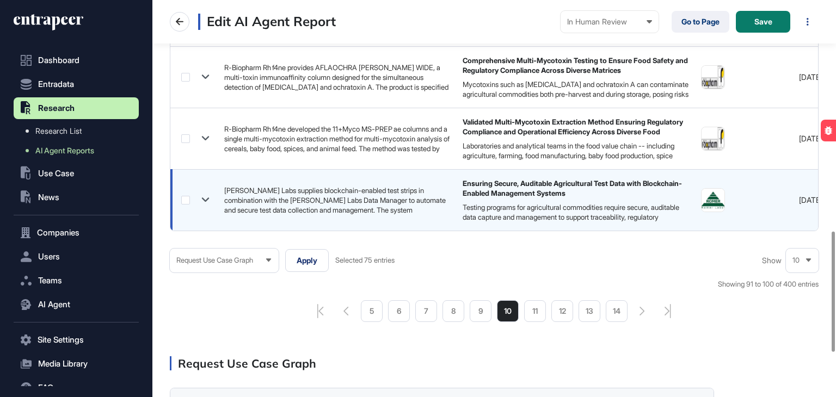
click at [183, 199] on label at bounding box center [185, 200] width 9 height 9
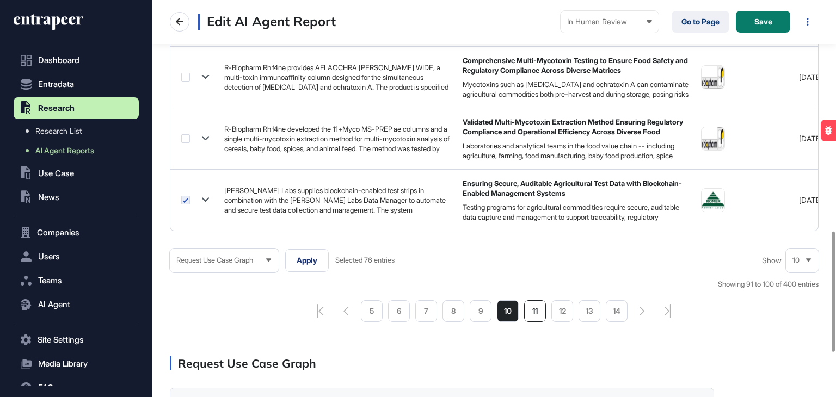
click at [534, 318] on li "11" at bounding box center [535, 311] width 22 height 22
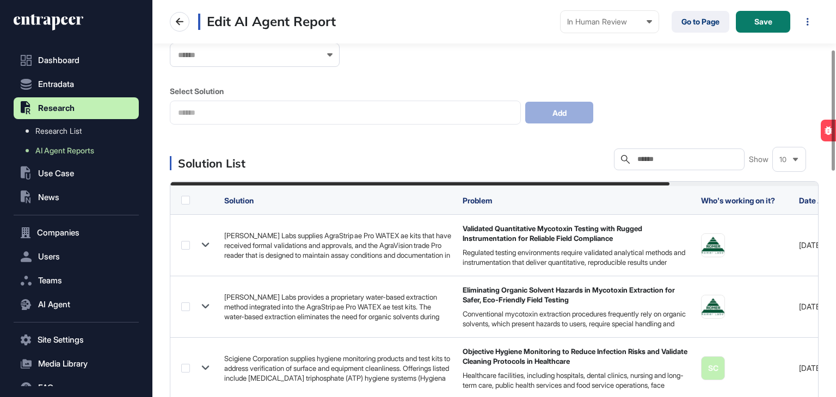
scroll to position [272, 0]
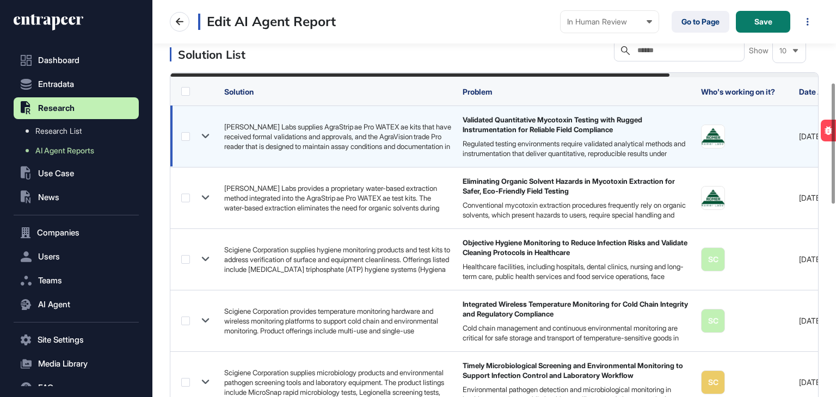
click at [183, 137] on label at bounding box center [185, 136] width 9 height 9
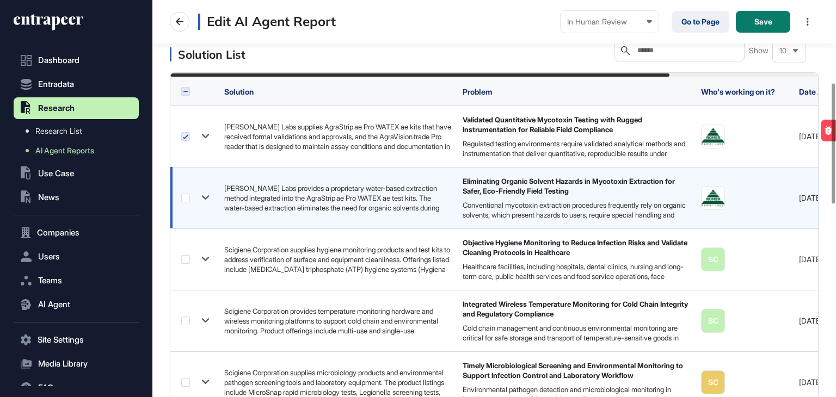
click at [185, 192] on div at bounding box center [197, 198] width 32 height 16
click at [183, 198] on label at bounding box center [185, 198] width 9 height 9
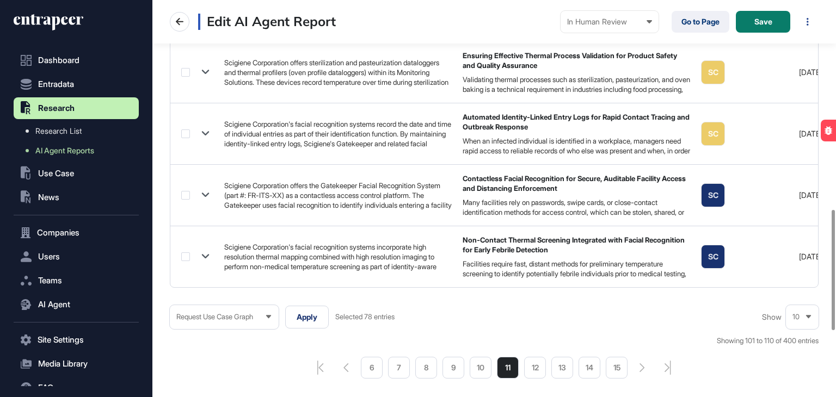
scroll to position [762, 0]
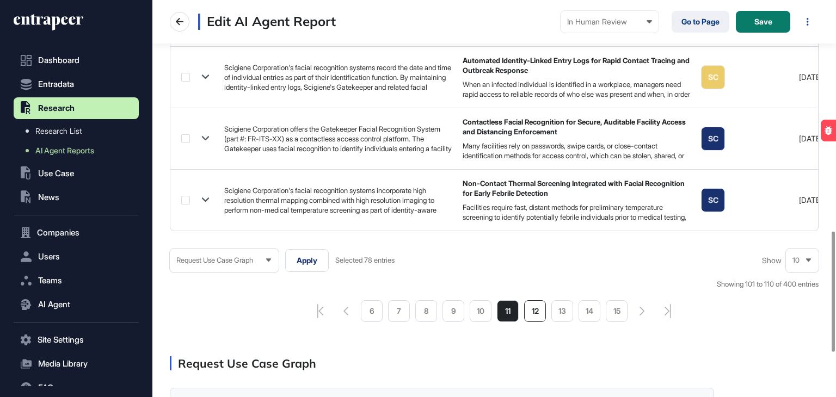
click at [534, 315] on li "12" at bounding box center [535, 311] width 22 height 22
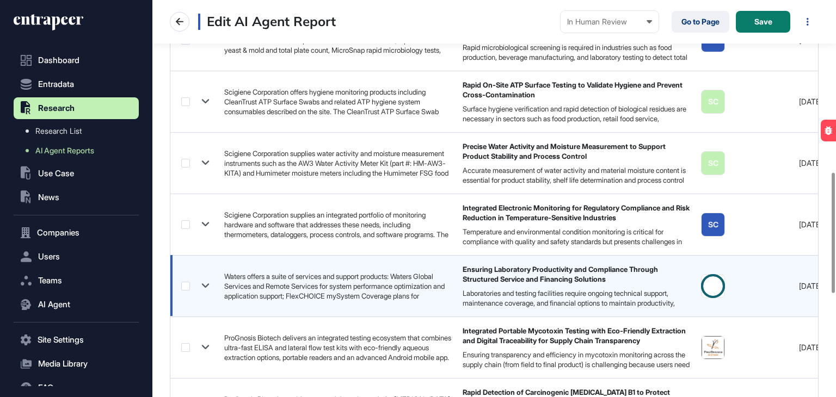
scroll to position [599, 0]
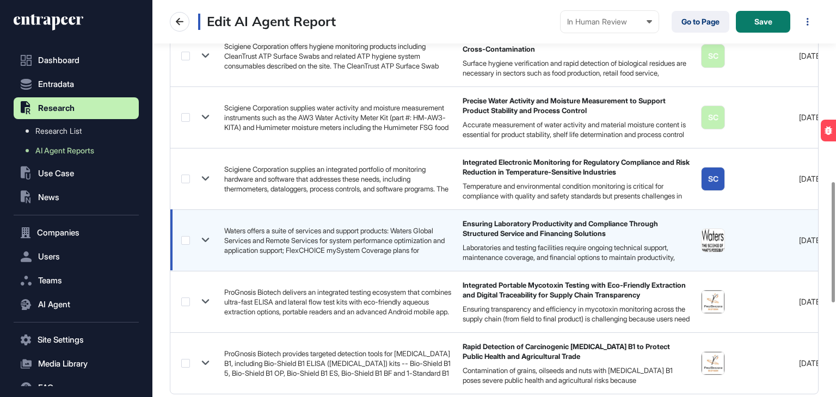
click at [185, 237] on label at bounding box center [185, 240] width 9 height 9
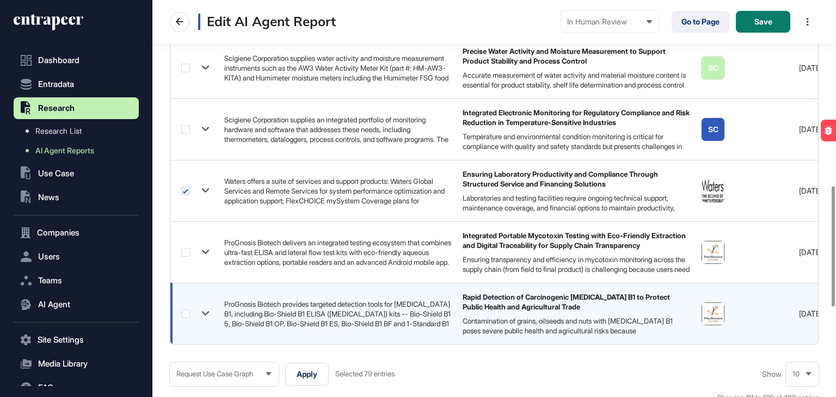
scroll to position [708, 0]
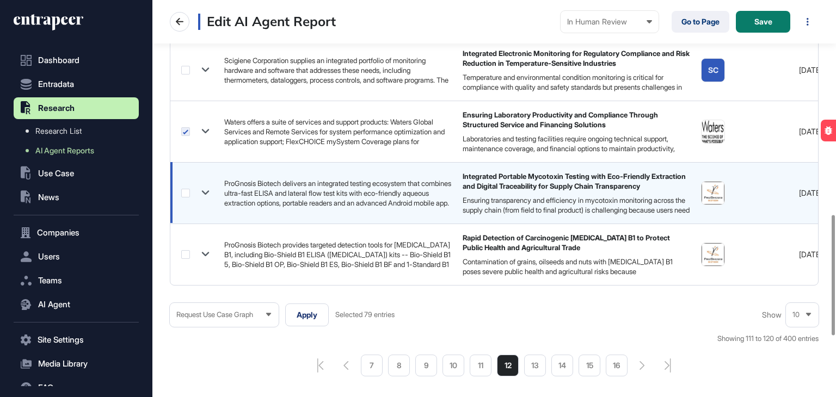
click at [181, 190] on label at bounding box center [185, 193] width 9 height 9
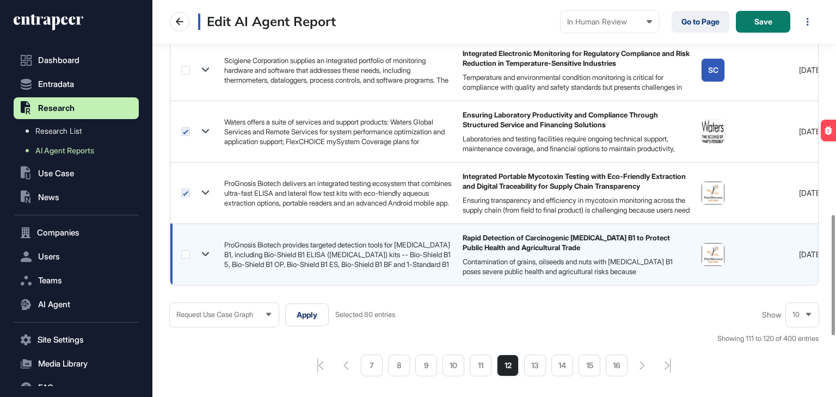
click at [185, 250] on label at bounding box center [185, 254] width 9 height 9
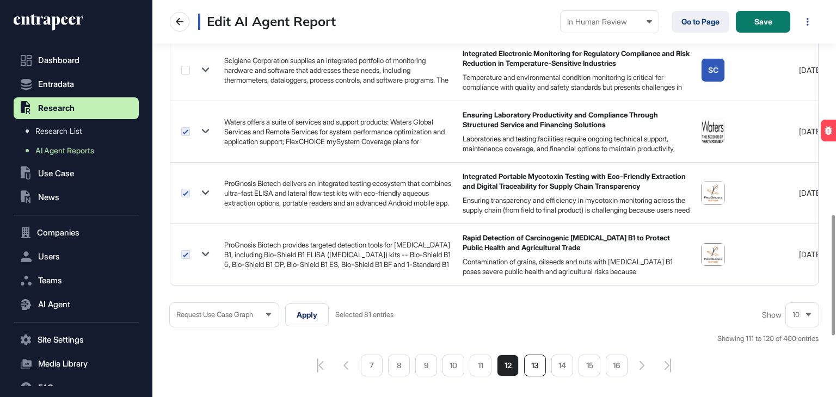
click at [536, 368] on li "13" at bounding box center [535, 366] width 22 height 22
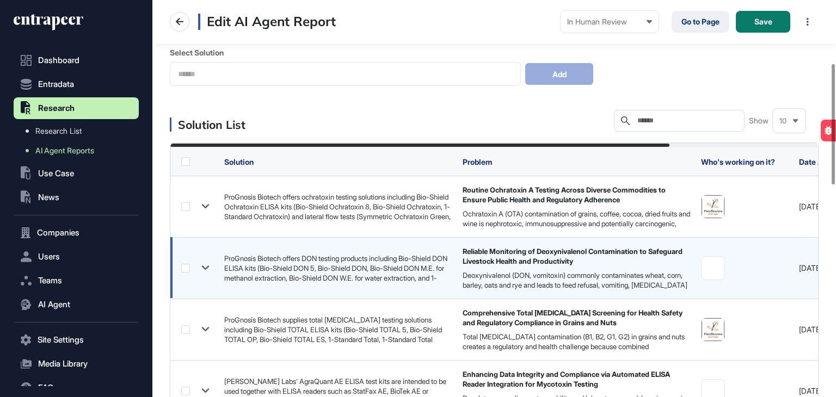
scroll to position [218, 0]
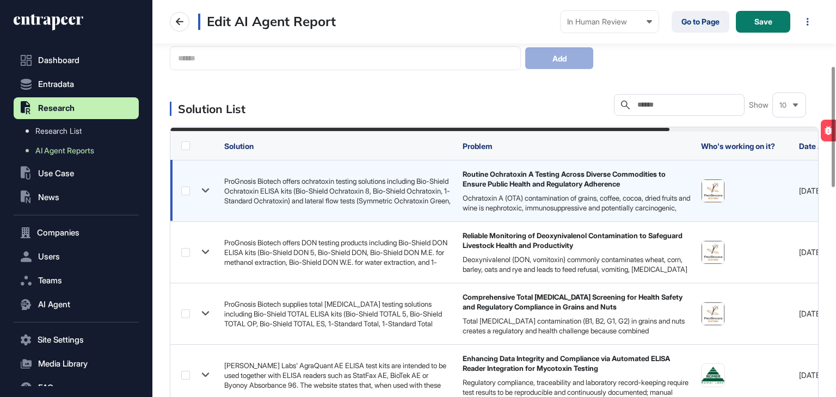
click at [185, 192] on label at bounding box center [185, 191] width 9 height 9
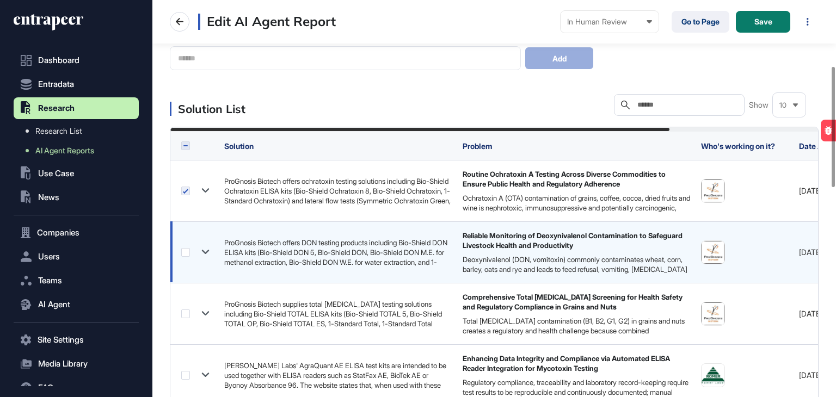
click at [189, 254] on label at bounding box center [185, 252] width 9 height 9
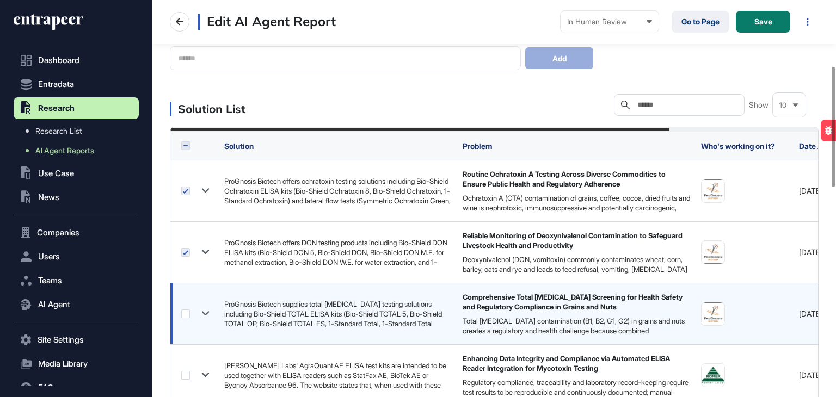
click at [184, 312] on label at bounding box center [185, 314] width 9 height 9
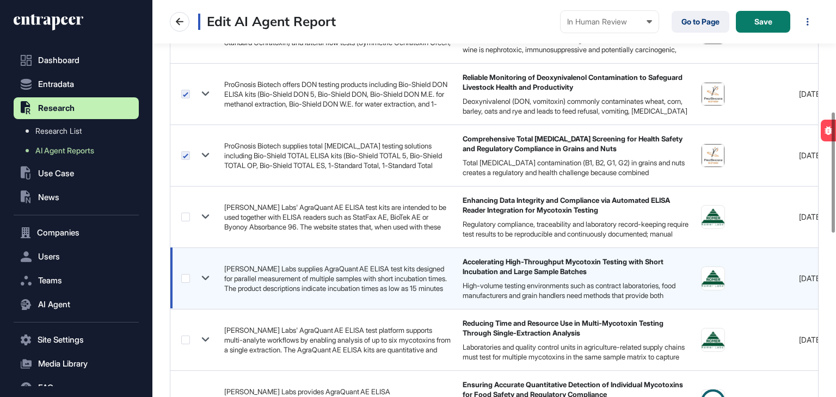
scroll to position [381, 0]
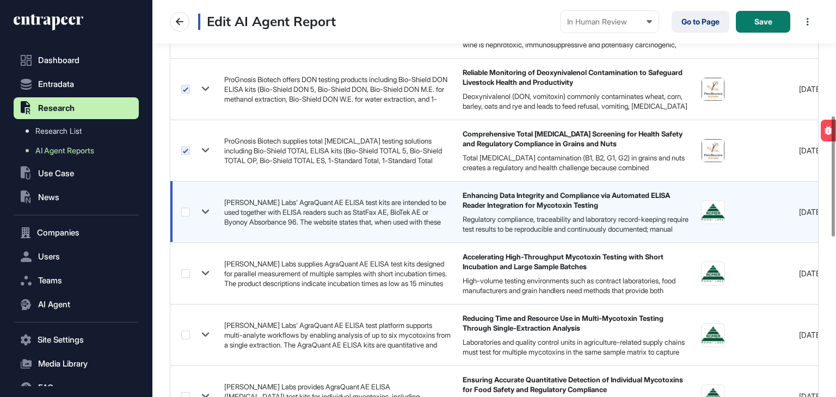
click at [185, 217] on div at bounding box center [197, 212] width 32 height 16
click at [185, 212] on label at bounding box center [185, 212] width 9 height 9
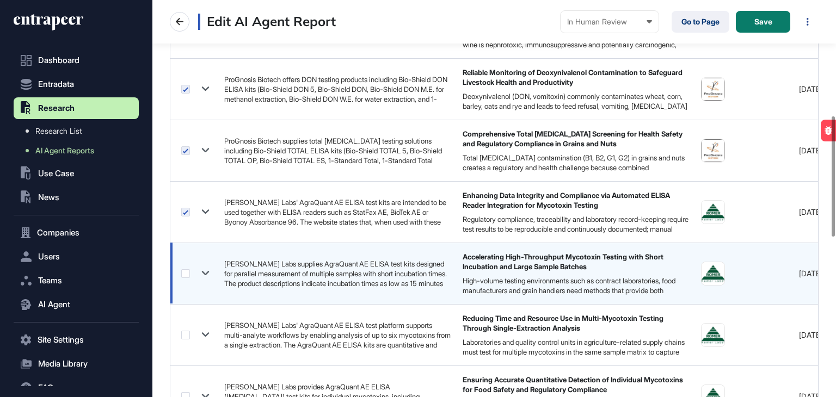
click at [185, 274] on label at bounding box center [185, 273] width 9 height 9
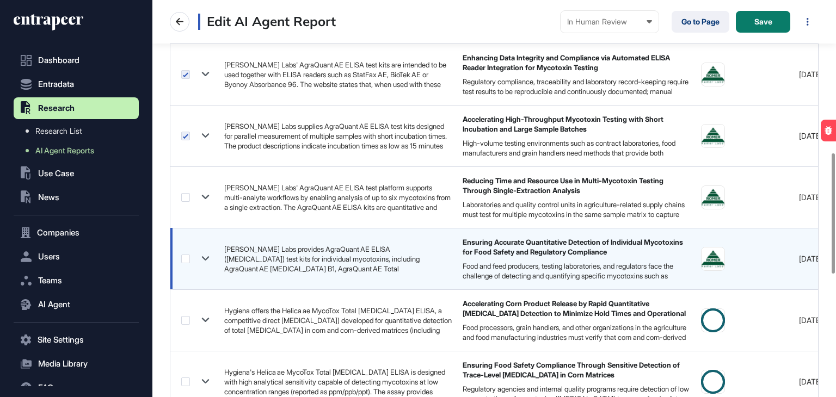
scroll to position [544, 0]
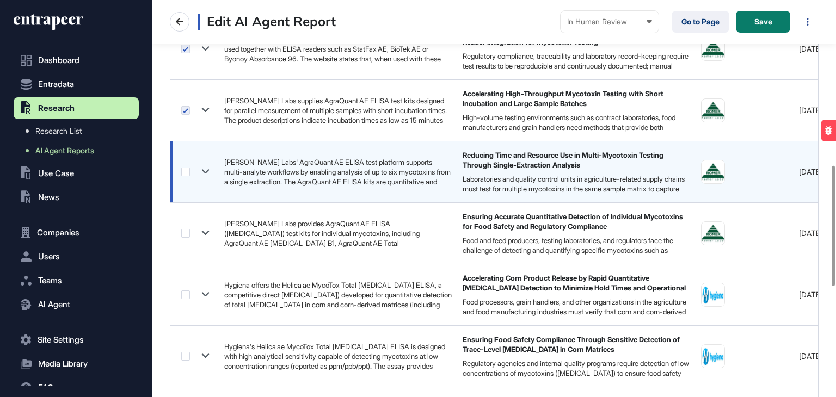
click at [186, 170] on label at bounding box center [185, 172] width 9 height 9
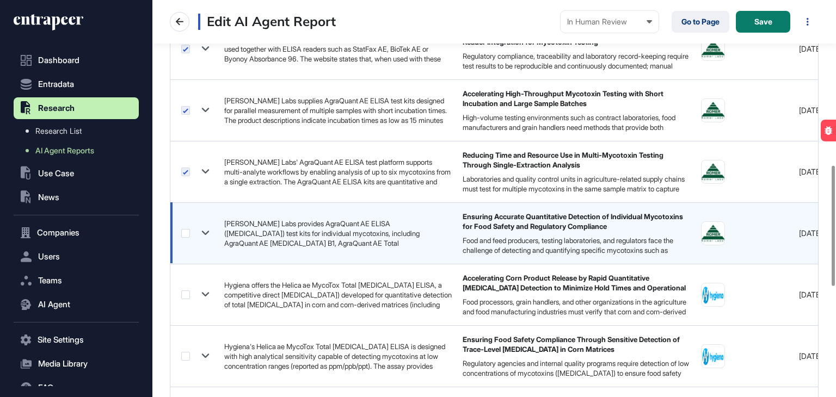
click at [184, 233] on label at bounding box center [185, 233] width 9 height 9
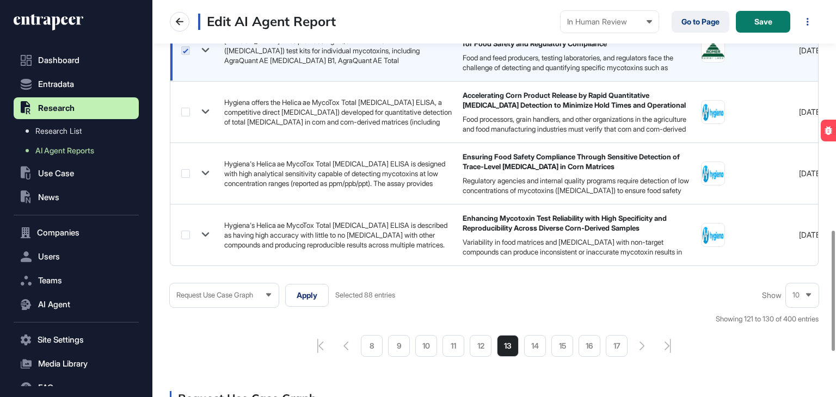
scroll to position [762, 0]
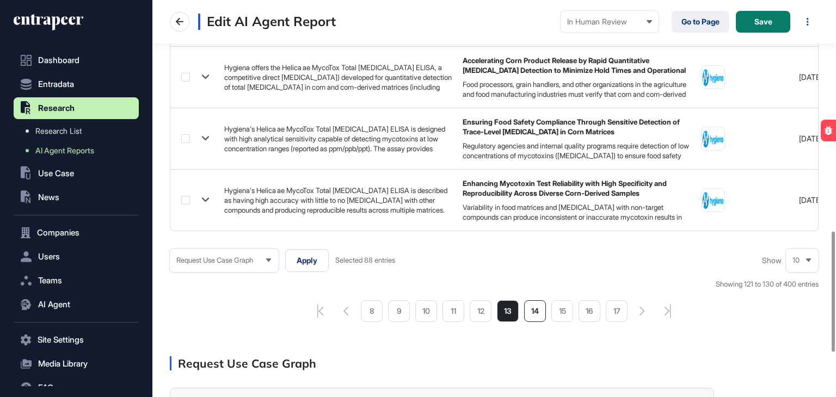
click at [537, 311] on li "14" at bounding box center [535, 311] width 22 height 22
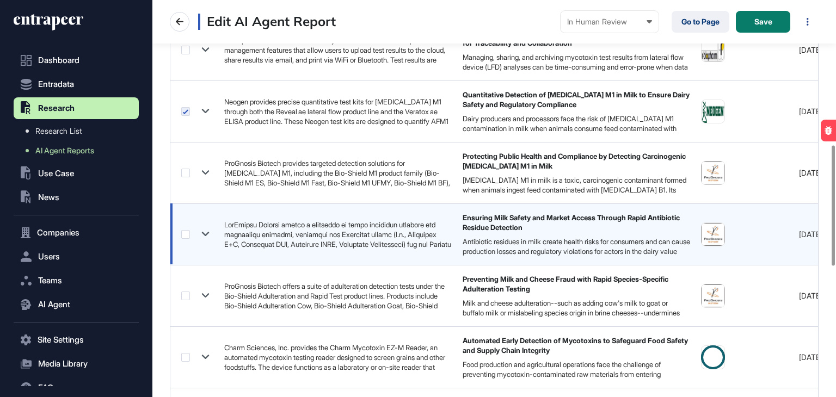
scroll to position [544, 0]
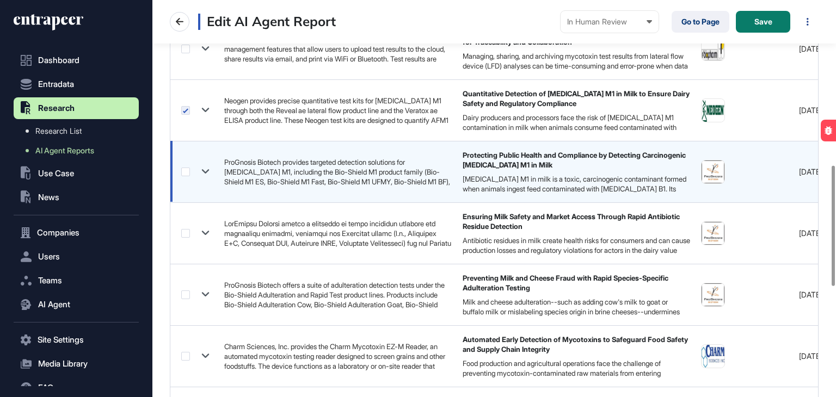
click at [185, 174] on label at bounding box center [185, 172] width 9 height 9
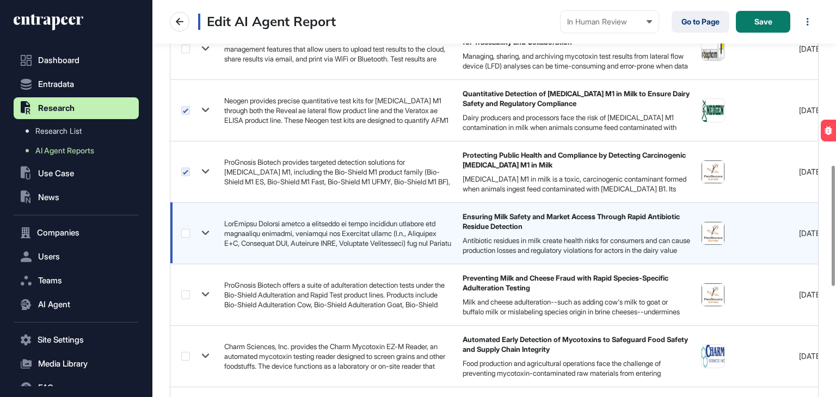
click at [185, 229] on label at bounding box center [185, 233] width 9 height 9
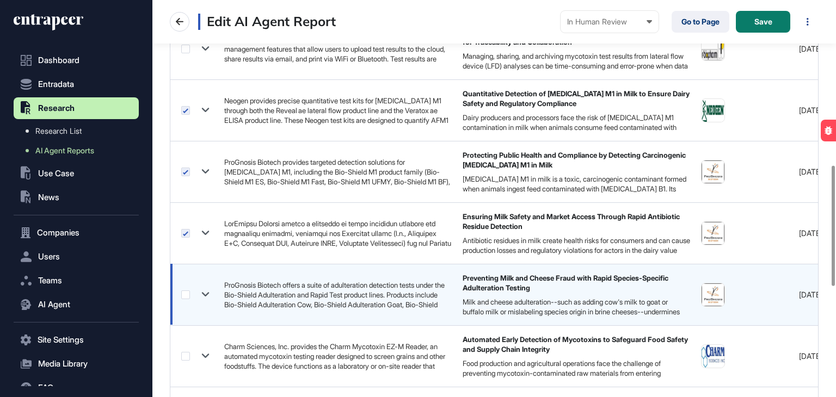
click at [187, 294] on label at bounding box center [185, 295] width 9 height 9
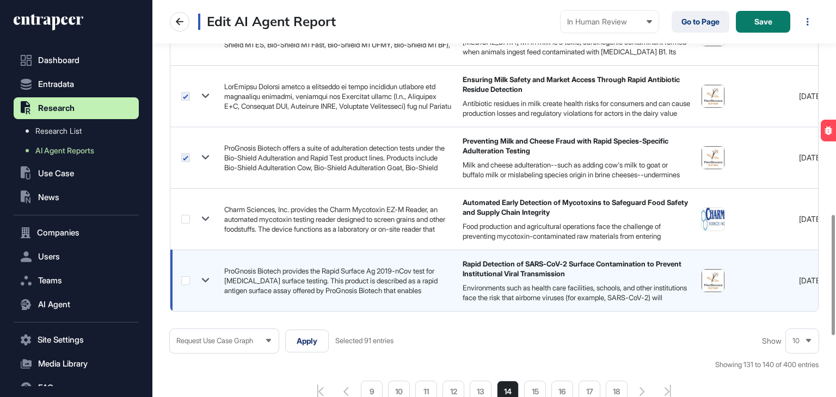
scroll to position [708, 0]
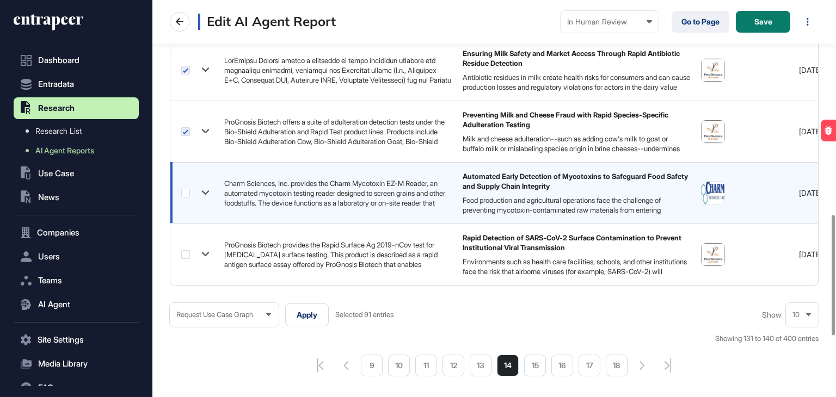
click at [187, 193] on label at bounding box center [185, 193] width 9 height 9
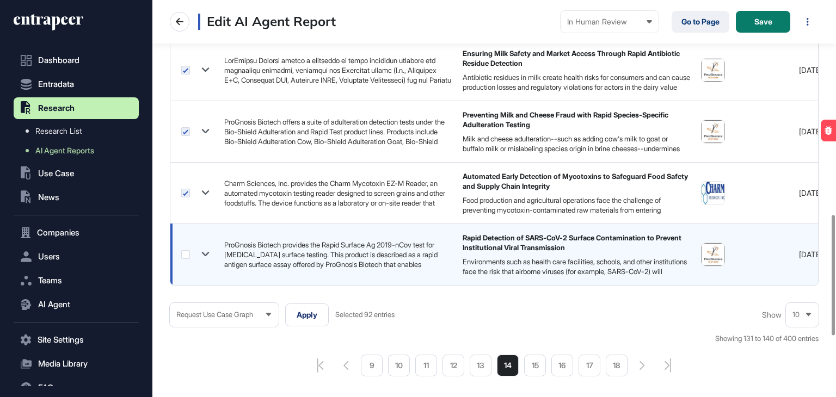
click at [185, 250] on label at bounding box center [185, 254] width 9 height 9
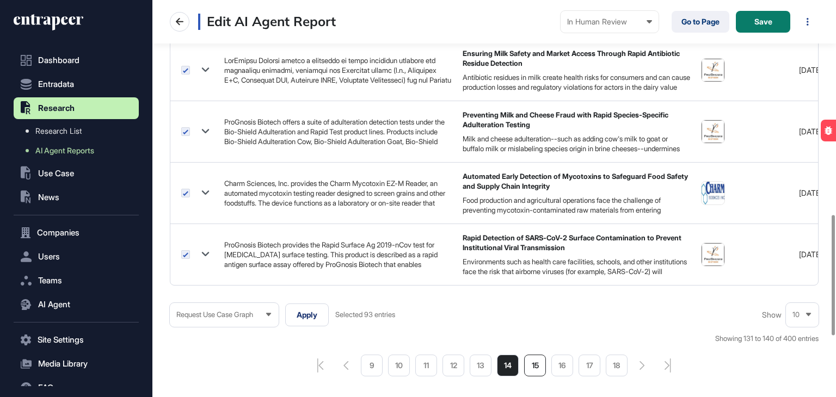
click at [535, 367] on li "15" at bounding box center [535, 366] width 22 height 22
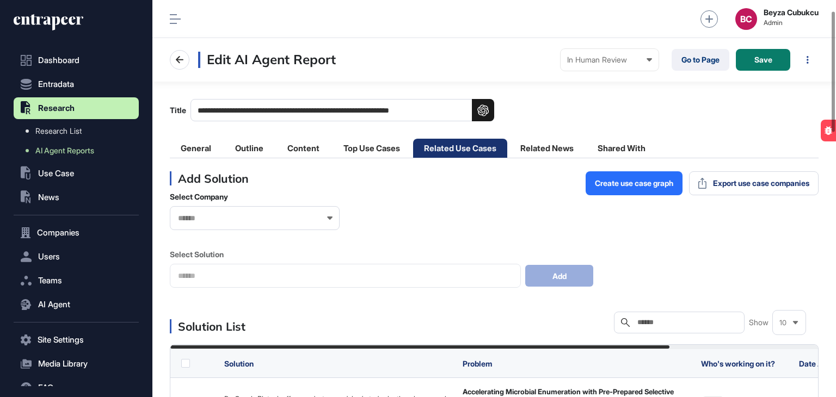
scroll to position [163, 0]
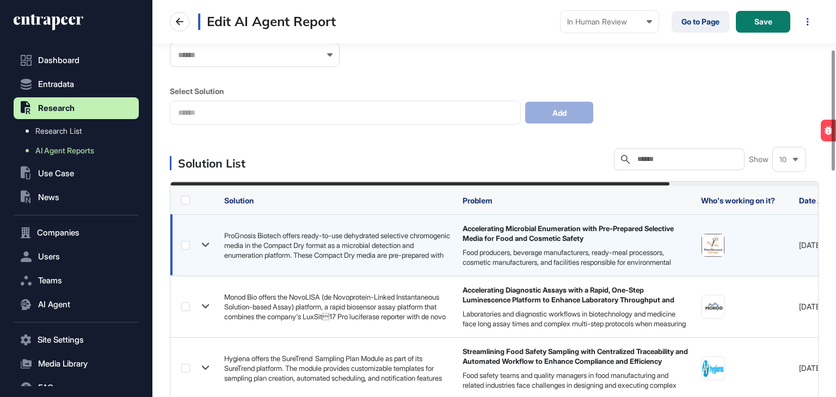
click at [185, 247] on label at bounding box center [185, 245] width 9 height 9
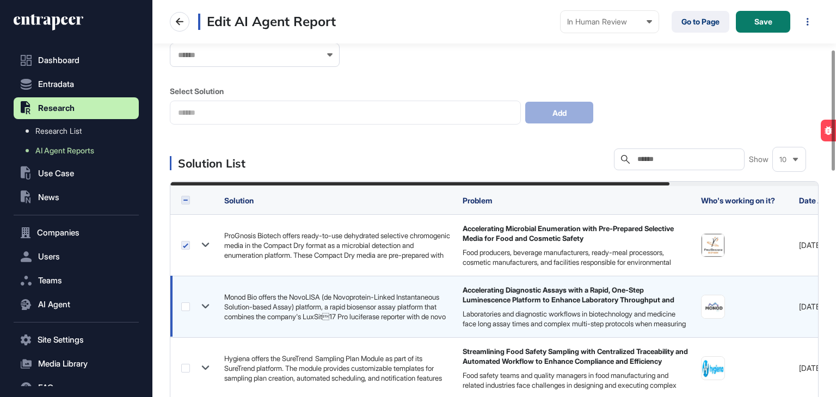
click at [184, 305] on label at bounding box center [185, 307] width 9 height 9
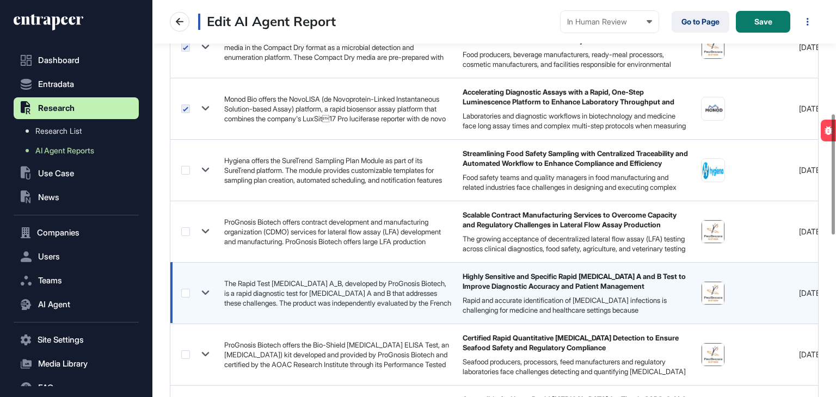
scroll to position [381, 0]
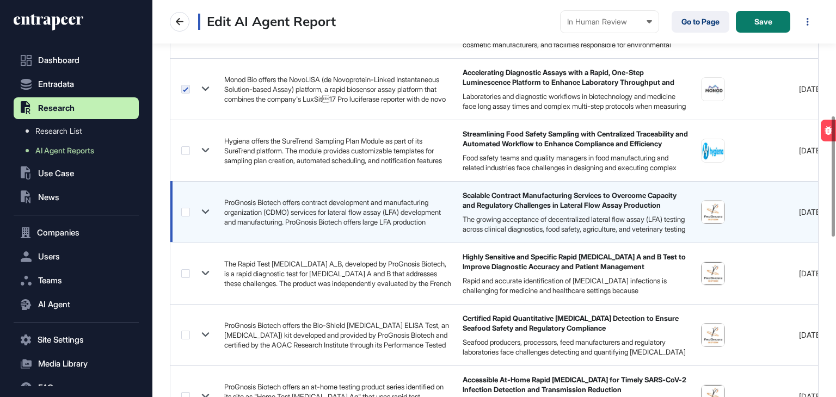
click at [186, 212] on label at bounding box center [185, 212] width 9 height 9
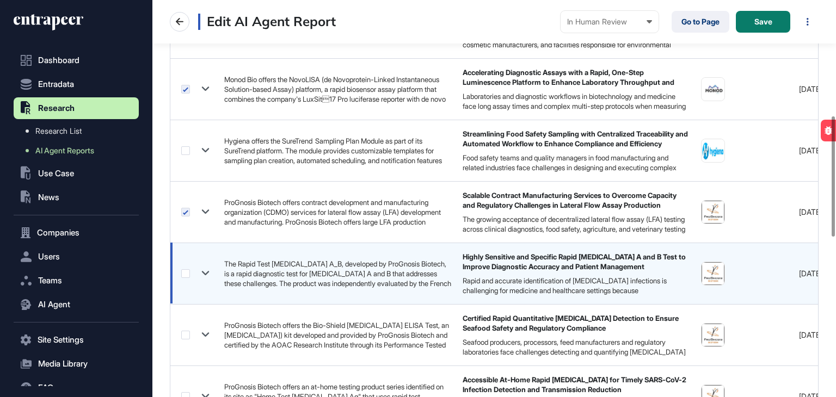
click at [186, 273] on label at bounding box center [185, 273] width 9 height 9
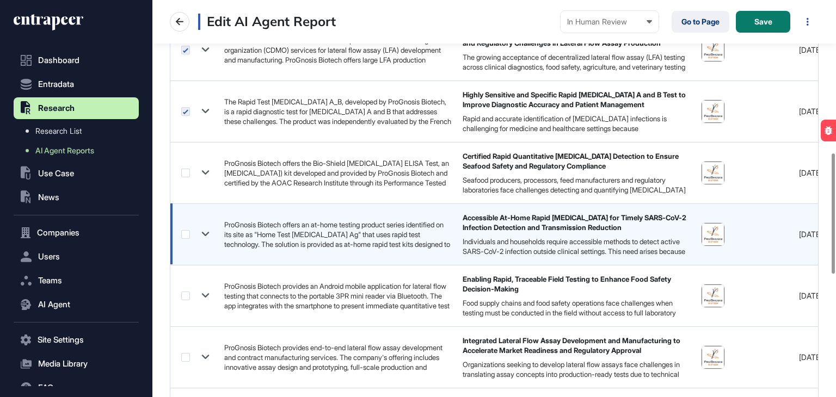
scroll to position [544, 0]
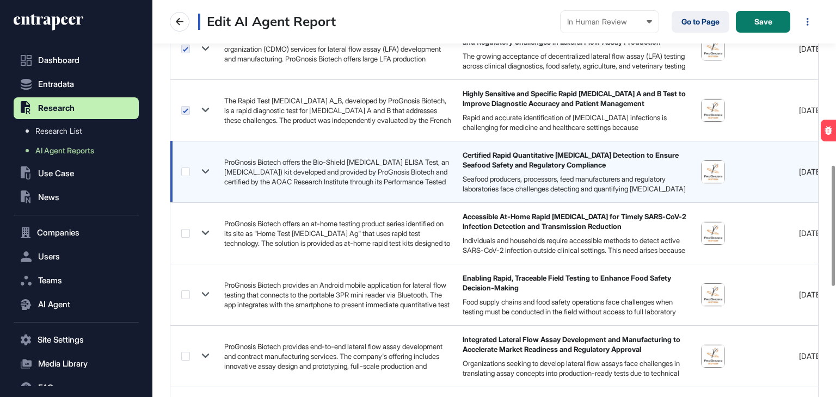
click at [188, 172] on label at bounding box center [185, 172] width 9 height 9
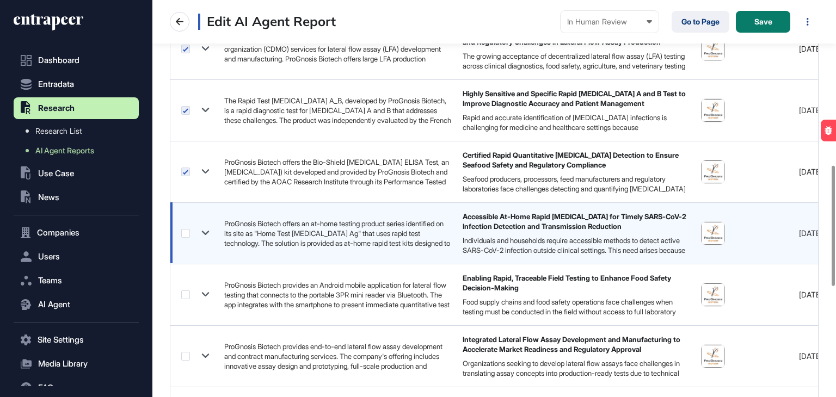
click at [182, 230] on label at bounding box center [185, 233] width 9 height 9
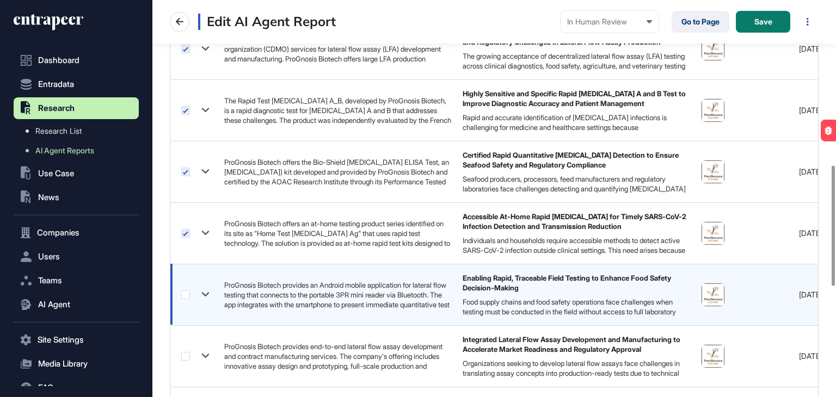
click at [187, 291] on label at bounding box center [185, 295] width 9 height 9
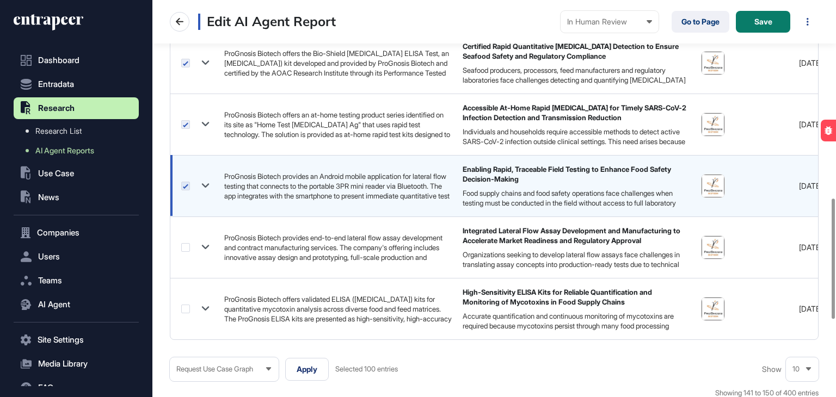
scroll to position [708, 0]
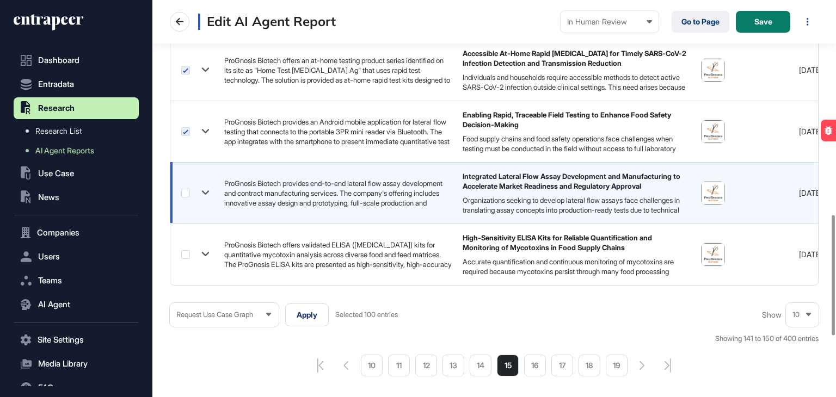
click at [188, 194] on label at bounding box center [185, 193] width 9 height 9
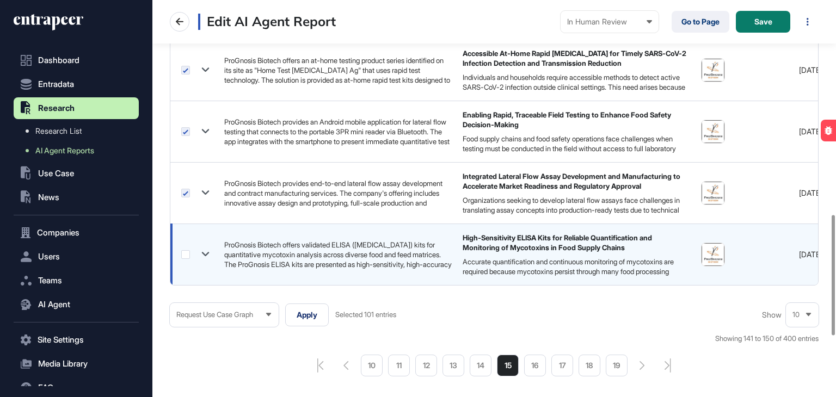
click at [185, 253] on label at bounding box center [185, 254] width 9 height 9
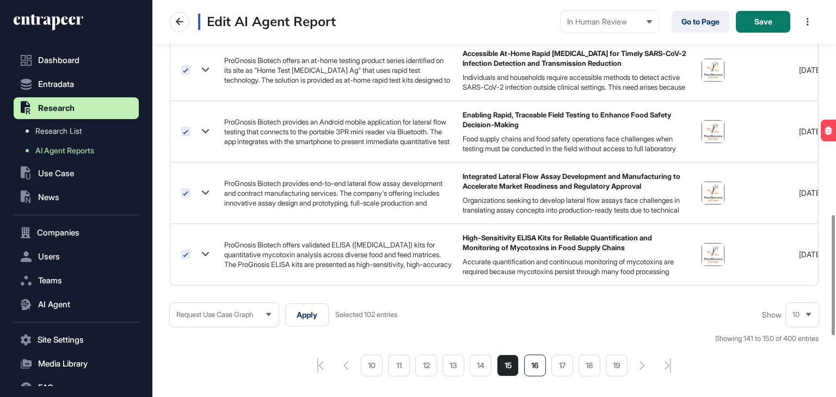
click at [528, 369] on li "16" at bounding box center [535, 366] width 22 height 22
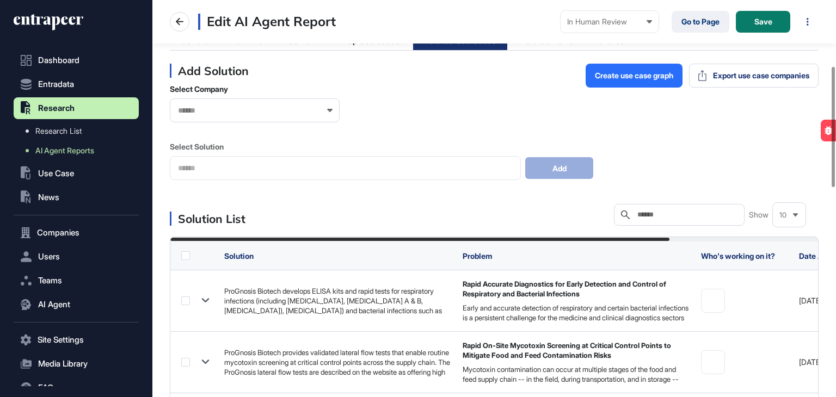
scroll to position [218, 0]
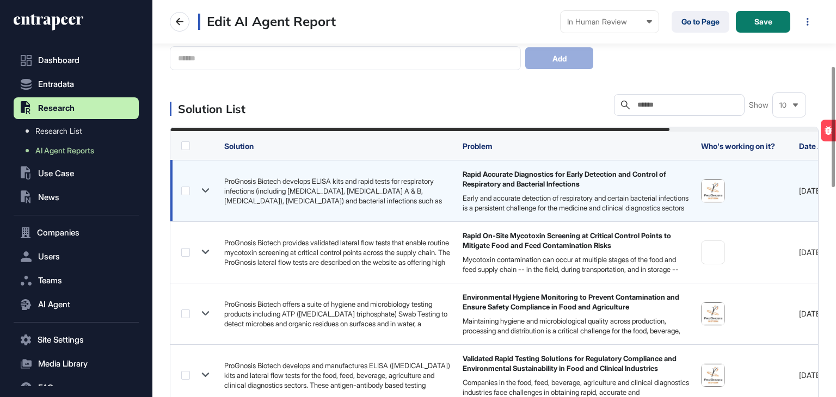
click at [185, 188] on label at bounding box center [185, 191] width 9 height 9
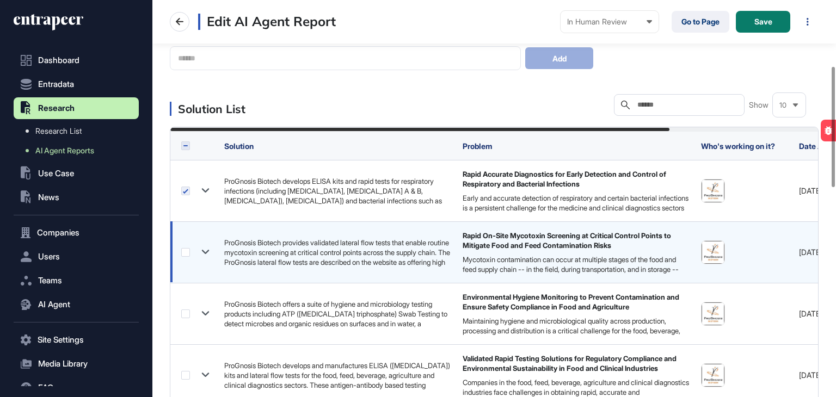
click at [187, 251] on label at bounding box center [185, 252] width 9 height 9
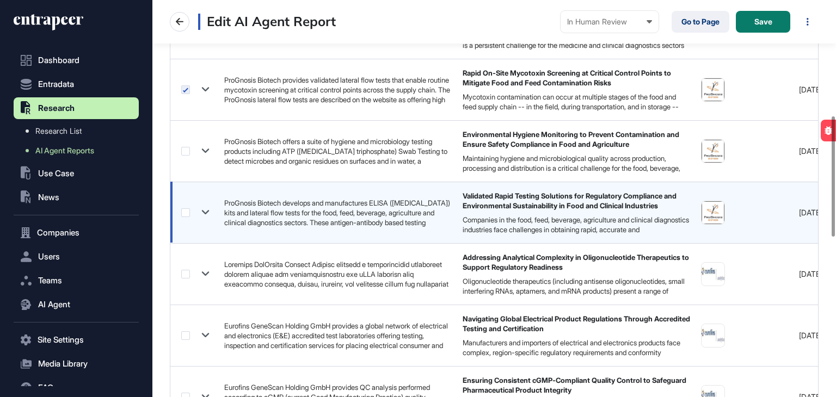
scroll to position [381, 0]
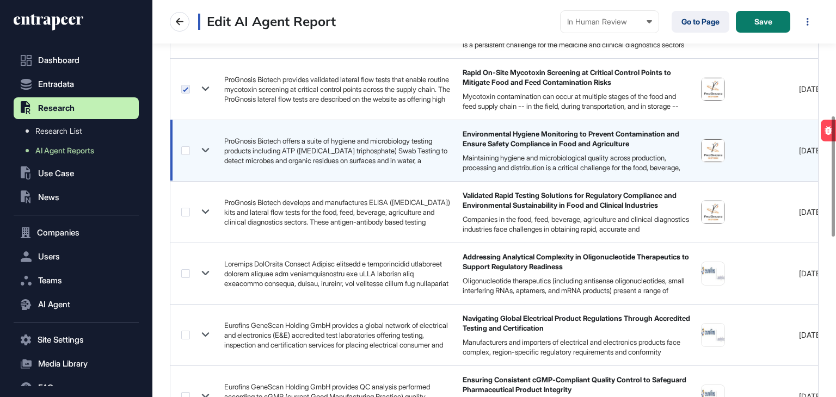
click at [183, 150] on label at bounding box center [185, 150] width 9 height 9
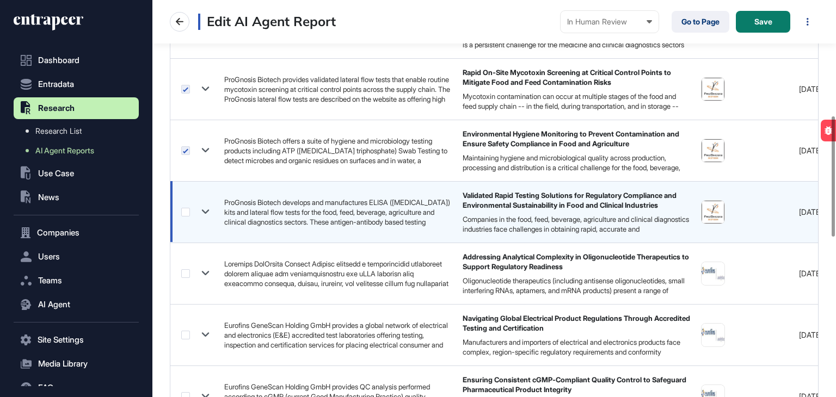
click at [186, 211] on label at bounding box center [185, 212] width 9 height 9
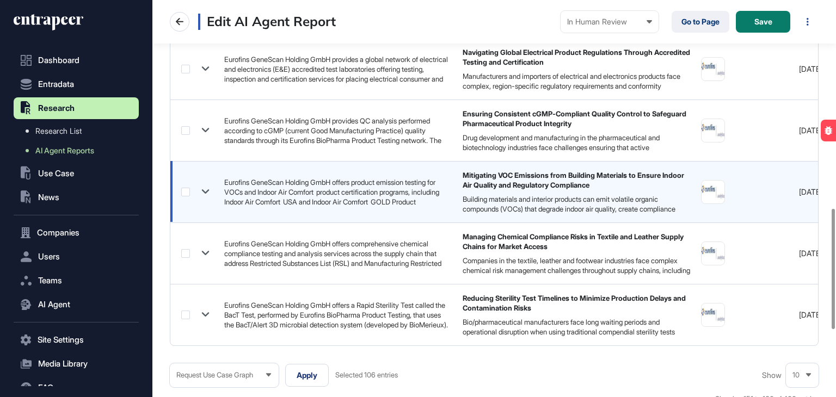
scroll to position [762, 0]
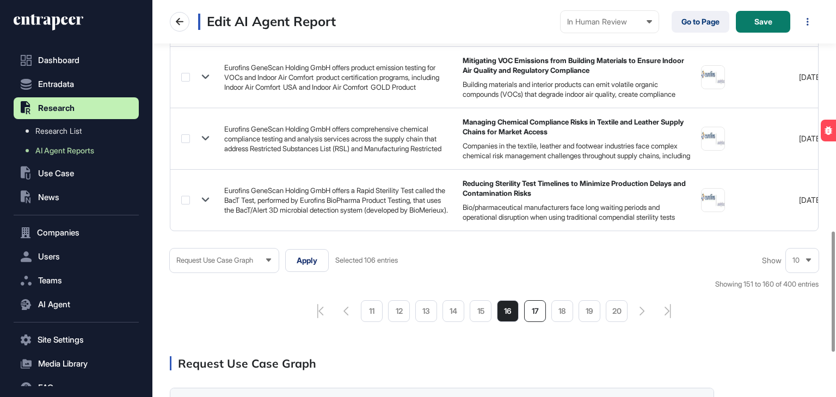
click at [539, 311] on li "17" at bounding box center [535, 311] width 22 height 22
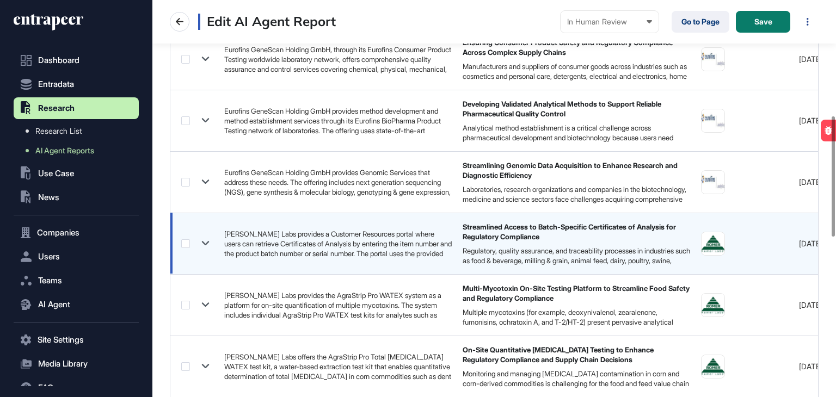
scroll to position [435, 0]
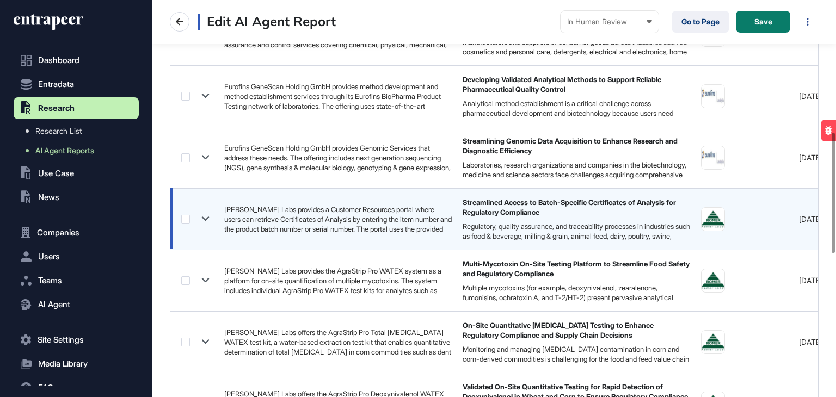
click at [186, 216] on label at bounding box center [185, 219] width 9 height 9
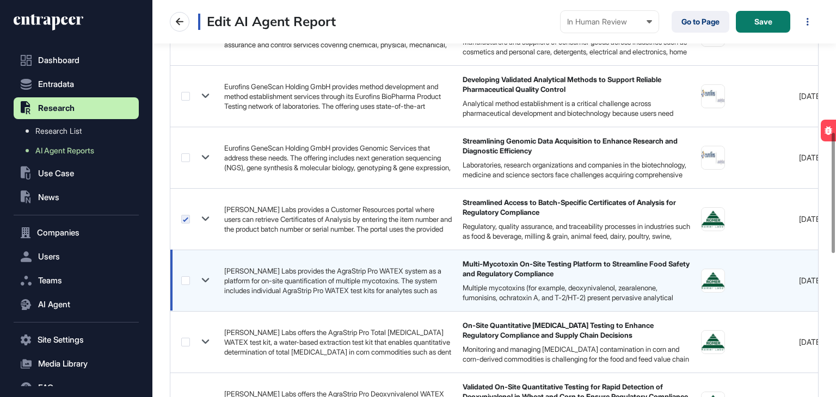
click at [185, 279] on label at bounding box center [185, 280] width 9 height 9
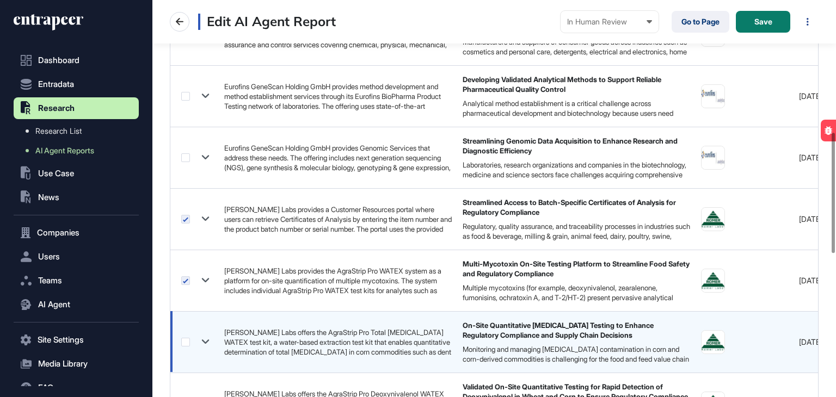
click at [187, 340] on label at bounding box center [185, 342] width 9 height 9
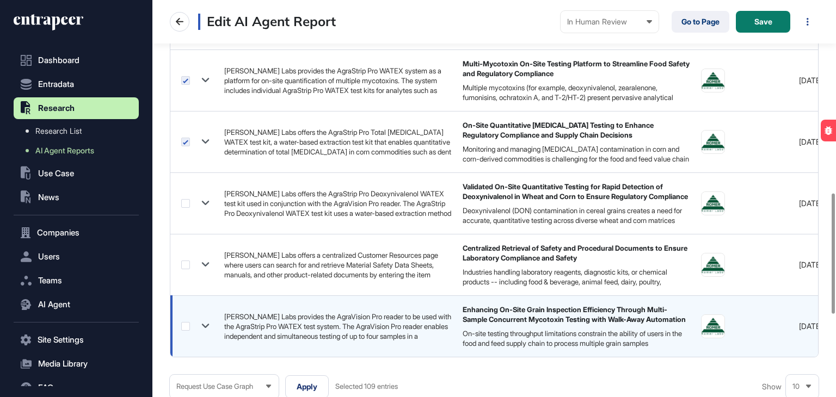
scroll to position [653, 0]
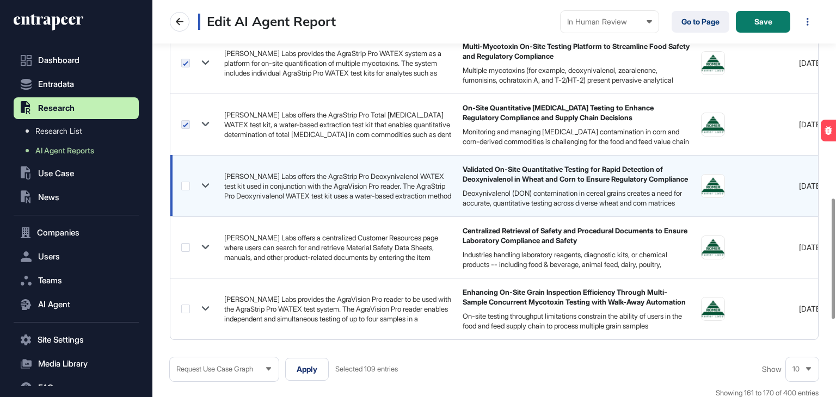
drag, startPoint x: 188, startPoint y: 185, endPoint x: 178, endPoint y: 214, distance: 30.5
click at [187, 185] on label at bounding box center [185, 186] width 9 height 9
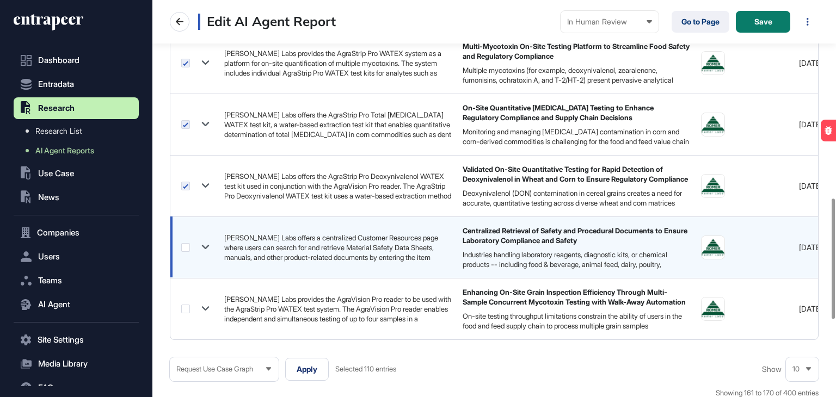
click at [186, 245] on label at bounding box center [185, 247] width 9 height 9
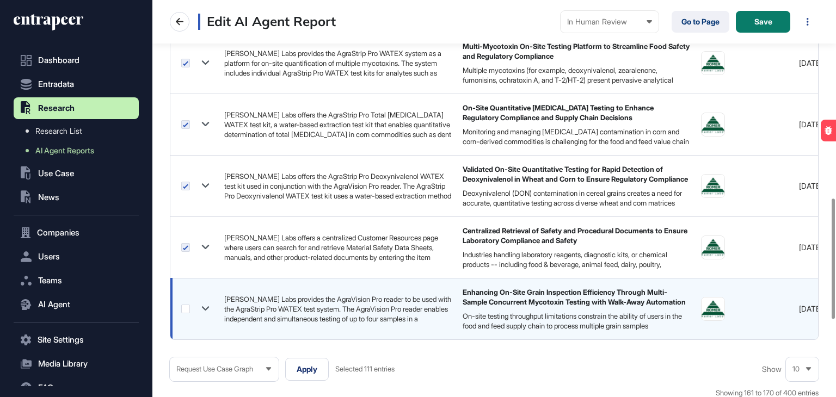
click at [185, 310] on label at bounding box center [185, 309] width 9 height 9
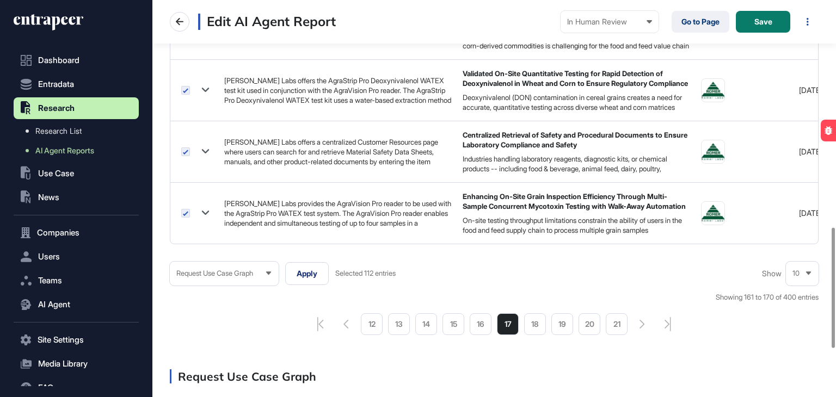
scroll to position [762, 0]
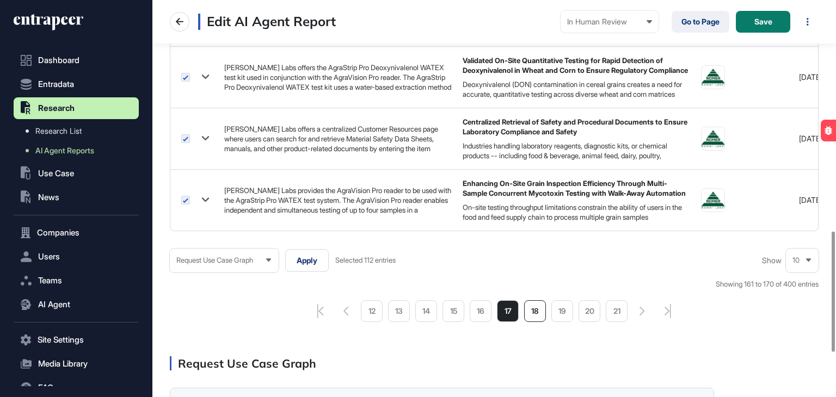
click at [533, 312] on li "18" at bounding box center [535, 311] width 22 height 22
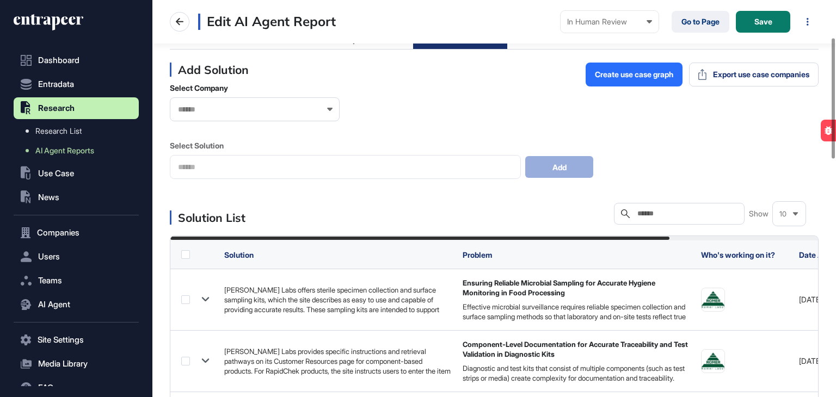
scroll to position [218, 0]
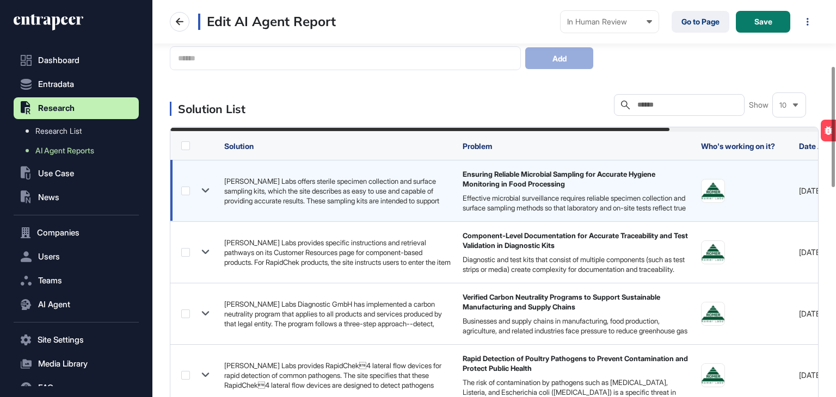
click at [189, 194] on label at bounding box center [185, 191] width 9 height 9
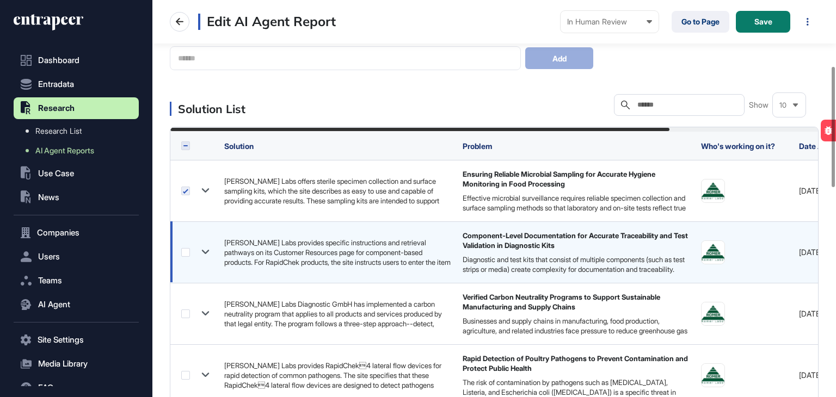
click at [185, 250] on label at bounding box center [185, 252] width 9 height 9
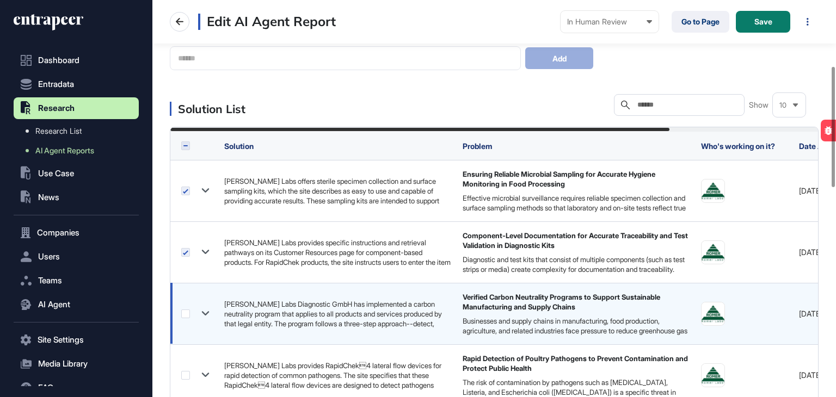
click at [186, 315] on label at bounding box center [185, 314] width 9 height 9
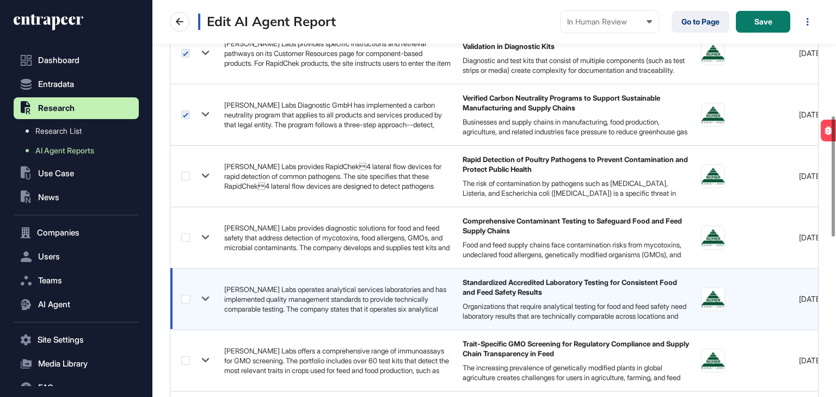
scroll to position [435, 0]
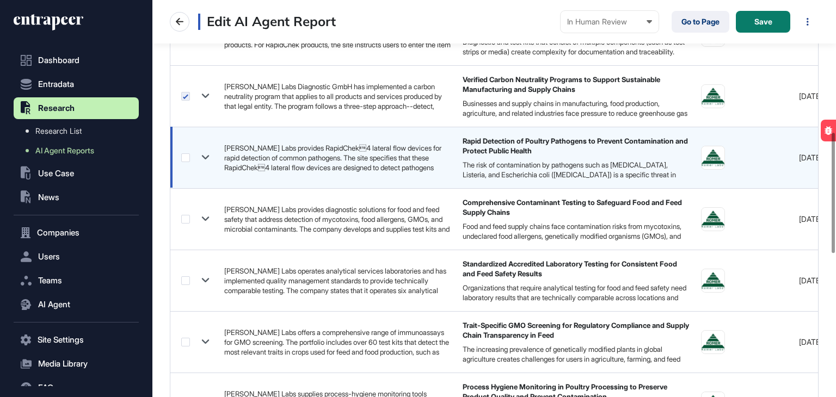
click at [187, 157] on label at bounding box center [185, 157] width 9 height 9
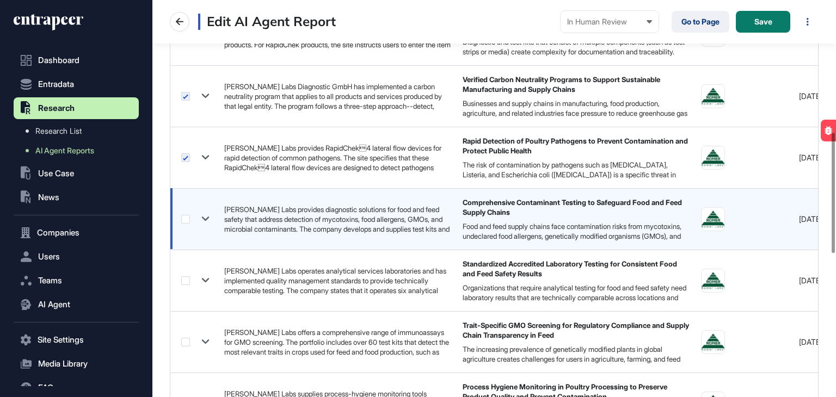
click at [187, 218] on label at bounding box center [185, 219] width 9 height 9
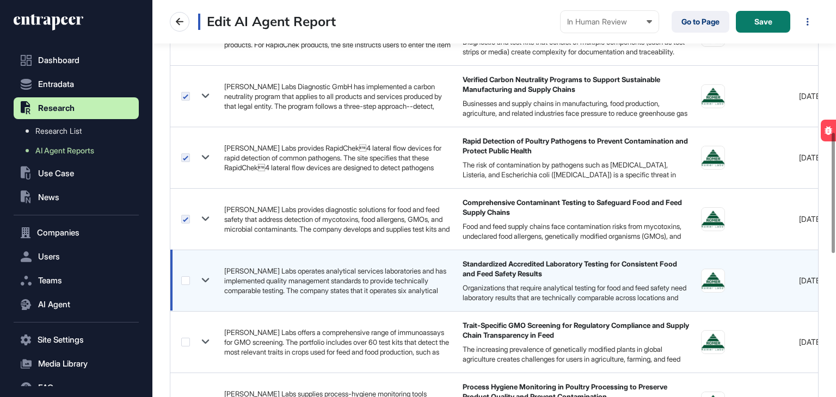
click at [188, 284] on label at bounding box center [185, 280] width 9 height 9
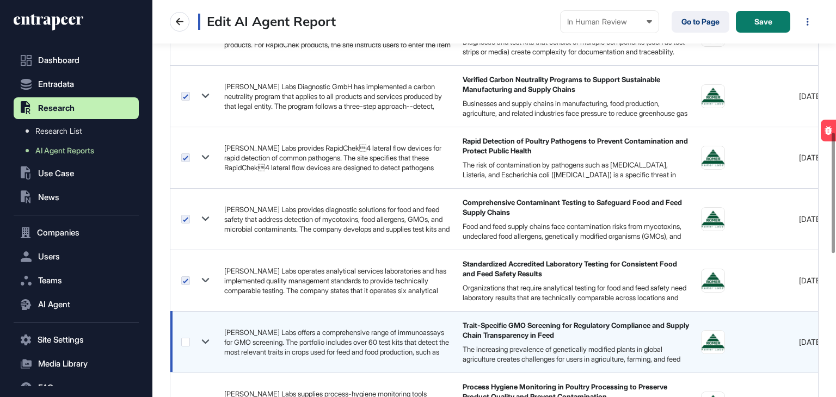
click at [187, 340] on label at bounding box center [185, 342] width 9 height 9
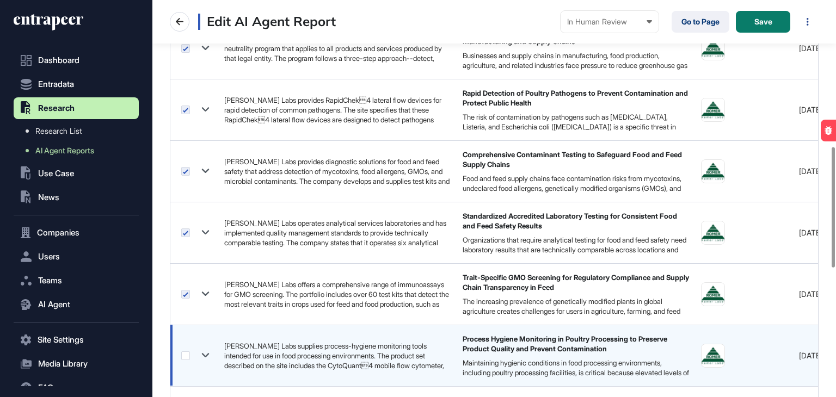
scroll to position [599, 0]
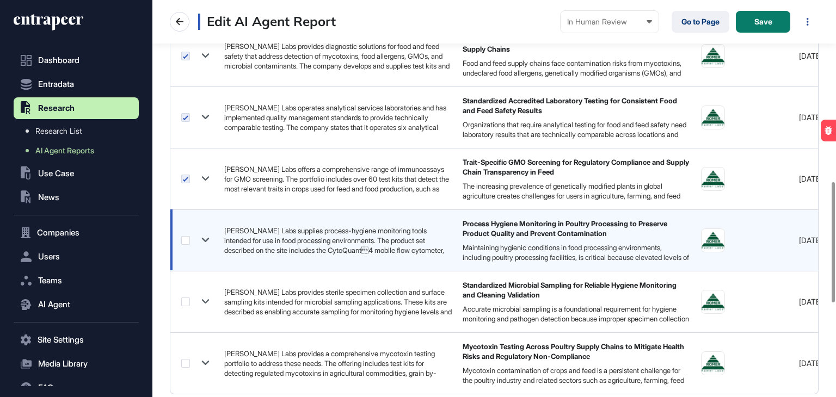
click at [188, 242] on label at bounding box center [185, 240] width 9 height 9
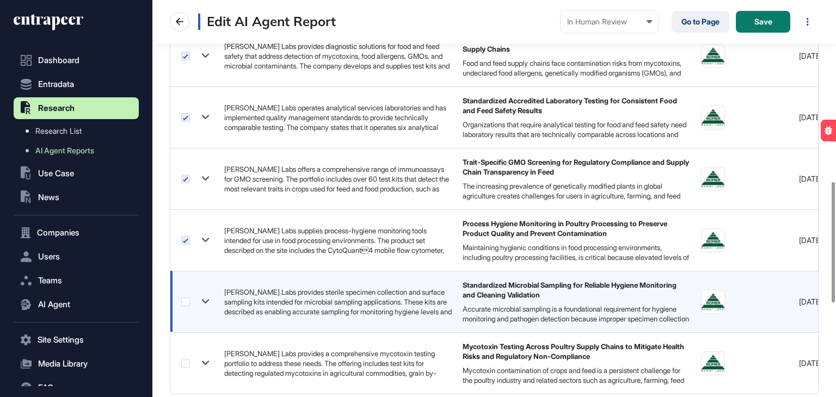
click at [187, 303] on label at bounding box center [185, 302] width 9 height 9
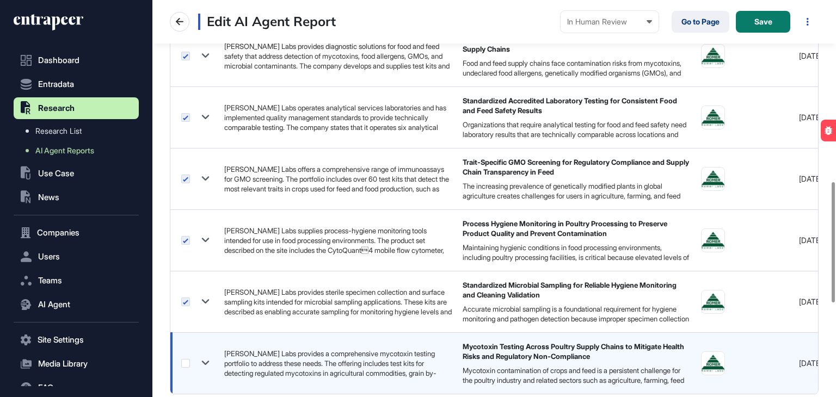
click at [181, 361] on label at bounding box center [185, 363] width 9 height 9
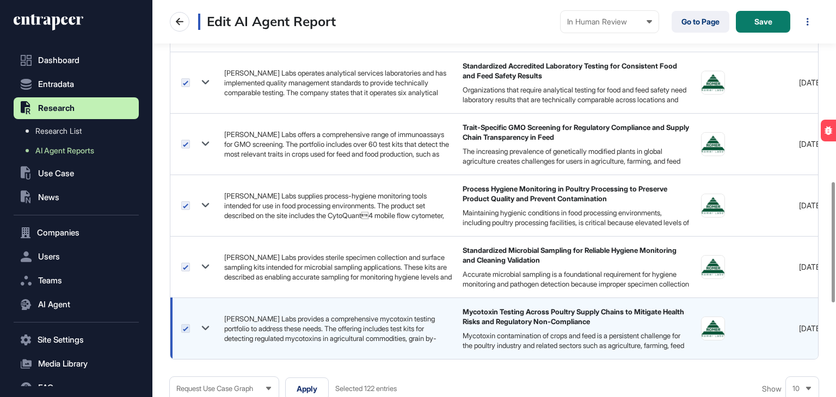
scroll to position [708, 0]
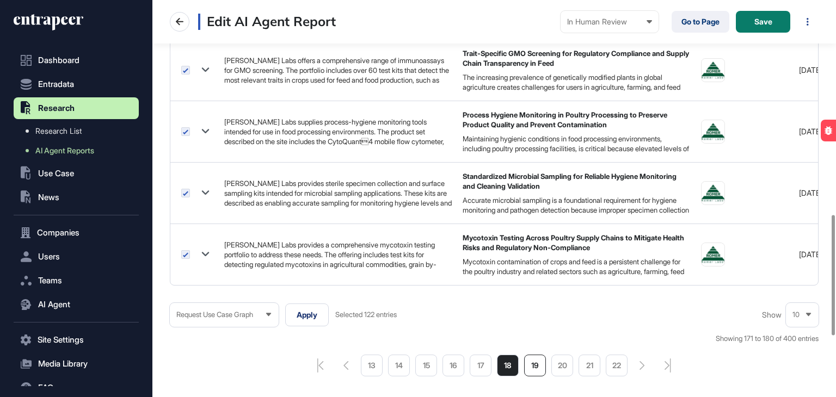
click at [533, 366] on li "19" at bounding box center [535, 366] width 22 height 22
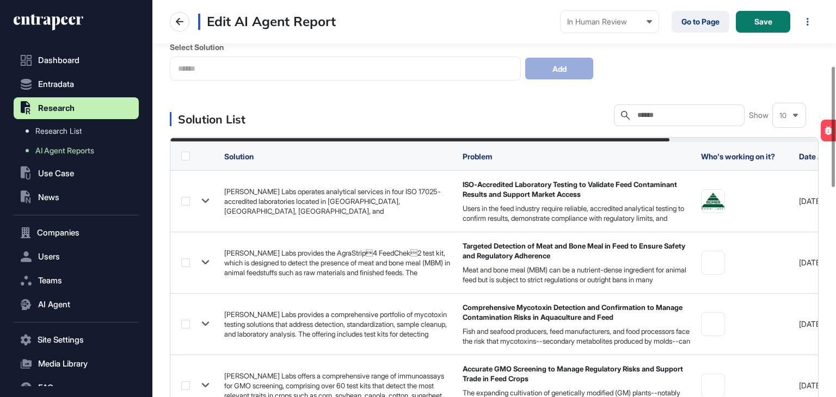
scroll to position [218, 0]
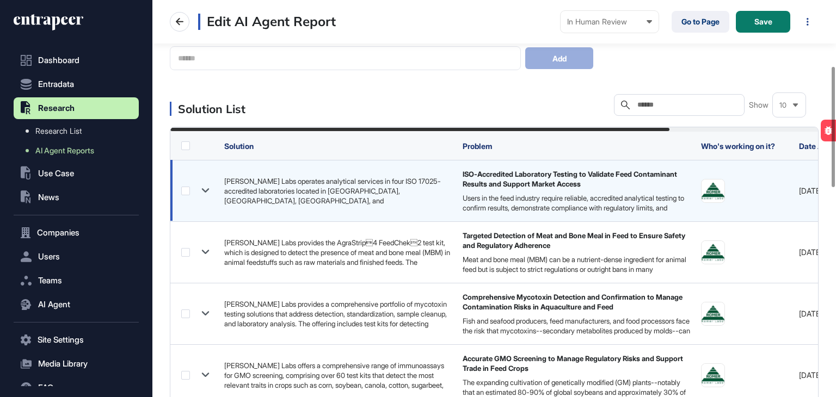
click at [188, 190] on label at bounding box center [185, 191] width 9 height 9
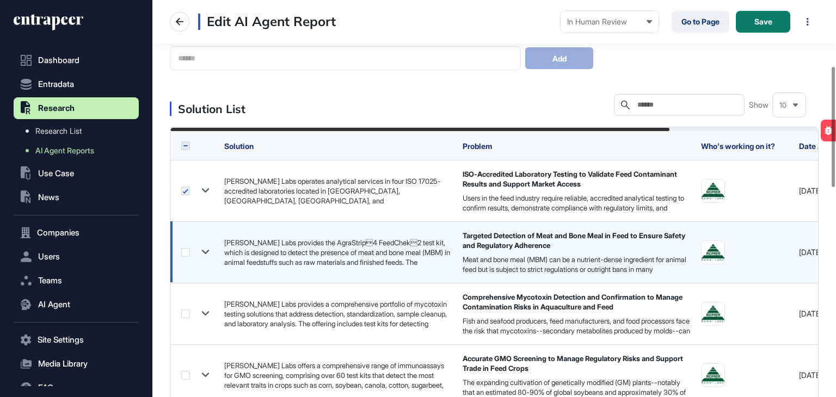
click at [182, 253] on label at bounding box center [185, 252] width 9 height 9
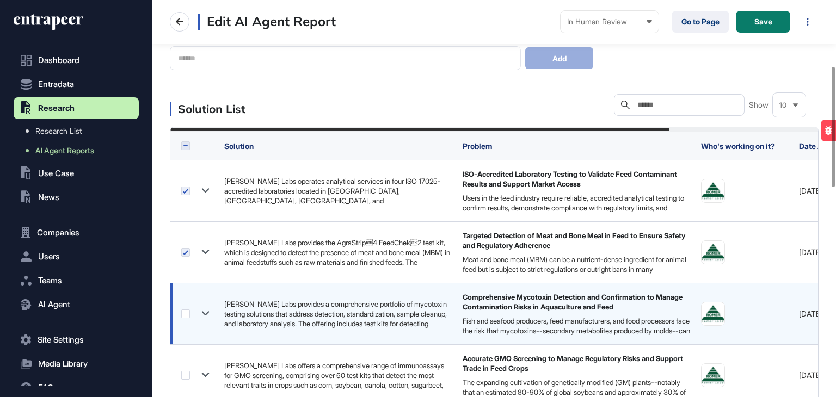
click at [186, 315] on label at bounding box center [185, 314] width 9 height 9
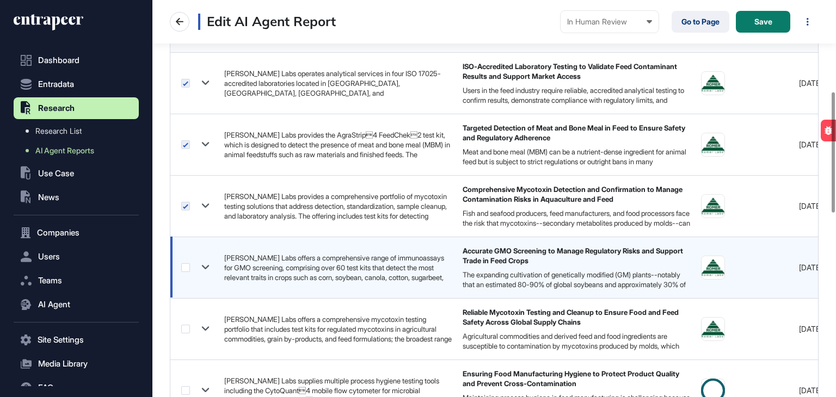
scroll to position [327, 0]
click at [185, 268] on label at bounding box center [185, 266] width 9 height 9
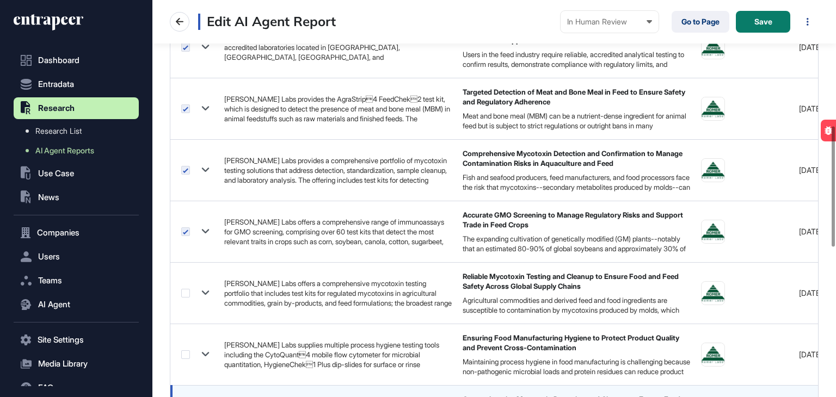
scroll to position [490, 0]
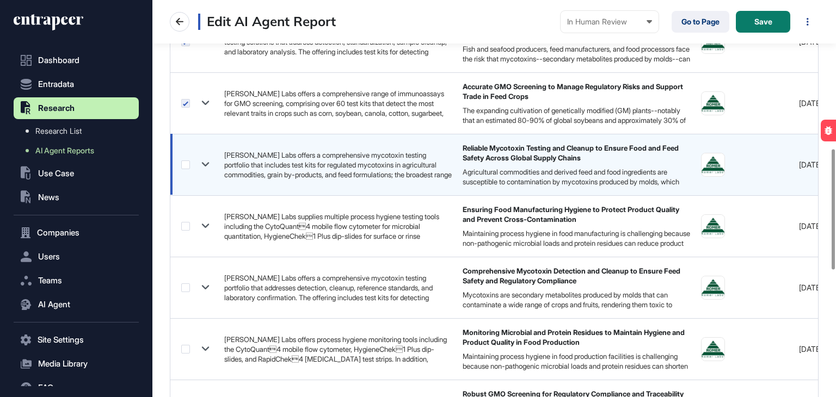
click at [188, 162] on label at bounding box center [185, 165] width 9 height 9
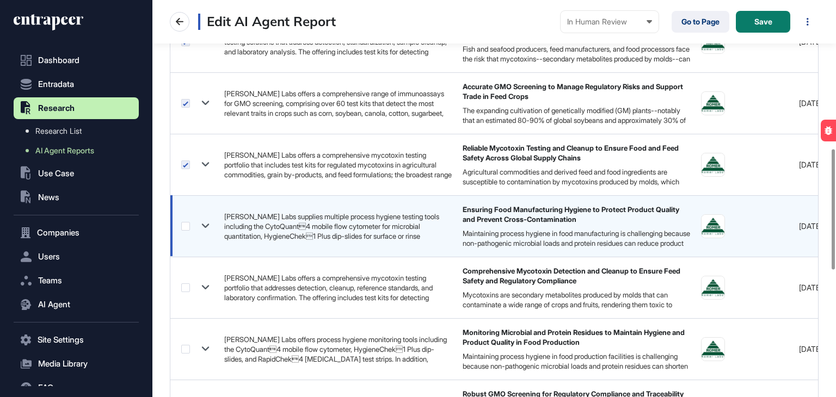
click at [186, 225] on label at bounding box center [185, 226] width 9 height 9
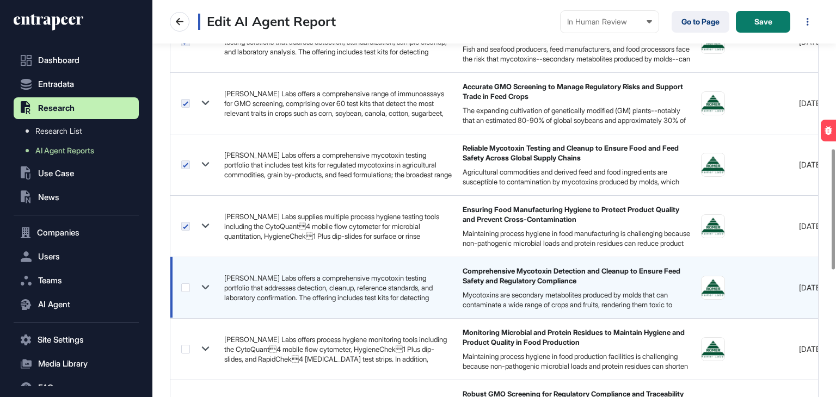
click at [185, 286] on label at bounding box center [185, 288] width 9 height 9
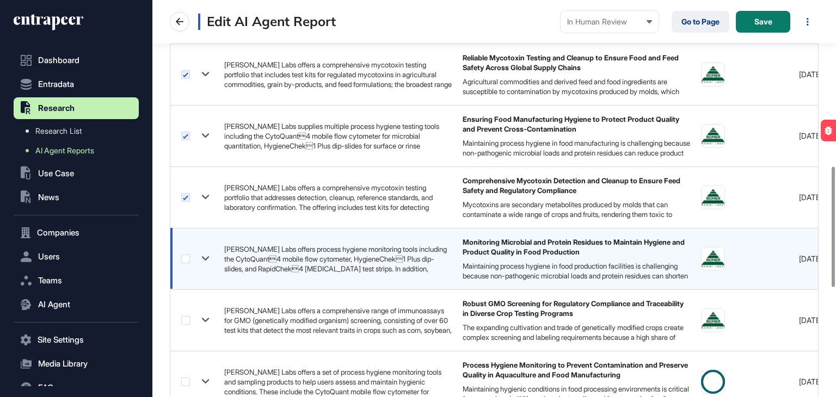
scroll to position [599, 0]
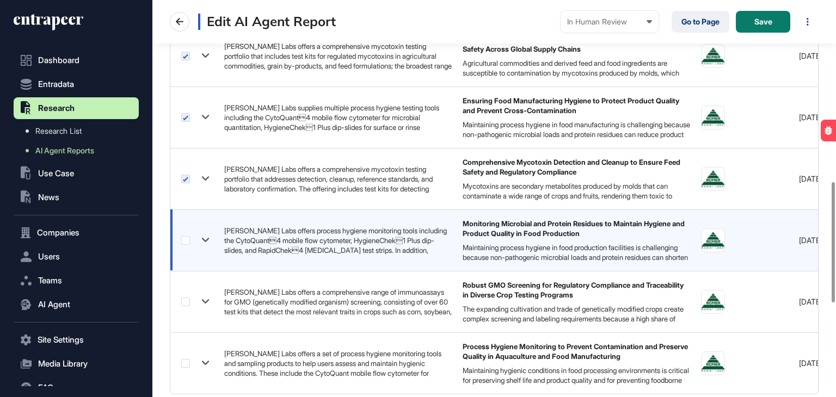
click at [188, 242] on label at bounding box center [185, 240] width 9 height 9
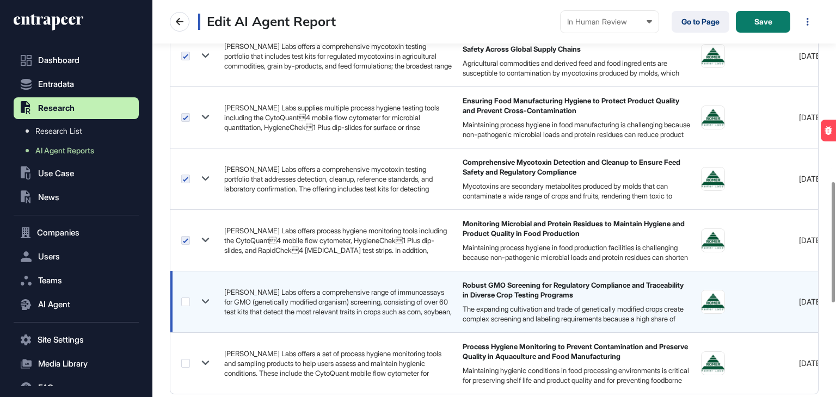
click at [186, 303] on label at bounding box center [185, 302] width 9 height 9
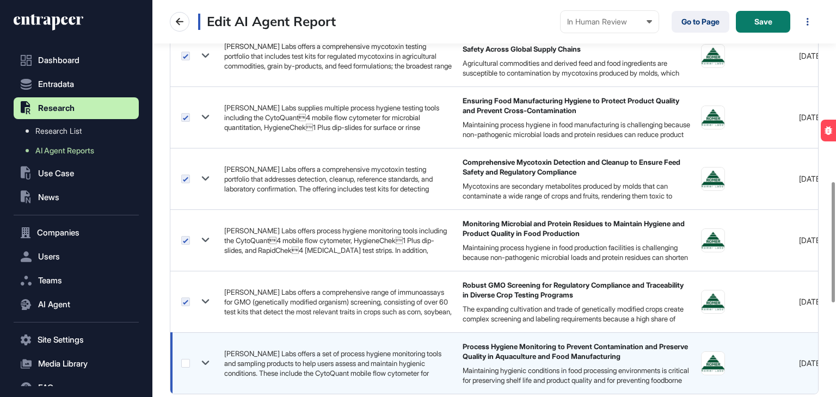
click at [186, 366] on label at bounding box center [185, 363] width 9 height 9
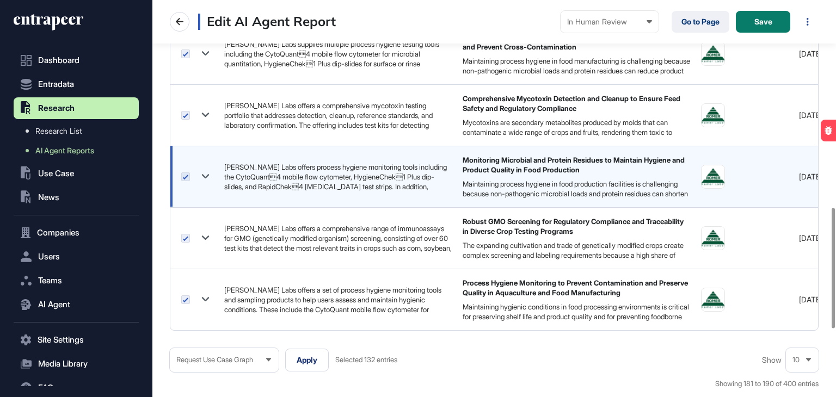
scroll to position [762, 0]
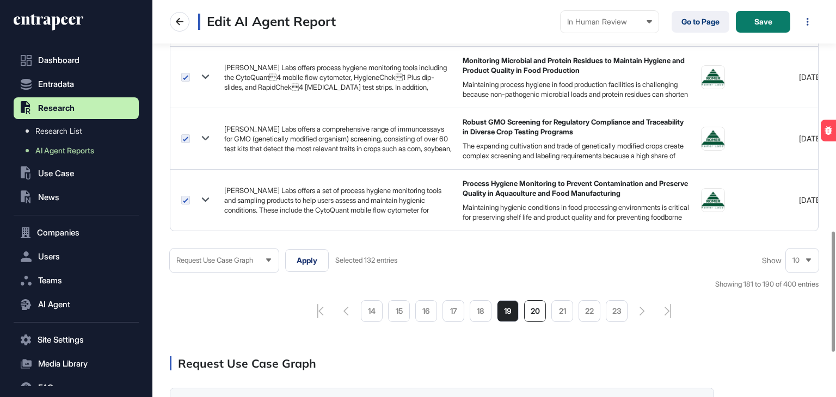
click at [531, 318] on li "20" at bounding box center [535, 311] width 22 height 22
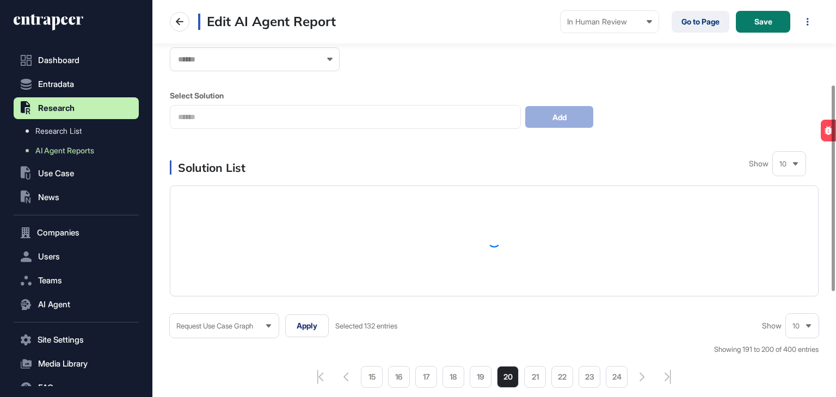
scroll to position [163, 0]
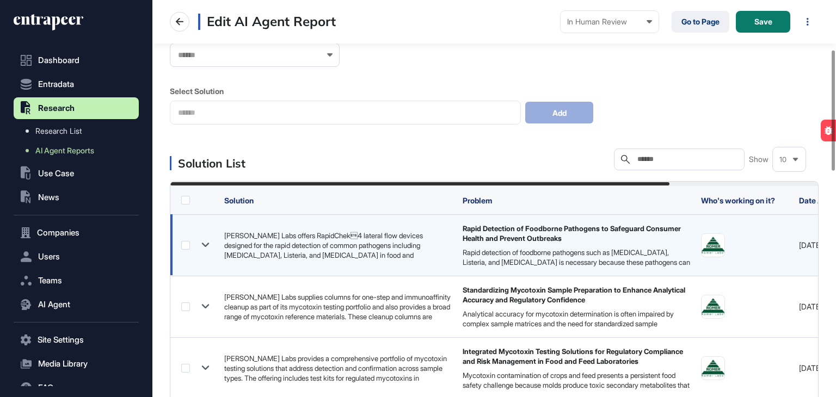
click at [181, 247] on label at bounding box center [185, 245] width 9 height 9
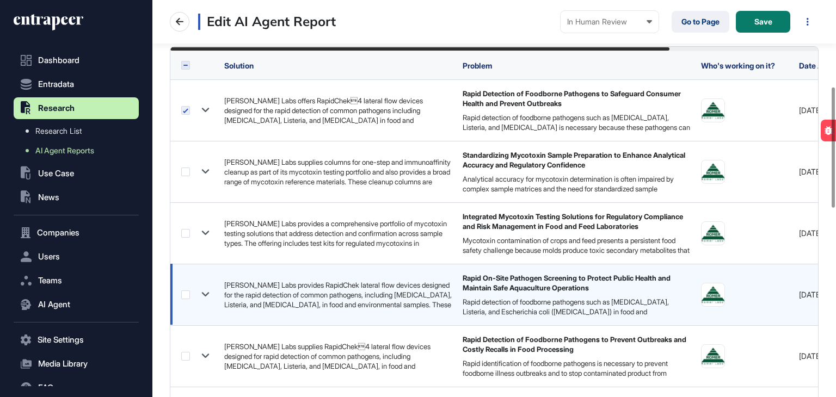
scroll to position [327, 0]
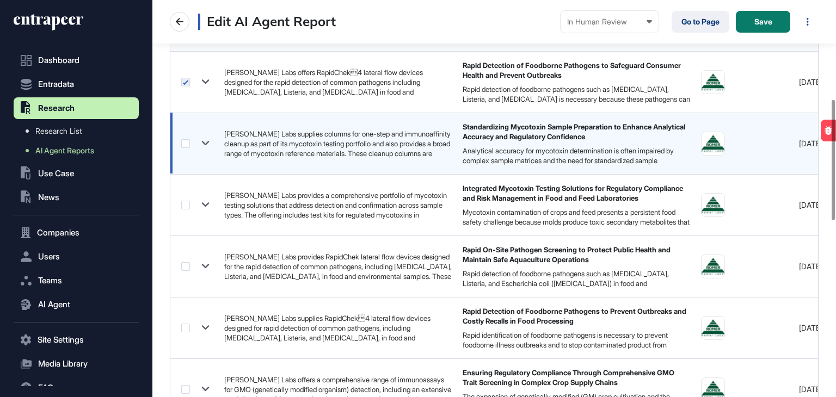
click at [189, 143] on label at bounding box center [185, 143] width 9 height 9
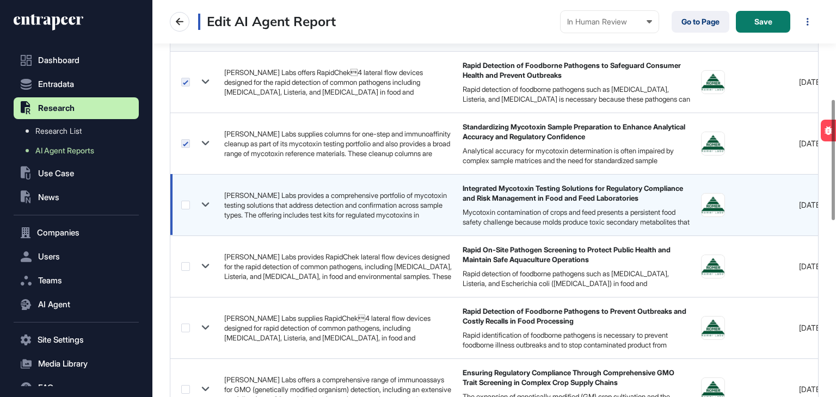
click at [187, 205] on label at bounding box center [185, 205] width 9 height 9
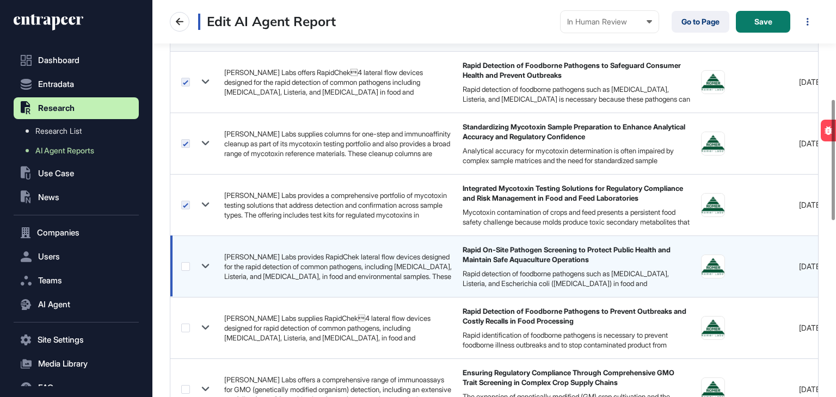
click at [185, 268] on label at bounding box center [185, 266] width 9 height 9
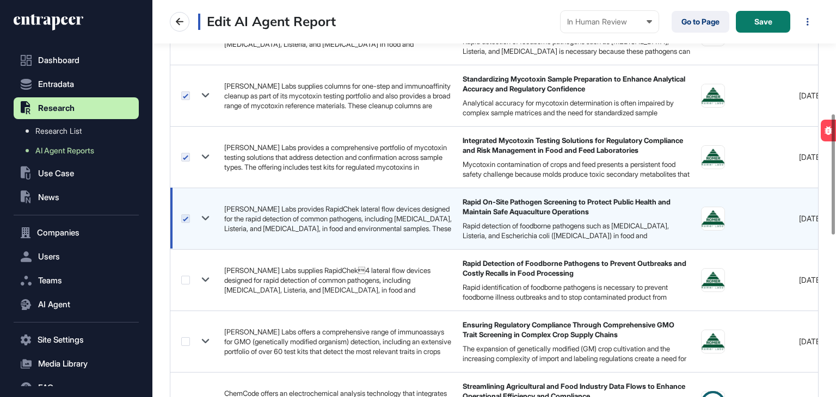
scroll to position [435, 0]
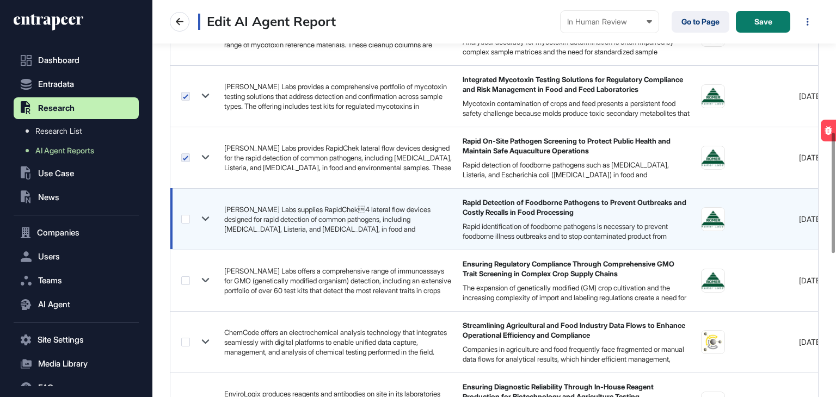
click at [183, 220] on label at bounding box center [185, 219] width 9 height 9
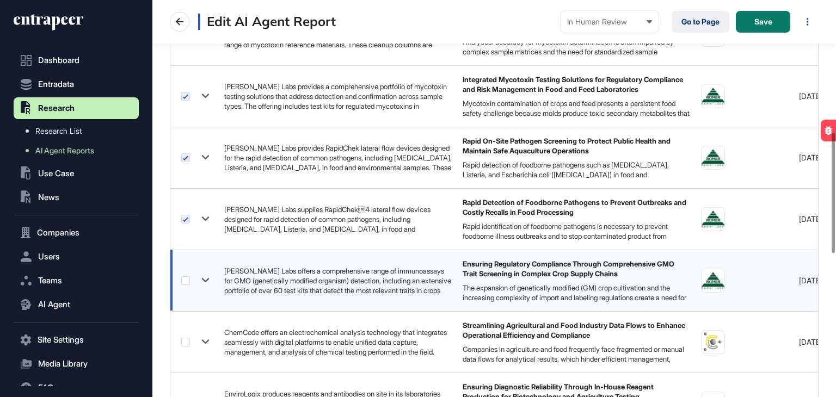
click at [184, 277] on label at bounding box center [185, 280] width 9 height 9
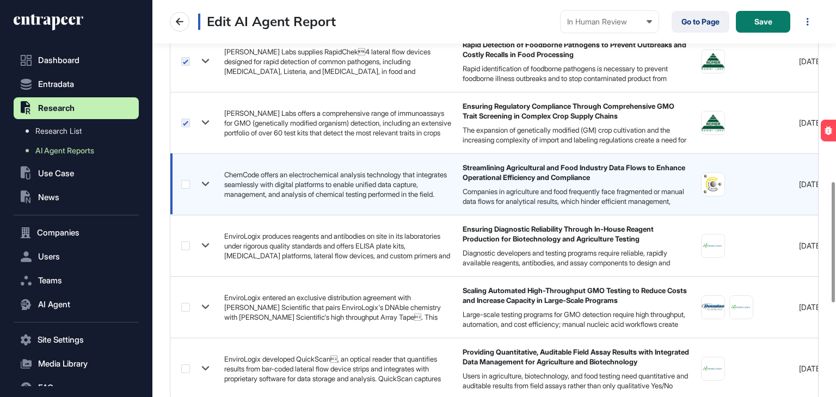
scroll to position [599, 0]
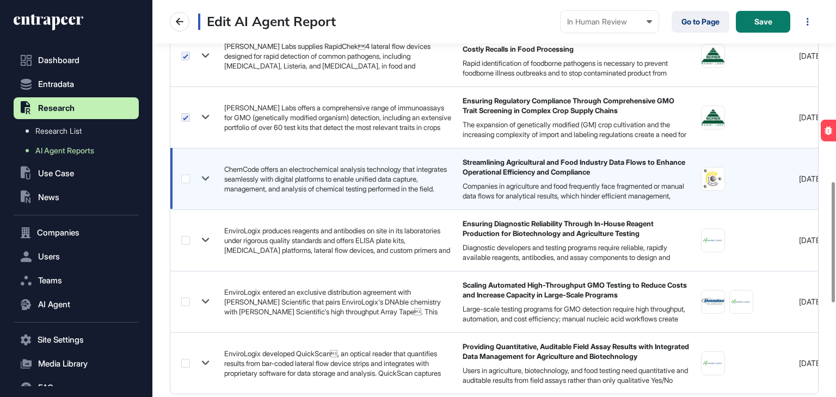
click at [185, 175] on label at bounding box center [185, 179] width 9 height 9
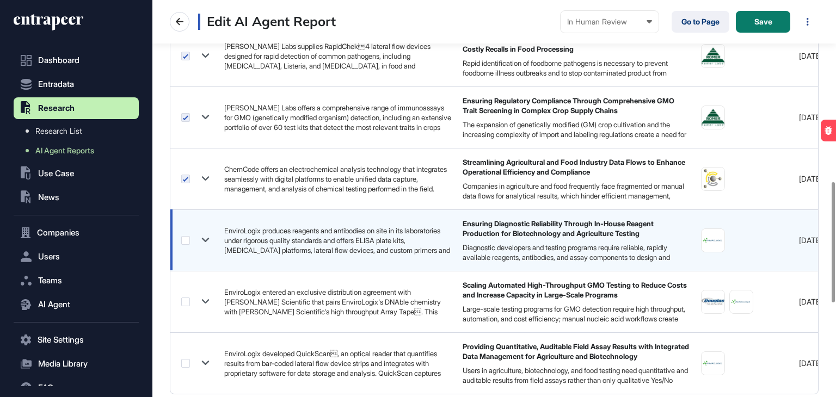
click at [187, 238] on label at bounding box center [185, 240] width 9 height 9
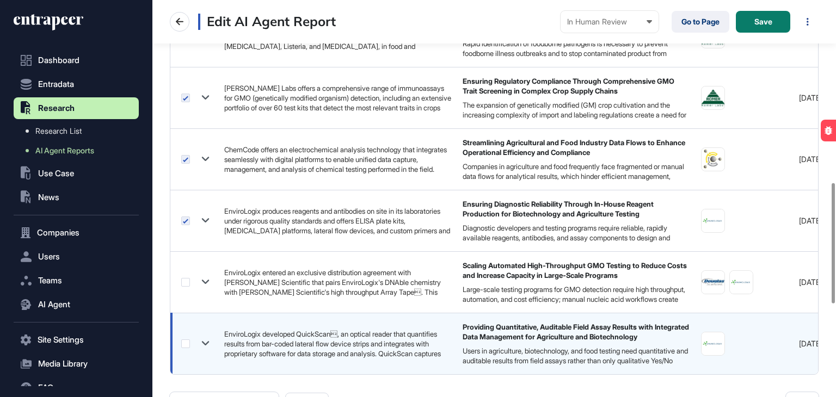
scroll to position [653, 0]
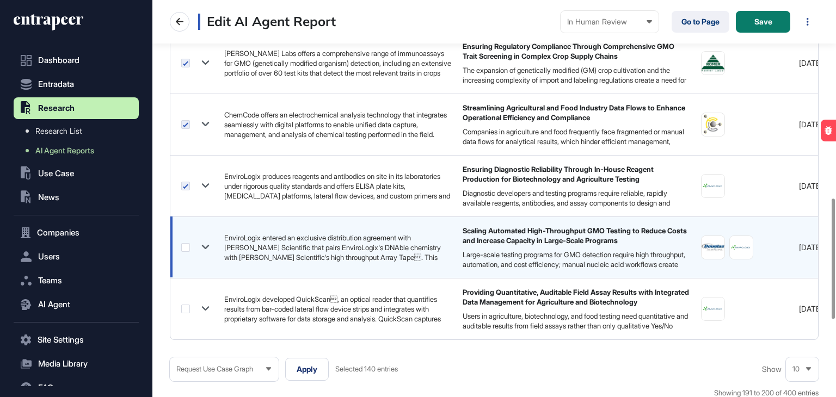
click at [183, 243] on label at bounding box center [185, 247] width 9 height 9
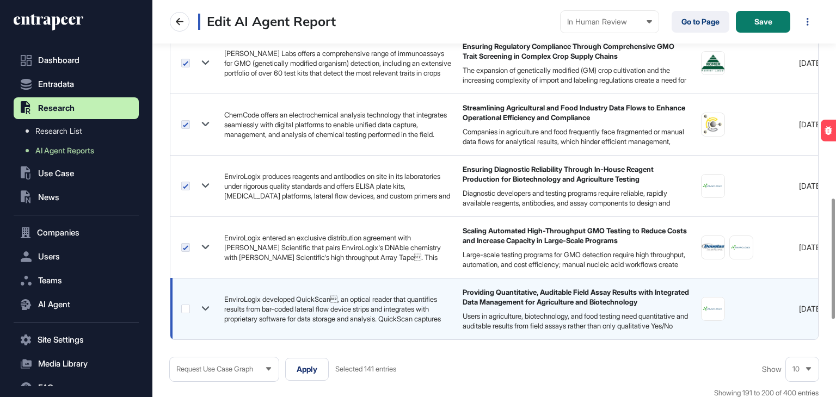
click at [186, 307] on label at bounding box center [185, 309] width 9 height 9
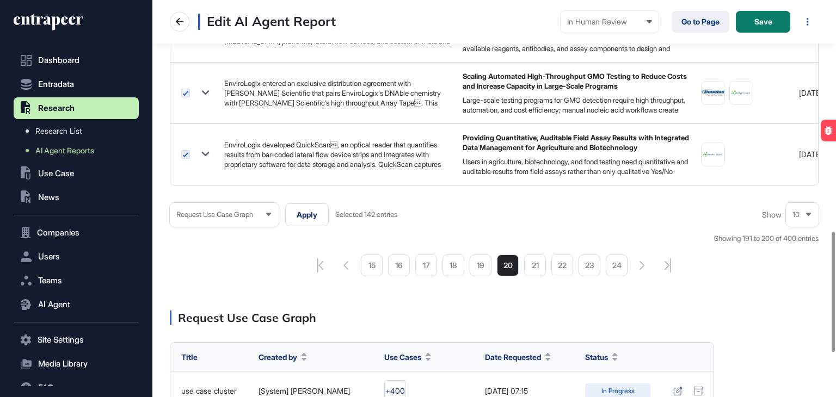
scroll to position [816, 0]
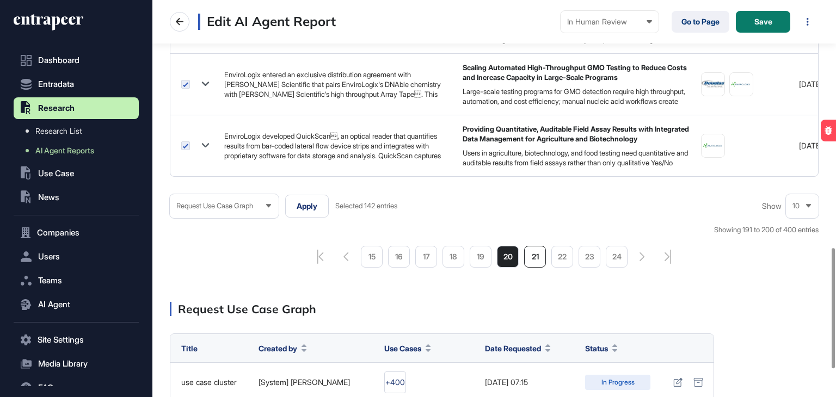
click at [536, 257] on li "21" at bounding box center [535, 257] width 22 height 22
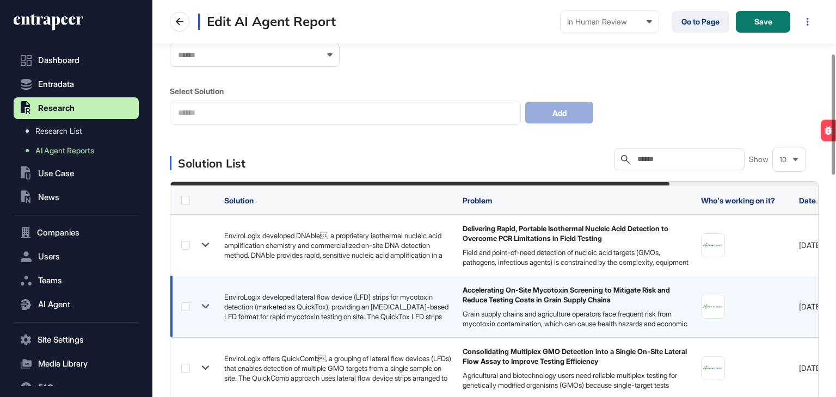
scroll to position [218, 0]
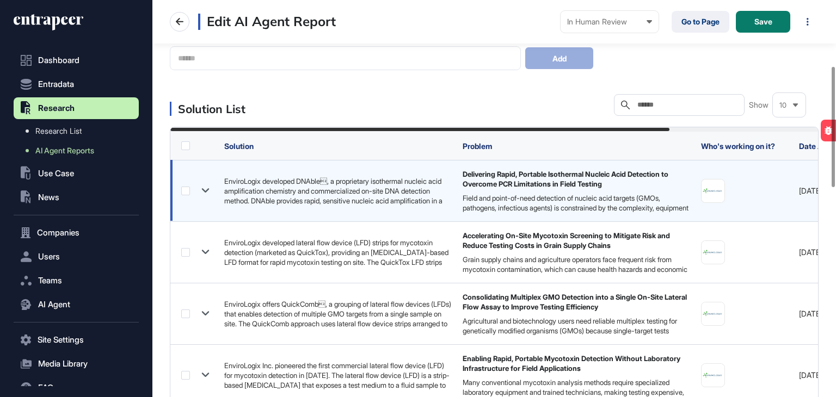
click at [185, 188] on label at bounding box center [185, 191] width 9 height 9
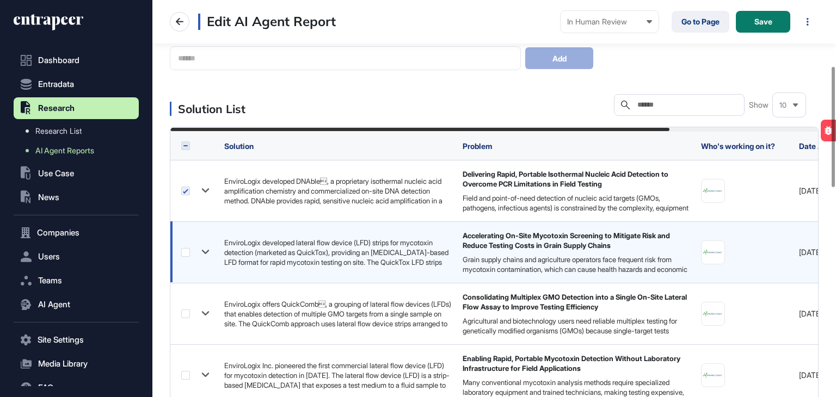
click at [185, 249] on label at bounding box center [185, 252] width 9 height 9
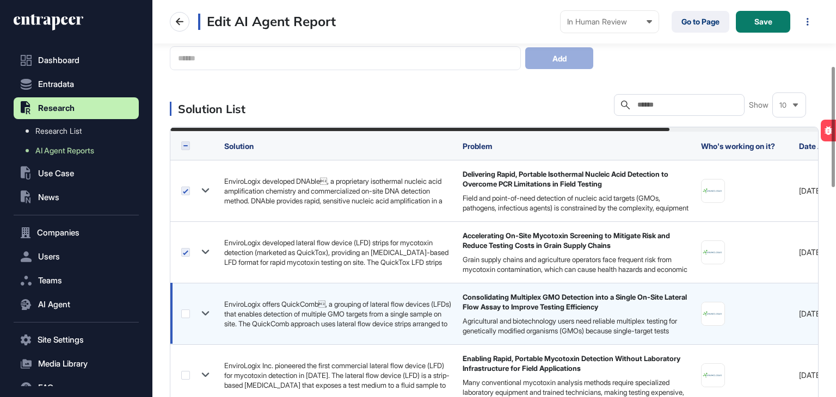
click at [184, 315] on label at bounding box center [185, 314] width 9 height 9
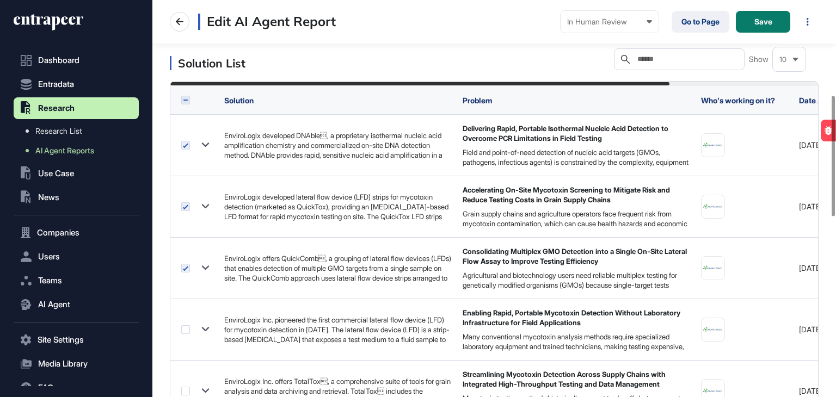
scroll to position [381, 0]
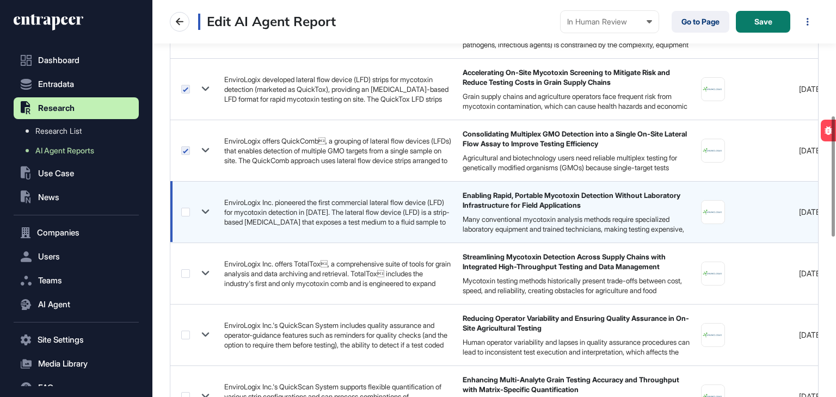
click at [185, 213] on label at bounding box center [185, 212] width 9 height 9
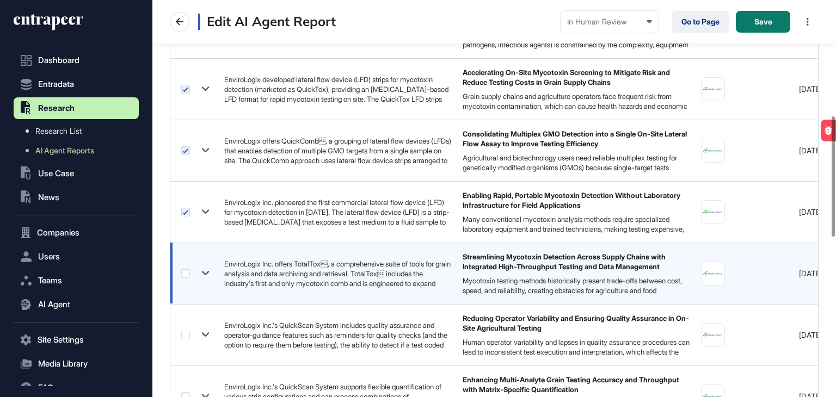
click at [183, 271] on label at bounding box center [185, 273] width 9 height 9
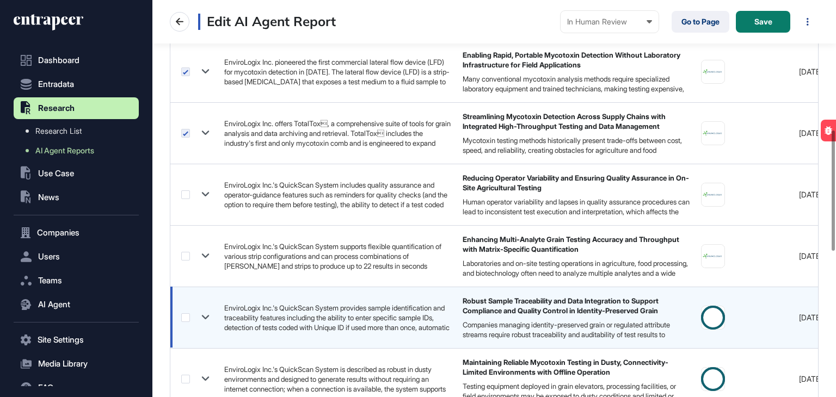
scroll to position [544, 0]
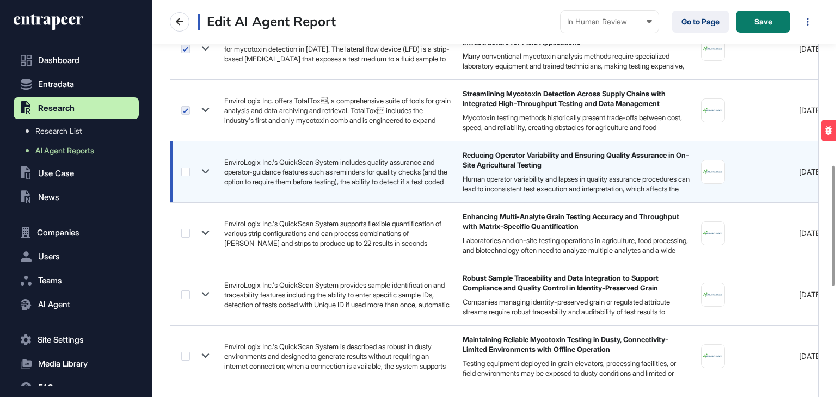
click at [185, 169] on label at bounding box center [185, 172] width 9 height 9
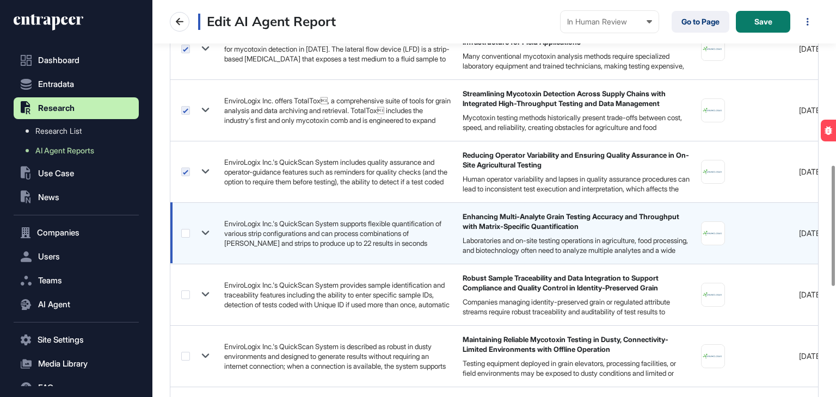
click at [188, 235] on label at bounding box center [185, 233] width 9 height 9
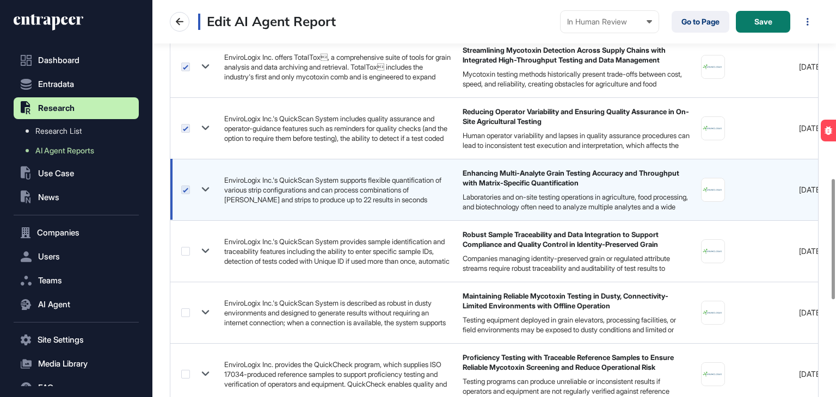
scroll to position [653, 0]
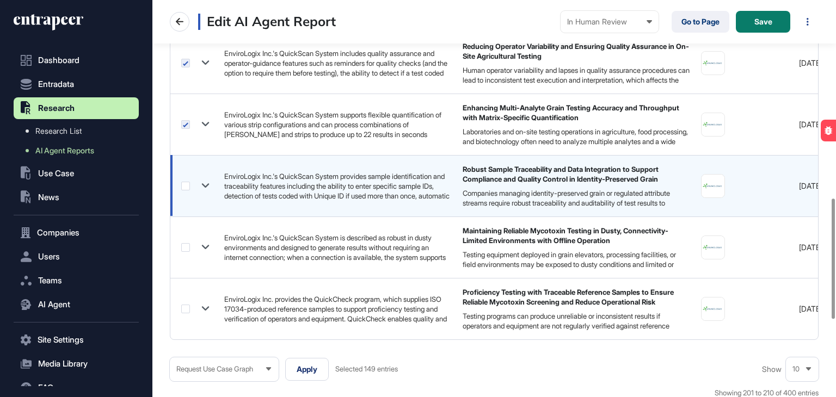
click at [189, 192] on div at bounding box center [197, 186] width 32 height 16
click at [184, 184] on label at bounding box center [185, 186] width 9 height 9
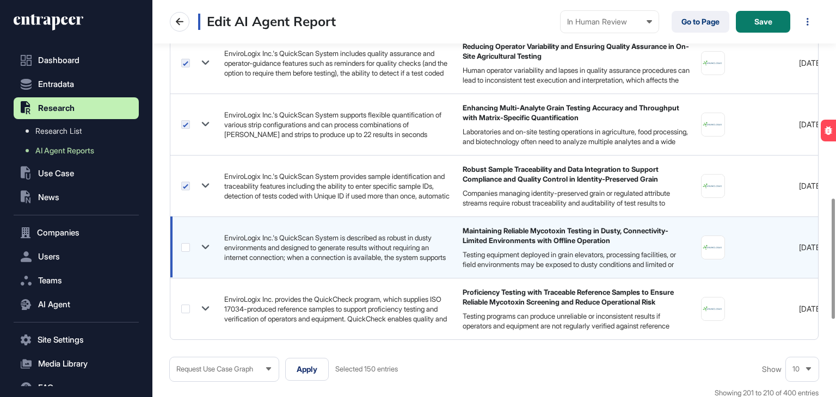
click at [187, 246] on label at bounding box center [185, 247] width 9 height 9
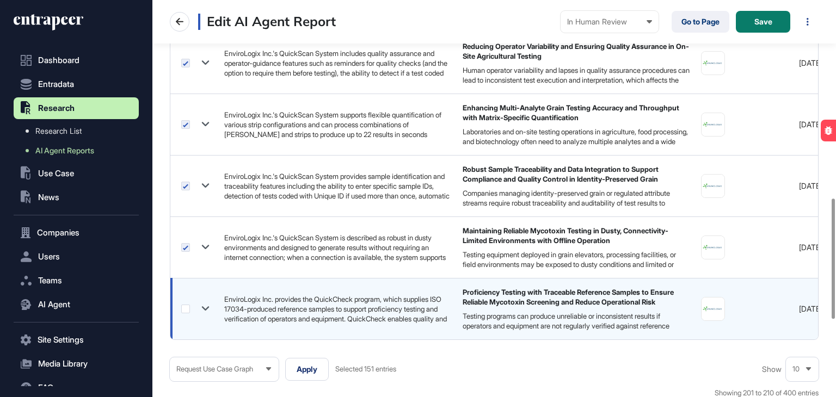
click at [182, 306] on label at bounding box center [185, 309] width 9 height 9
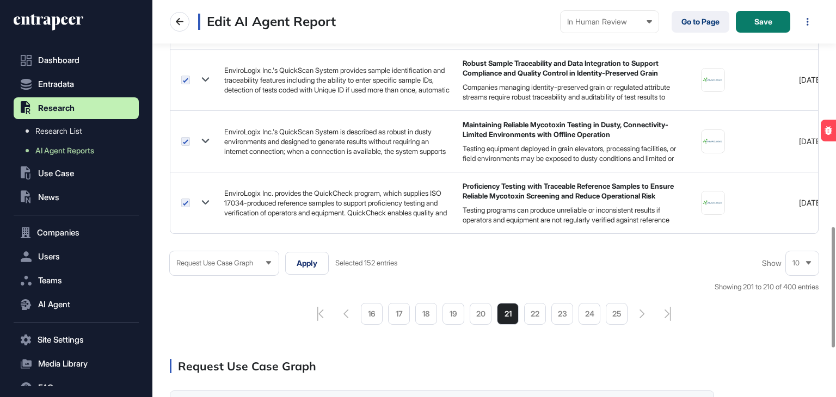
scroll to position [762, 0]
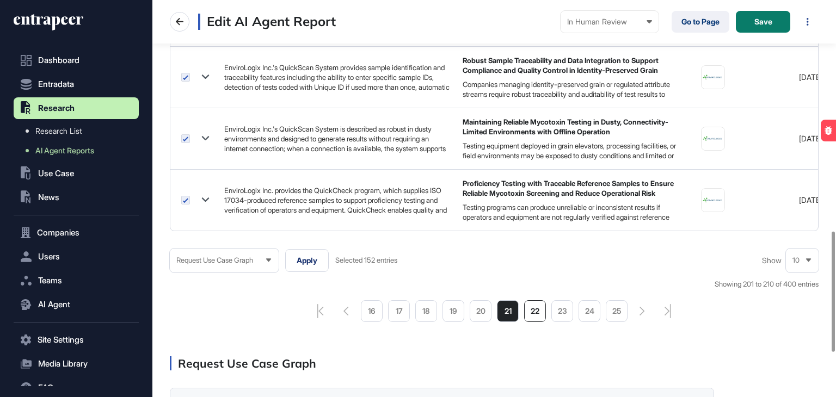
click at [540, 314] on li "22" at bounding box center [535, 311] width 22 height 22
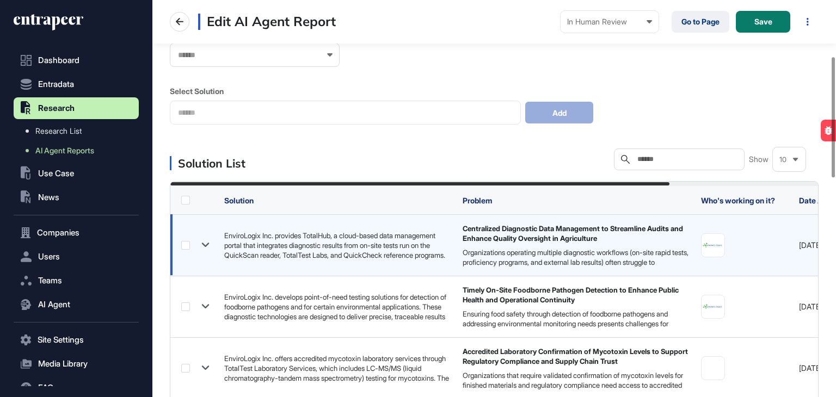
scroll to position [218, 0]
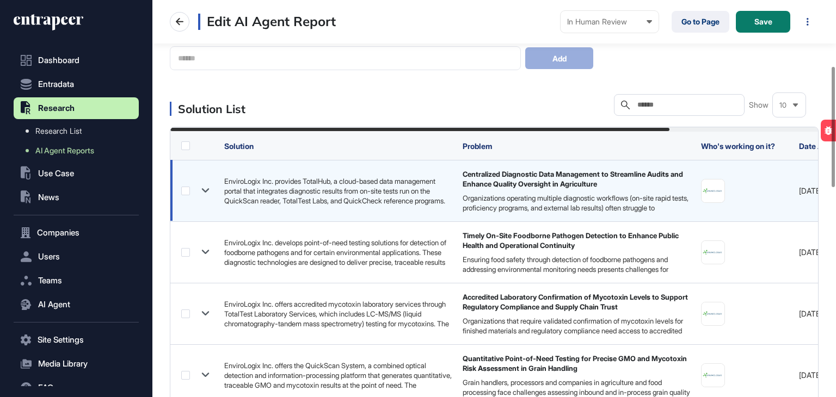
click at [186, 194] on label at bounding box center [185, 191] width 9 height 9
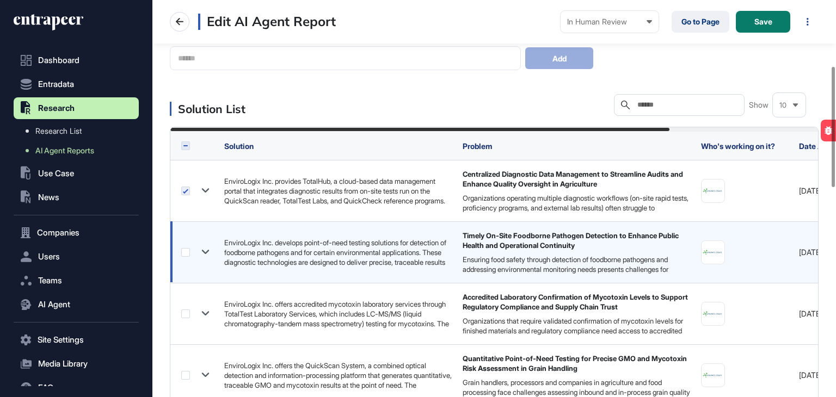
click at [189, 254] on label at bounding box center [185, 252] width 9 height 9
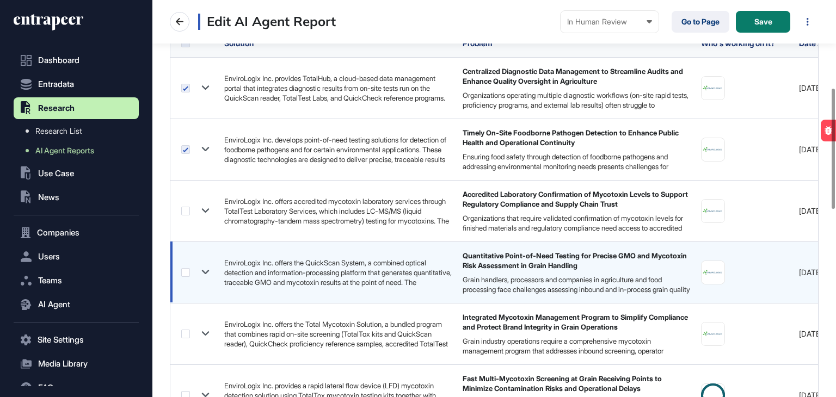
scroll to position [327, 0]
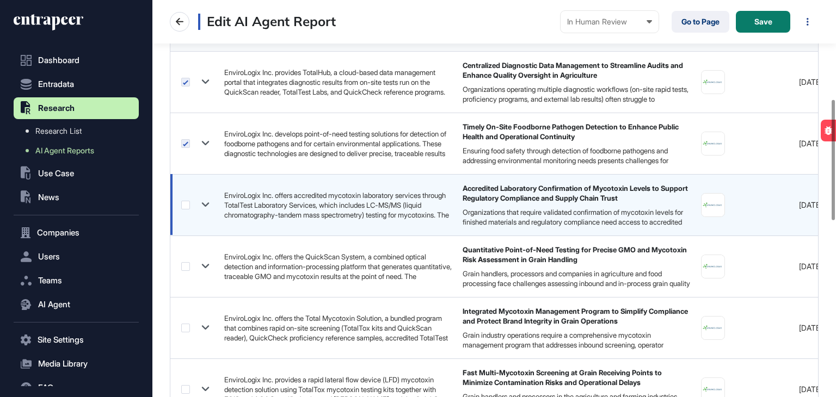
click at [183, 208] on label at bounding box center [185, 205] width 9 height 9
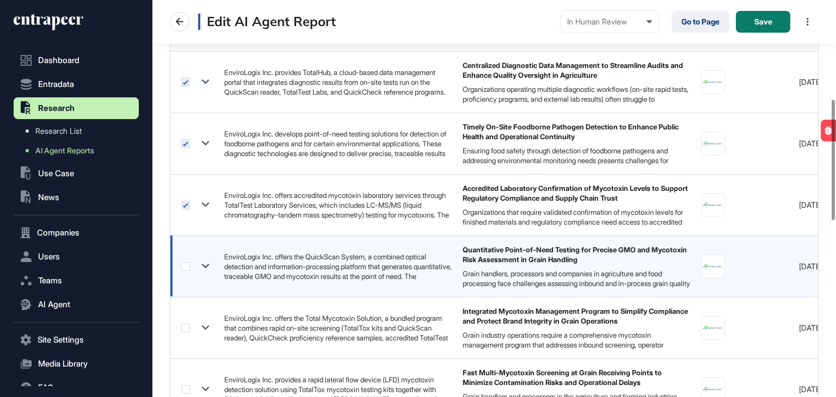
click at [189, 273] on div at bounding box center [197, 267] width 32 height 16
click at [187, 265] on label at bounding box center [185, 266] width 9 height 9
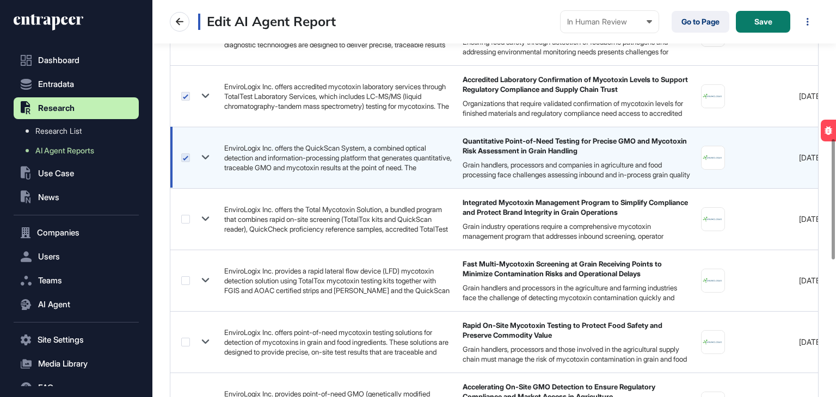
scroll to position [490, 0]
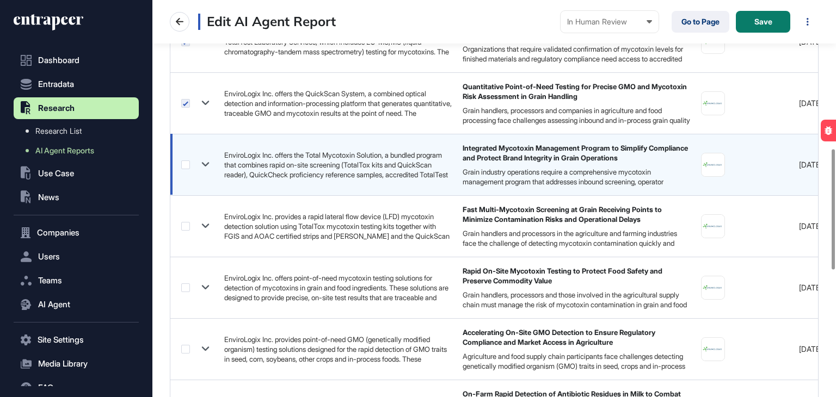
click at [184, 164] on label at bounding box center [185, 165] width 9 height 9
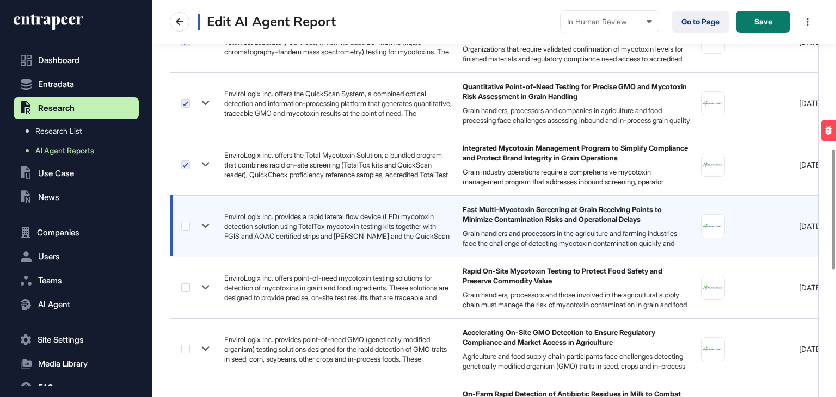
click at [183, 220] on div at bounding box center [197, 226] width 32 height 16
click at [187, 225] on label at bounding box center [185, 226] width 9 height 9
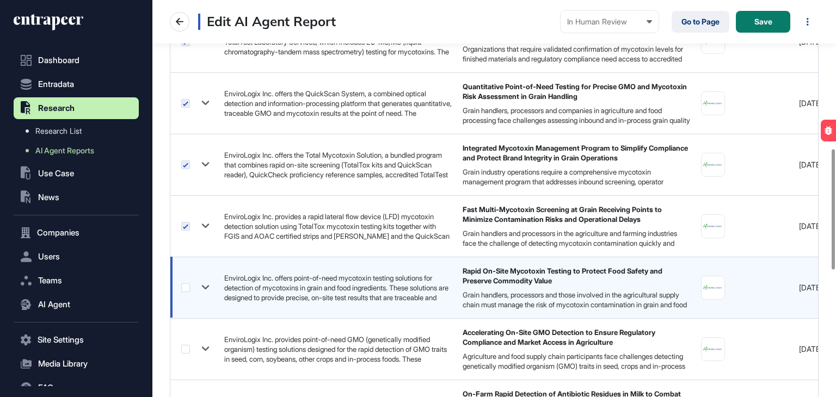
click at [188, 290] on label at bounding box center [185, 288] width 9 height 9
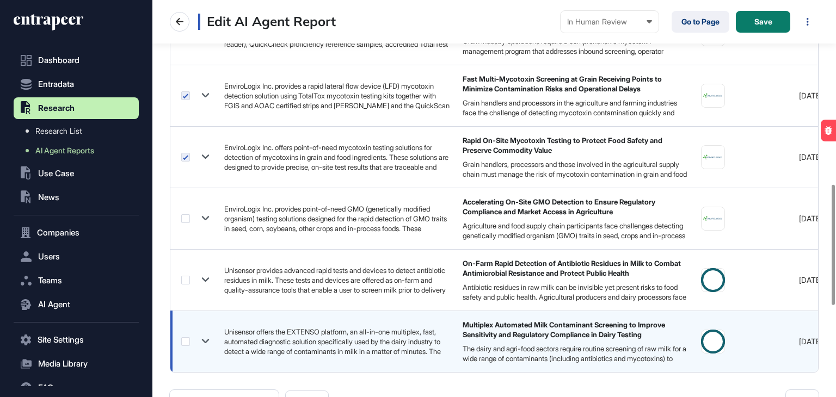
scroll to position [653, 0]
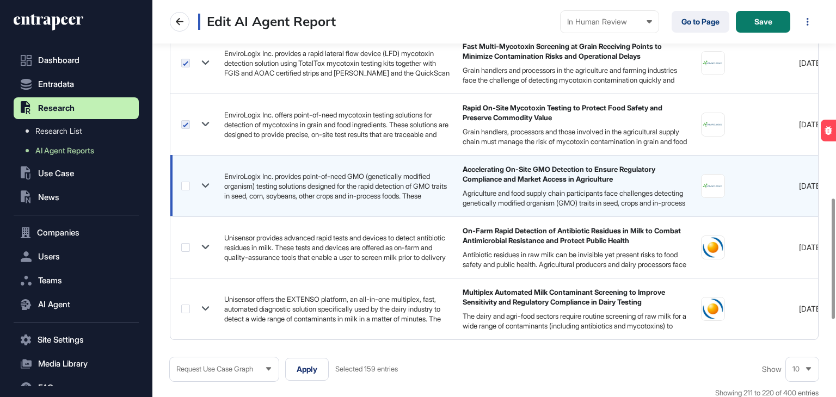
click at [183, 186] on label at bounding box center [185, 186] width 9 height 9
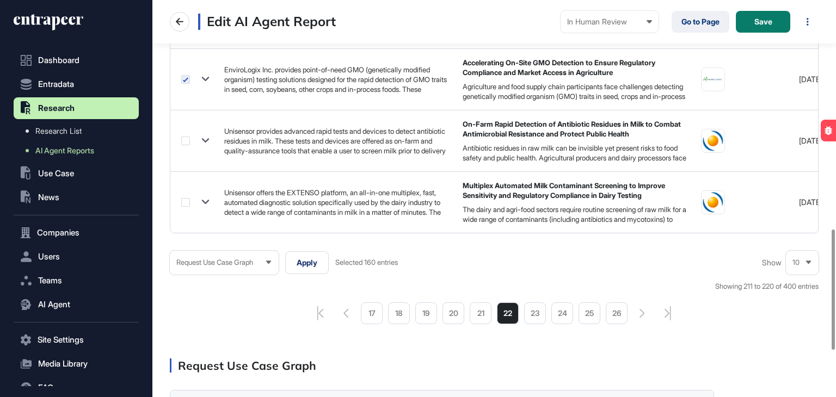
scroll to position [762, 0]
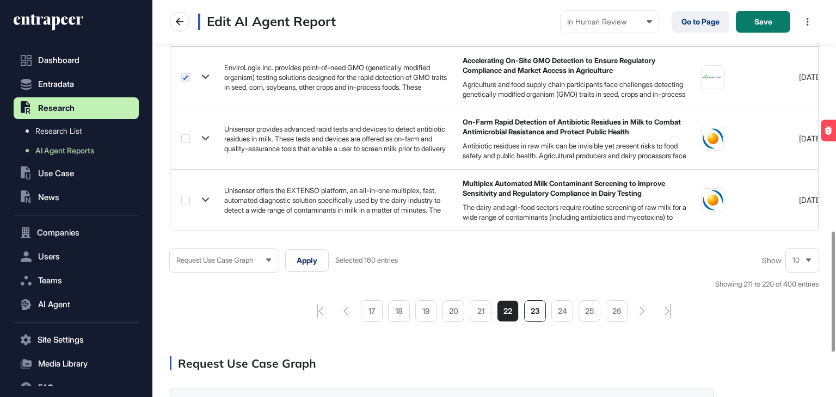
click at [534, 312] on li "23" at bounding box center [535, 311] width 22 height 22
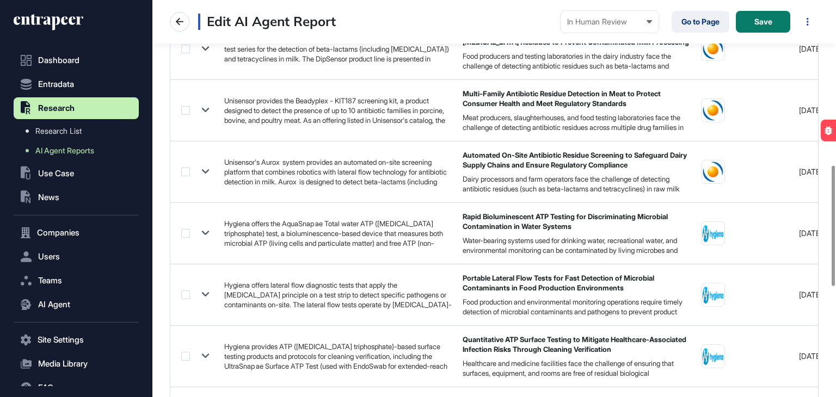
scroll to position [762, 0]
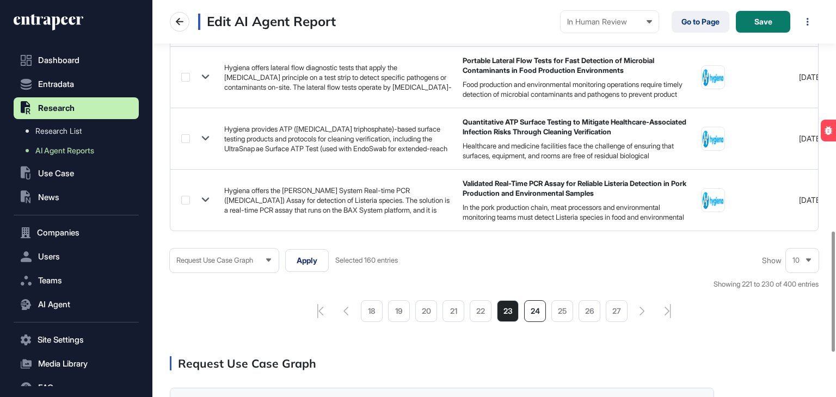
click at [538, 310] on li "24" at bounding box center [535, 311] width 22 height 22
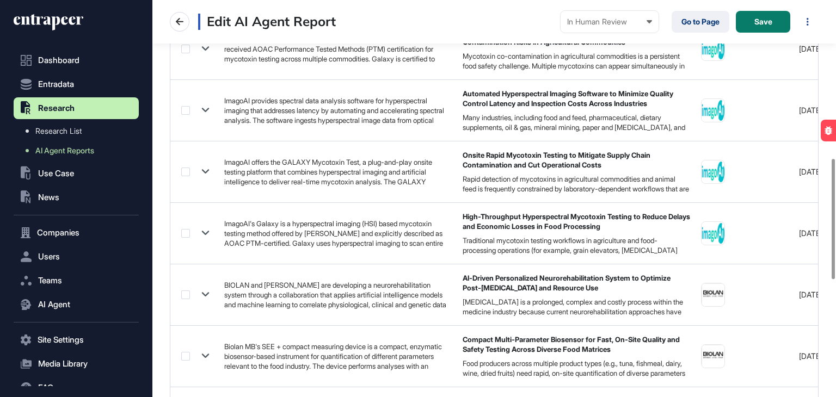
scroll to position [435, 0]
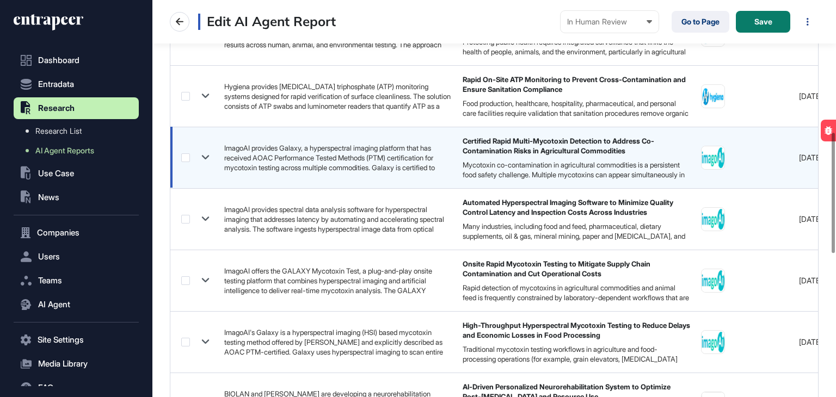
click at [183, 159] on label at bounding box center [185, 157] width 9 height 9
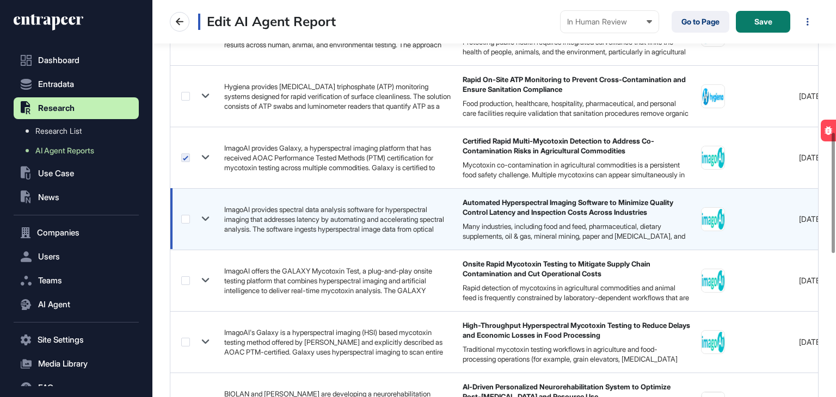
click at [186, 213] on div at bounding box center [197, 219] width 32 height 16
click at [183, 215] on label at bounding box center [185, 219] width 9 height 9
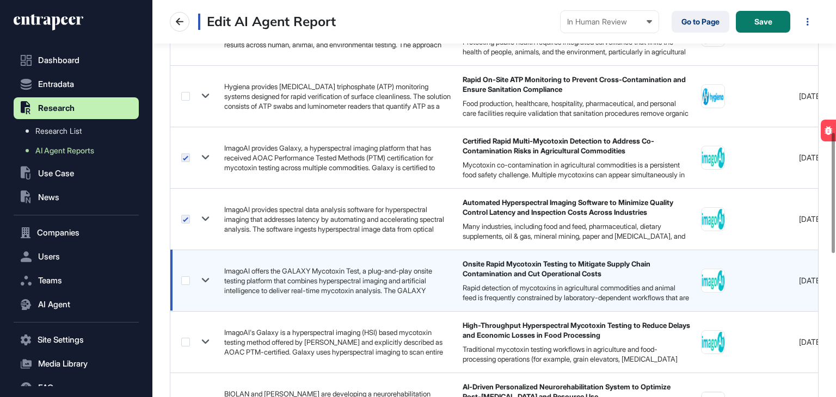
click at [185, 281] on label at bounding box center [185, 280] width 9 height 9
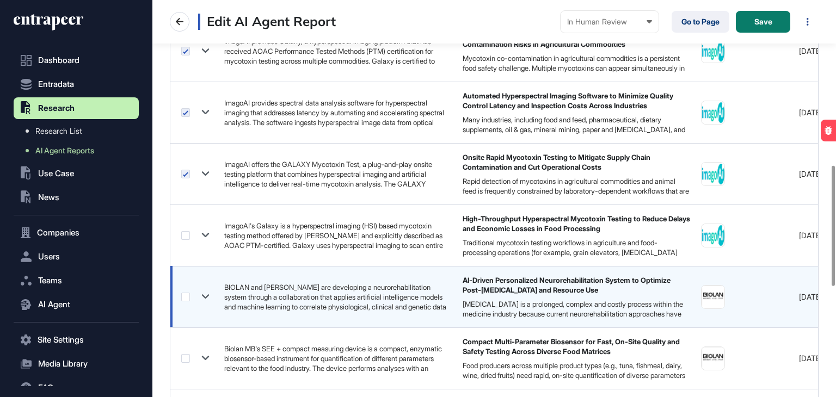
scroll to position [544, 0]
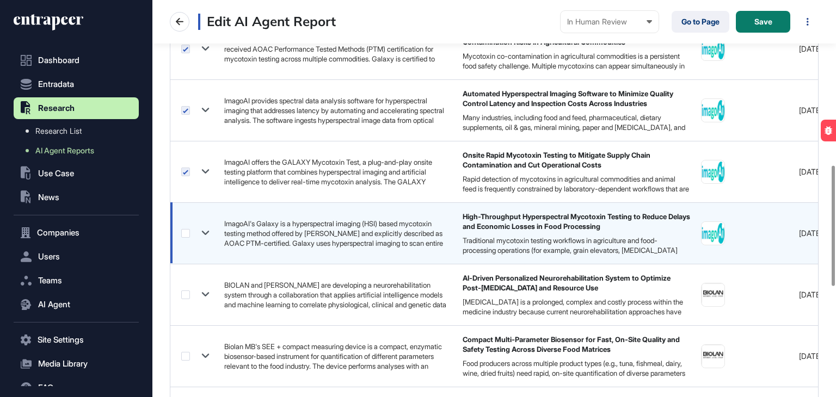
click at [187, 229] on label at bounding box center [185, 233] width 9 height 9
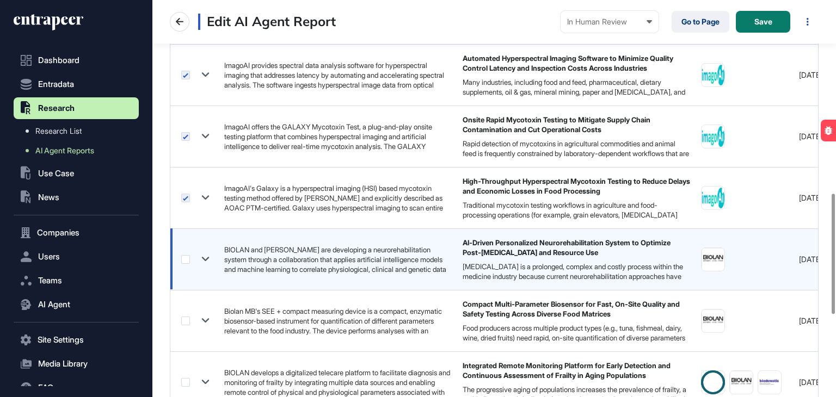
scroll to position [653, 0]
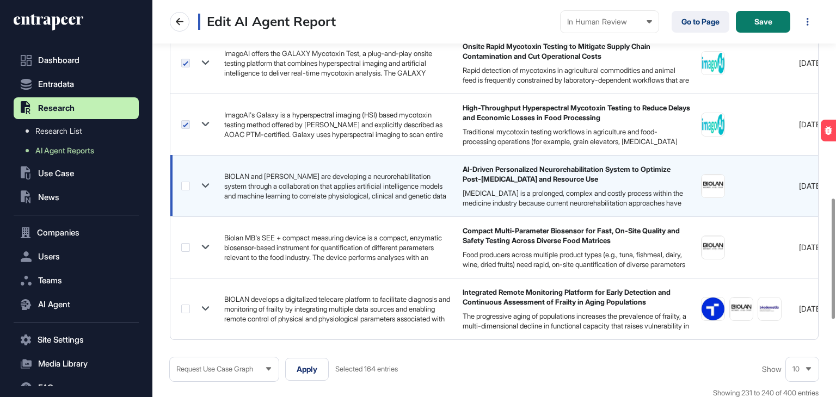
click at [183, 187] on label at bounding box center [185, 186] width 9 height 9
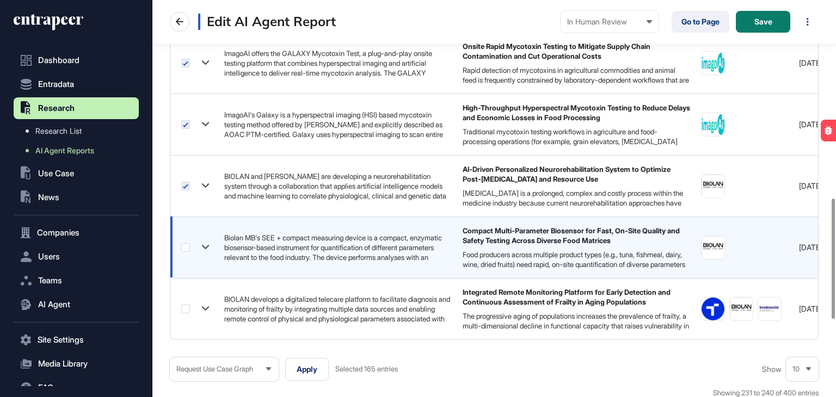
click at [188, 243] on label at bounding box center [185, 247] width 9 height 9
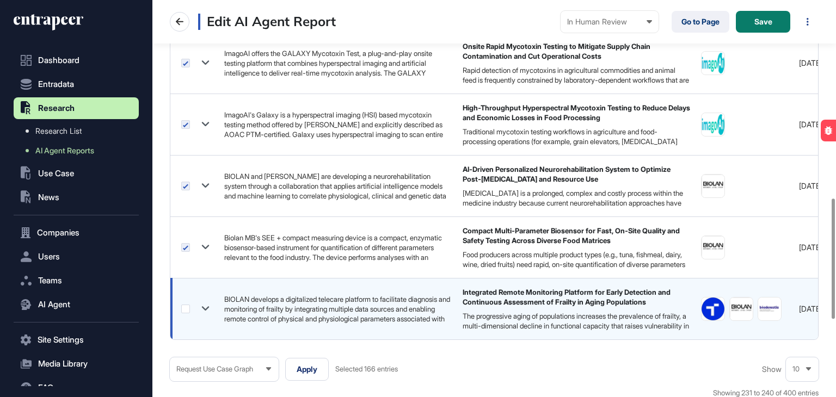
click at [183, 306] on label at bounding box center [185, 309] width 9 height 9
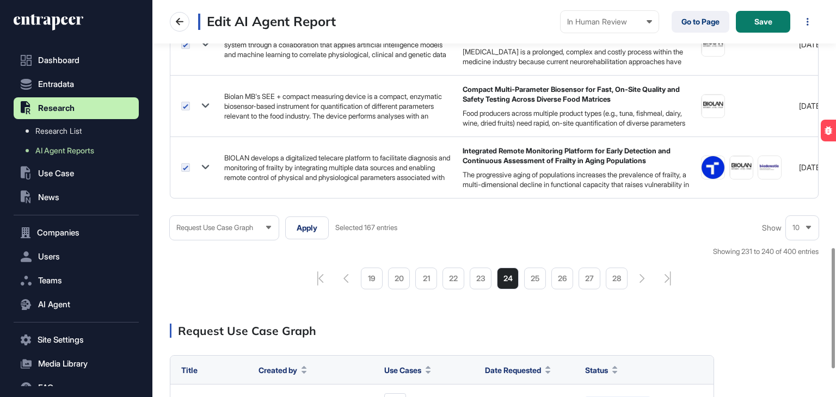
scroll to position [816, 0]
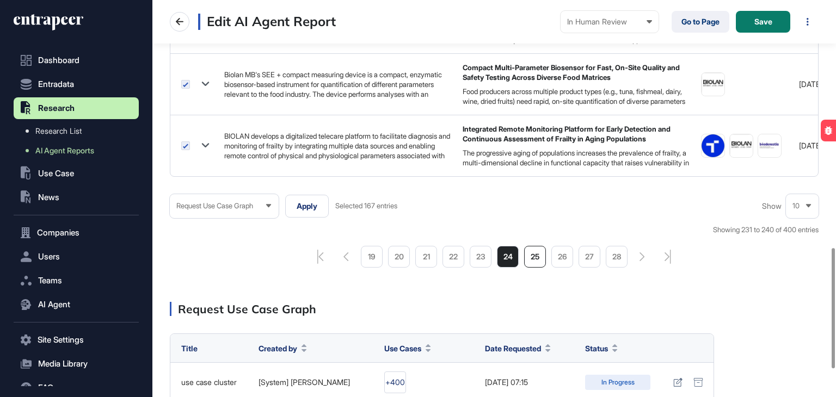
click at [535, 263] on li "25" at bounding box center [535, 257] width 22 height 22
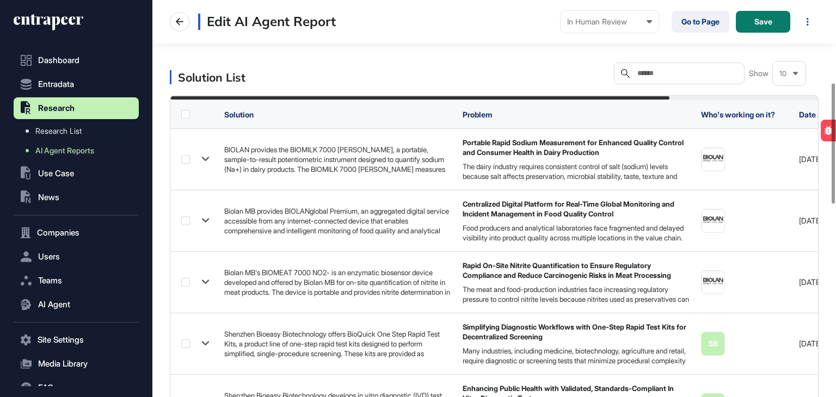
scroll to position [272, 0]
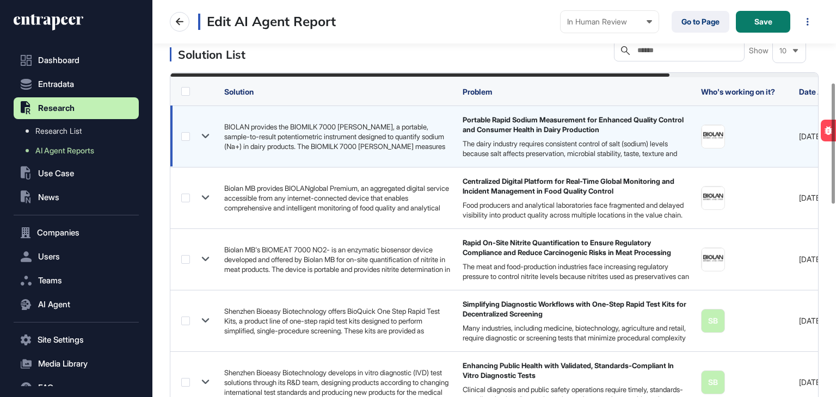
click at [181, 137] on label at bounding box center [185, 136] width 9 height 9
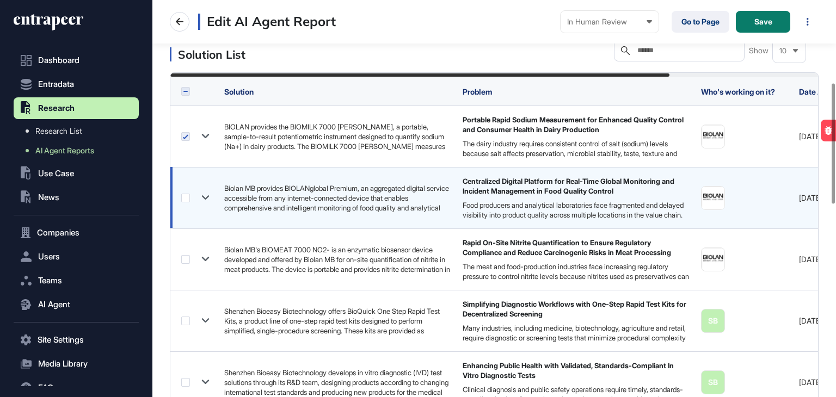
click at [185, 199] on label at bounding box center [185, 198] width 9 height 9
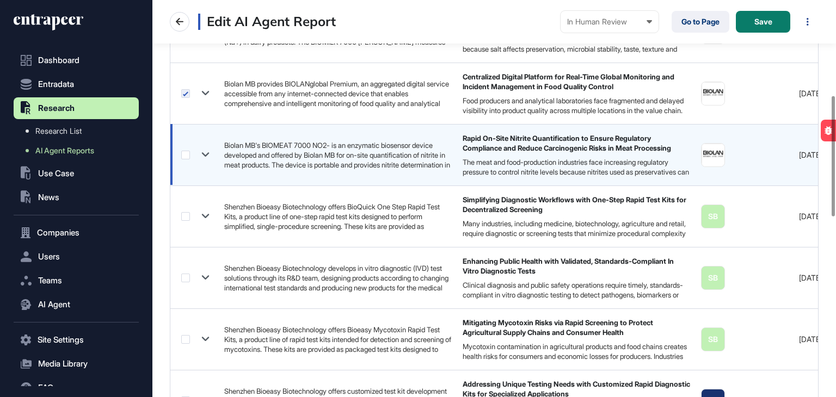
scroll to position [381, 0]
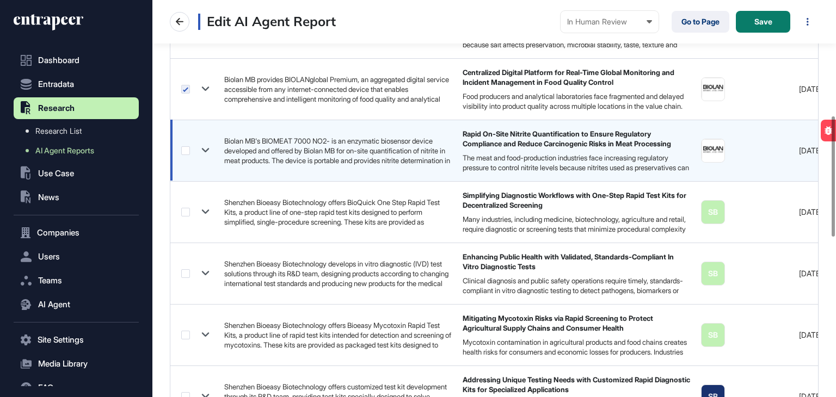
click at [183, 150] on label at bounding box center [185, 150] width 9 height 9
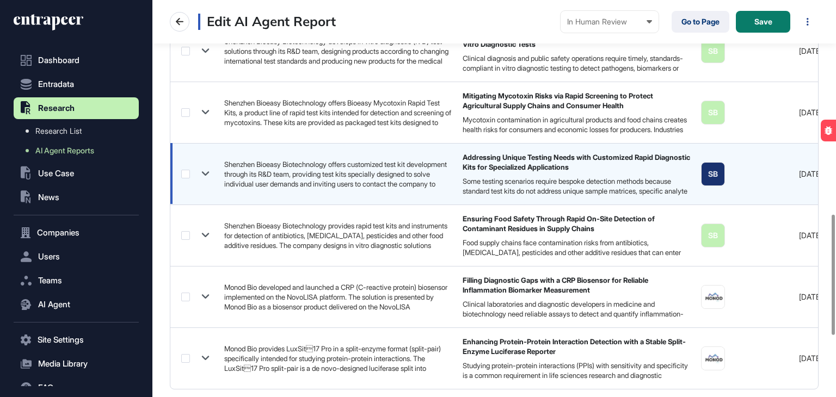
scroll to position [708, 0]
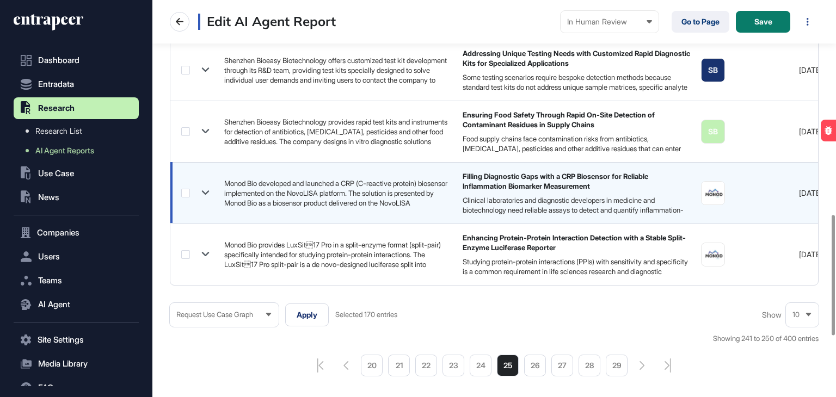
click at [184, 190] on label at bounding box center [185, 193] width 9 height 9
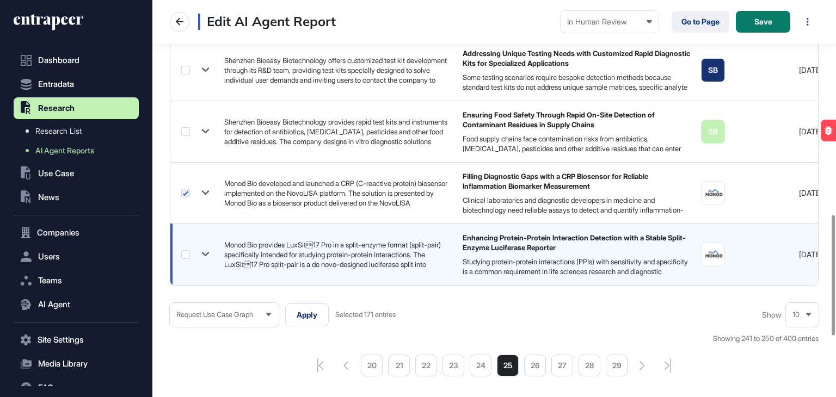
click at [186, 254] on label at bounding box center [185, 254] width 9 height 9
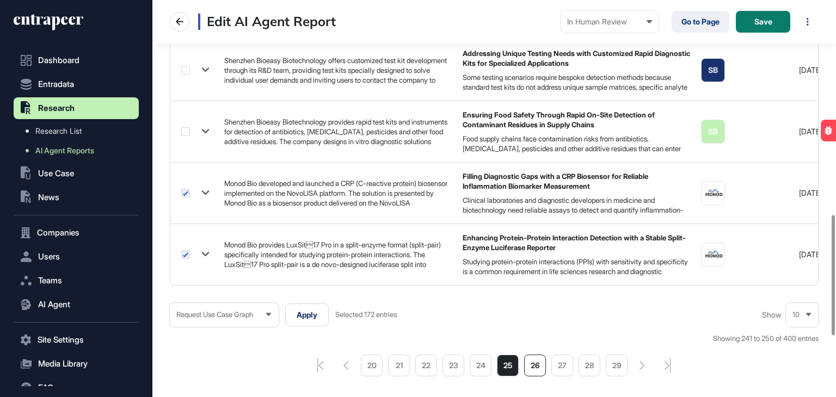
click at [536, 366] on li "26" at bounding box center [535, 366] width 22 height 22
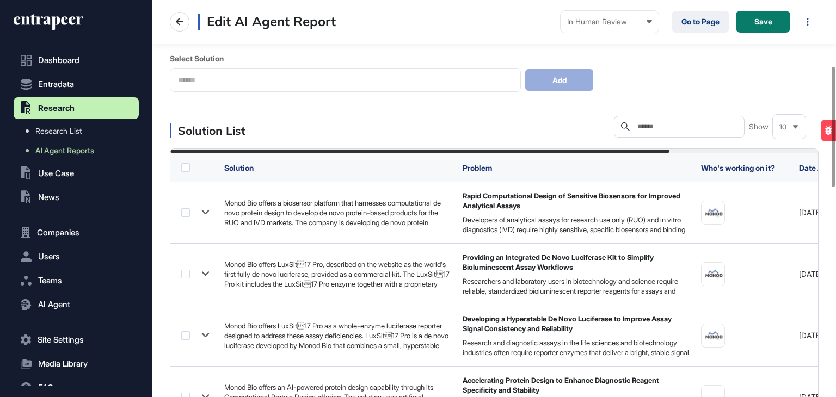
scroll to position [218, 0]
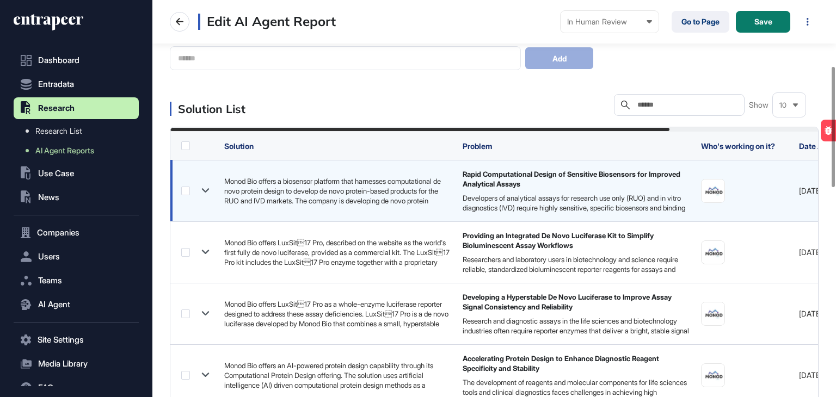
click at [182, 189] on label at bounding box center [185, 191] width 9 height 9
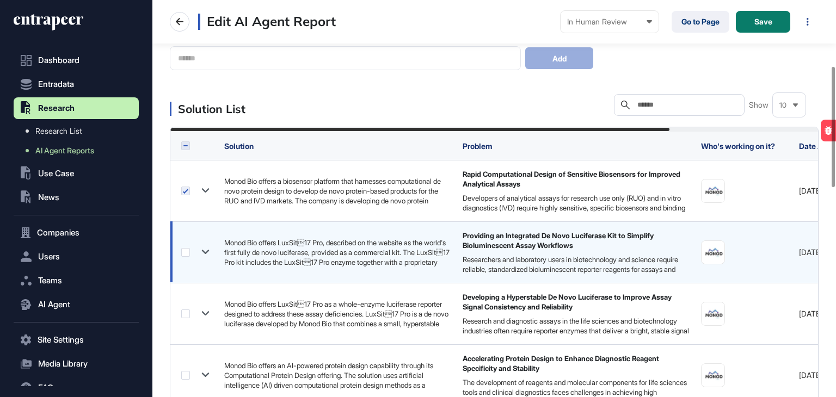
click at [185, 249] on label at bounding box center [185, 252] width 9 height 9
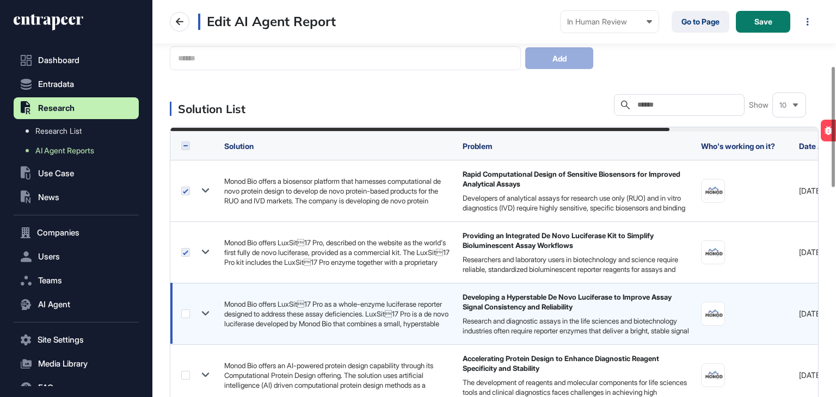
click at [186, 310] on label at bounding box center [185, 314] width 9 height 9
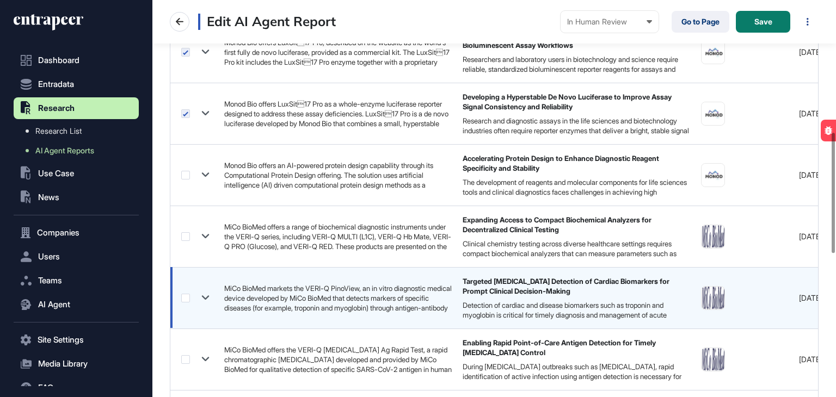
scroll to position [435, 0]
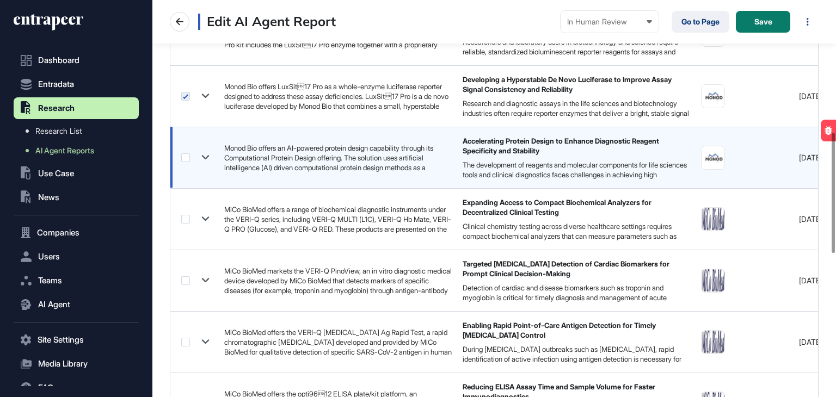
click at [183, 157] on label at bounding box center [185, 157] width 9 height 9
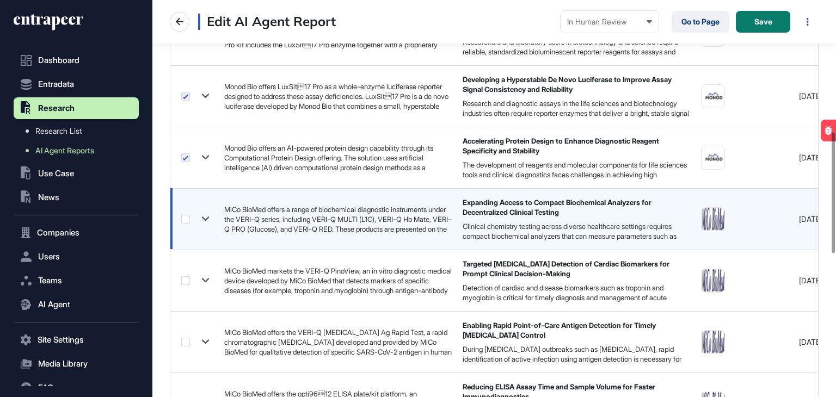
click at [187, 220] on label at bounding box center [185, 219] width 9 height 9
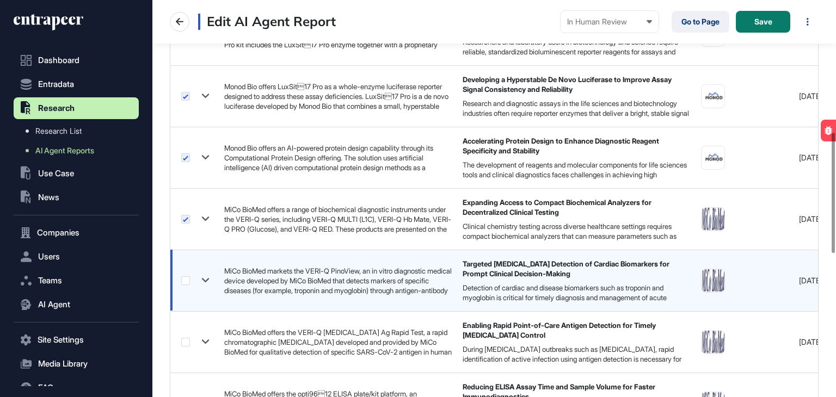
click at [185, 277] on label at bounding box center [185, 280] width 9 height 9
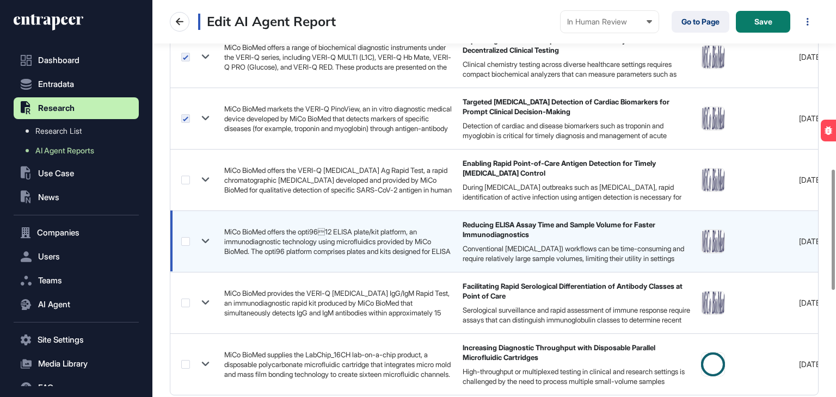
scroll to position [599, 0]
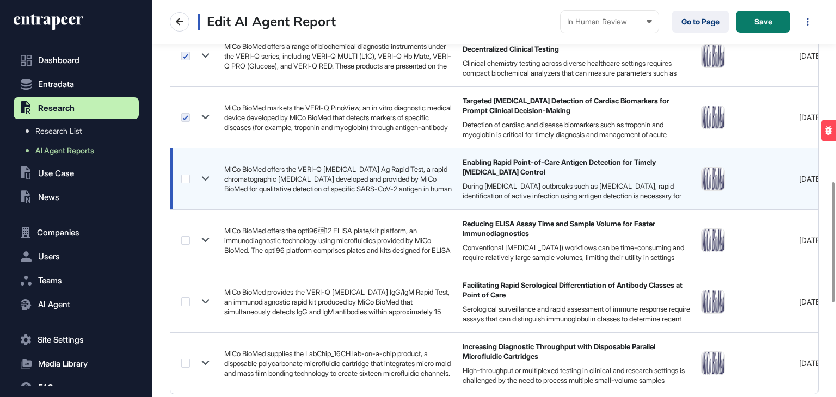
click at [185, 179] on label at bounding box center [185, 179] width 9 height 9
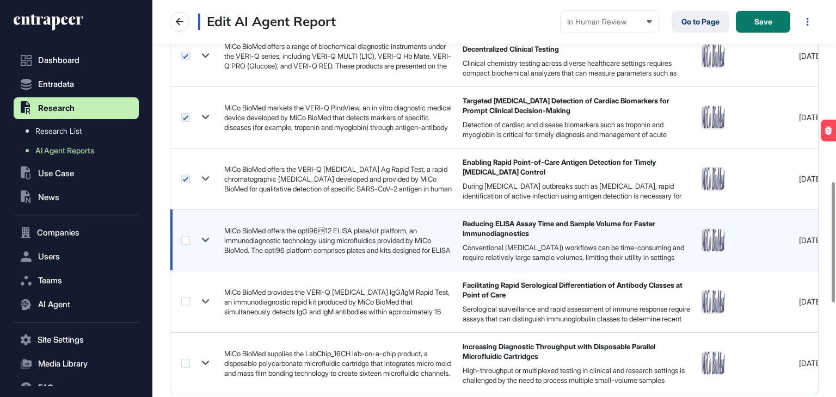
click at [187, 242] on label at bounding box center [185, 240] width 9 height 9
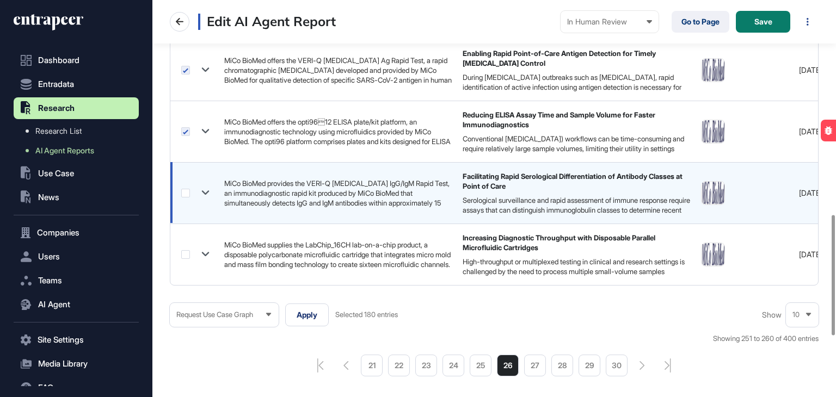
click at [182, 190] on label at bounding box center [185, 193] width 9 height 9
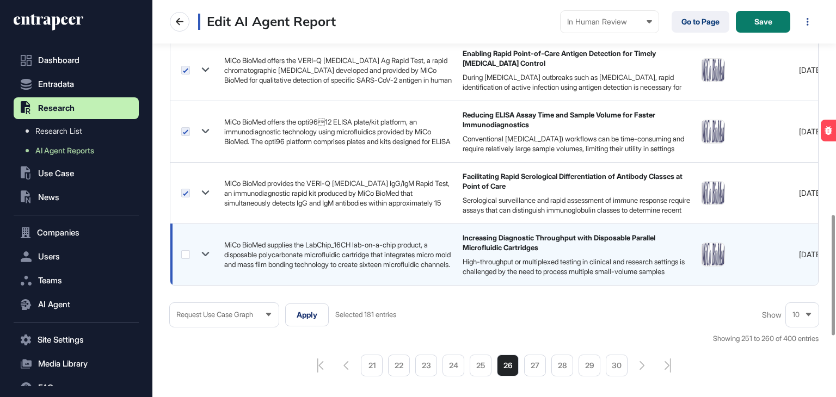
click at [183, 255] on label at bounding box center [185, 254] width 9 height 9
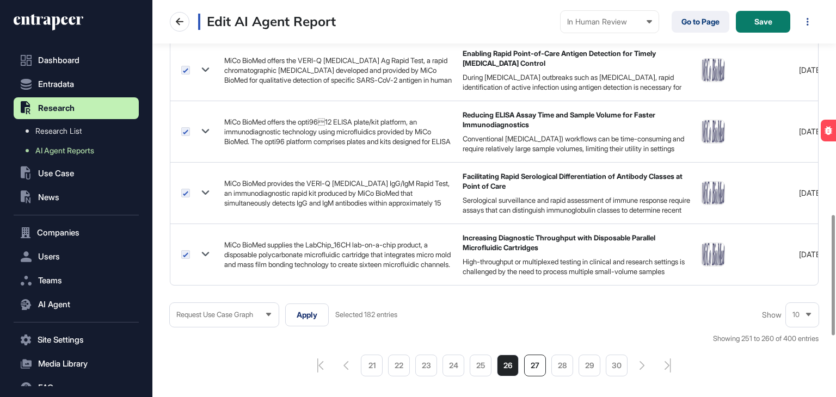
click at [540, 374] on li "27" at bounding box center [535, 366] width 22 height 22
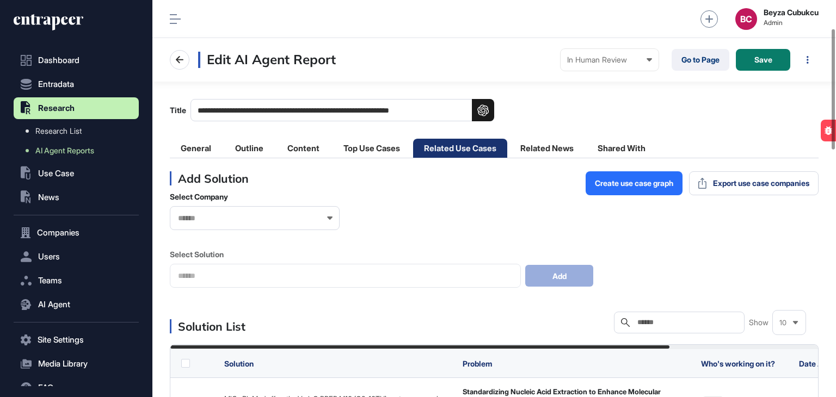
scroll to position [218, 0]
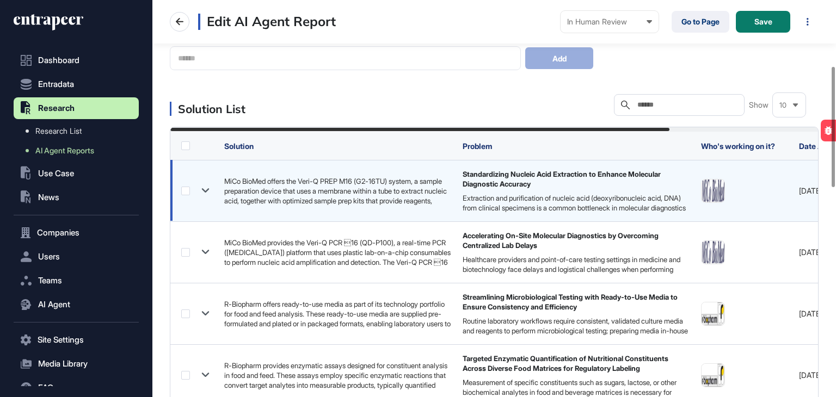
click at [186, 191] on label at bounding box center [185, 191] width 9 height 9
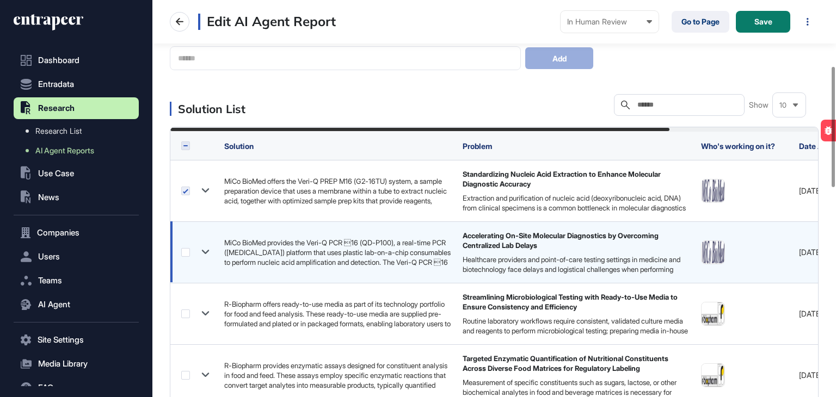
click at [182, 252] on label at bounding box center [185, 252] width 9 height 9
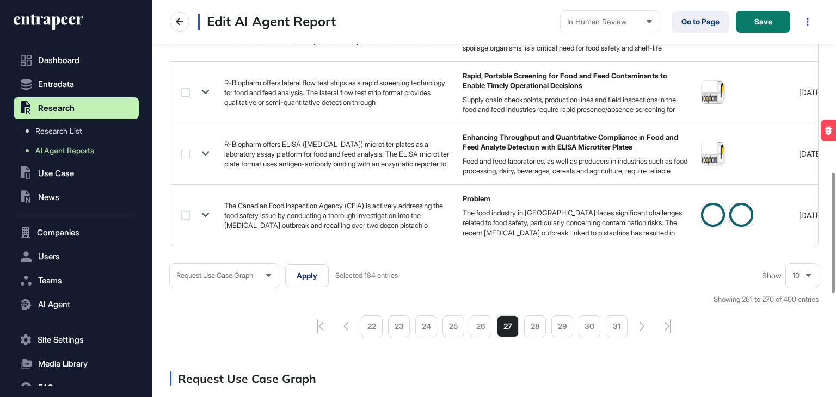
scroll to position [816, 0]
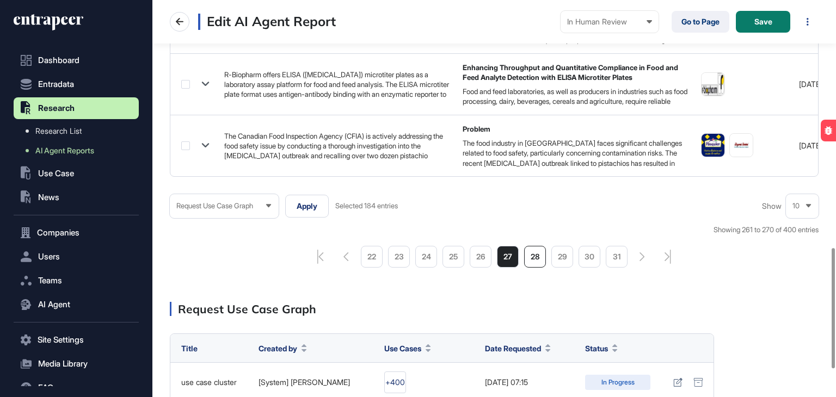
click at [542, 262] on li "28" at bounding box center [535, 257] width 22 height 22
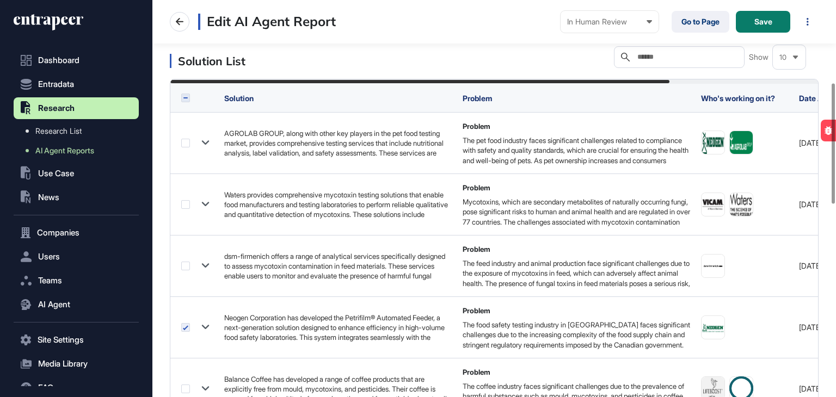
scroll to position [272, 0]
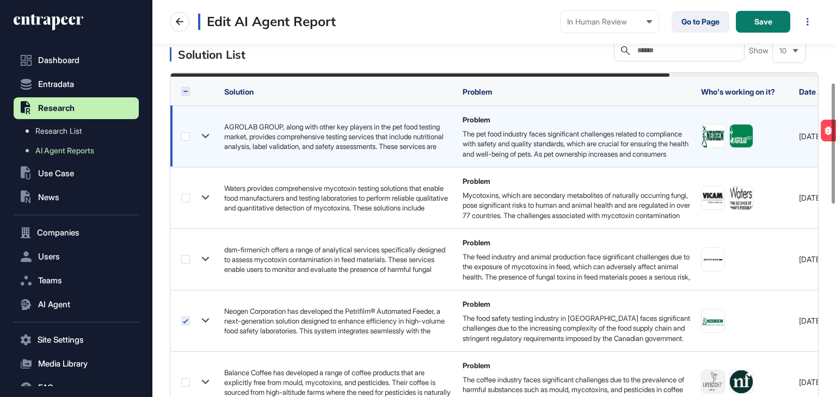
click at [183, 138] on label at bounding box center [185, 136] width 9 height 9
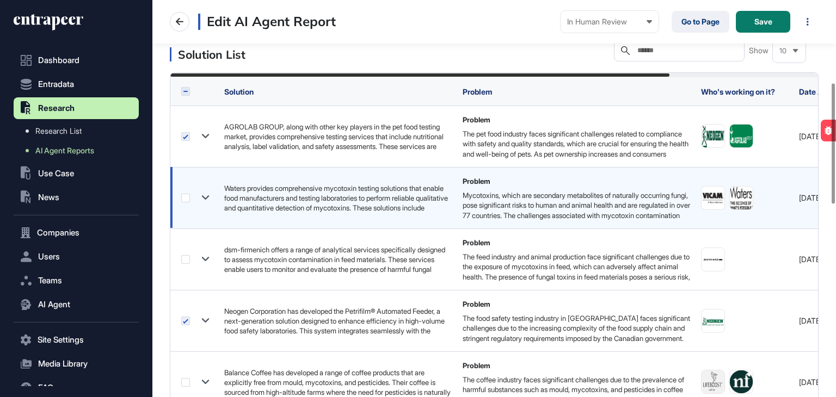
click at [188, 195] on label at bounding box center [185, 198] width 9 height 9
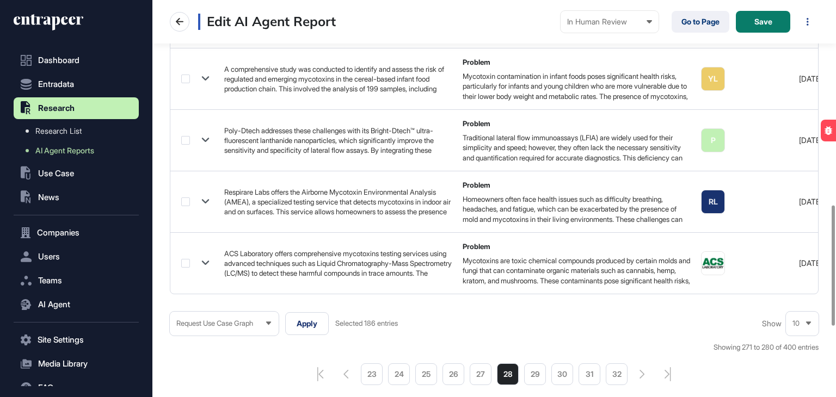
scroll to position [762, 0]
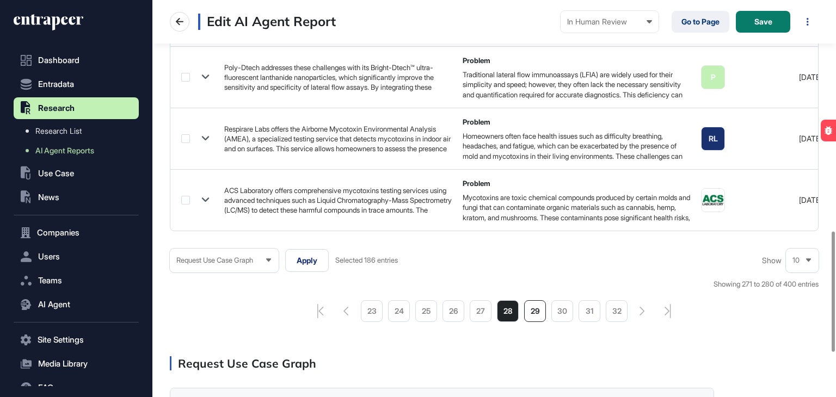
click at [528, 319] on li "29" at bounding box center [535, 311] width 22 height 22
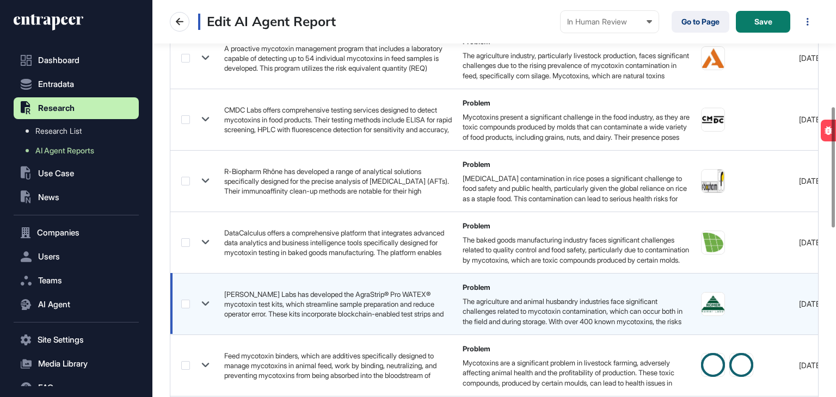
scroll to position [381, 0]
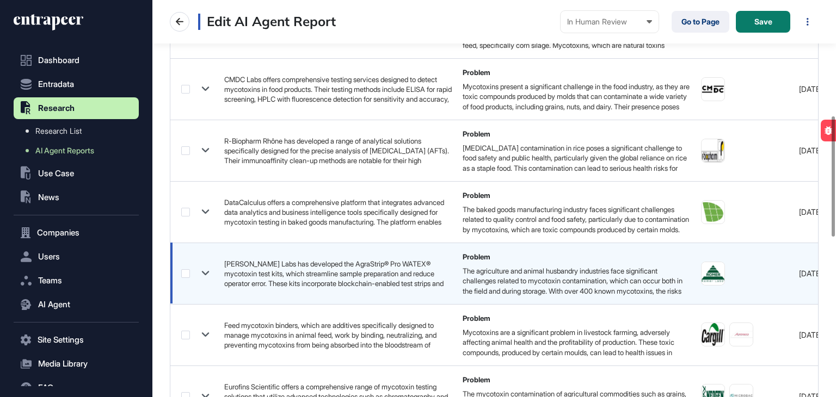
click at [185, 272] on label at bounding box center [185, 273] width 9 height 9
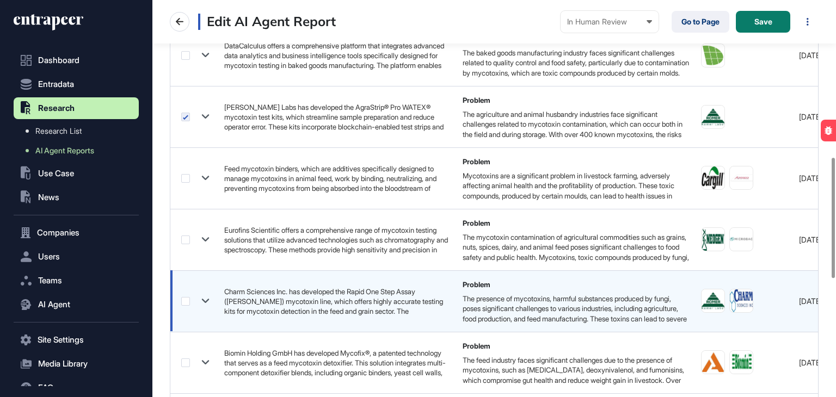
scroll to position [544, 0]
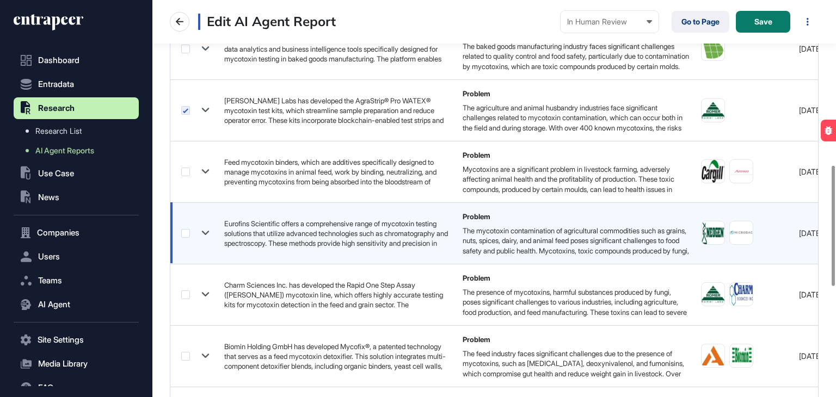
click at [184, 230] on label at bounding box center [185, 233] width 9 height 9
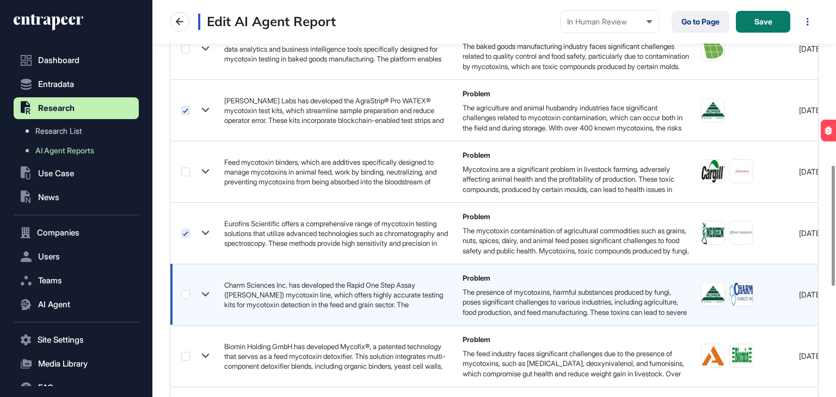
click at [185, 296] on label at bounding box center [185, 295] width 9 height 9
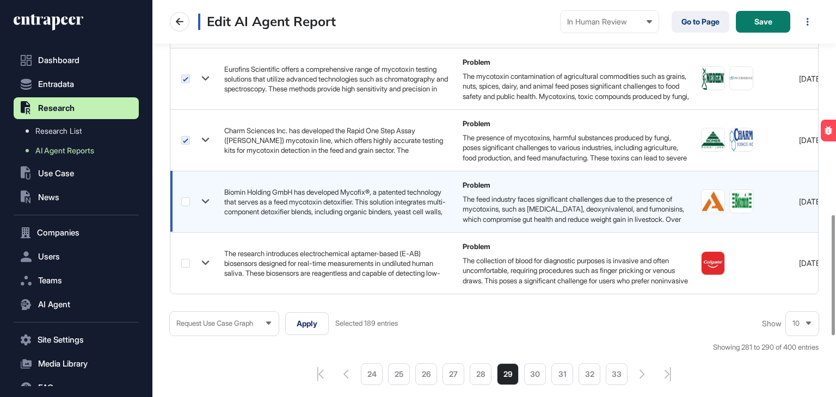
scroll to position [708, 0]
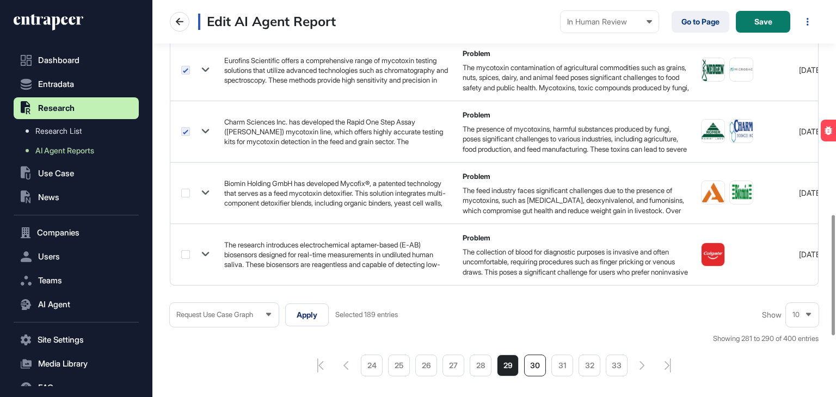
click at [535, 365] on li "30" at bounding box center [535, 366] width 22 height 22
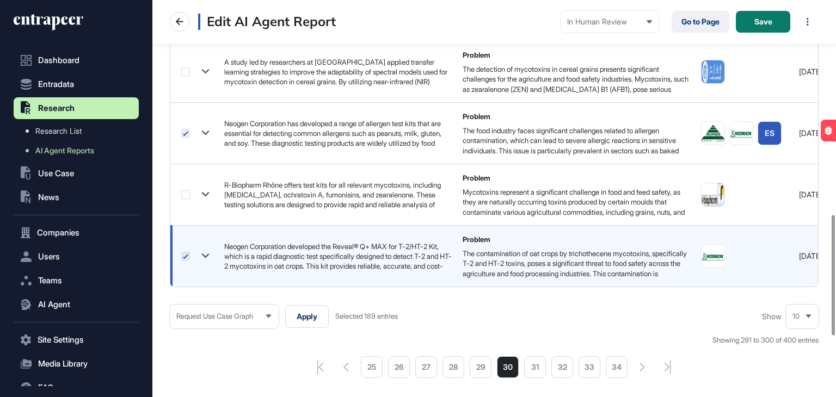
scroll to position [708, 0]
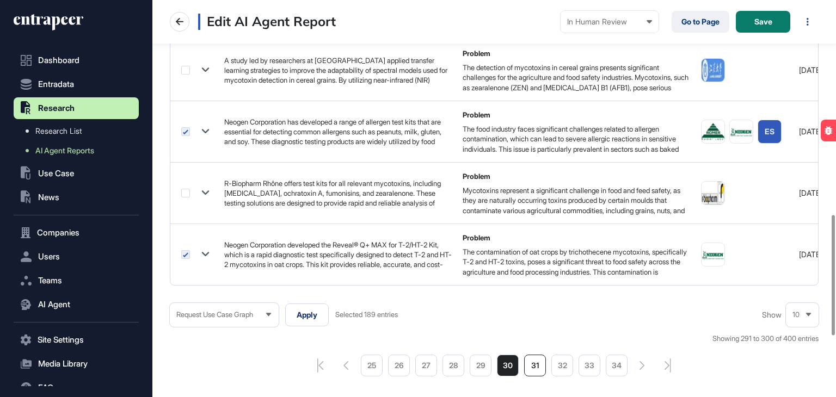
click at [544, 366] on li "31" at bounding box center [535, 366] width 22 height 22
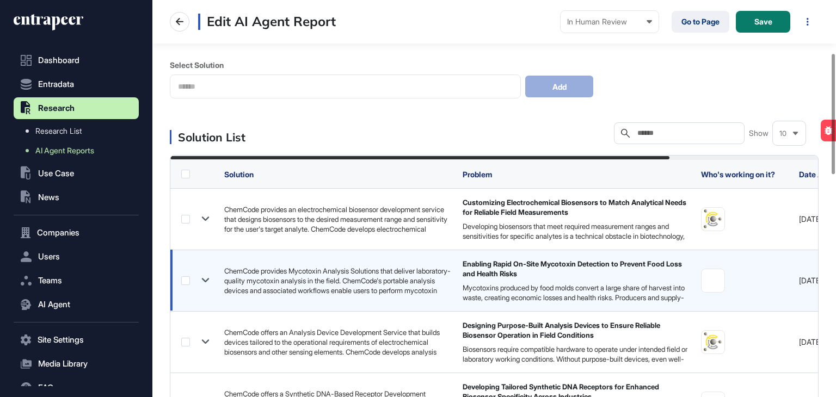
scroll to position [218, 0]
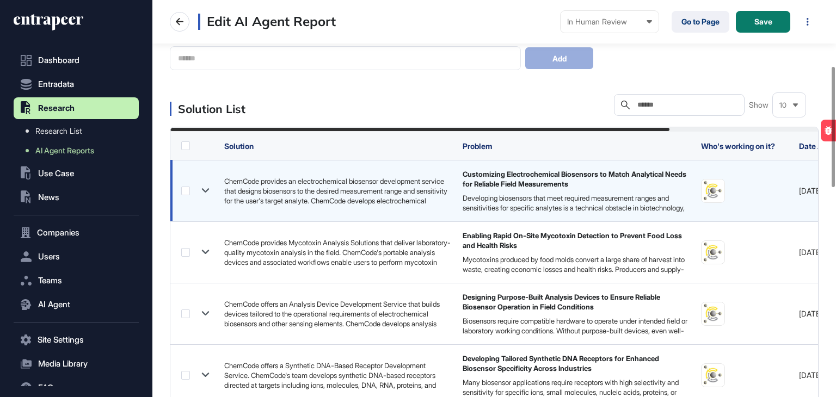
click at [186, 192] on label at bounding box center [185, 191] width 9 height 9
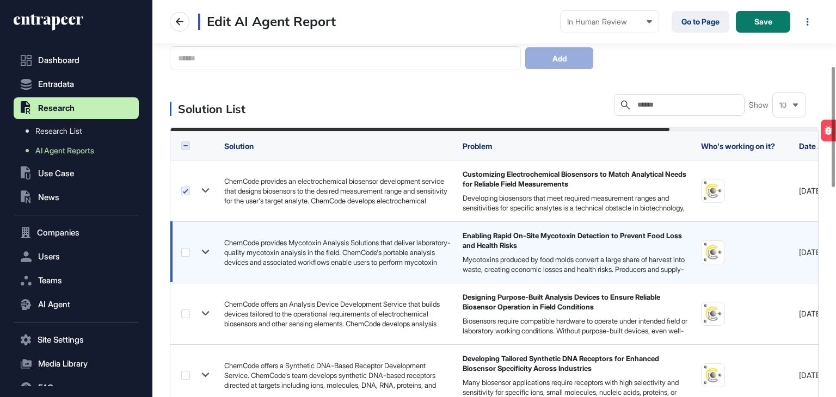
click at [188, 253] on label at bounding box center [185, 252] width 9 height 9
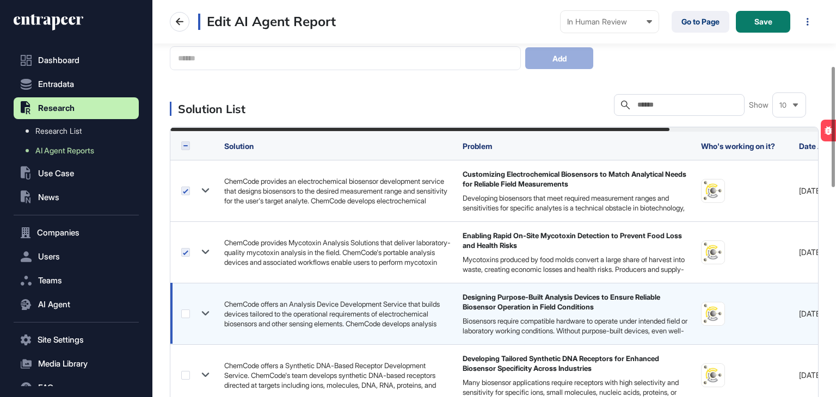
drag, startPoint x: 187, startPoint y: 313, endPoint x: 211, endPoint y: 286, distance: 35.8
click at [188, 312] on label at bounding box center [185, 314] width 9 height 9
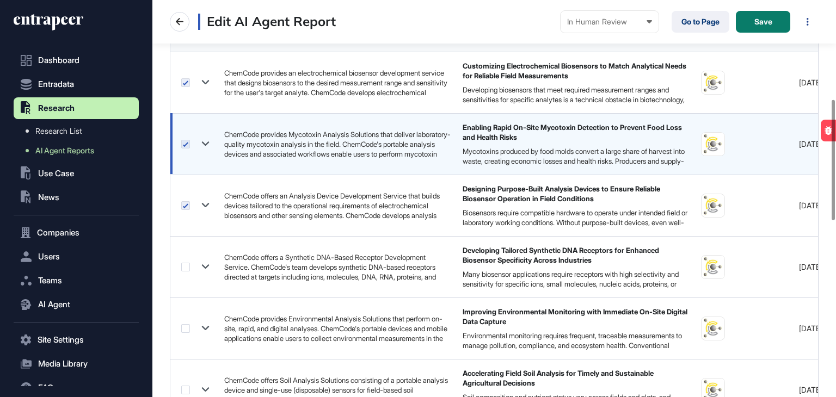
scroll to position [327, 0]
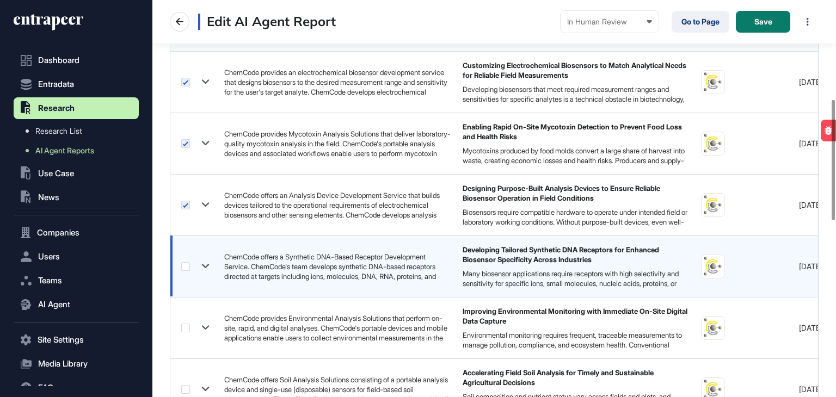
click at [189, 266] on label at bounding box center [185, 266] width 9 height 9
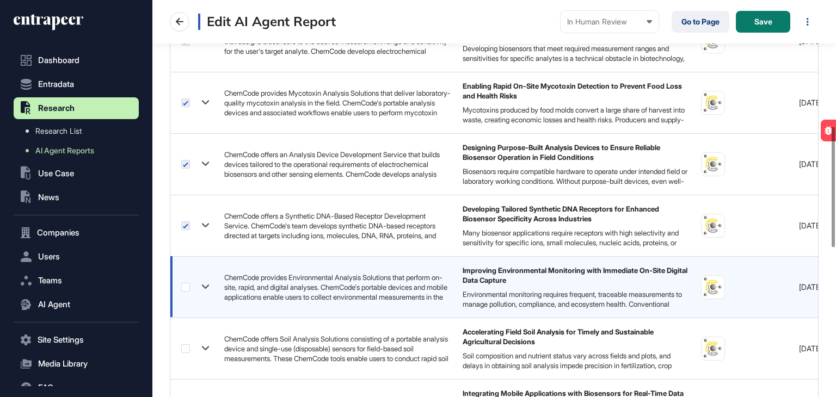
scroll to position [490, 0]
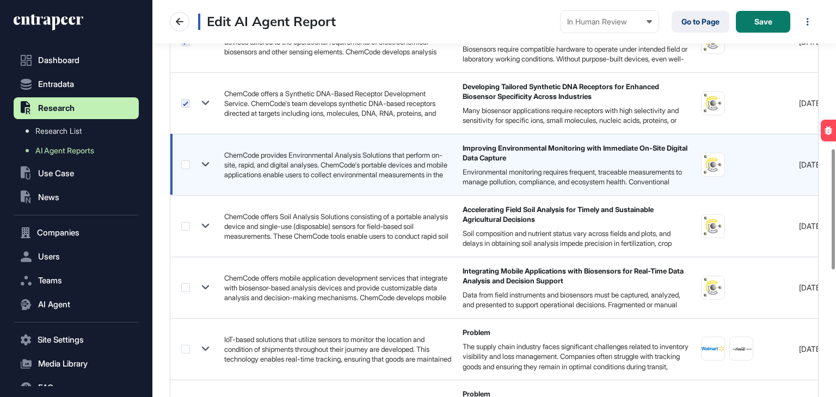
click at [188, 164] on label at bounding box center [185, 165] width 9 height 9
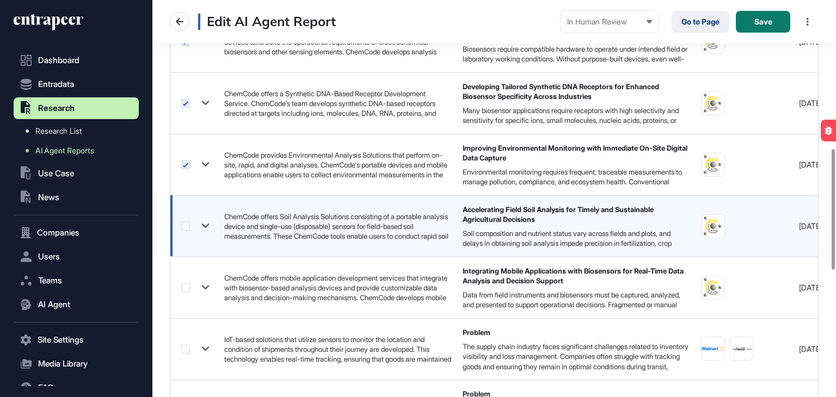
click at [185, 225] on label at bounding box center [185, 226] width 9 height 9
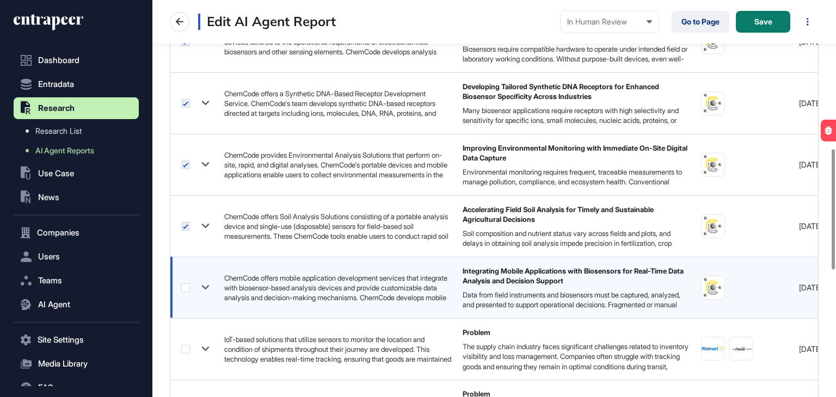
click at [188, 284] on label at bounding box center [185, 288] width 9 height 9
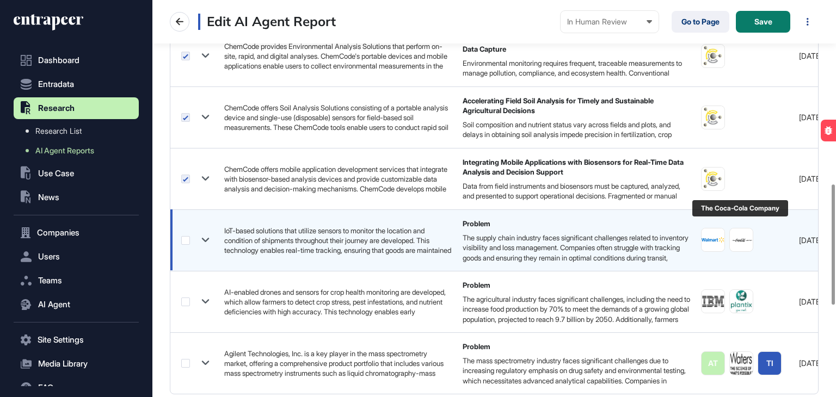
scroll to position [708, 0]
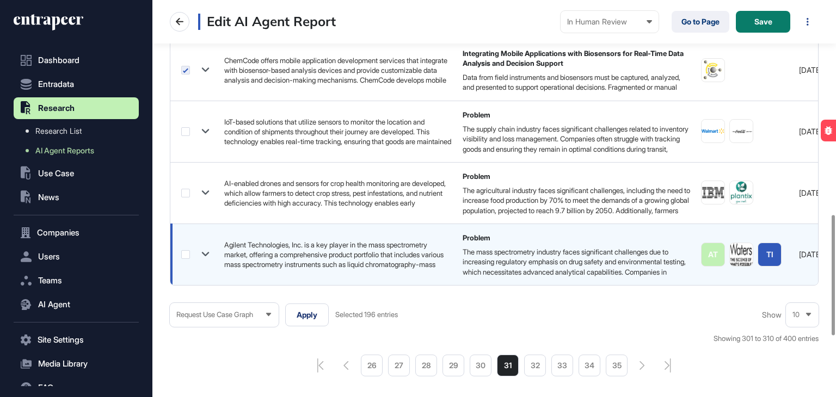
click at [182, 251] on label at bounding box center [185, 254] width 9 height 9
click at [185, 254] on label at bounding box center [185, 254] width 9 height 9
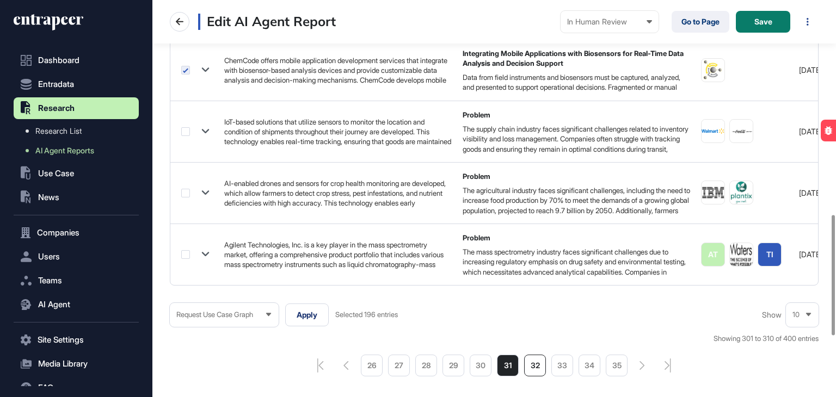
click at [537, 367] on li "32" at bounding box center [535, 366] width 22 height 22
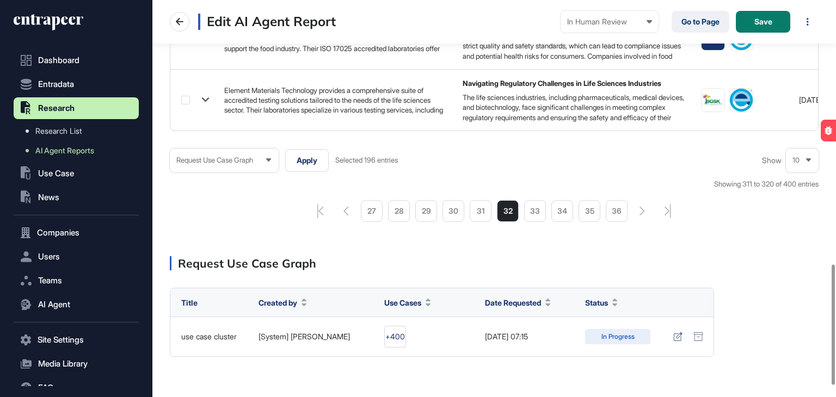
scroll to position [871, 0]
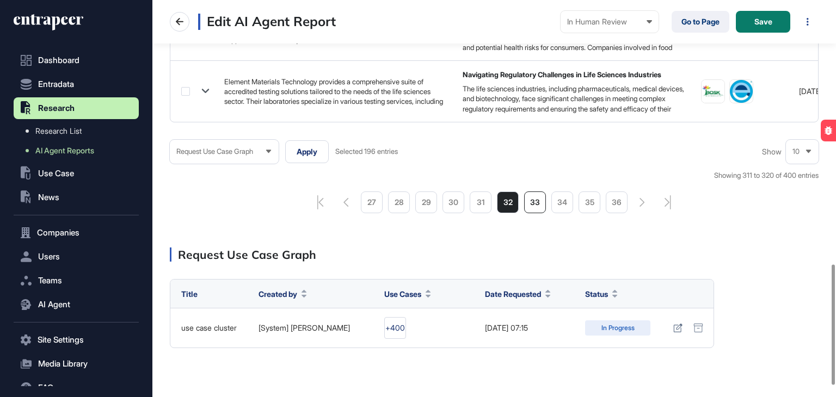
click at [531, 210] on li "33" at bounding box center [535, 203] width 22 height 22
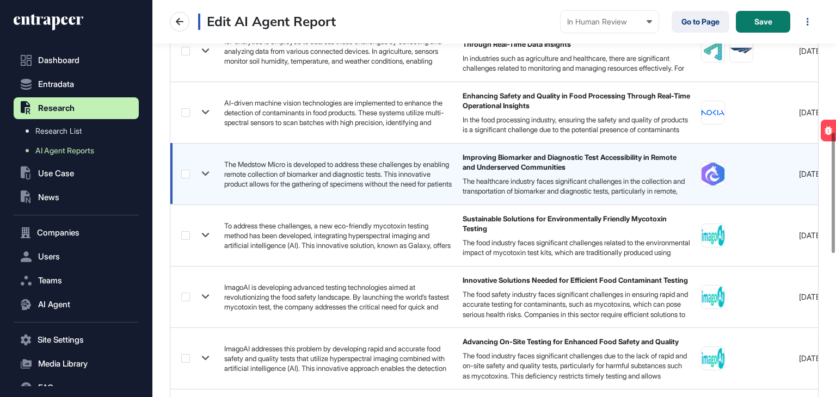
scroll to position [435, 0]
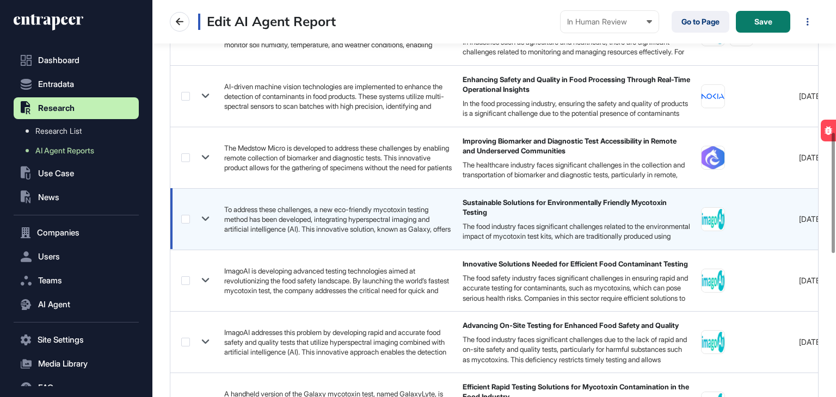
click at [182, 219] on label at bounding box center [185, 219] width 9 height 9
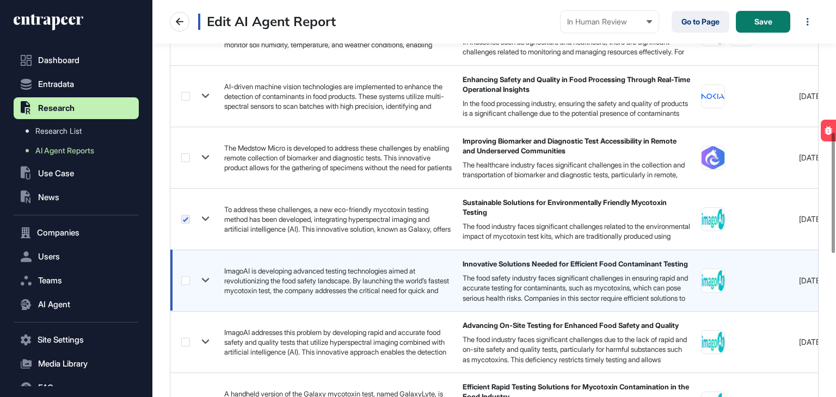
click at [185, 276] on label at bounding box center [185, 280] width 9 height 9
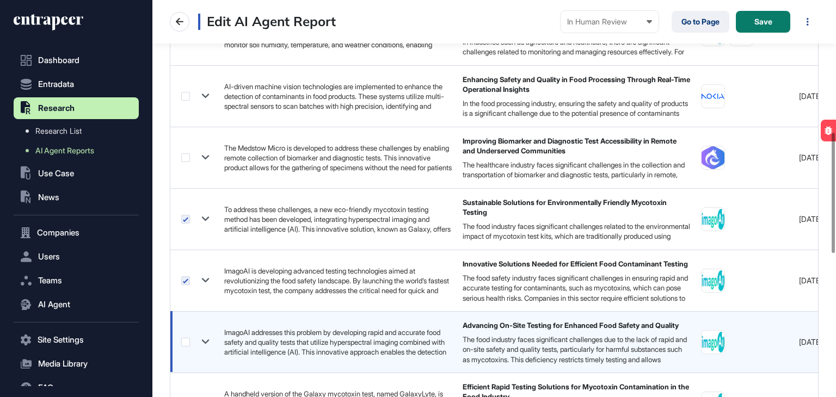
click at [186, 343] on label at bounding box center [185, 342] width 9 height 9
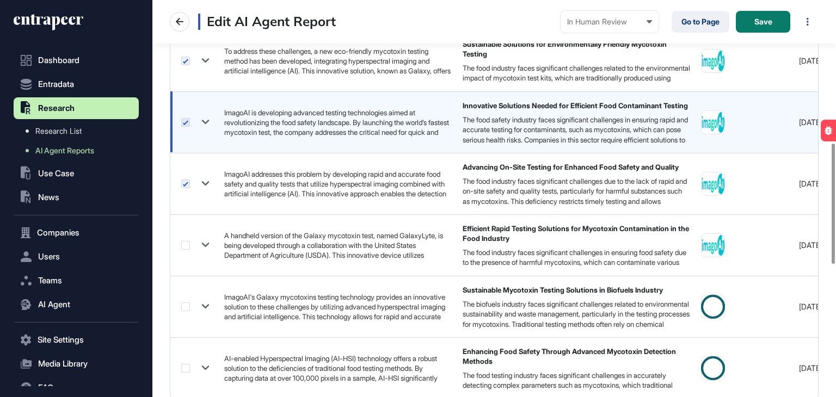
scroll to position [599, 0]
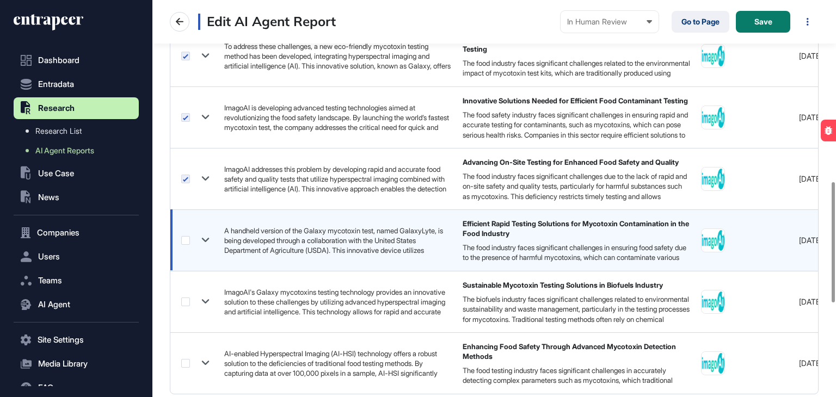
click at [183, 242] on label at bounding box center [185, 240] width 9 height 9
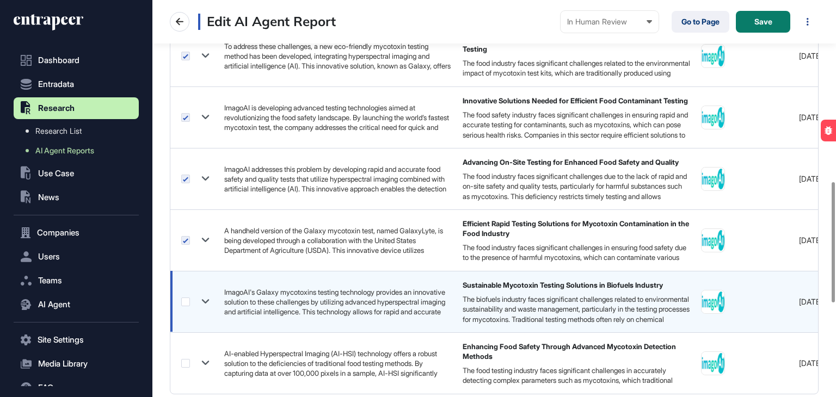
click at [188, 295] on div at bounding box center [197, 302] width 32 height 16
click at [187, 305] on label at bounding box center [185, 302] width 9 height 9
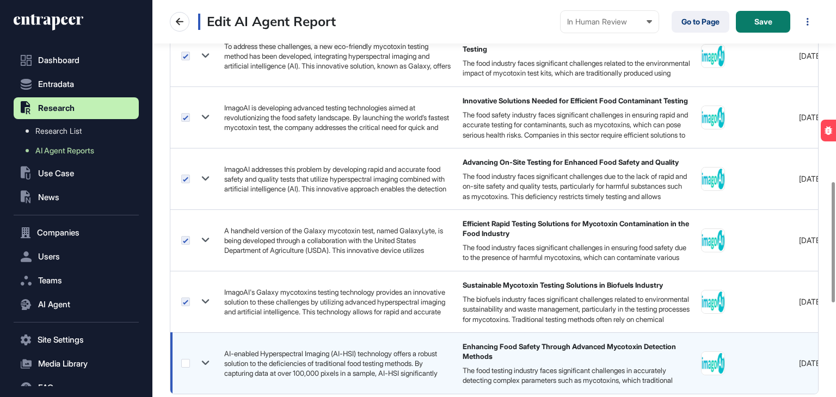
click at [187, 364] on label at bounding box center [185, 363] width 9 height 9
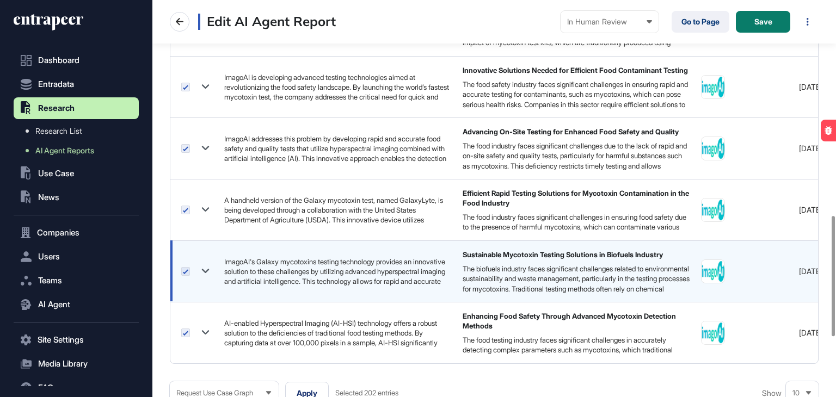
scroll to position [762, 0]
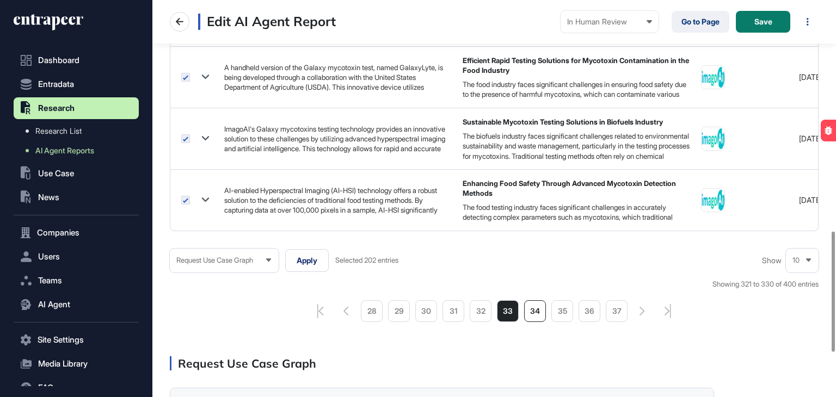
click at [540, 315] on li "34" at bounding box center [535, 311] width 22 height 22
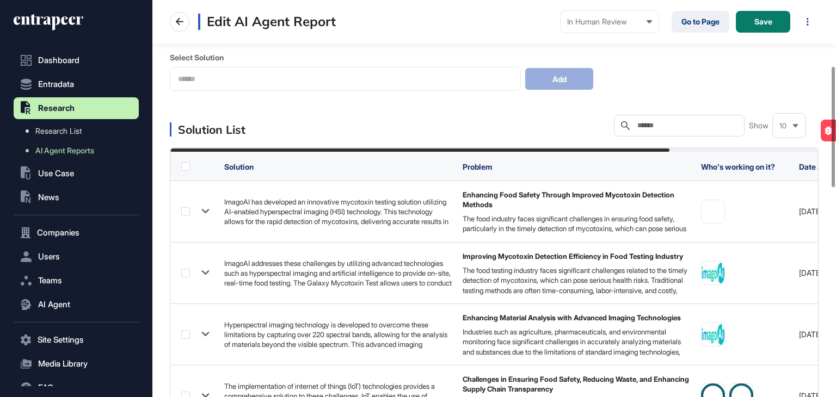
scroll to position [218, 0]
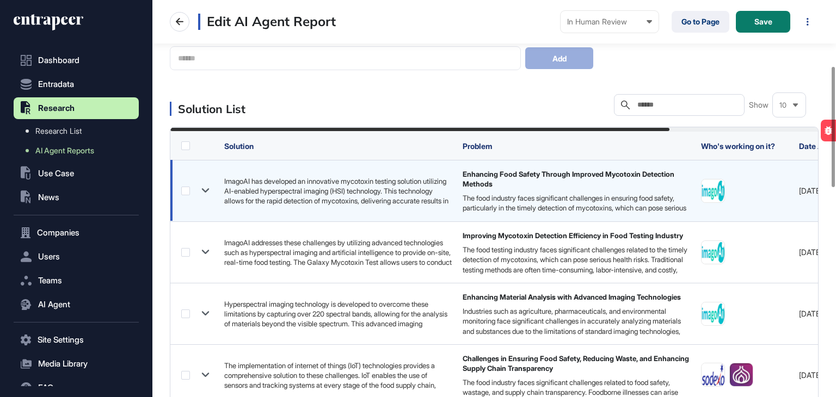
click at [187, 188] on label at bounding box center [185, 191] width 9 height 9
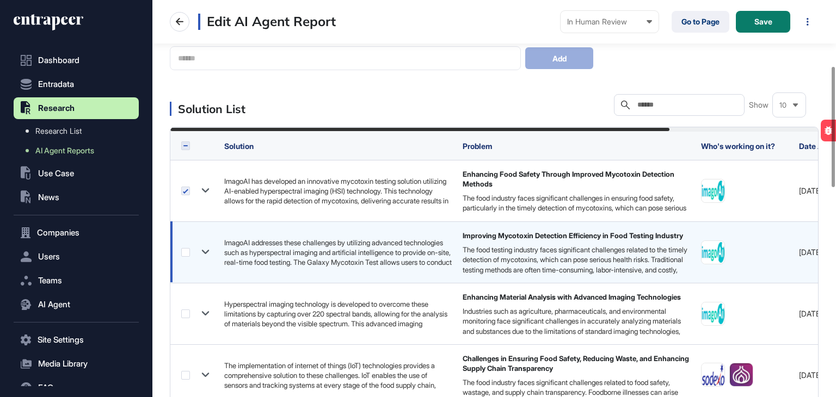
click at [186, 254] on label at bounding box center [185, 252] width 9 height 9
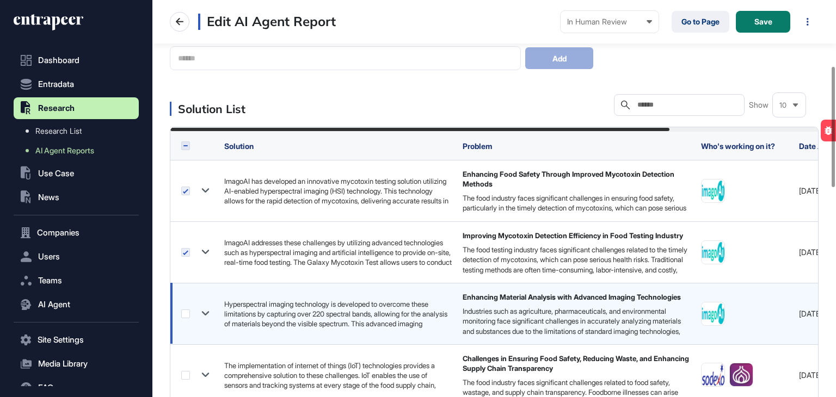
click at [183, 314] on label at bounding box center [185, 314] width 9 height 9
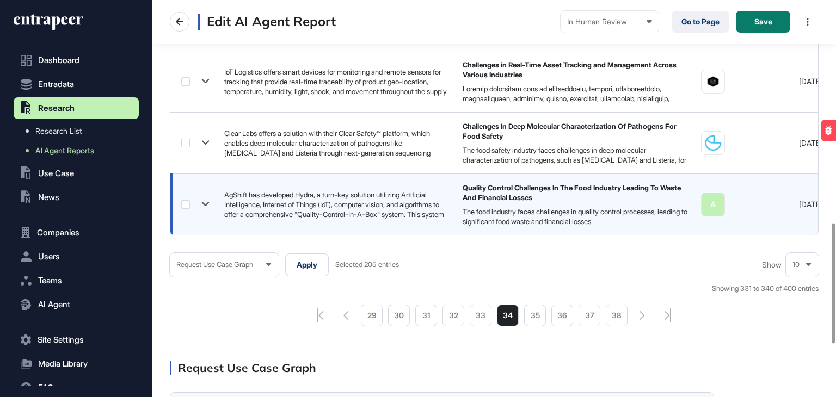
scroll to position [762, 0]
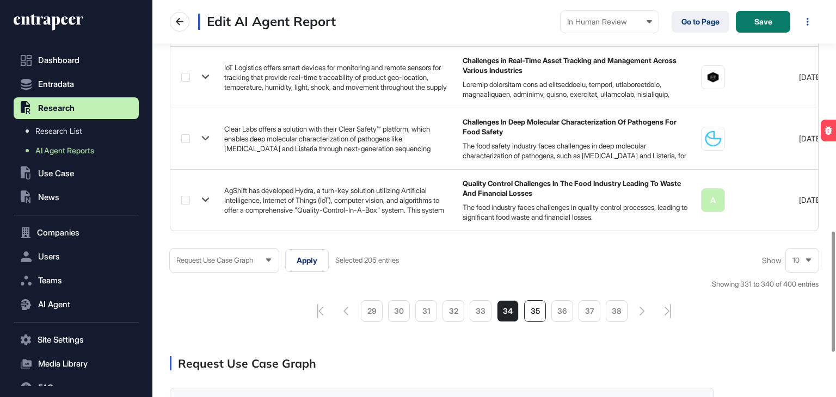
click at [538, 312] on li "35" at bounding box center [535, 311] width 22 height 22
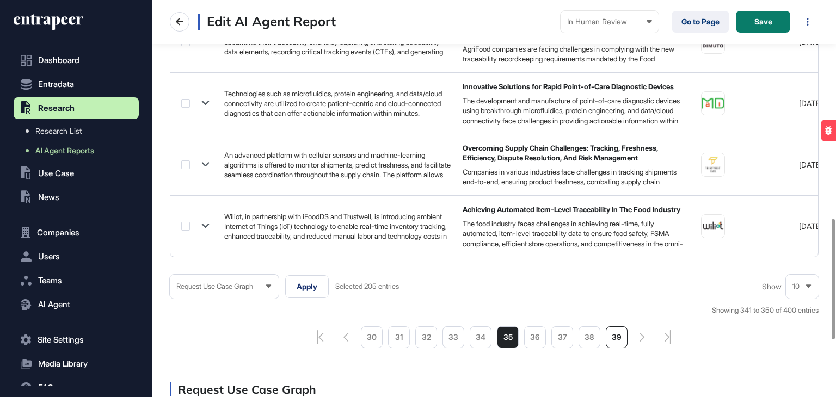
scroll to position [762, 0]
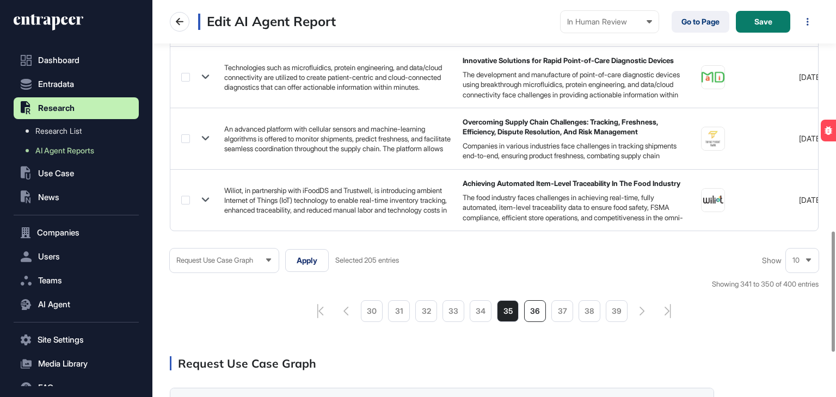
click at [532, 319] on li "36" at bounding box center [535, 311] width 22 height 22
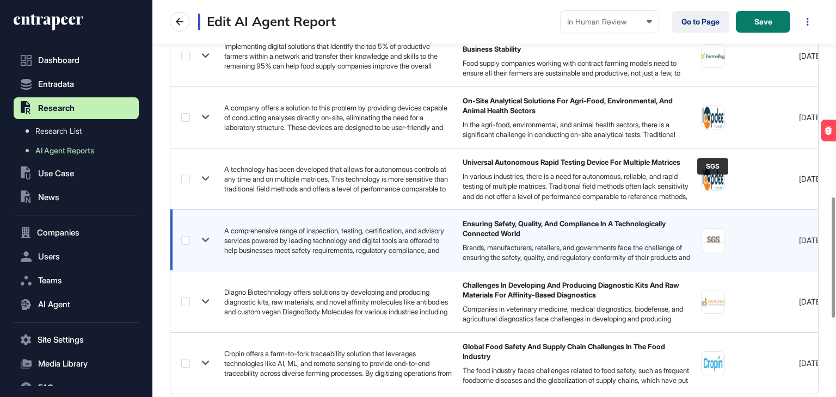
scroll to position [762, 0]
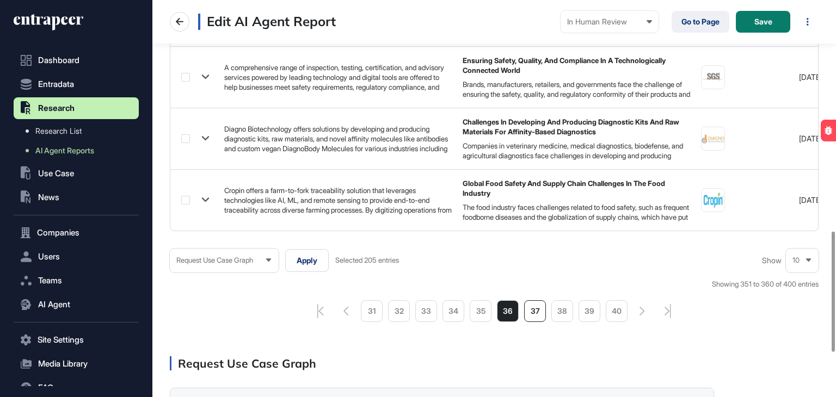
click at [529, 315] on li "37" at bounding box center [535, 311] width 22 height 22
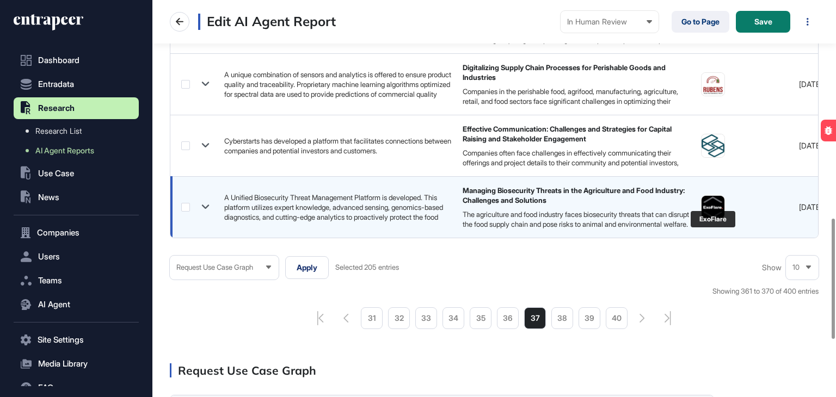
scroll to position [762, 0]
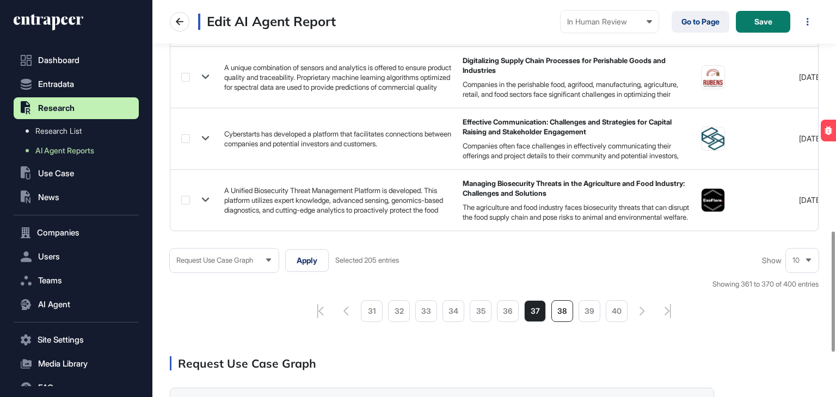
click at [560, 322] on li "38" at bounding box center [562, 311] width 22 height 22
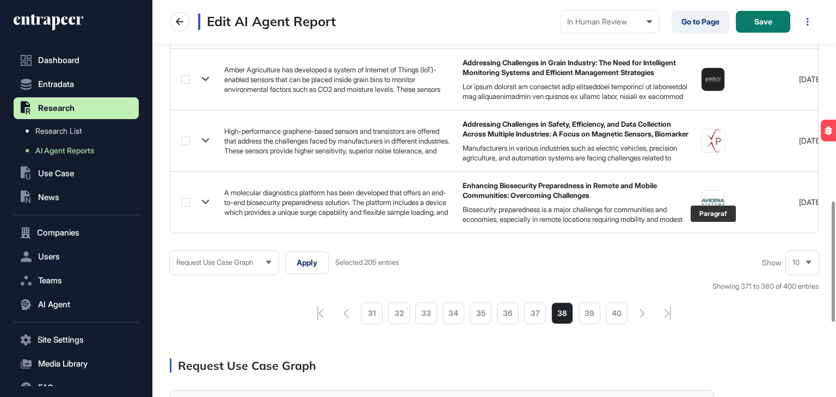
scroll to position [762, 0]
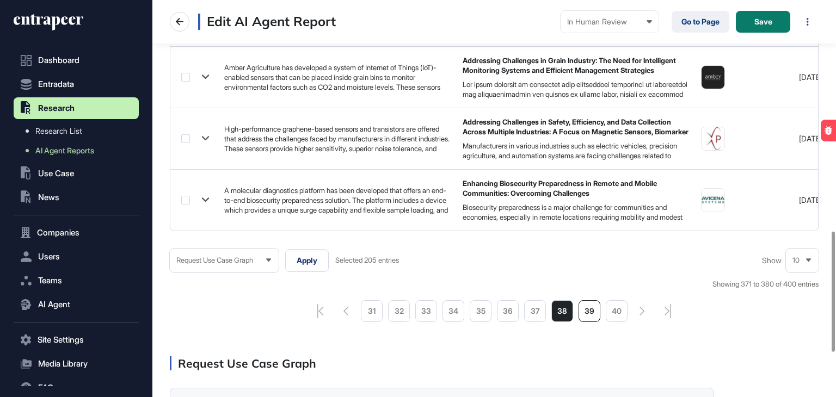
click at [588, 316] on li "39" at bounding box center [590, 311] width 22 height 22
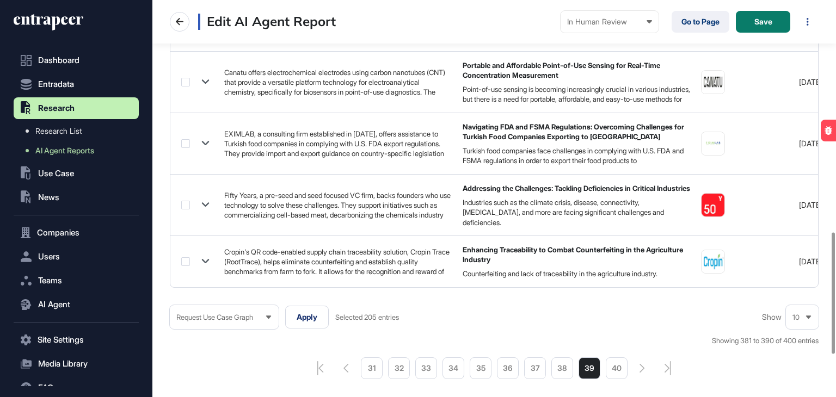
scroll to position [762, 0]
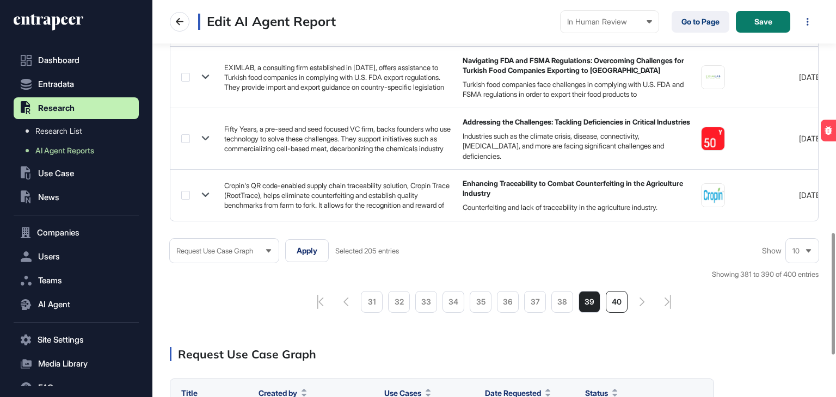
click at [618, 310] on li "40" at bounding box center [617, 302] width 22 height 22
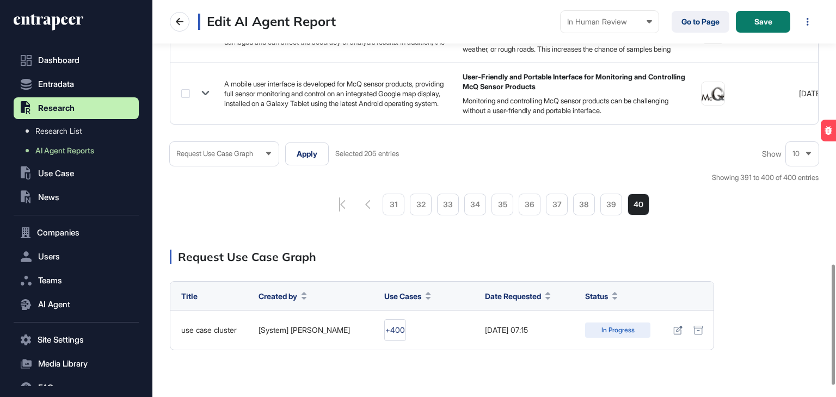
scroll to position [871, 0]
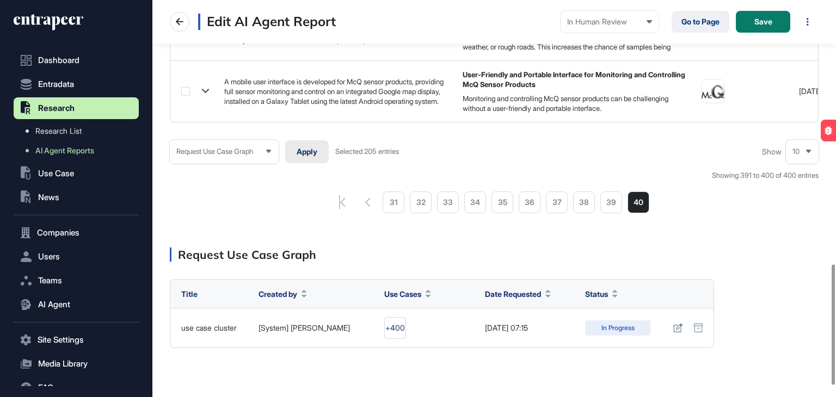
click at [309, 161] on button "Apply" at bounding box center [307, 151] width 44 height 23
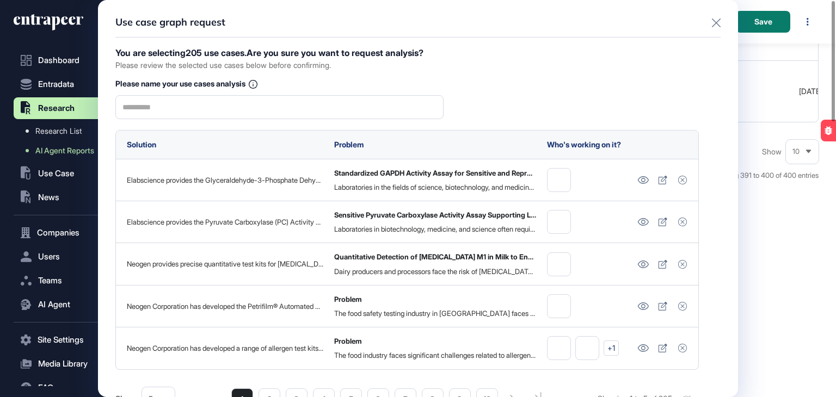
scroll to position [0, 0]
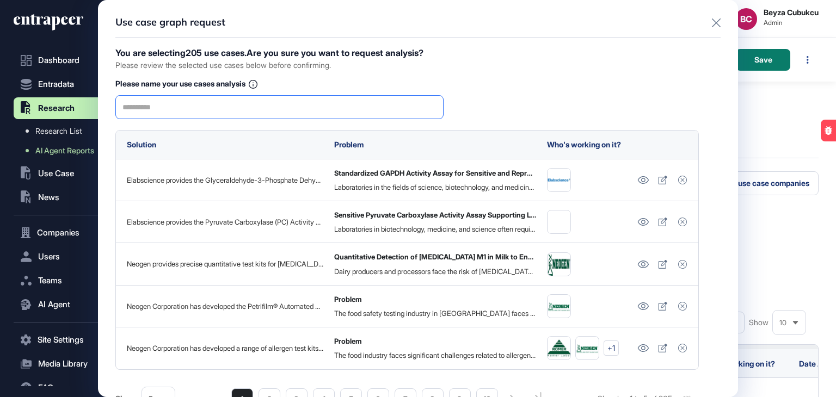
click at [309, 112] on input "text" at bounding box center [279, 107] width 314 height 23
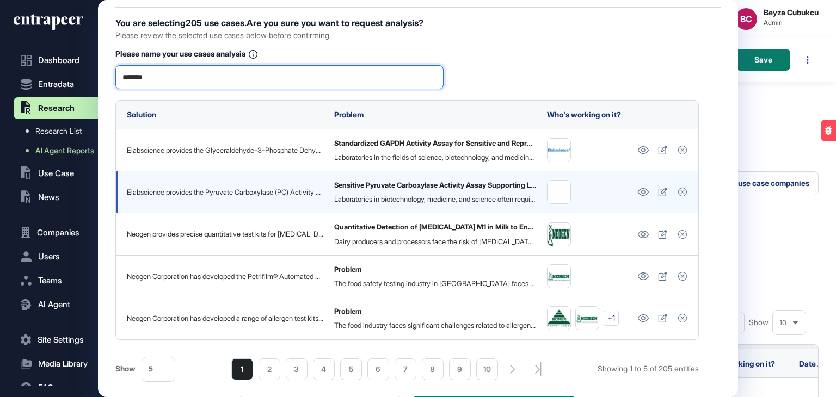
scroll to position [55, 0]
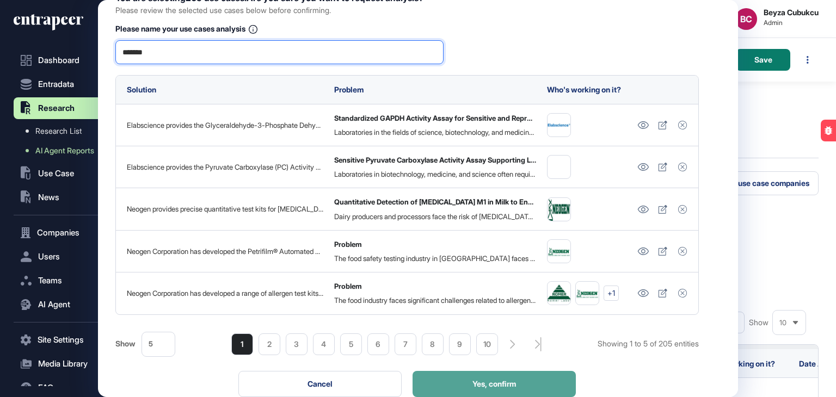
type input "*******"
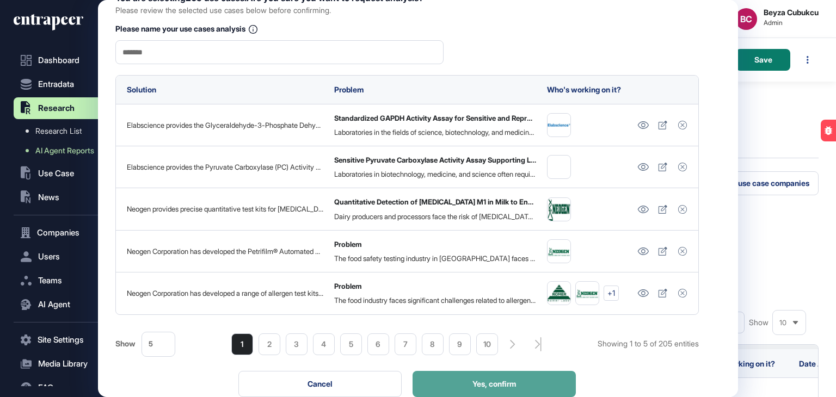
click at [519, 377] on button "Yes, confirm" at bounding box center [494, 384] width 163 height 26
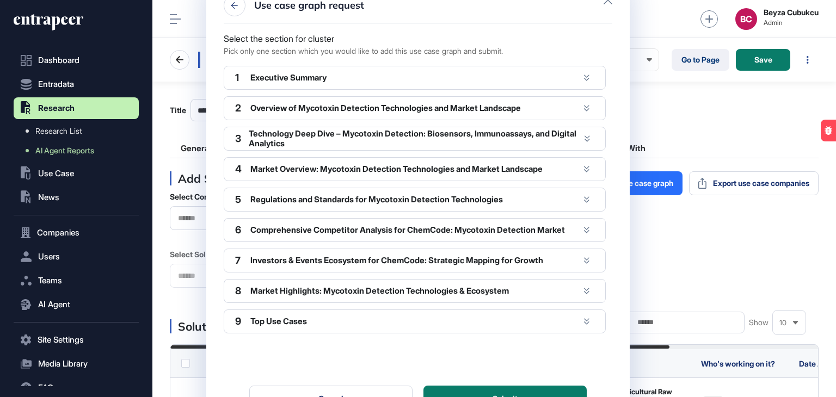
click at [364, 76] on div "Executive Summary" at bounding box center [414, 78] width 329 height 10
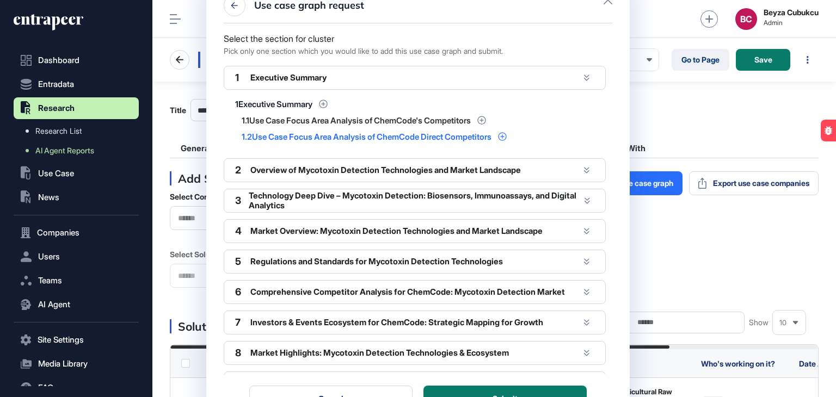
click at [507, 138] on icon at bounding box center [502, 136] width 9 height 9
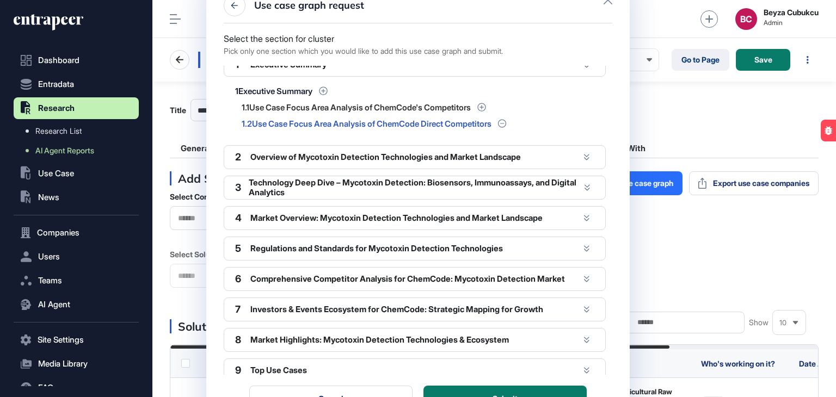
scroll to position [21, 0]
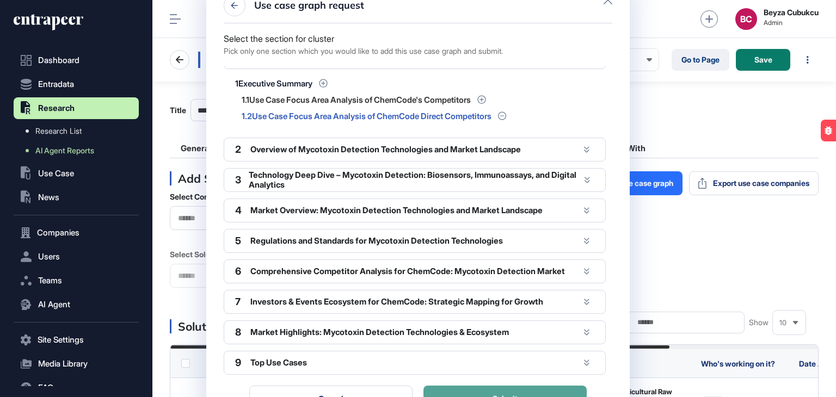
click at [511, 392] on button "Submit" at bounding box center [504, 399] width 163 height 26
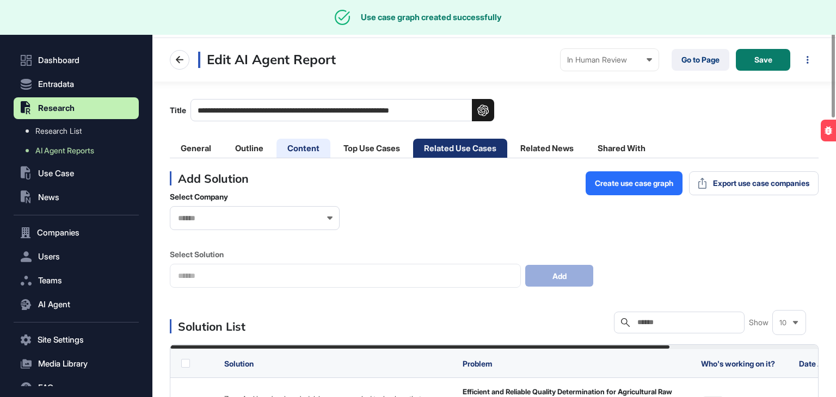
click at [294, 146] on li "Content" at bounding box center [303, 148] width 54 height 19
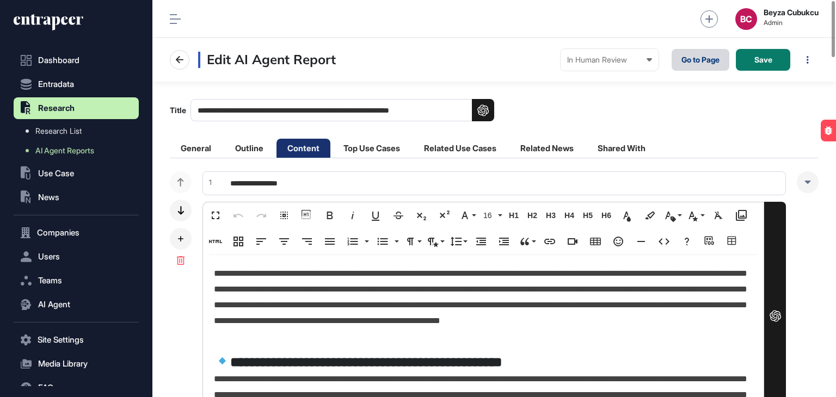
click at [688, 58] on link "Go to Page" at bounding box center [701, 60] width 58 height 22
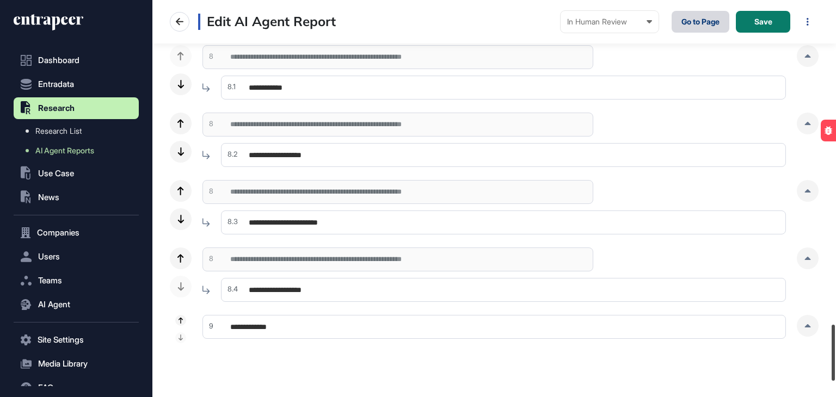
scroll to position [2402, 0]
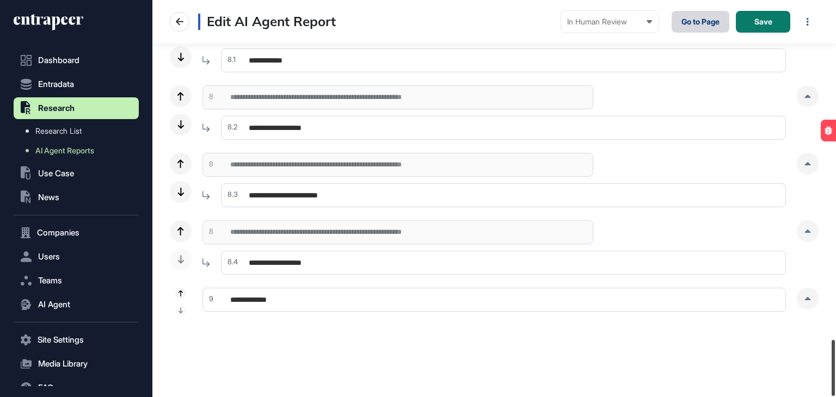
drag, startPoint x: 835, startPoint y: 34, endPoint x: 835, endPoint y: 375, distance: 340.7
click at [835, 375] on div at bounding box center [833, 368] width 3 height 56
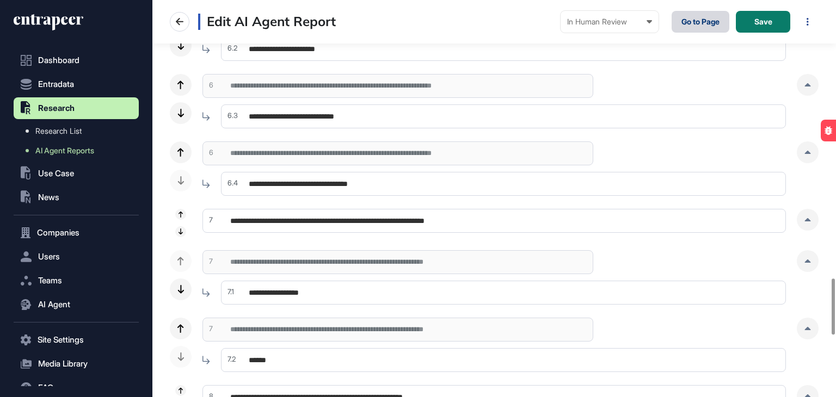
scroll to position [1966, 0]
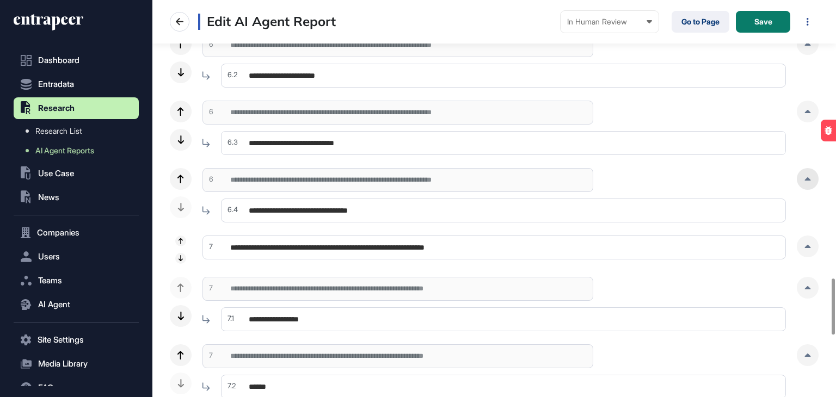
click at [809, 179] on icon at bounding box center [808, 178] width 6 height 3
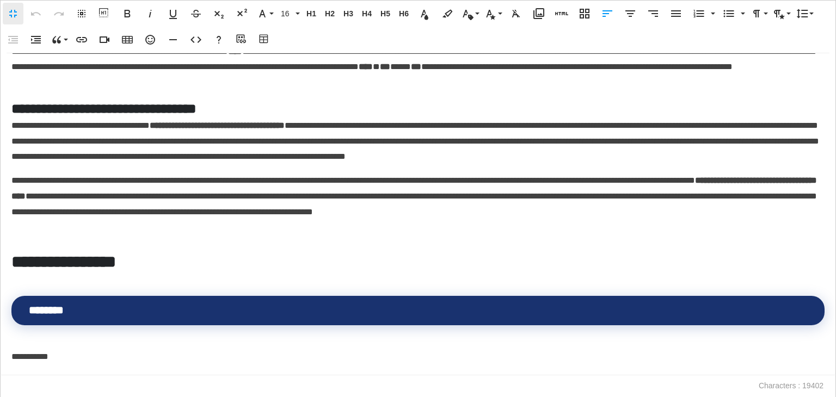
scroll to position [5294, 0]
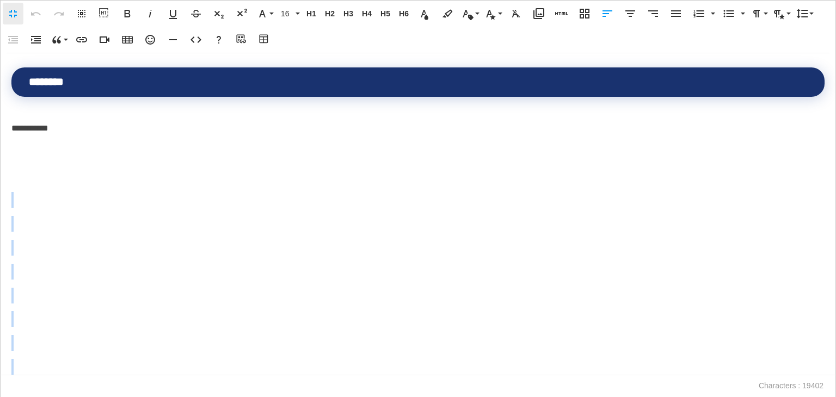
drag, startPoint x: 48, startPoint y: 371, endPoint x: 15, endPoint y: 193, distance: 180.4
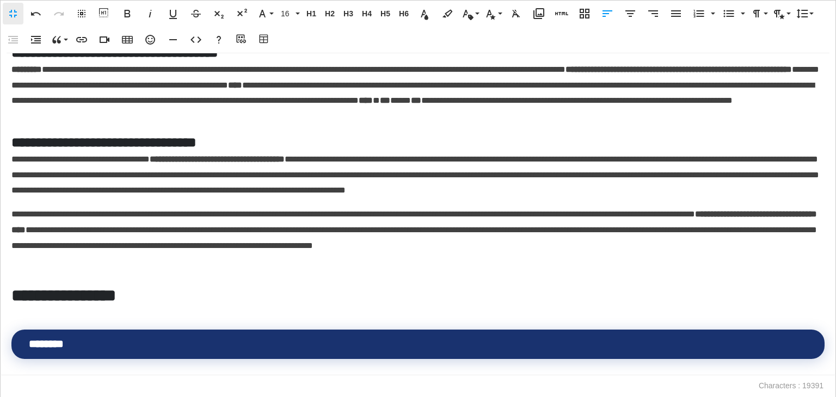
scroll to position [5031, 0]
click at [64, 340] on span "********" at bounding box center [46, 344] width 35 height 11
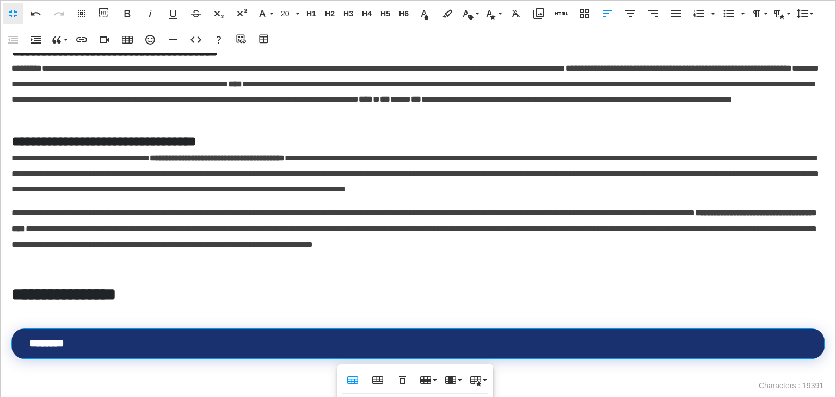
scroll to position [5032, 0]
click at [398, 379] on icon "button" at bounding box center [402, 380] width 13 height 13
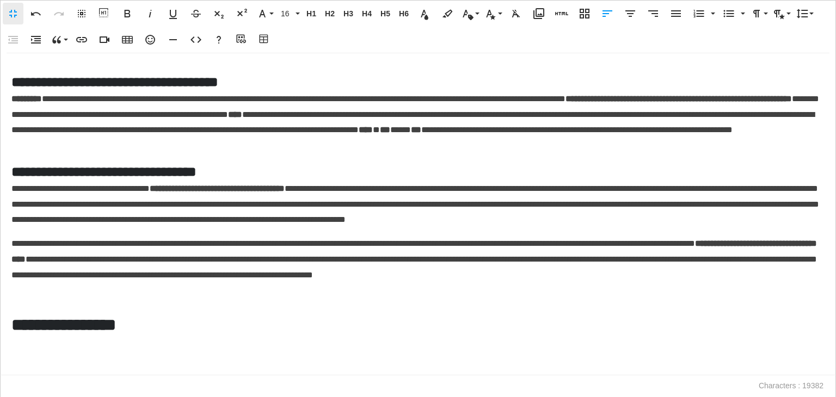
scroll to position [5003, 0]
drag, startPoint x: 23, startPoint y: 359, endPoint x: 8, endPoint y: 303, distance: 57.6
click at [8, 303] on div "**********" at bounding box center [418, 214] width 836 height 322
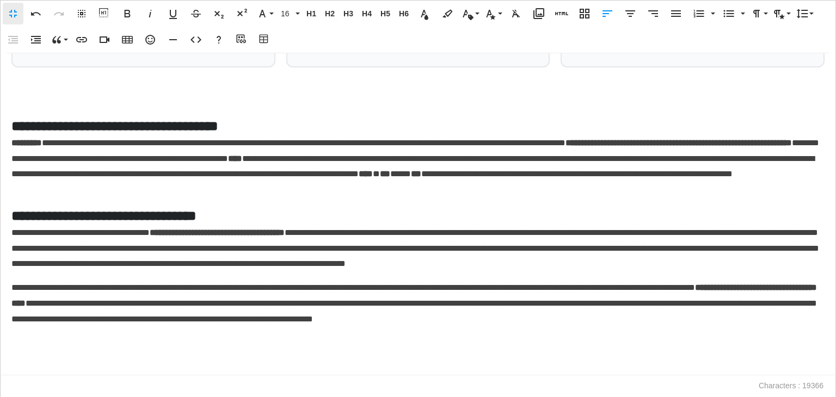
scroll to position [4958, 0]
click at [16, 364] on p at bounding box center [417, 367] width 813 height 16
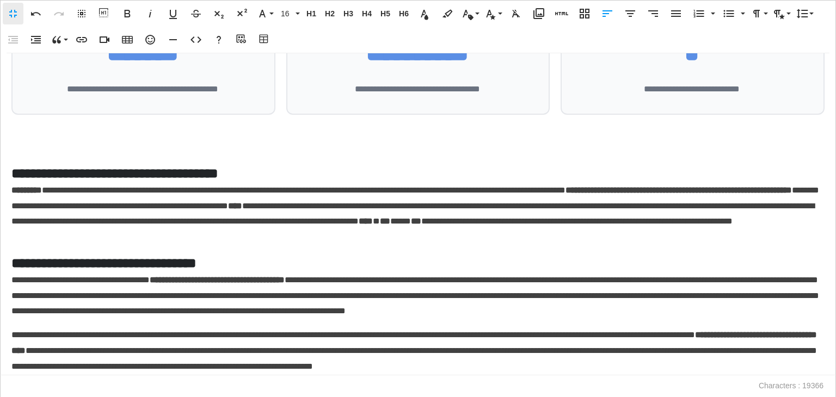
scroll to position [4911, 0]
click at [76, 149] on div "**********" at bounding box center [418, 214] width 836 height 322
click at [26, 143] on p at bounding box center [417, 139] width 813 height 16
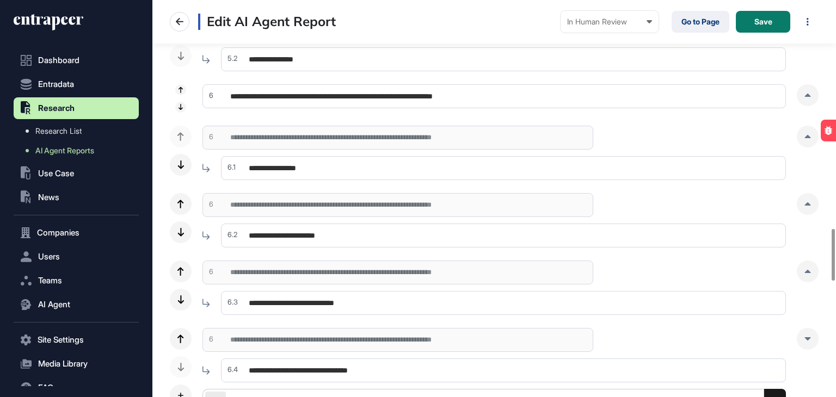
scroll to position [1749, 0]
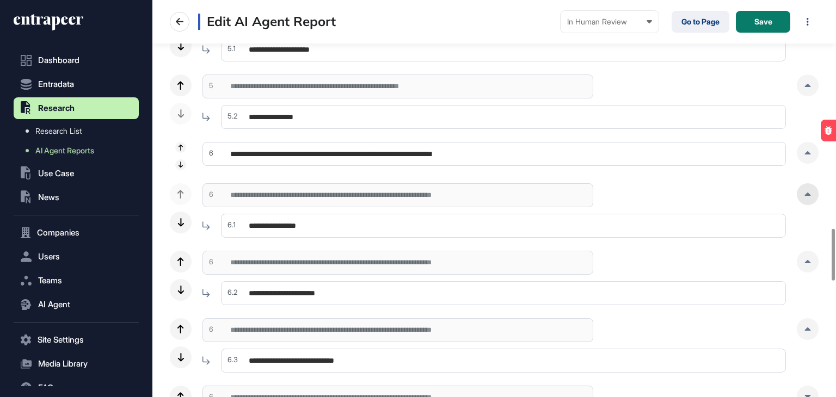
click at [808, 193] on icon at bounding box center [808, 194] width 6 height 3
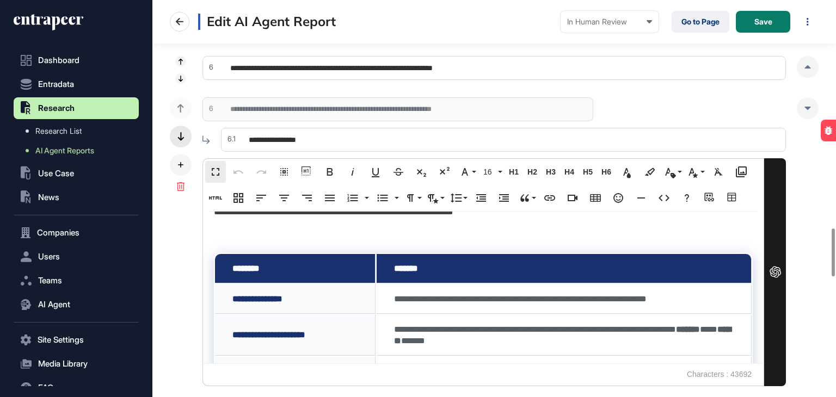
scroll to position [2075, 0]
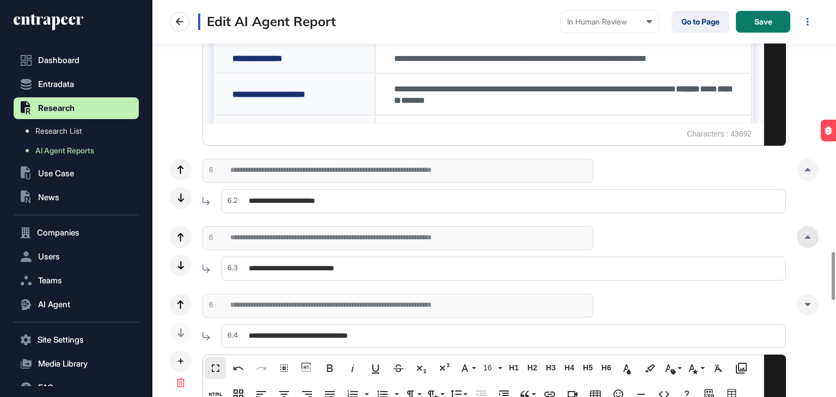
click at [810, 241] on div at bounding box center [808, 237] width 22 height 22
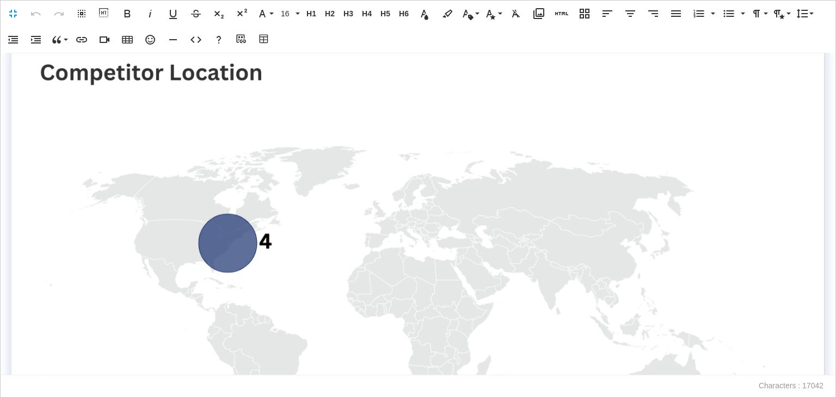
scroll to position [1796, 0]
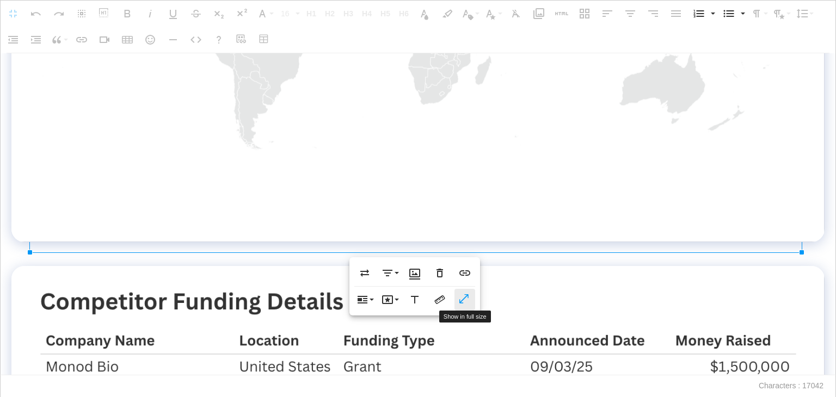
click at [459, 297] on icon "button" at bounding box center [464, 299] width 13 height 11
click at [287, 284] on div "**********" at bounding box center [418, 214] width 836 height 322
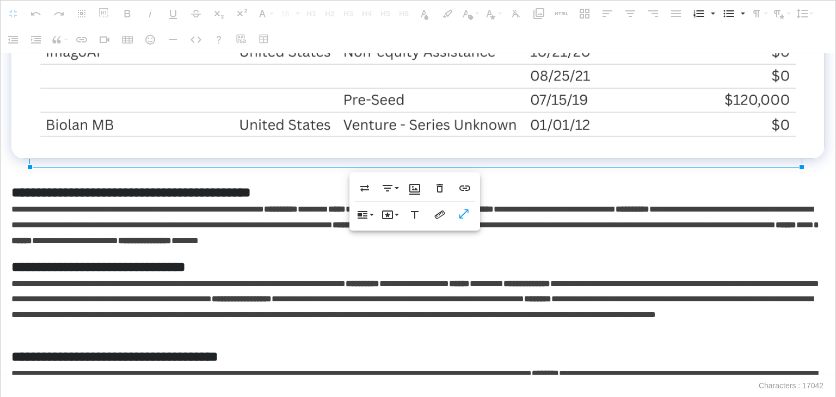
scroll to position [2232, 0]
click at [462, 215] on icon "button" at bounding box center [464, 215] width 13 height 11
click at [33, 201] on div "**********" at bounding box center [418, 214] width 836 height 322
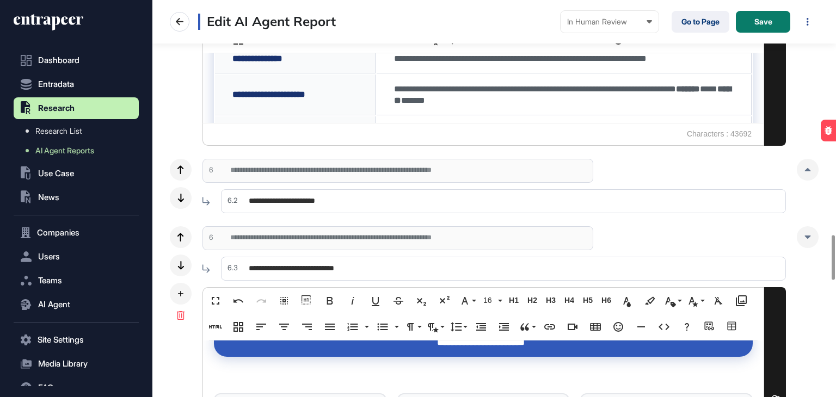
scroll to position [2234, 0]
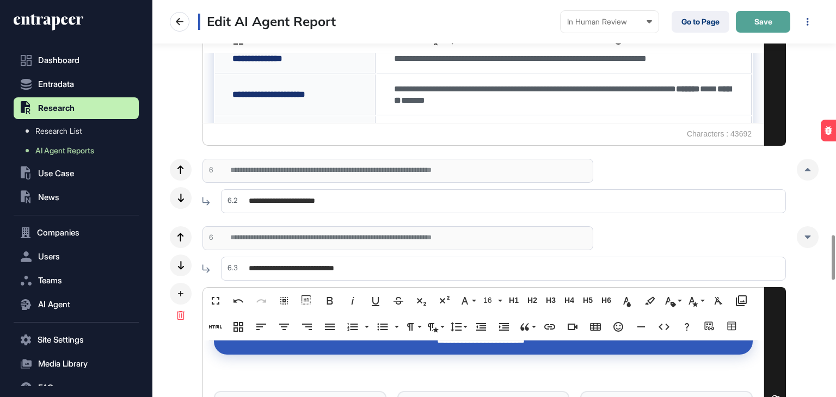
click at [745, 23] on button "Save" at bounding box center [763, 22] width 54 height 22
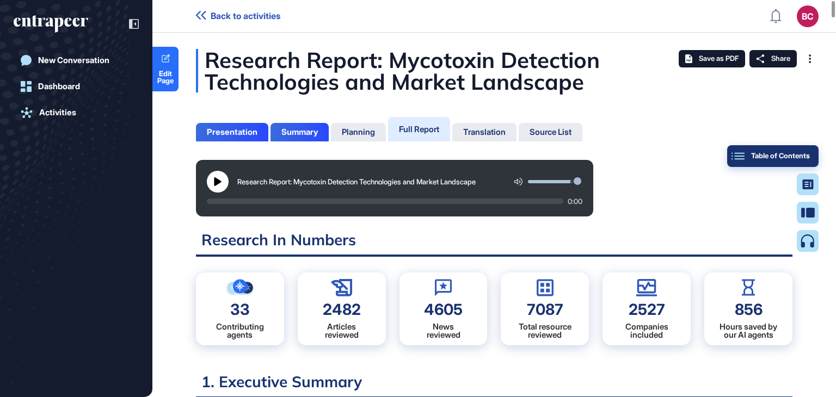
click at [476, 157] on div "Table of Contents" at bounding box center [773, 156] width 74 height 9
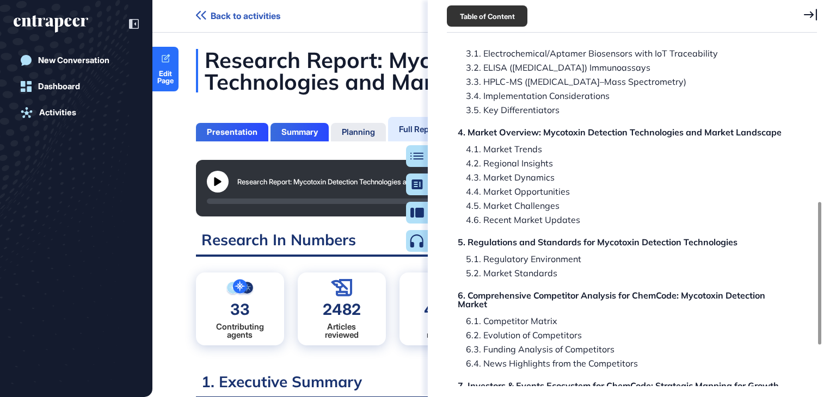
scroll to position [381, 0]
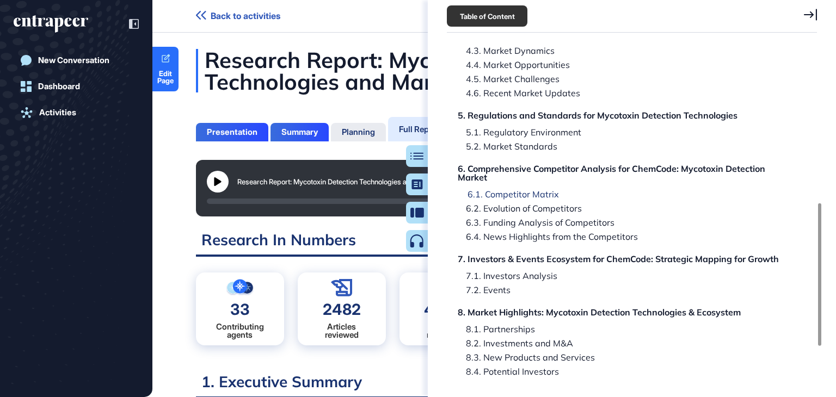
click at [476, 193] on div "6.1. Competitor Matrix" at bounding box center [509, 194] width 100 height 9
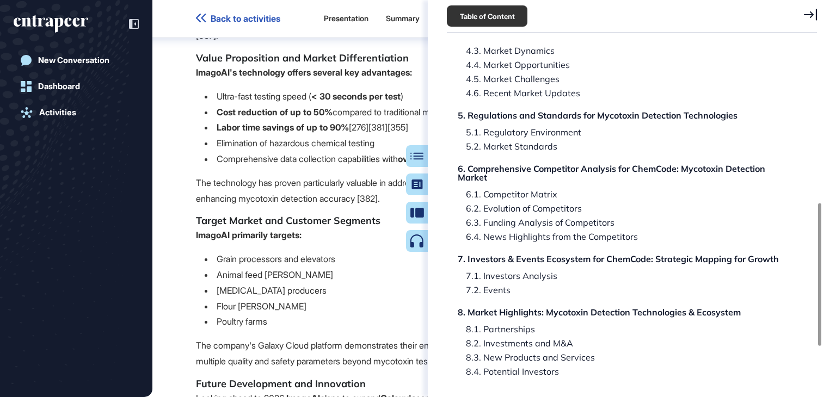
scroll to position [55085, 0]
click at [476, 207] on div "6.2. Evolution of Competitors" at bounding box center [521, 208] width 124 height 9
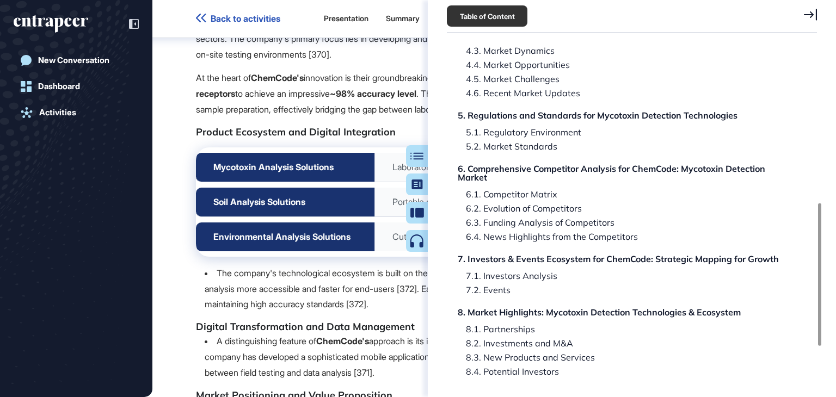
scroll to position [66836, 0]
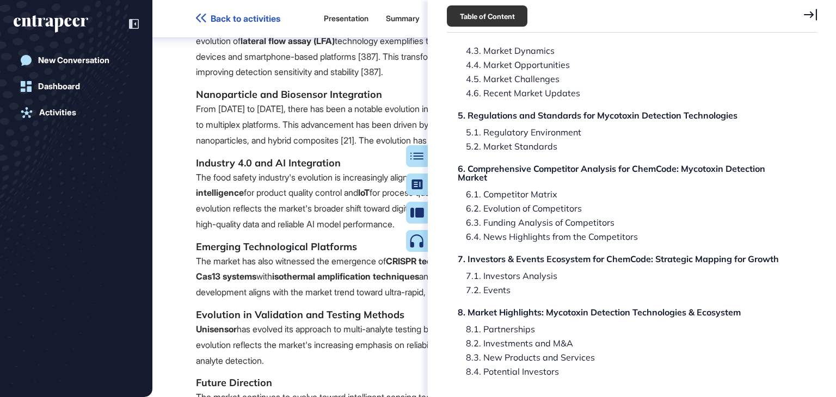
click at [476, 16] on icon at bounding box center [810, 15] width 13 height 12
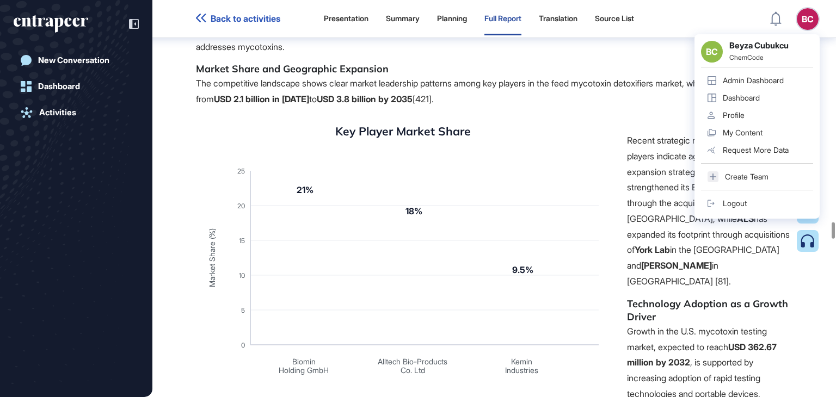
scroll to position [65748, 0]
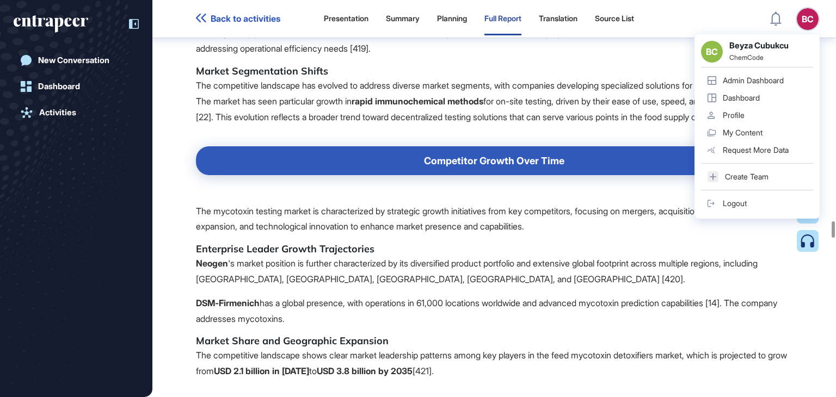
click at [135, 21] on icon at bounding box center [134, 24] width 10 height 10
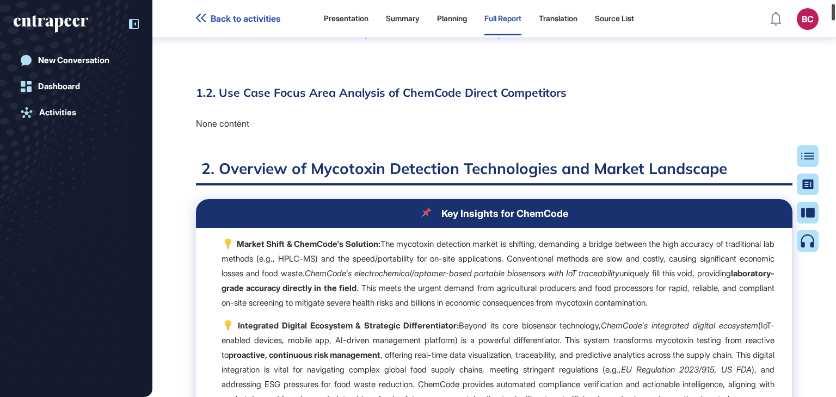
scroll to position [550, 0]
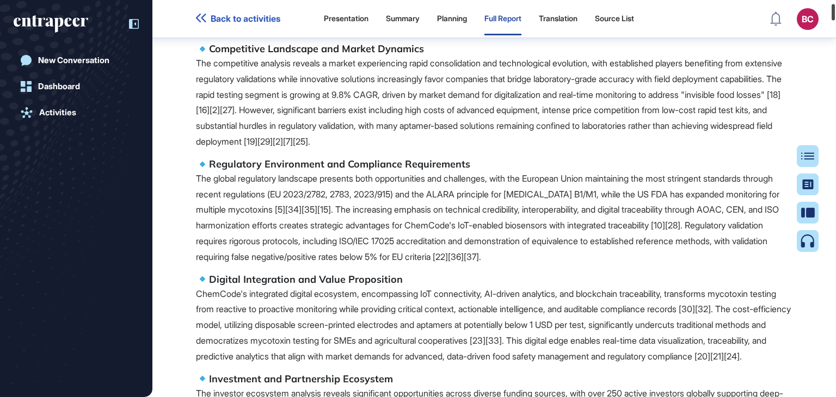
drag, startPoint x: 835, startPoint y: 22, endPoint x: 835, endPoint y: 5, distance: 16.3
click at [476, 5] on div at bounding box center [833, 12] width 3 height 16
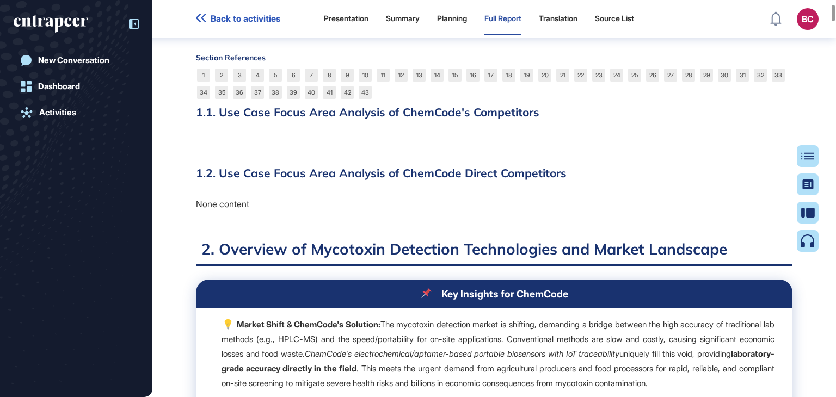
scroll to position [1121, 0]
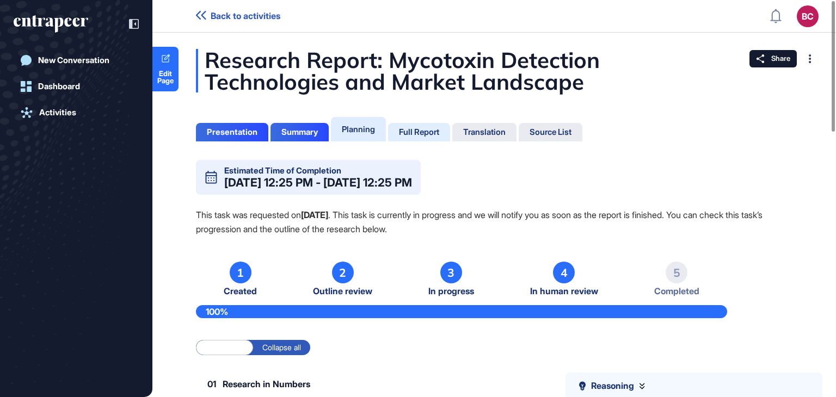
click at [427, 134] on div "Full Report" at bounding box center [419, 132] width 40 height 10
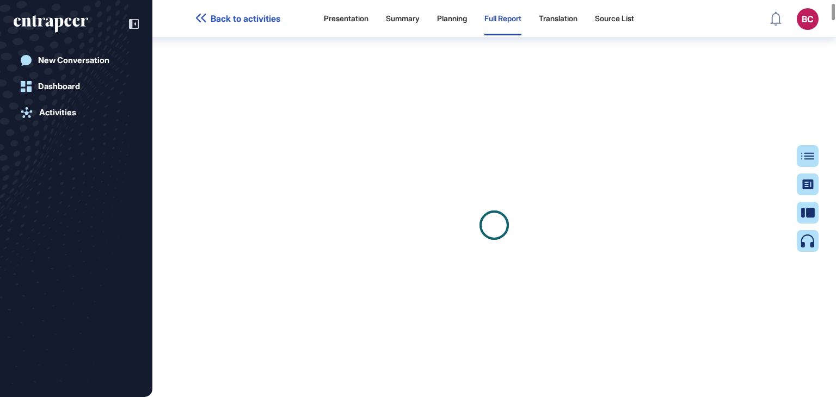
scroll to position [824, 0]
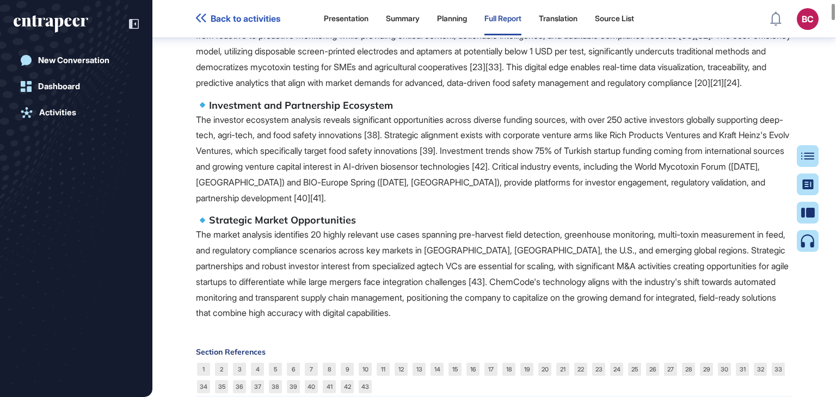
click at [426, 99] on h5 "Investment and Partnership Ecosystem" at bounding box center [494, 105] width 597 height 13
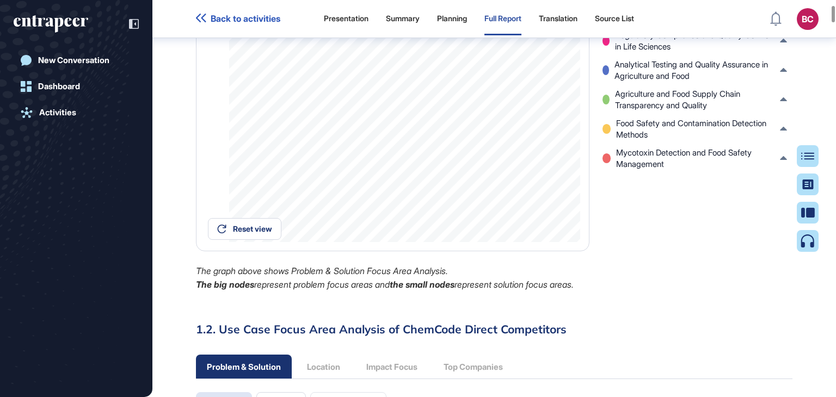
click at [677, 244] on div "Innovation and Investment in Emerging Technologies Biotechnology Innovation and…" at bounding box center [698, 78] width 190 height 332
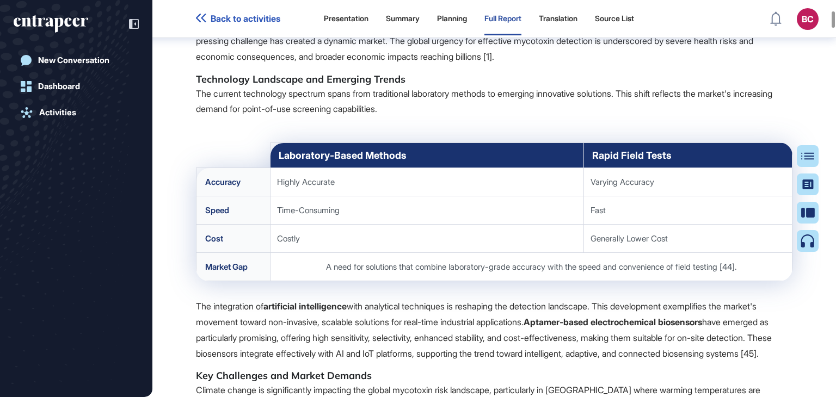
scroll to position [3382, 0]
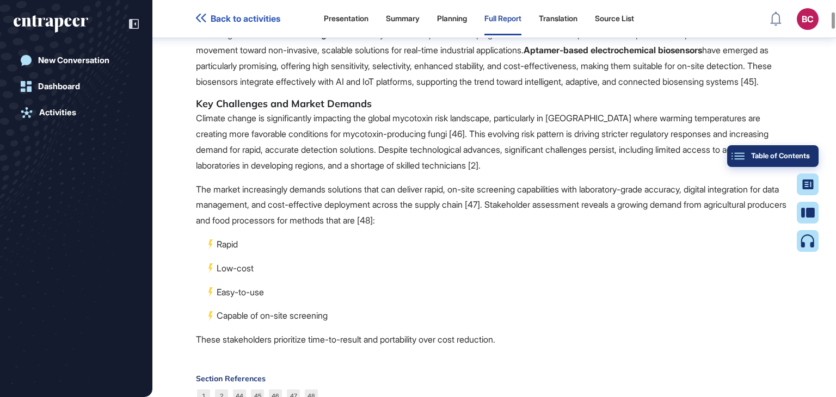
click at [807, 158] on div "Table of Contents" at bounding box center [773, 156] width 74 height 9
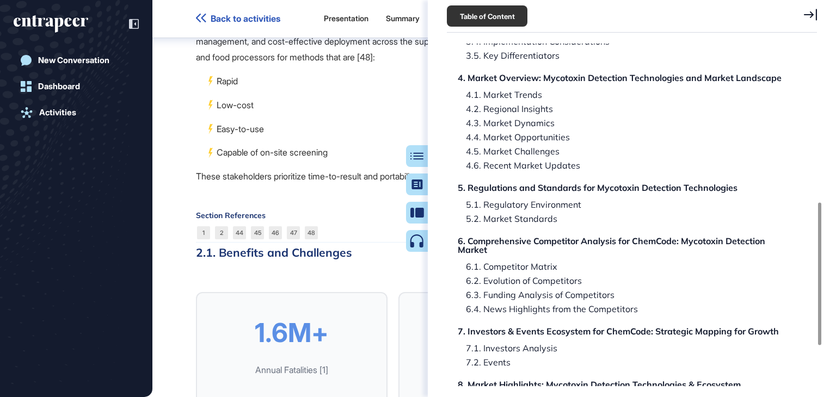
scroll to position [381, 0]
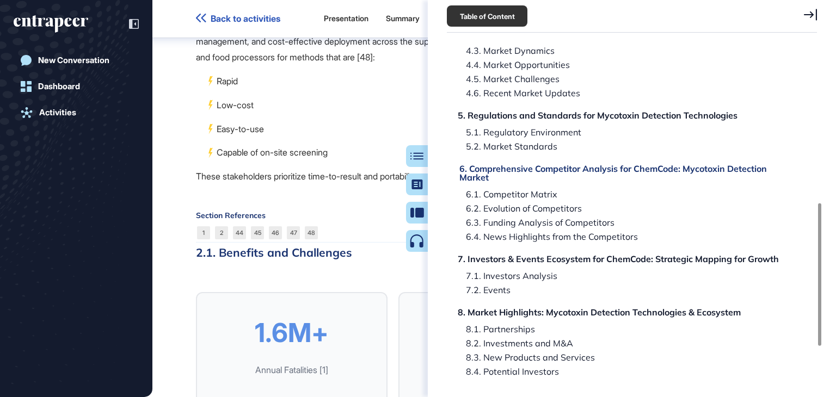
click at [562, 169] on div "6. Comprehensive Competitor Analysis for ChemCode: Mycotoxin Detection Market" at bounding box center [624, 172] width 330 height 17
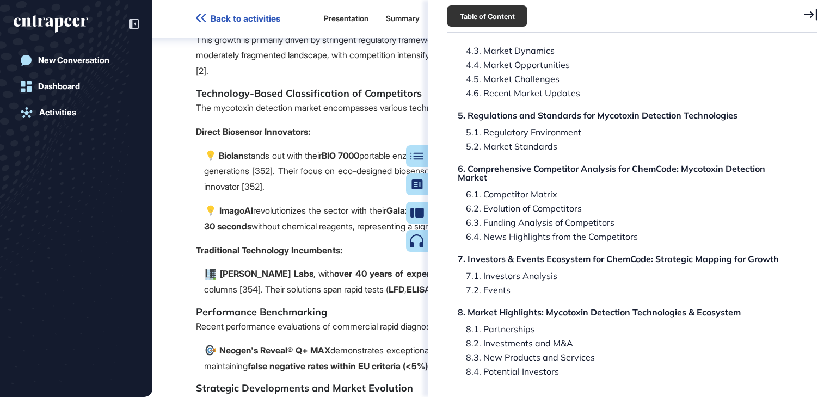
click at [807, 14] on icon at bounding box center [810, 14] width 13 height 11
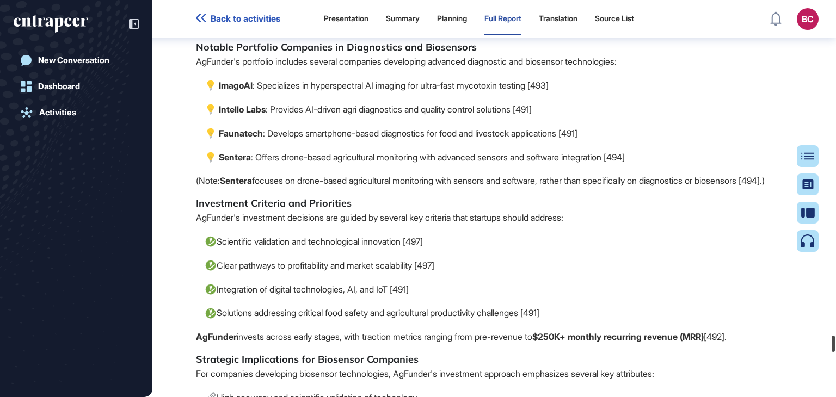
scroll to position [101254, 0]
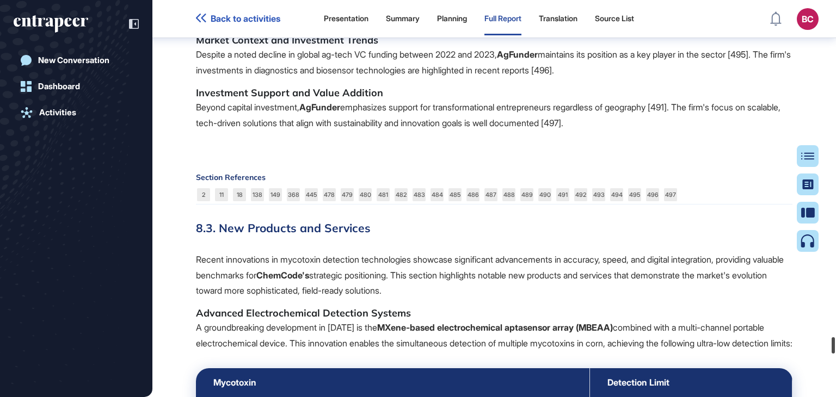
drag, startPoint x: 835, startPoint y: 327, endPoint x: 835, endPoint y: 347, distance: 19.6
click at [835, 347] on div at bounding box center [833, 345] width 3 height 16
